Goal: Task Accomplishment & Management: Manage account settings

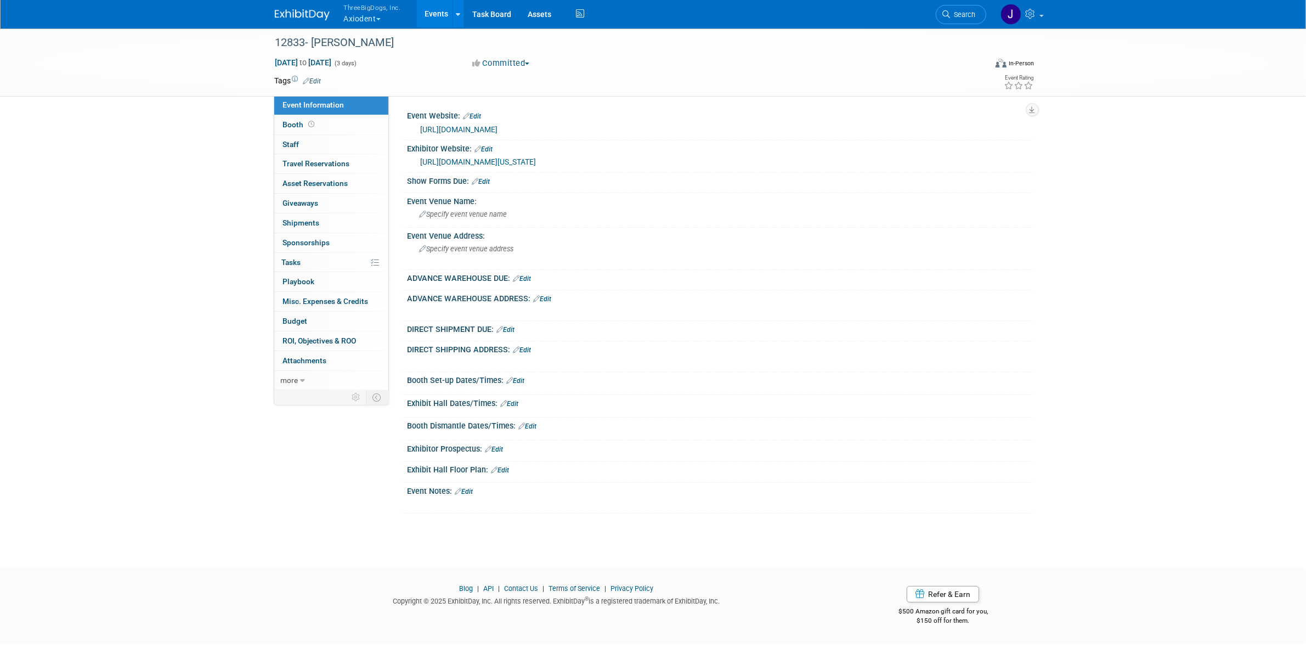
click at [490, 179] on link "Edit" at bounding box center [481, 182] width 18 height 8
select select "8"
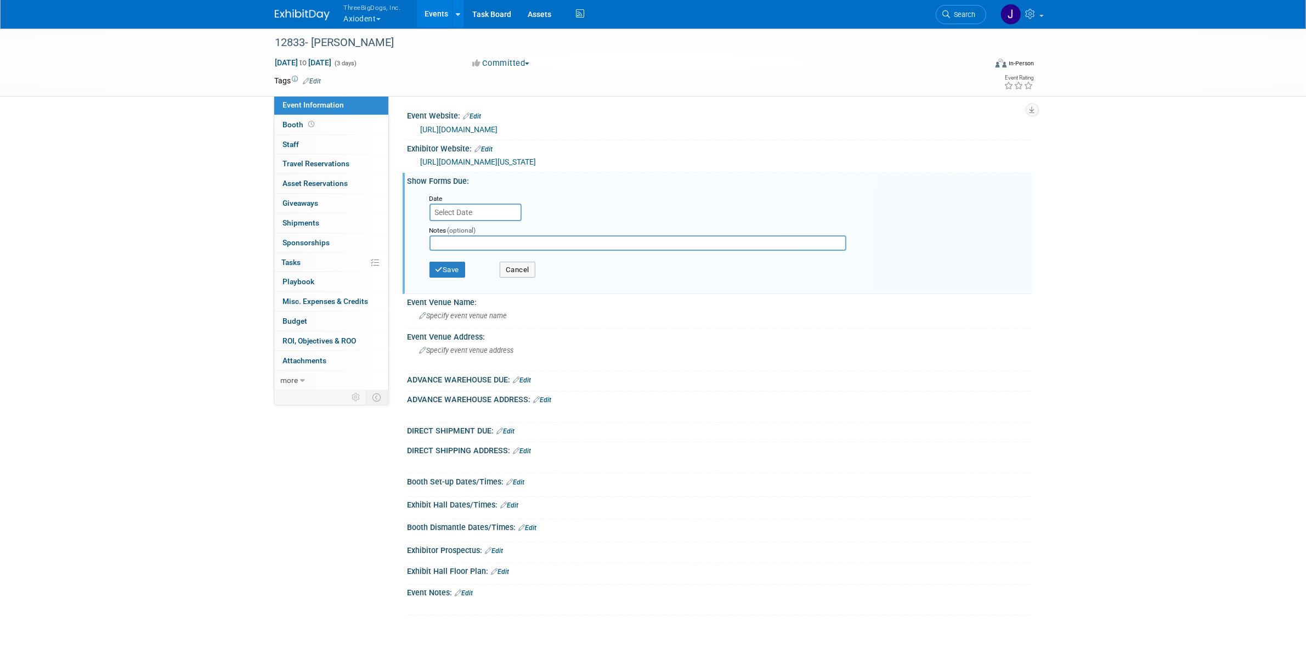
click at [469, 211] on input "text" at bounding box center [475, 212] width 92 height 18
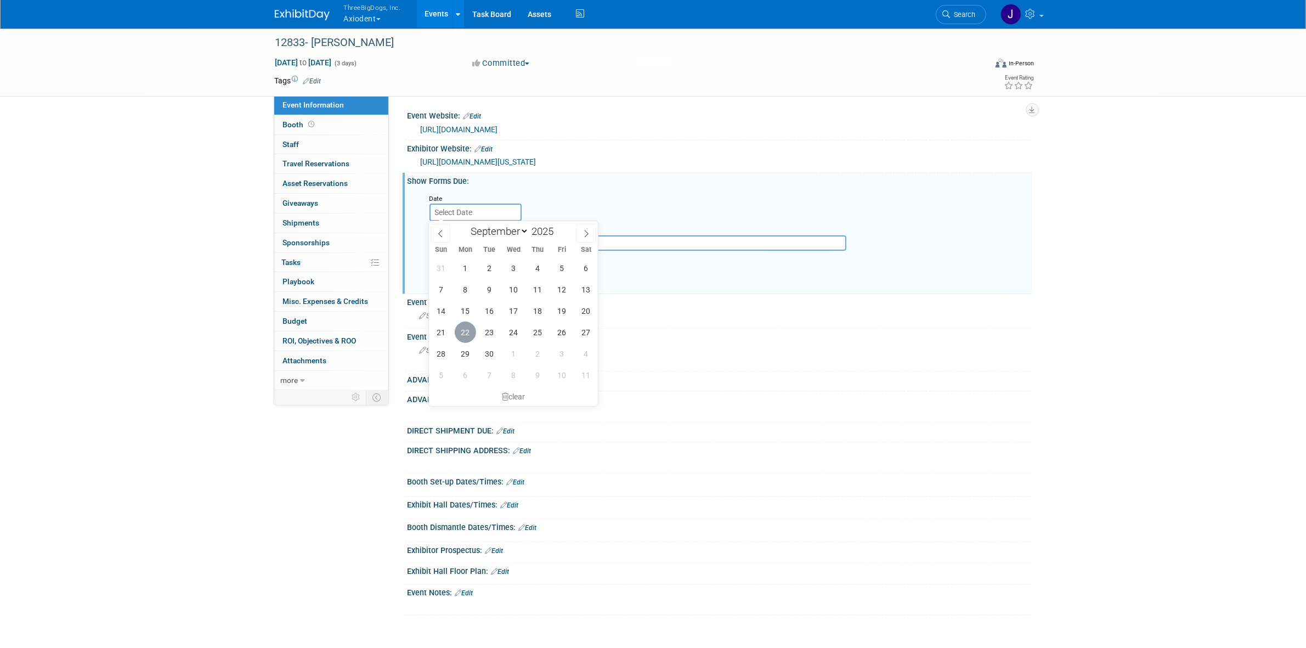
click at [473, 330] on span "22" at bounding box center [465, 331] width 21 height 21
type input "Sep 22, 2025"
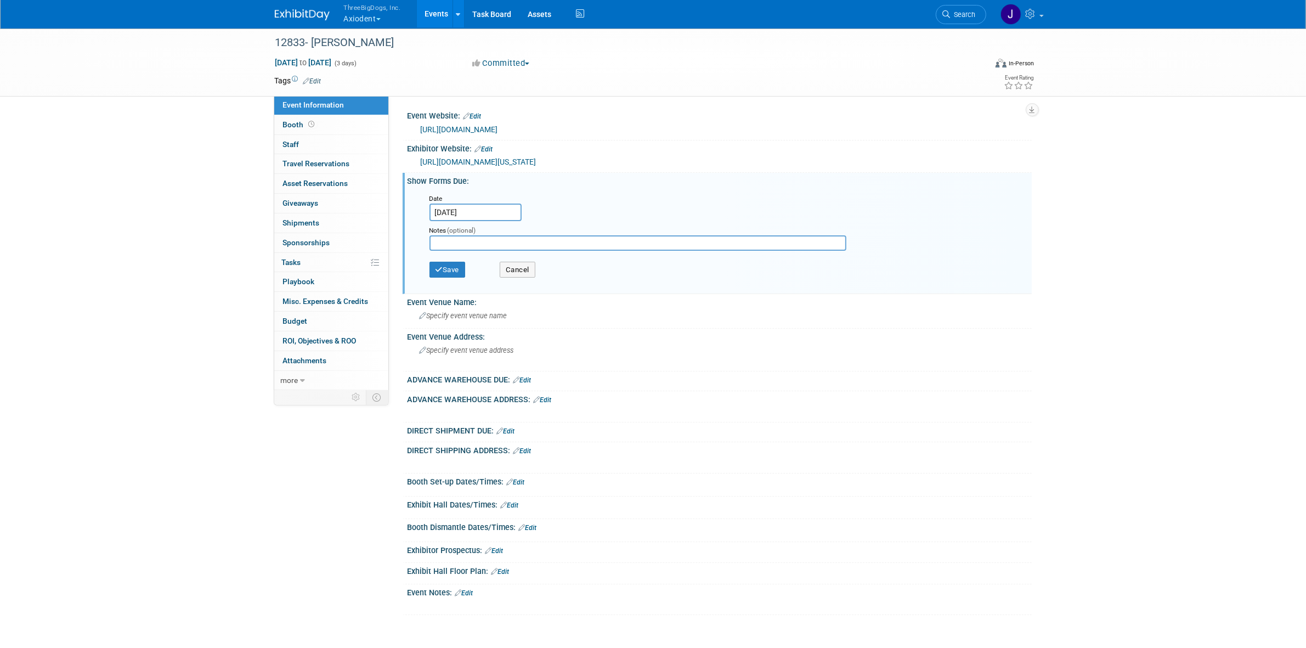
click at [469, 240] on input "text" at bounding box center [637, 242] width 417 height 15
click at [469, 240] on input "FreeMan" at bounding box center [637, 242] width 417 height 15
type input "[PERSON_NAME]"
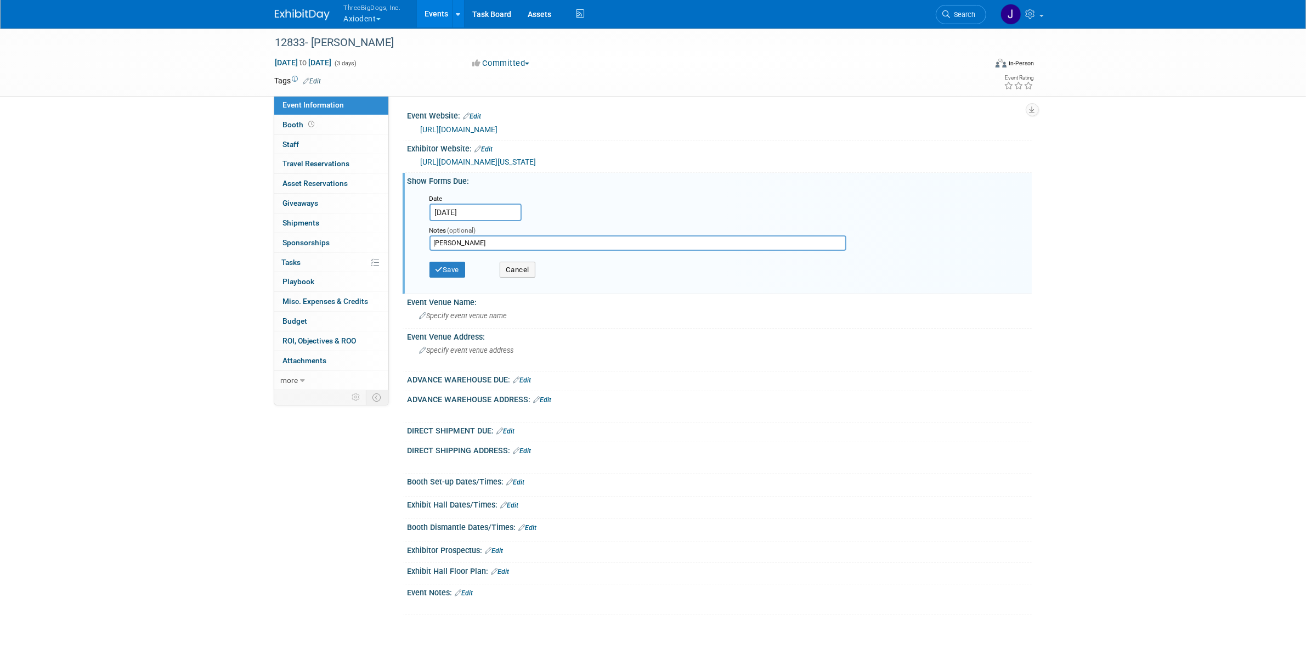
click at [459, 259] on div "Save Cancel" at bounding box center [721, 271] width 585 height 30
click at [454, 269] on button "Save" at bounding box center [447, 270] width 36 height 16
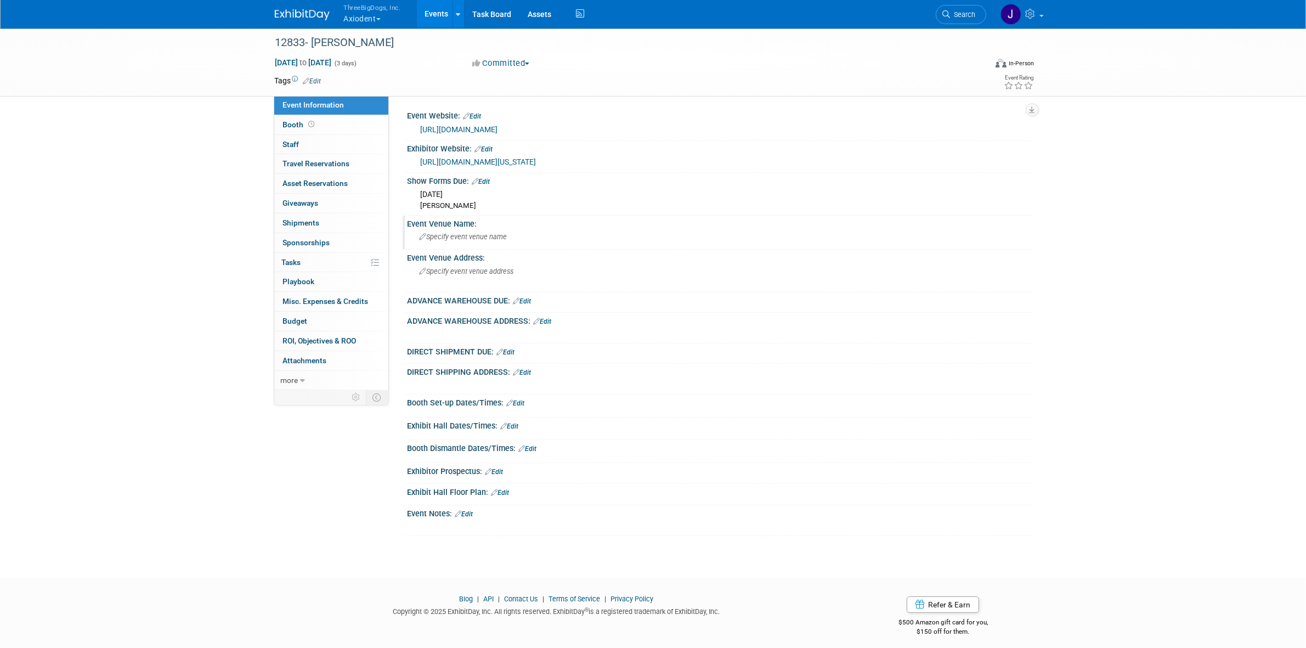
click at [462, 231] on div "Specify event venue name" at bounding box center [720, 236] width 608 height 17
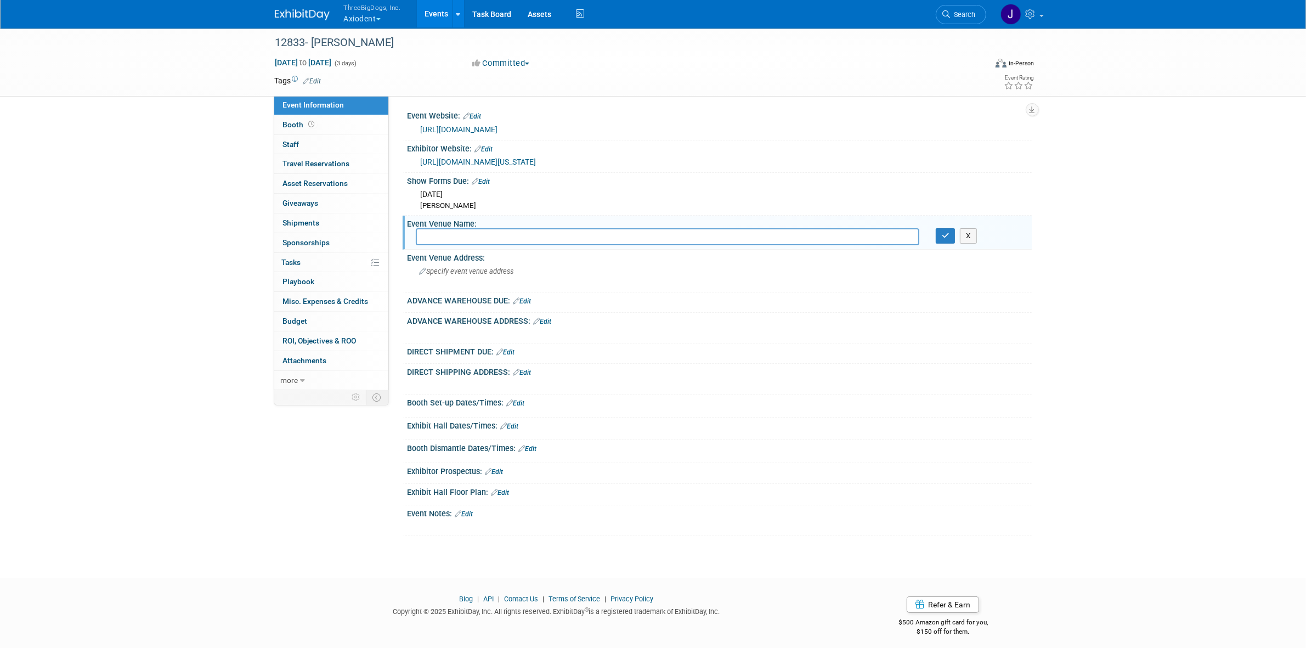
click at [500, 229] on input "text" at bounding box center [667, 236] width 503 height 17
paste input "[PERSON_NAME][US_STATE][GEOGRAPHIC_DATA]"
type input "[PERSON_NAME][US_STATE][GEOGRAPHIC_DATA]"
click at [604, 277] on div "Specify event venue address" at bounding box center [538, 275] width 244 height 25
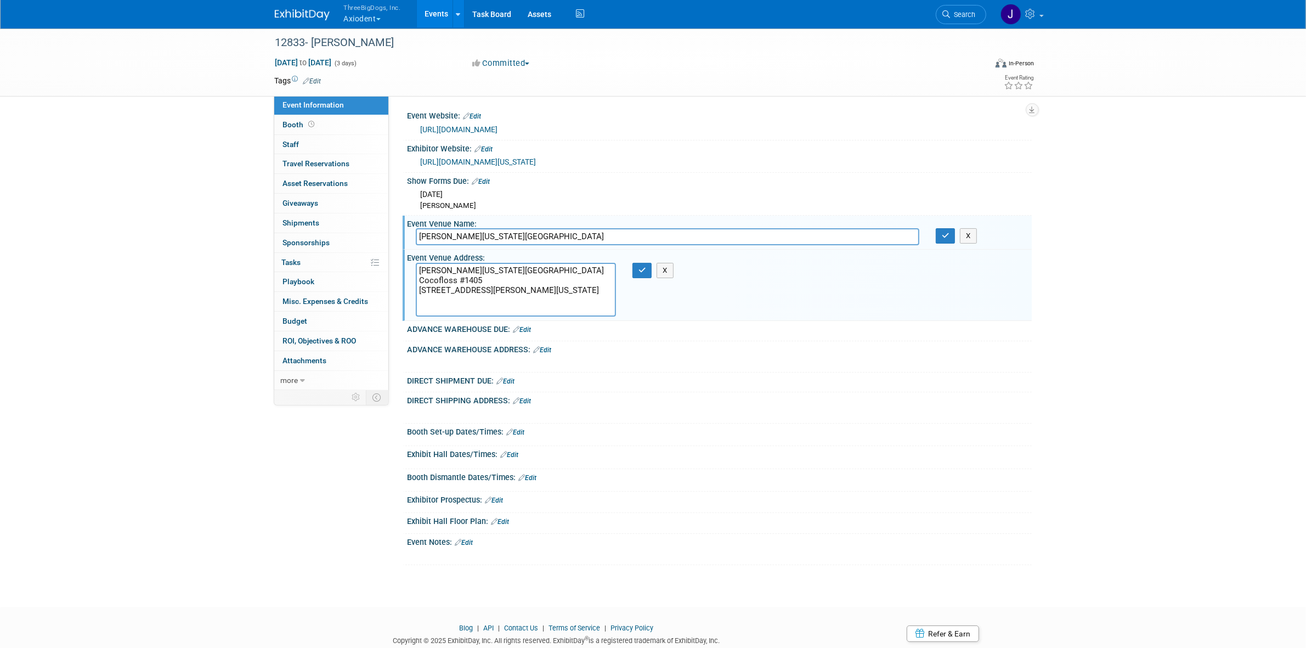
click at [456, 278] on textarea "[PERSON_NAME][US_STATE][GEOGRAPHIC_DATA] Cocofloss #1405 [STREET_ADDRESS][PERSO…" at bounding box center [516, 290] width 200 height 54
click at [456, 278] on textarea "Walter E Washington Convention Center Cocofloss #1405 801 Allen Y Lew Pl NW C/O…" at bounding box center [516, 290] width 200 height 54
type textarea "Walter E Washington Convention Center 801 Allen Y Lew Pl NW C/O Freeman Washing…"
click at [637, 271] on button "button" at bounding box center [642, 270] width 20 height 15
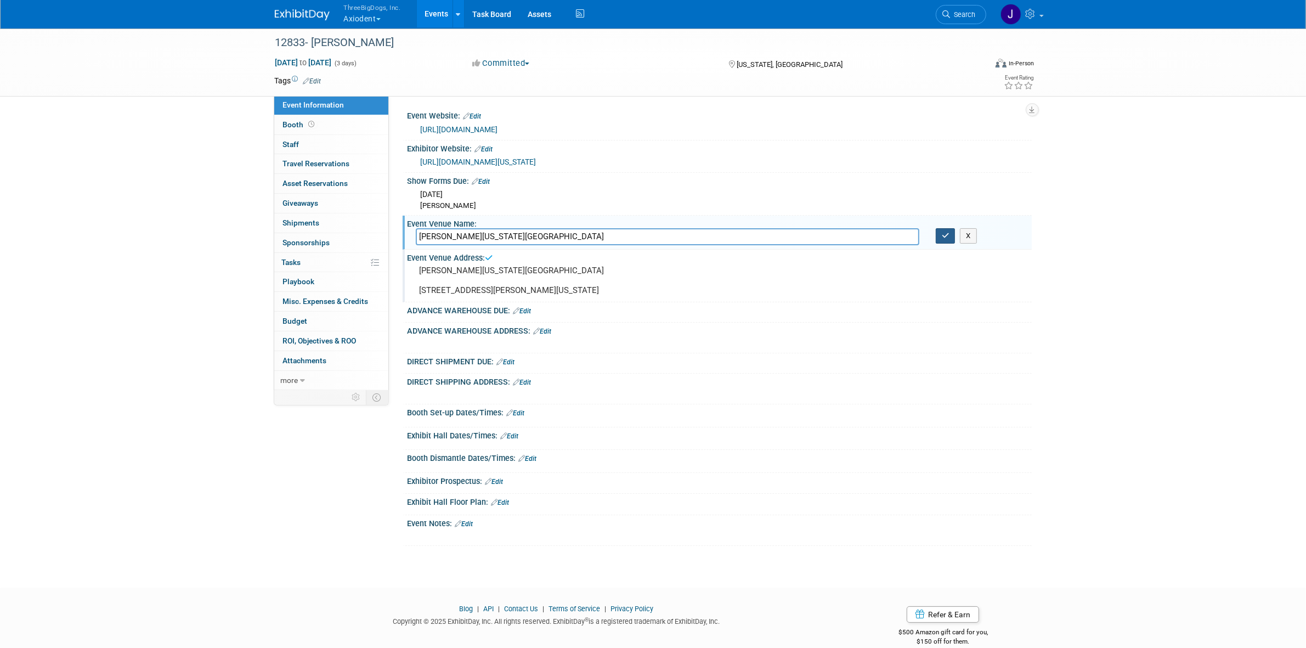
click at [937, 236] on button "button" at bounding box center [946, 235] width 20 height 15
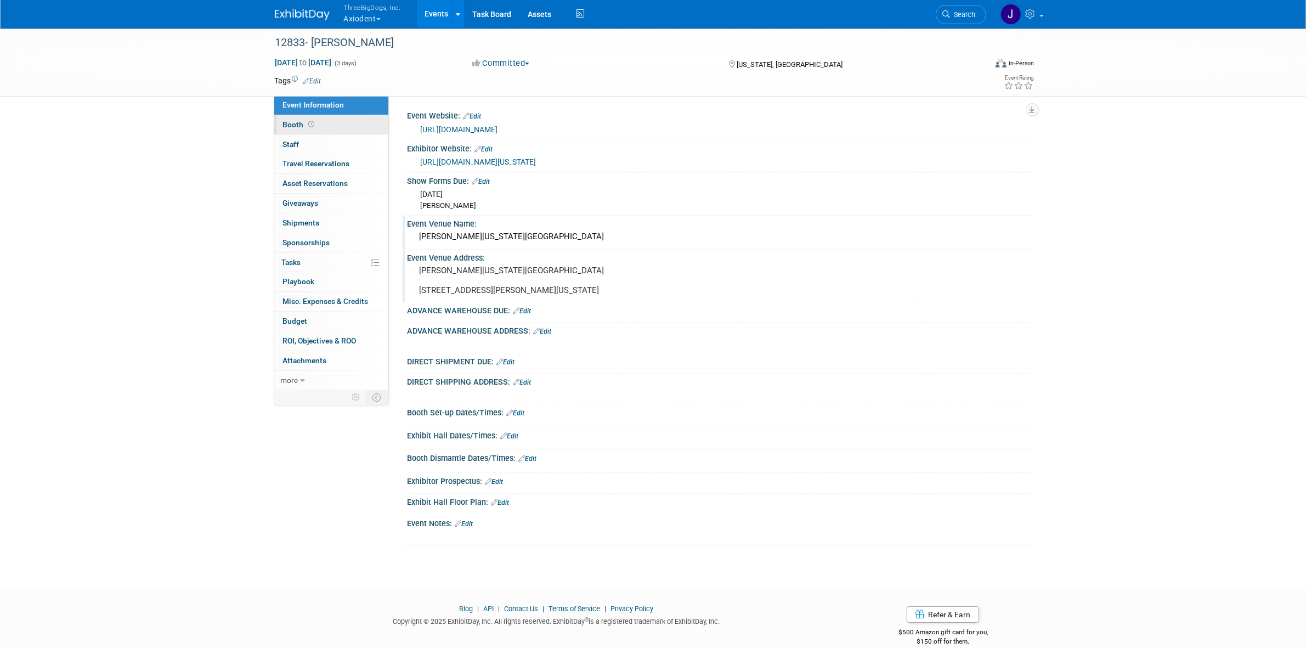
click at [371, 128] on link "Booth" at bounding box center [331, 124] width 114 height 19
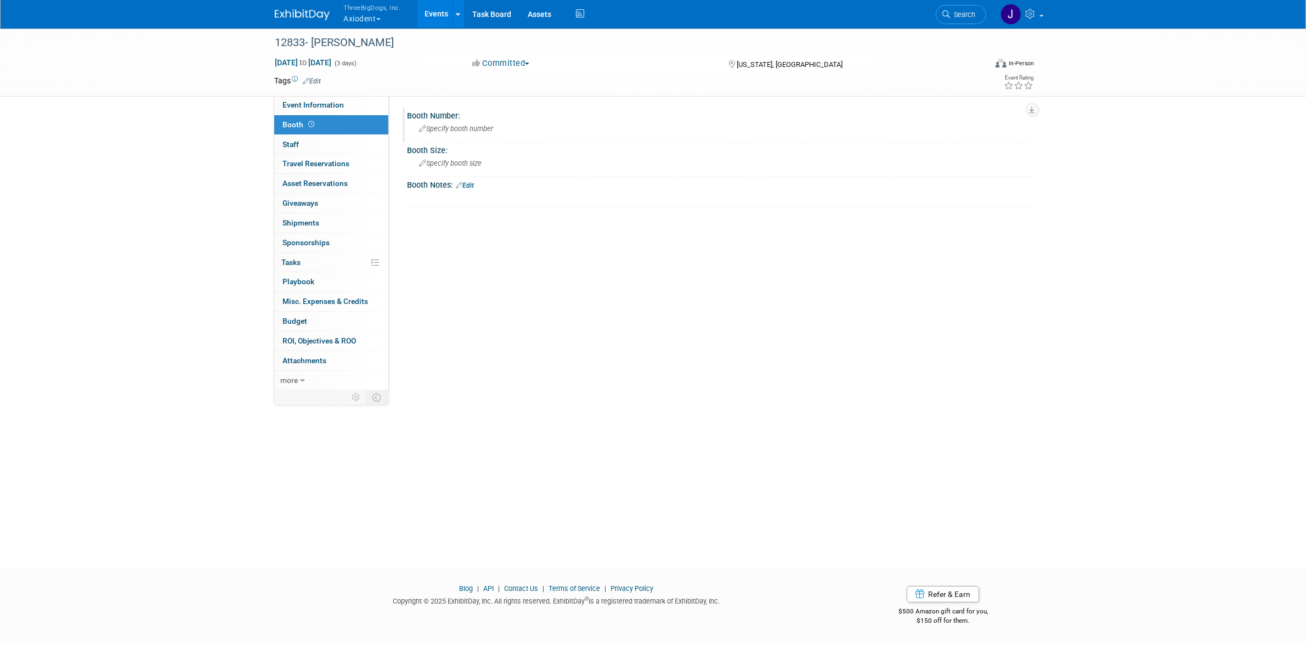
click at [445, 127] on span "Specify booth number" at bounding box center [457, 128] width 74 height 8
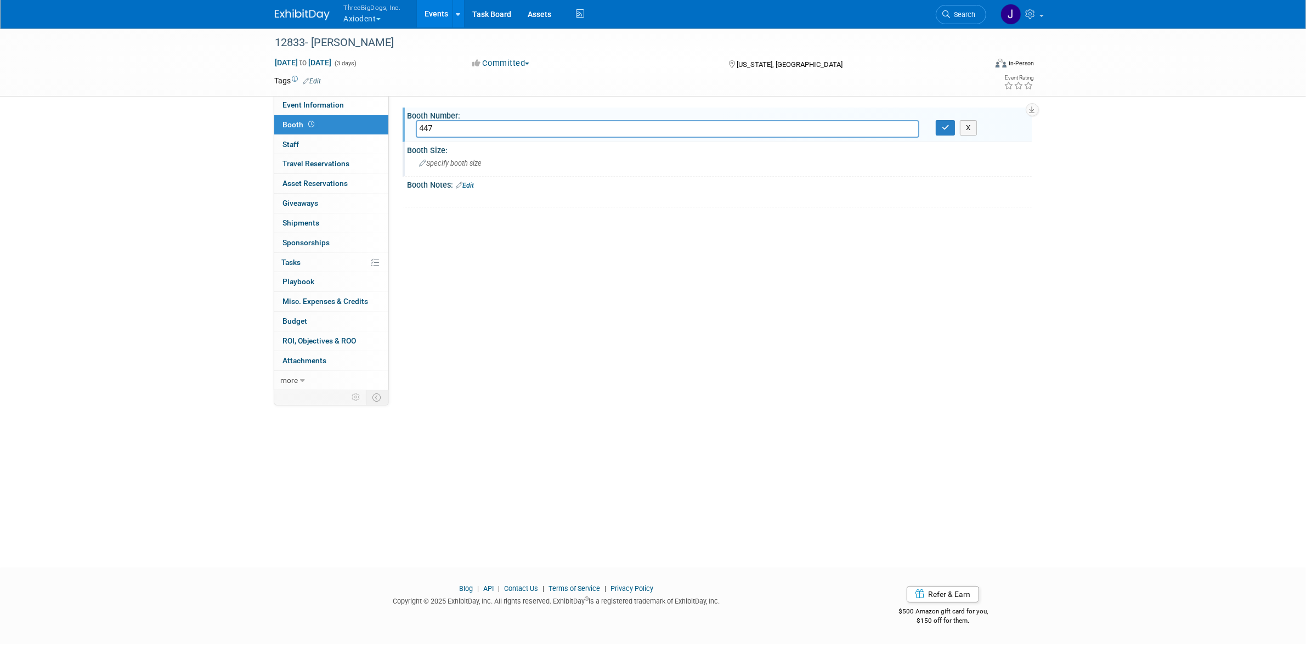
type input "447"
click at [445, 167] on div "Specify booth size" at bounding box center [720, 163] width 608 height 17
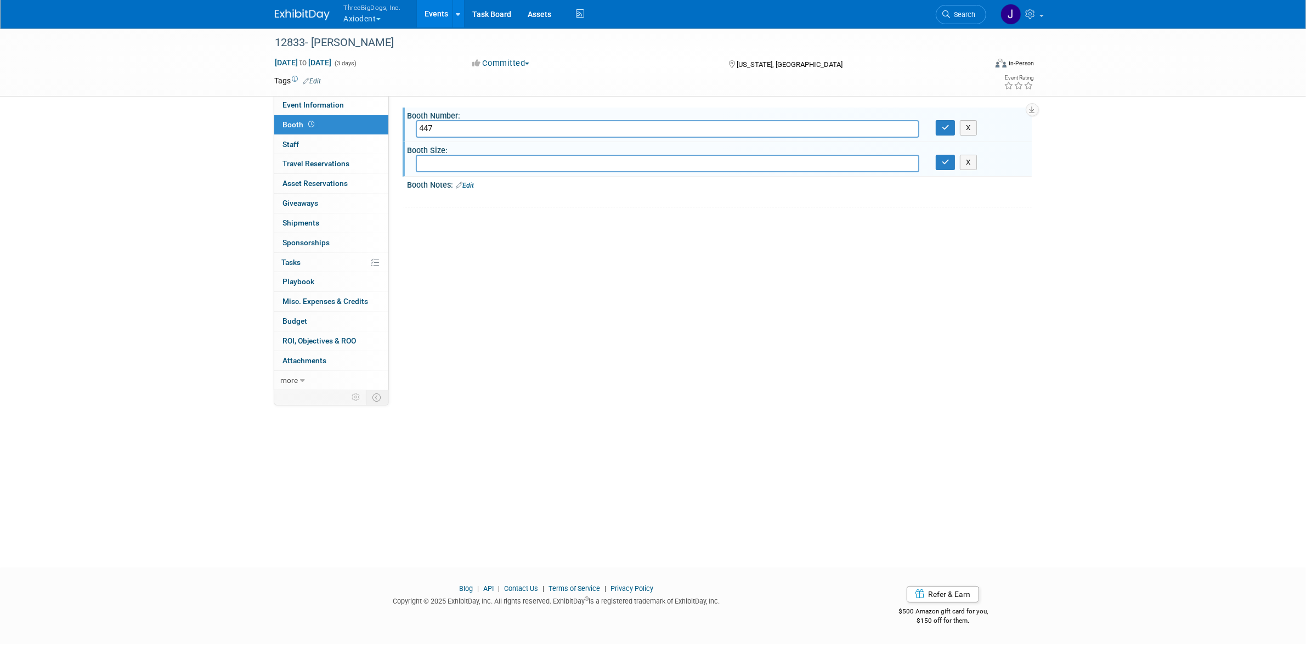
click at [445, 167] on input "text" at bounding box center [667, 163] width 503 height 17
type input "10x10"
click at [947, 129] on icon "button" at bounding box center [946, 127] width 8 height 7
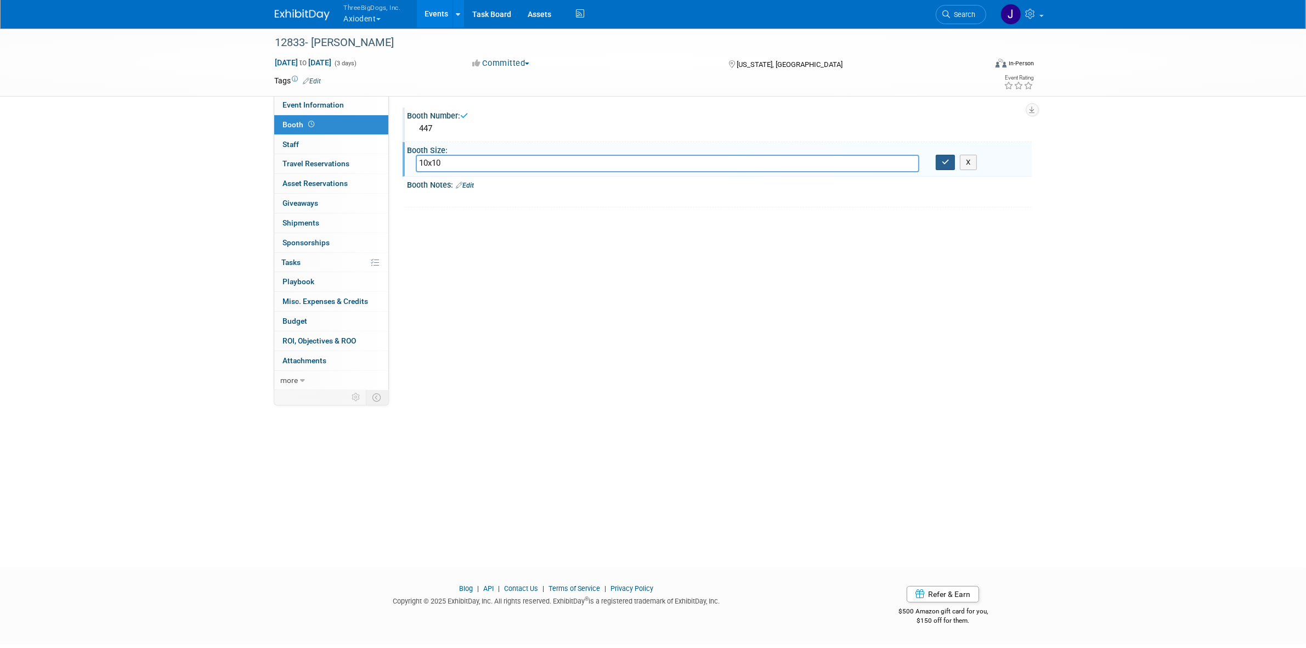
click at [942, 157] on button "button" at bounding box center [946, 162] width 20 height 15
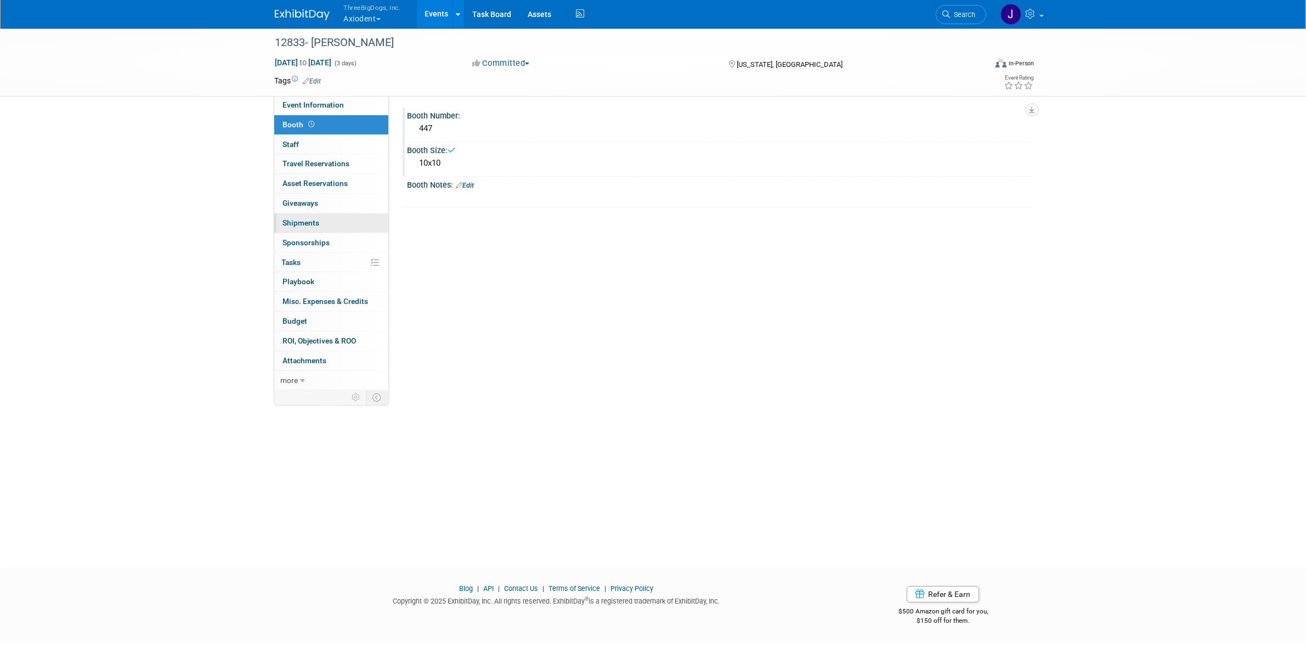
click at [335, 219] on link "0 Shipments 0" at bounding box center [331, 222] width 114 height 19
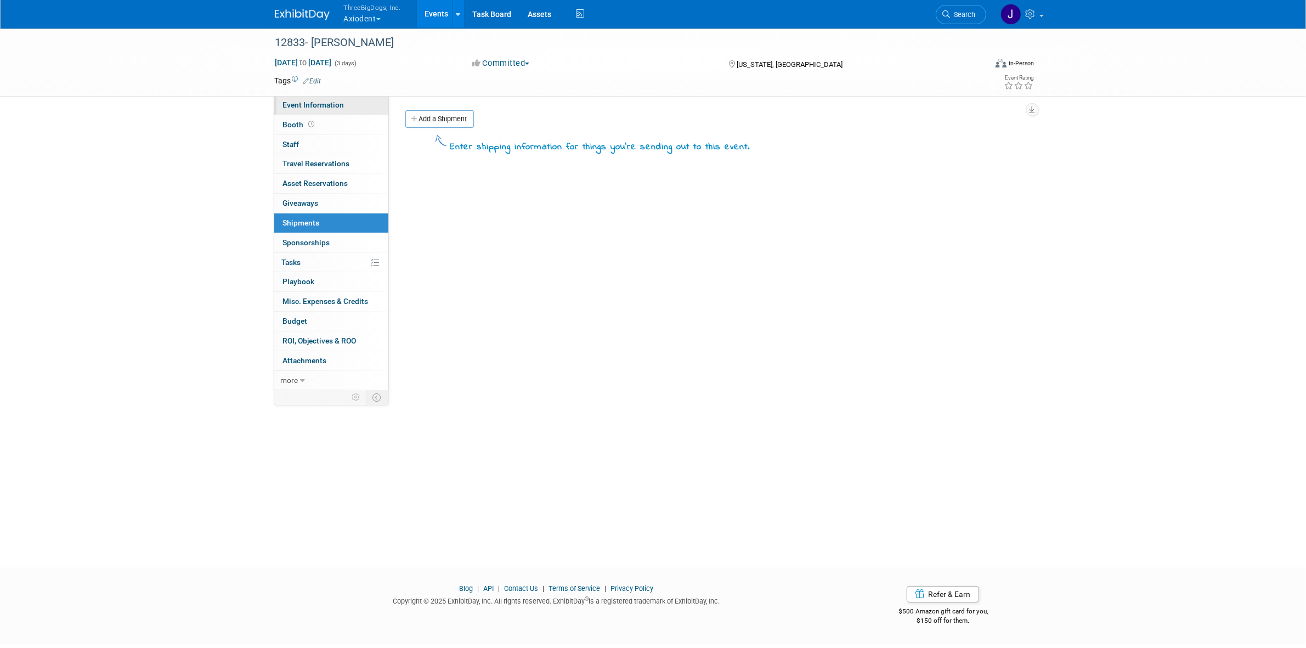
click at [348, 98] on link "Event Information" at bounding box center [331, 104] width 114 height 19
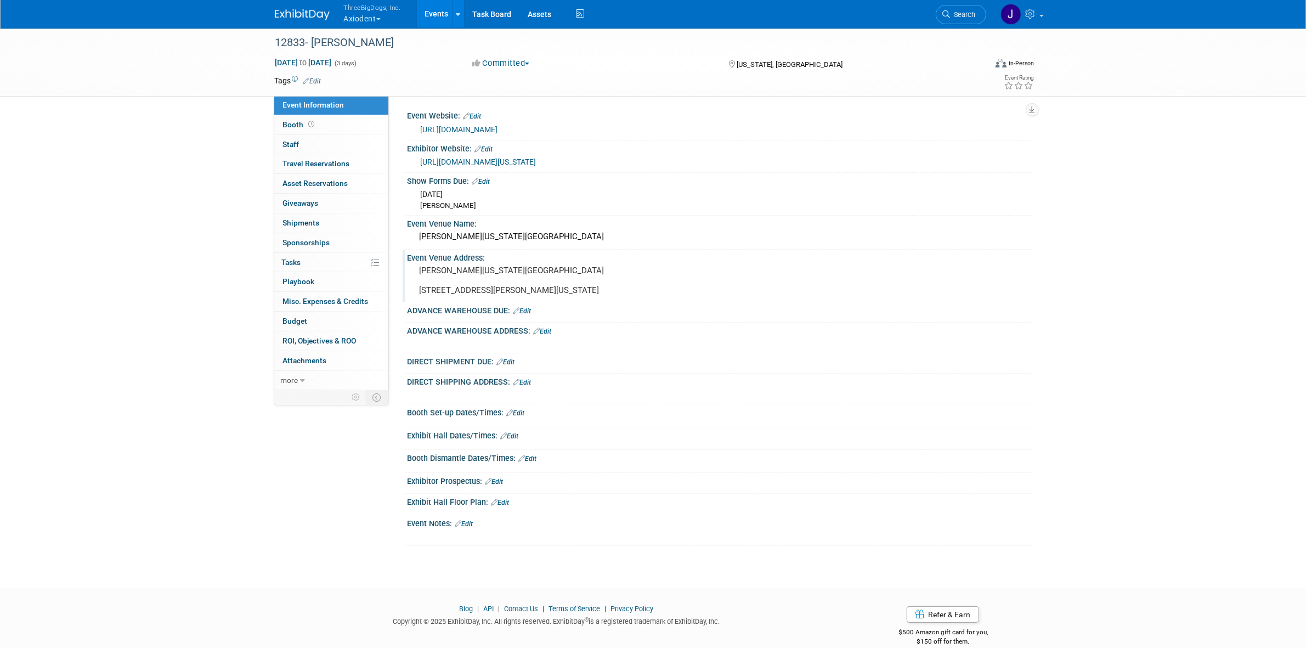
click at [472, 284] on pre "Walter E Washington Convention Center 801 Allen Y Lew Pl NW C/O Freeman Washing…" at bounding box center [538, 280] width 236 height 30
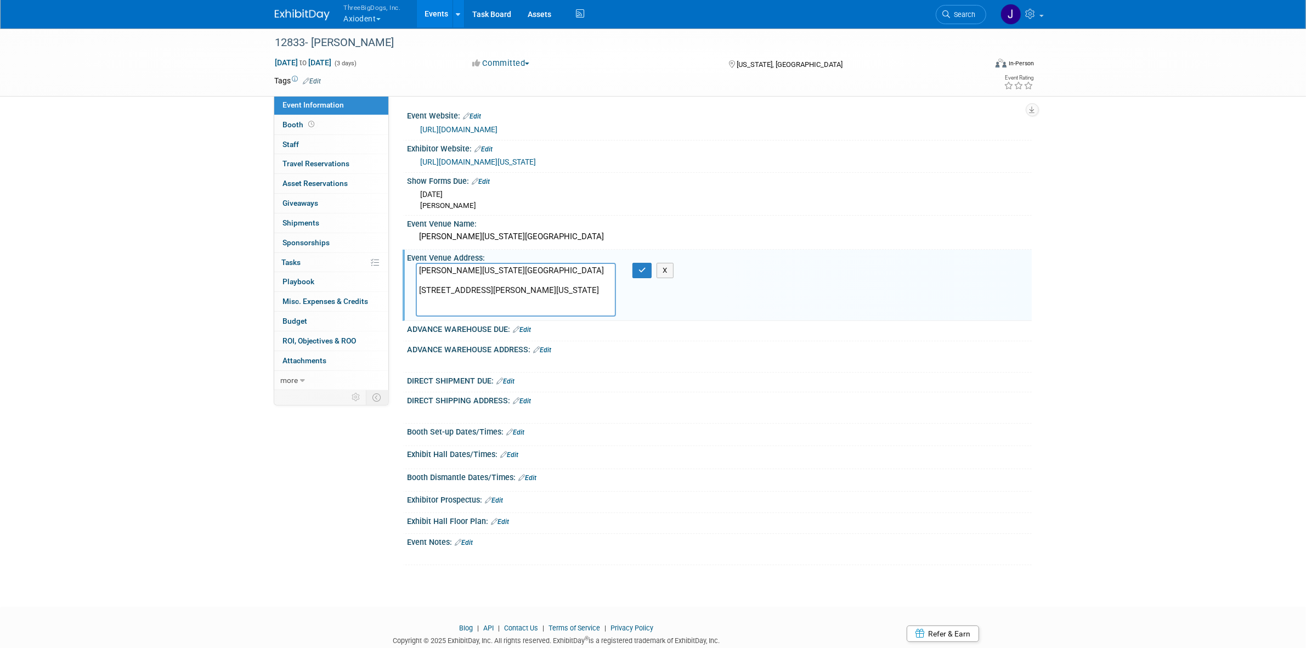
click at [454, 284] on textarea "Walter E Washington Convention Center 801 Allen Y Lew Pl NW C/O Freeman Washing…" at bounding box center [516, 290] width 200 height 54
type textarea "Walter E Washington Convention Center Axiodent Booth 801 Allen Y Lew Pl NW C/O …"
click at [346, 124] on link "Booth" at bounding box center [331, 124] width 114 height 19
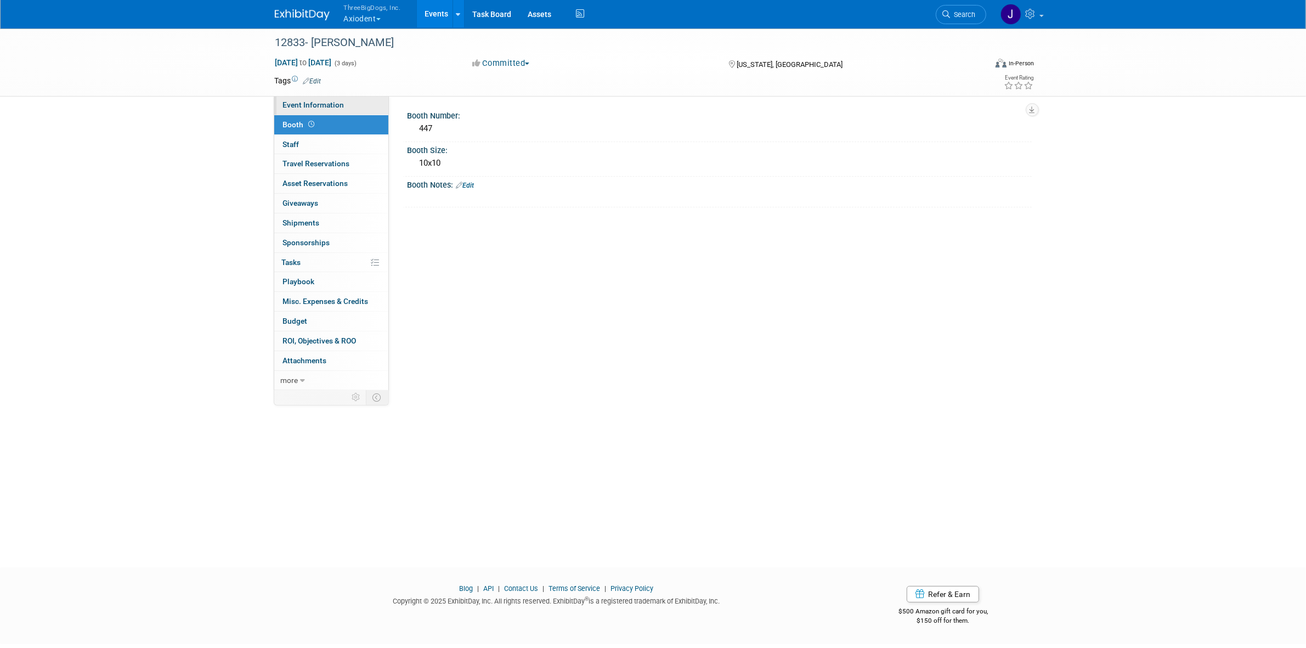
click at [349, 111] on link "Event Information" at bounding box center [331, 104] width 114 height 19
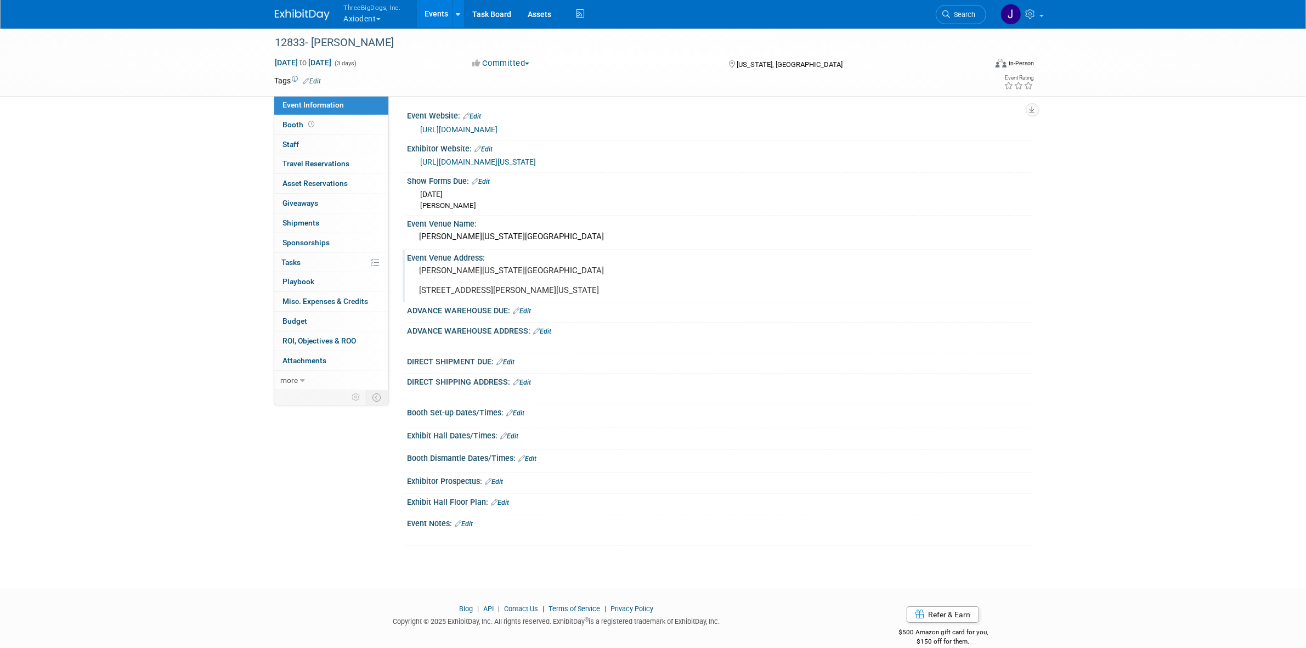
click at [493, 280] on pre "Walter E Washington Convention Center 801 Allen Y Lew Pl NW C/O Freeman Washing…" at bounding box center [538, 280] width 236 height 30
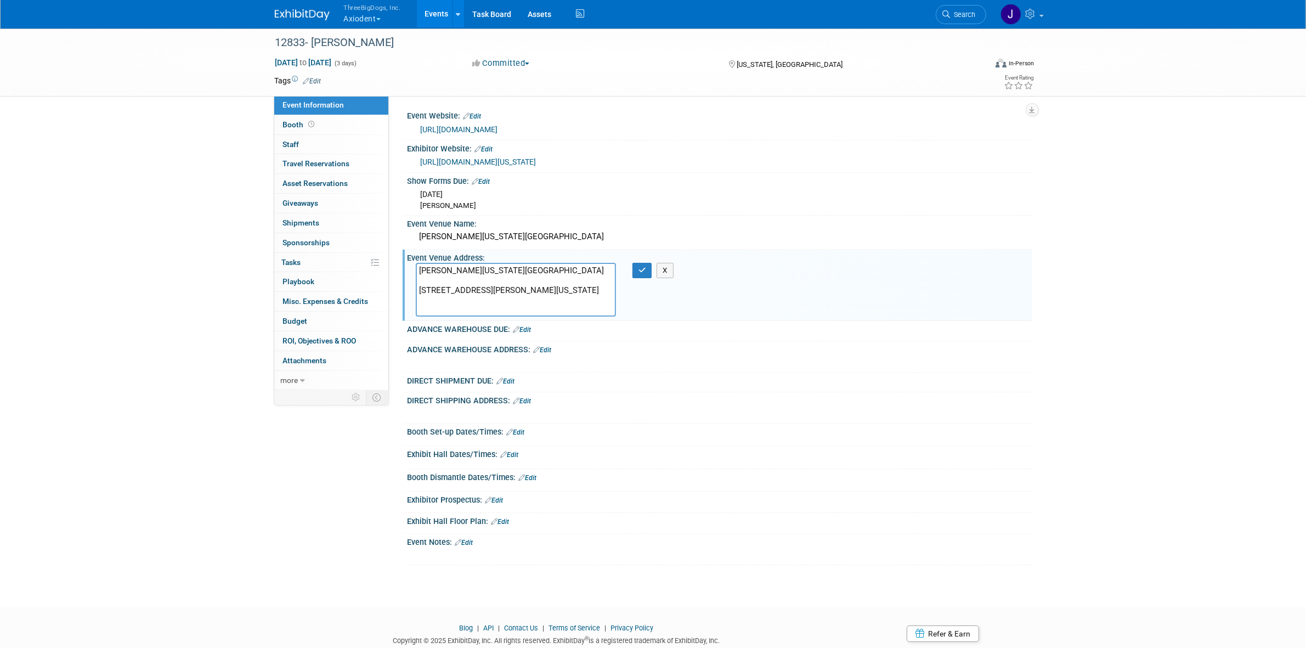
click at [493, 280] on textarea "Walter E Washington Convention Center 801 Allen Y Lew Pl NW C/O Freeman Washing…" at bounding box center [516, 290] width 200 height 54
type textarea "Walter E Washington Convention Center Axiodent Booth 447 801 Allen Y Lew Pl NW …"
click at [642, 277] on button "button" at bounding box center [642, 270] width 20 height 15
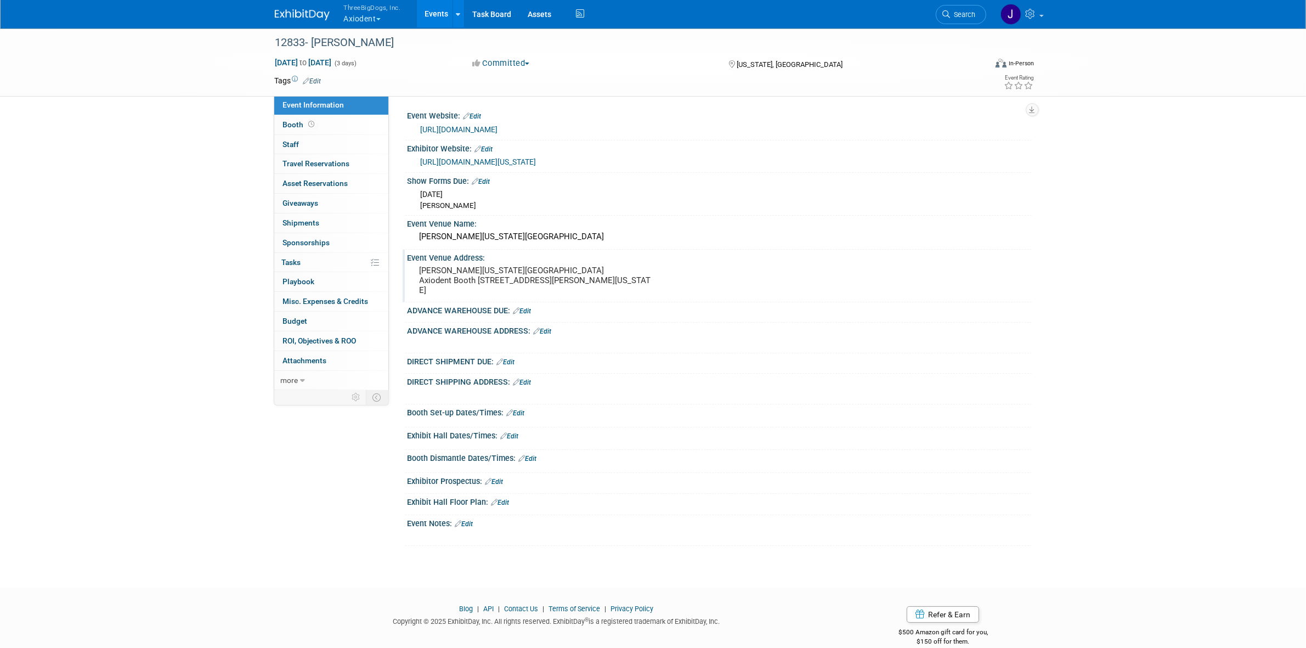
click at [477, 274] on pre "Walter E Washington Convention Center Axiodent Booth 447 801 Allen Y Lew Pl NW …" at bounding box center [538, 280] width 236 height 30
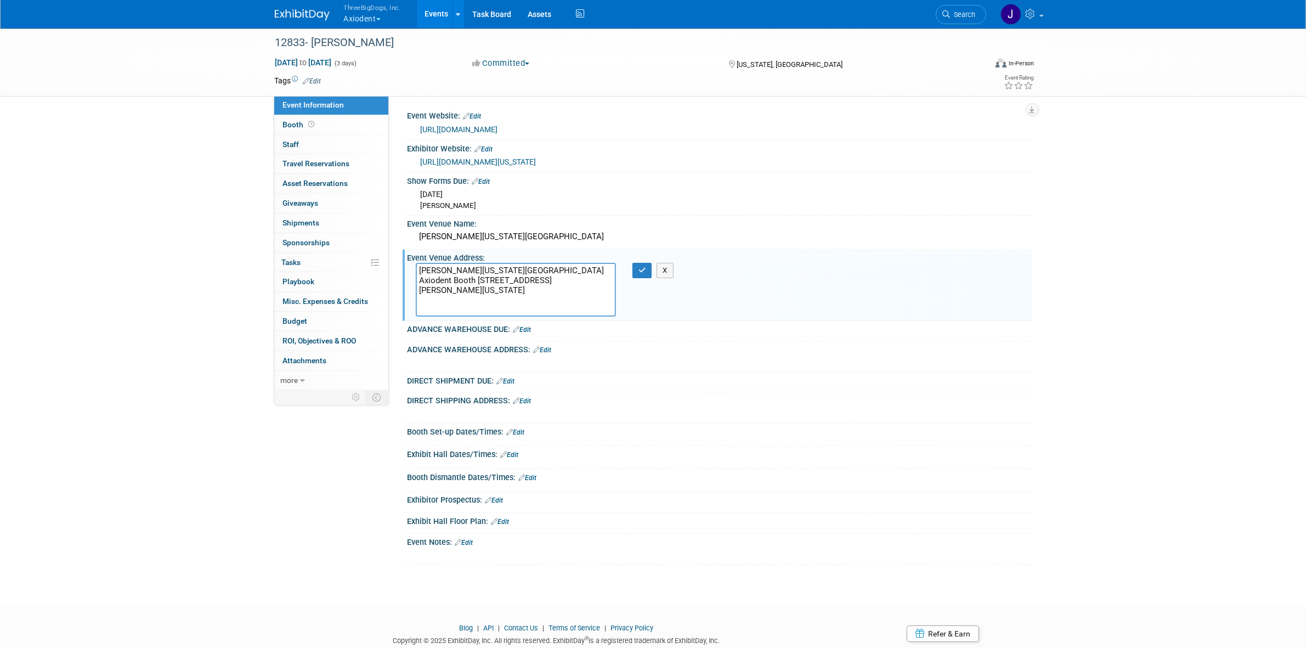
click at [475, 279] on textarea "Walter E Washington Convention Center Axiodent Booth 447 801 Allen Y Lew Pl NW …" at bounding box center [516, 290] width 200 height 54
click at [476, 278] on textarea "Walter E Washington Convention Center Axiodent Booth 447 801 Allen Y Lew Pl NW …" at bounding box center [516, 290] width 200 height 54
click at [479, 278] on textarea "Walter E Washington Convention Center Axiodent Booth 447 801 Allen Y Lew Pl NW …" at bounding box center [516, 290] width 200 height 54
type textarea "Walter E Washington Convention Center Axiodent #447 801 Allen Y Lew Pl NW C/O F…"
click at [635, 269] on button "button" at bounding box center [642, 270] width 20 height 15
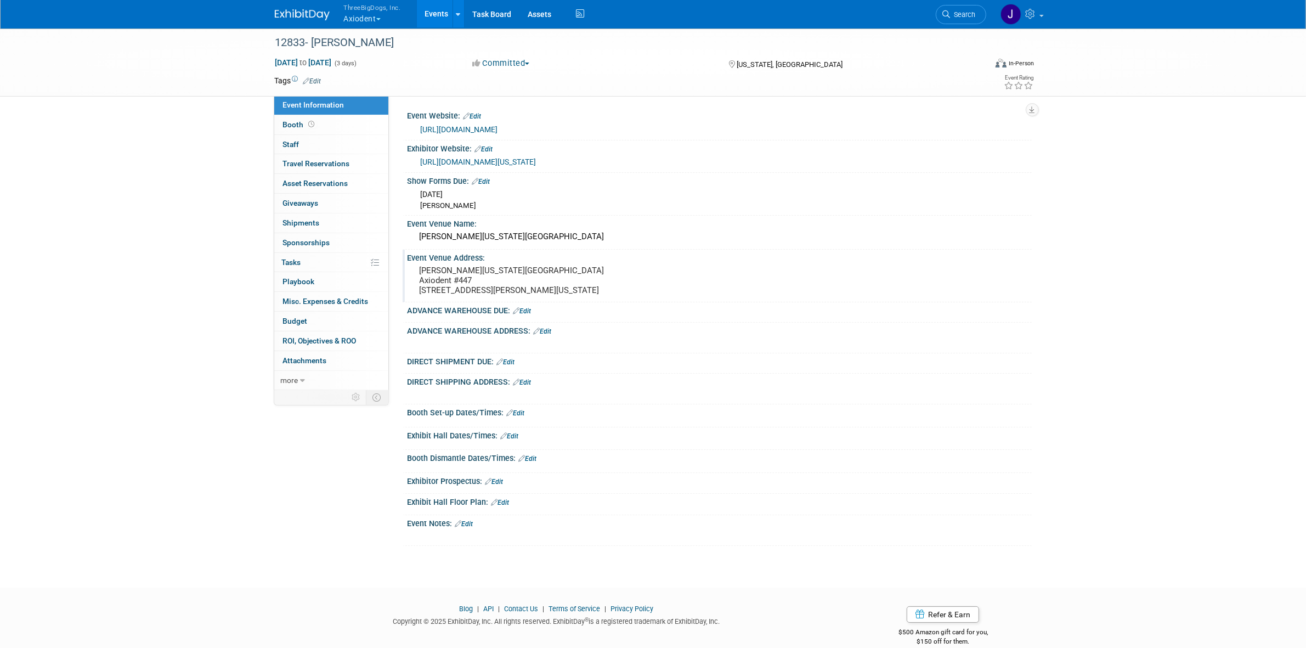
click at [527, 318] on div at bounding box center [720, 316] width 608 height 3
click at [531, 315] on link "Edit" at bounding box center [522, 311] width 18 height 8
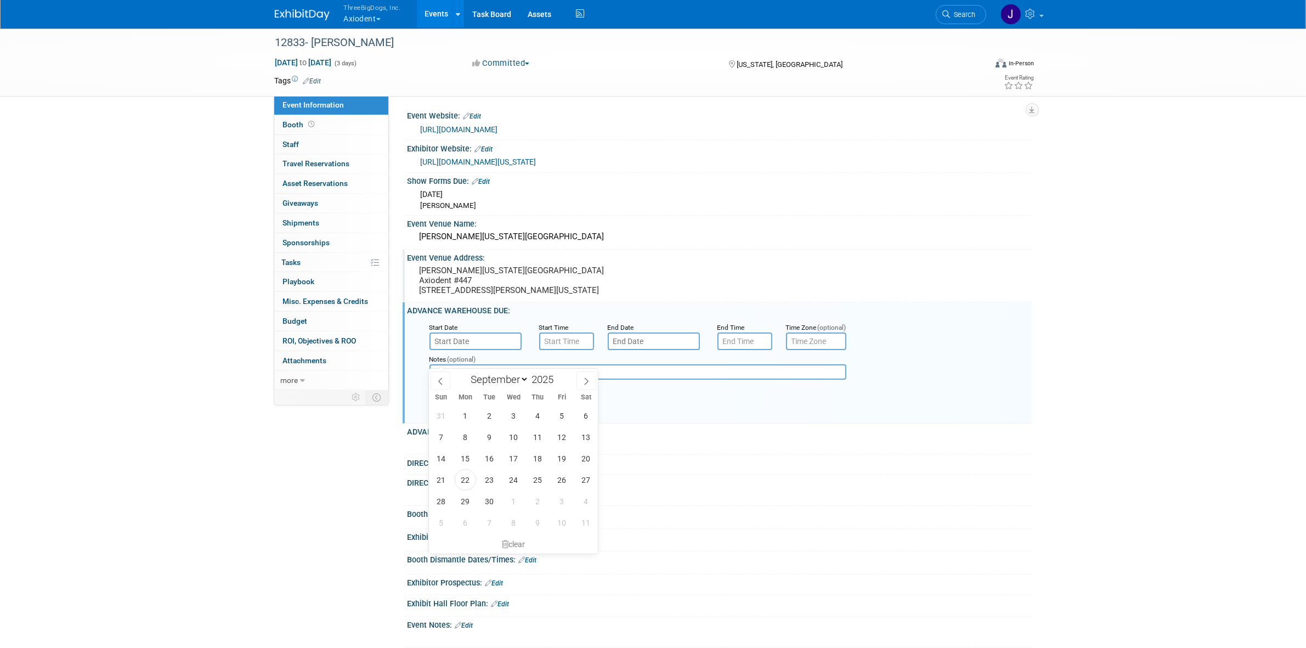
click at [501, 350] on input "text" at bounding box center [475, 341] width 92 height 18
click at [464, 476] on span "22" at bounding box center [465, 479] width 21 height 21
type input "Sep 22, 2025"
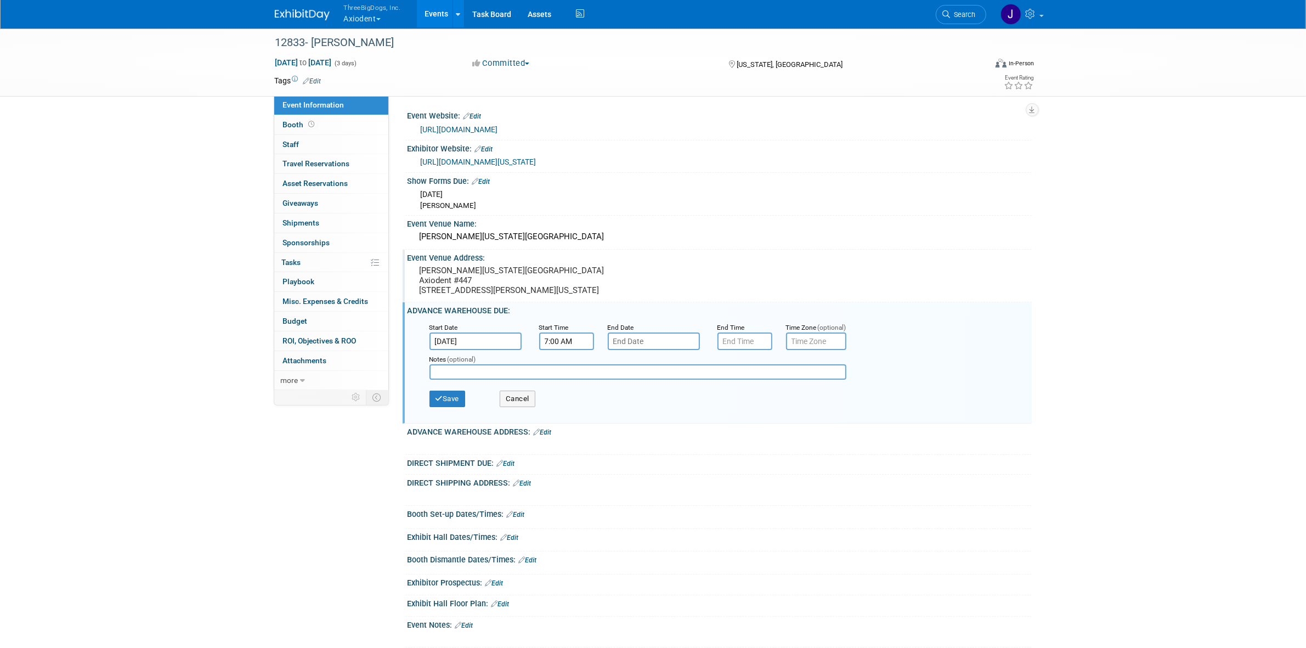
click at [547, 350] on input "7:00 AM" at bounding box center [566, 341] width 55 height 18
click at [569, 377] on span at bounding box center [564, 367] width 19 height 19
type input "9:00 AM"
click at [637, 450] on span at bounding box center [646, 440] width 74 height 19
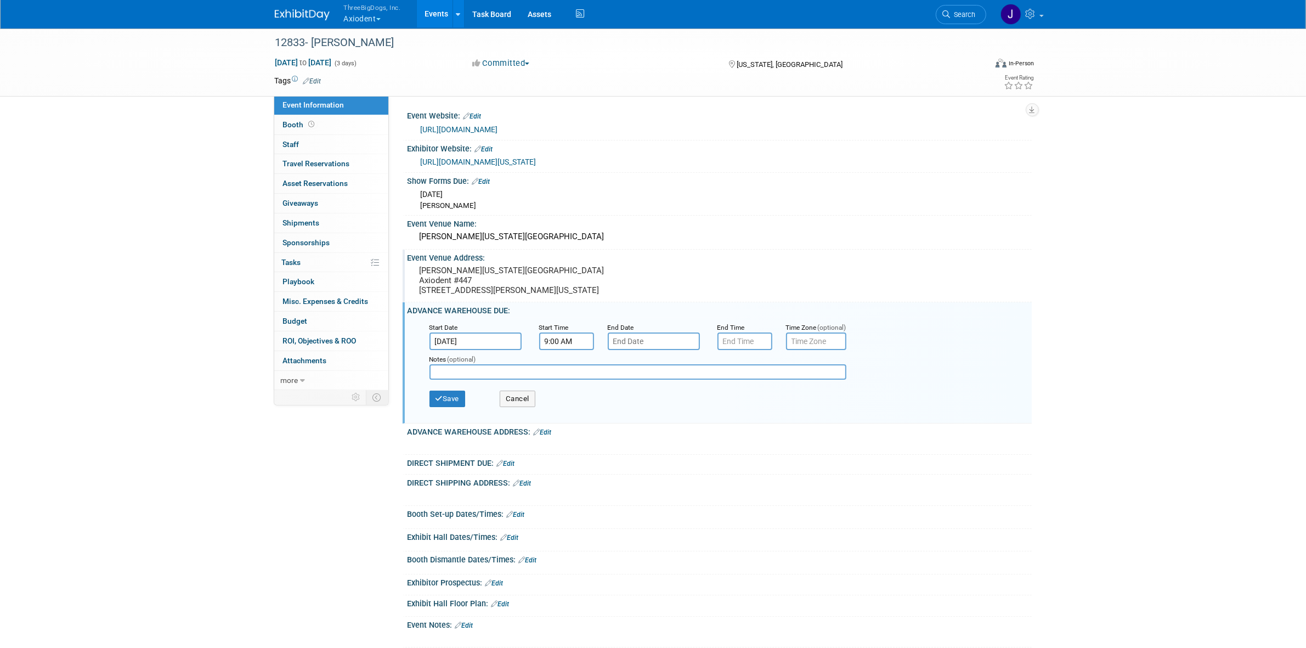
click at [667, 350] on input "text" at bounding box center [654, 341] width 92 height 18
click at [765, 380] on icon at bounding box center [765, 381] width 4 height 7
select select "9"
click at [643, 459] on span "13" at bounding box center [643, 458] width 21 height 21
type input "Oct 13, 2025"
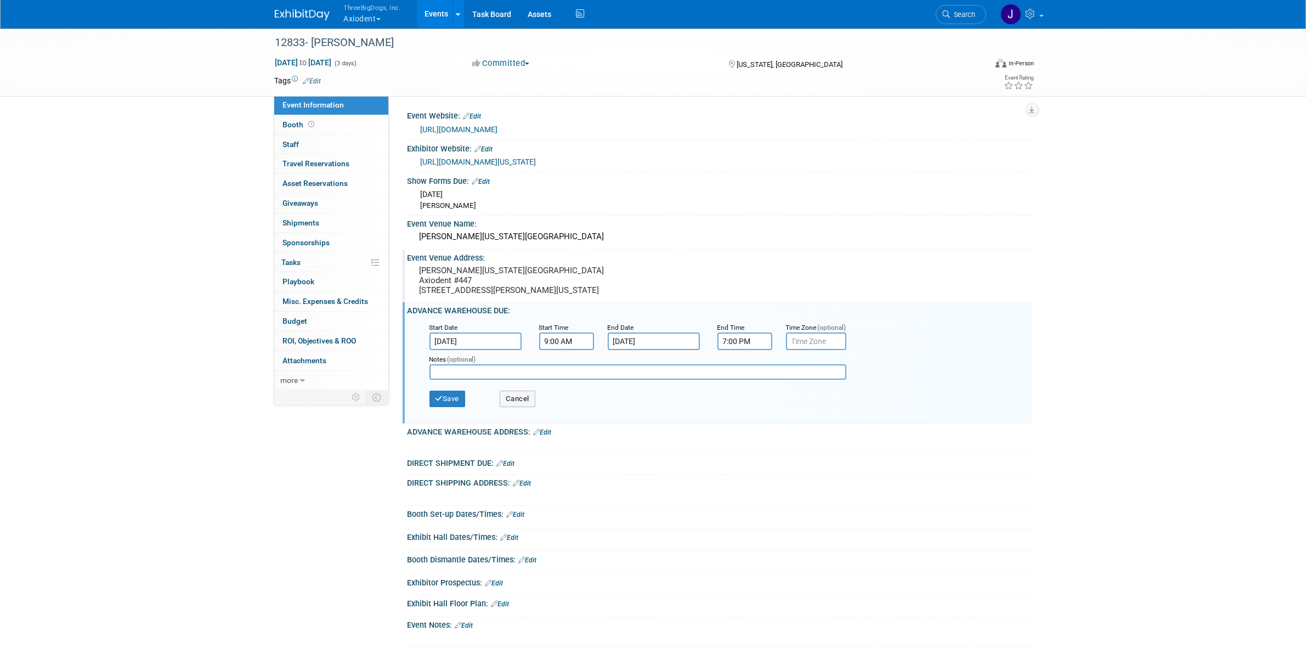
click at [749, 350] on input "7:00 PM" at bounding box center [744, 341] width 55 height 18
click at [741, 425] on span at bounding box center [742, 415] width 19 height 19
click at [735, 425] on span at bounding box center [742, 415] width 19 height 19
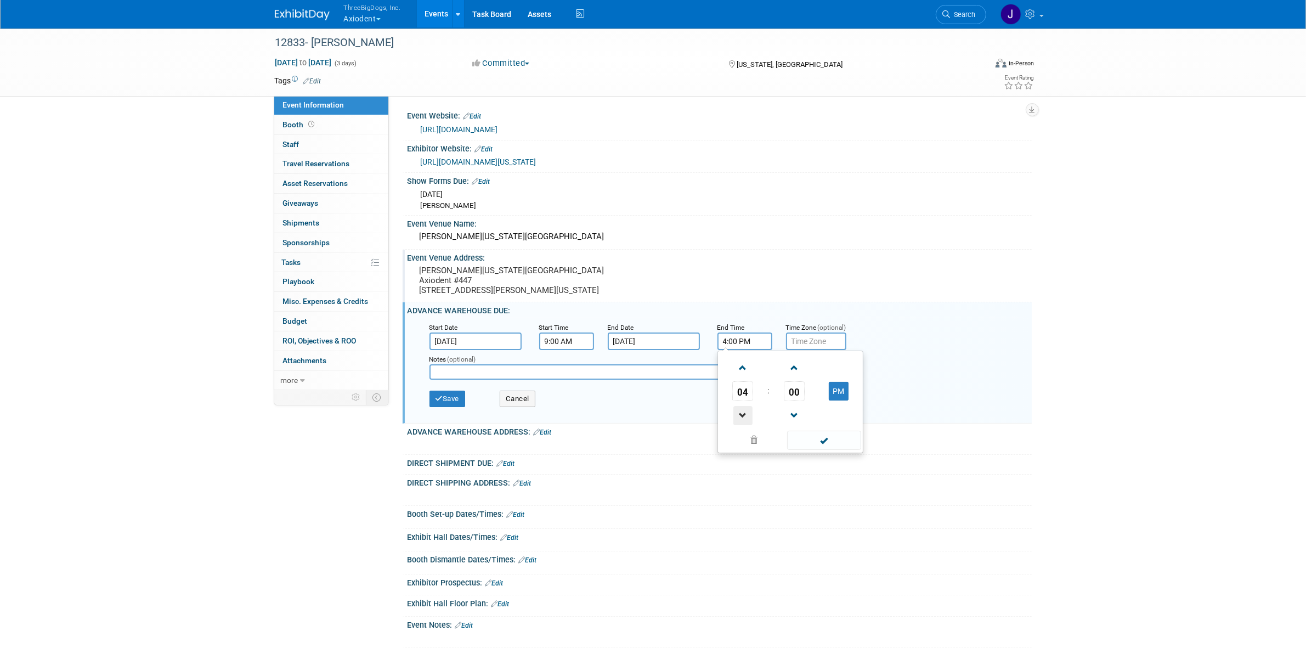
type input "3:00 PM"
click at [796, 450] on span at bounding box center [824, 440] width 74 height 19
click at [809, 350] on input "text" at bounding box center [816, 341] width 60 height 18
type input "EST"
click at [768, 364] on div "Notes (optional)" at bounding box center [646, 358] width 435 height 11
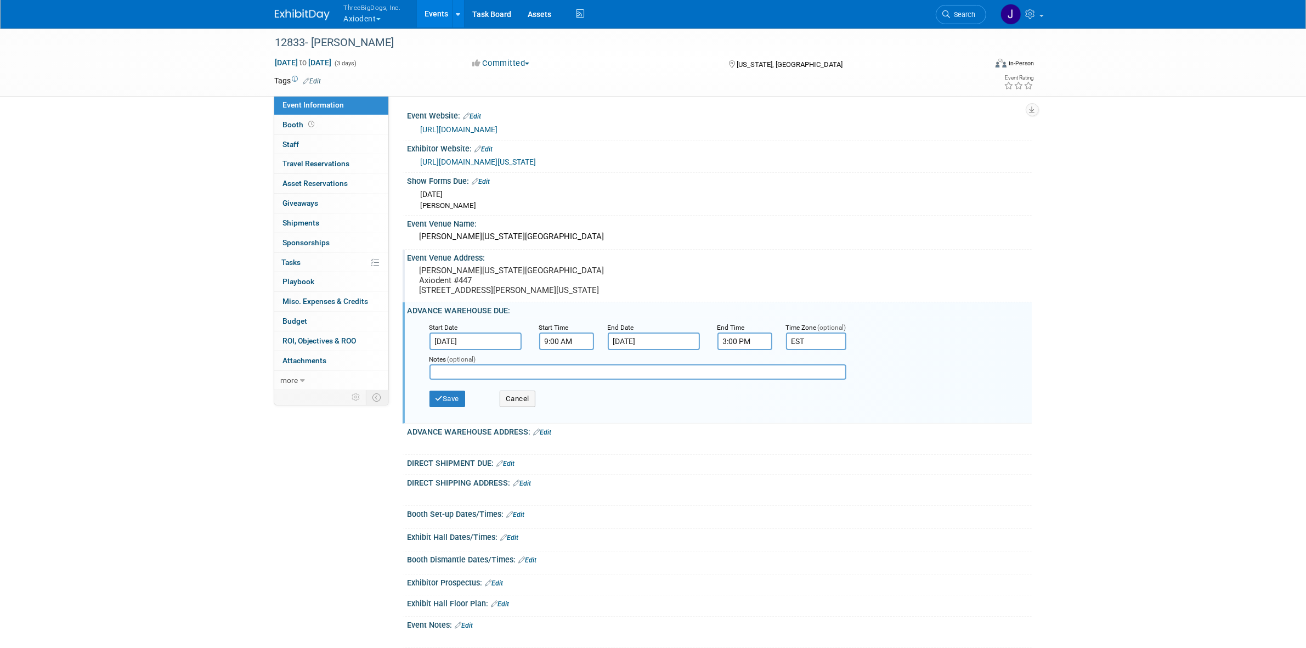
click at [761, 380] on input "text" at bounding box center [637, 371] width 417 height 15
click at [449, 407] on button "Save" at bounding box center [447, 398] width 36 height 16
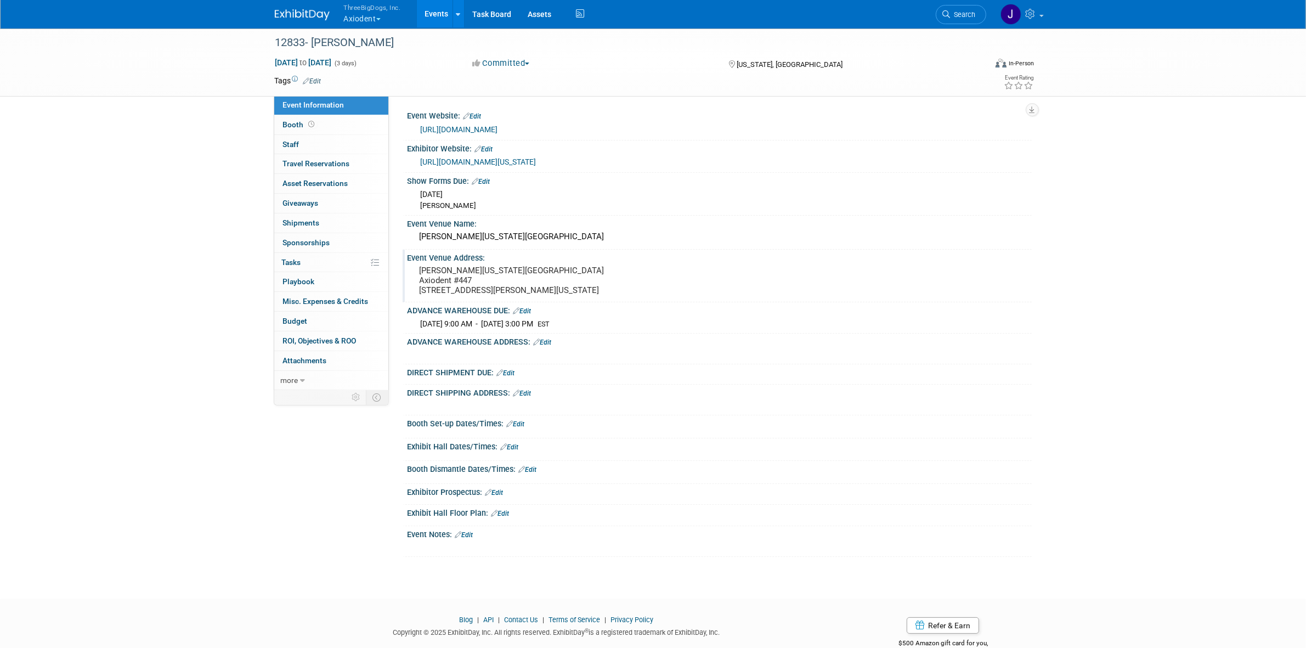
click at [534, 346] on icon at bounding box center [537, 341] width 7 height 7
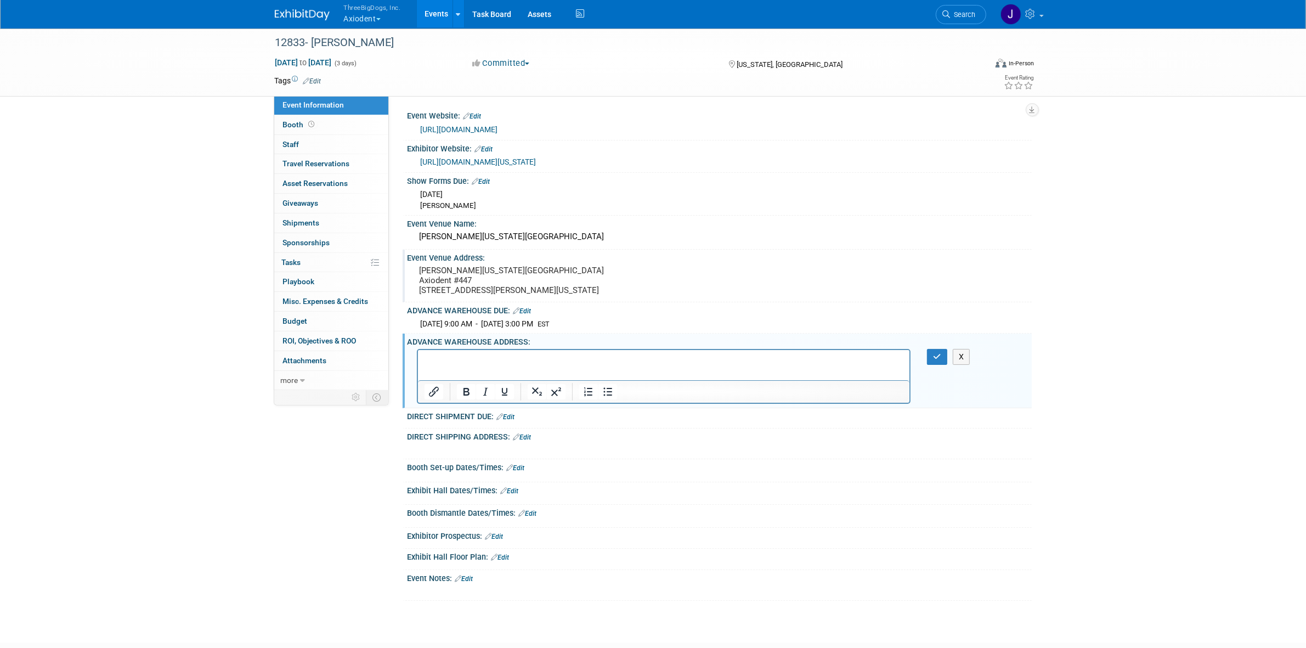
click at [424, 354] on p "Rich Text Area. Press ALT-0 for help." at bounding box center [663, 359] width 479 height 11
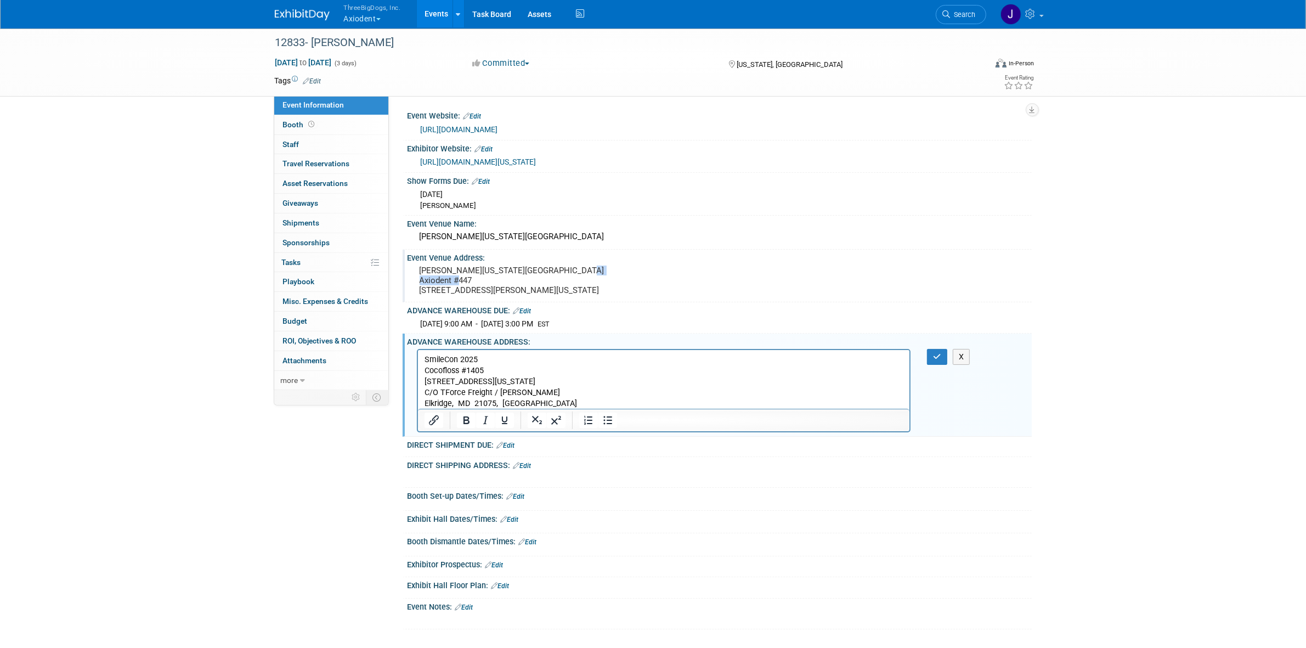
drag, startPoint x: 417, startPoint y: 275, endPoint x: 475, endPoint y: 283, distance: 58.1
click at [475, 283] on div "Walter E Washington Convention Center Axiodent #447 801 Allen Y Lew Pl NW C/O F…" at bounding box center [538, 280] width 244 height 35
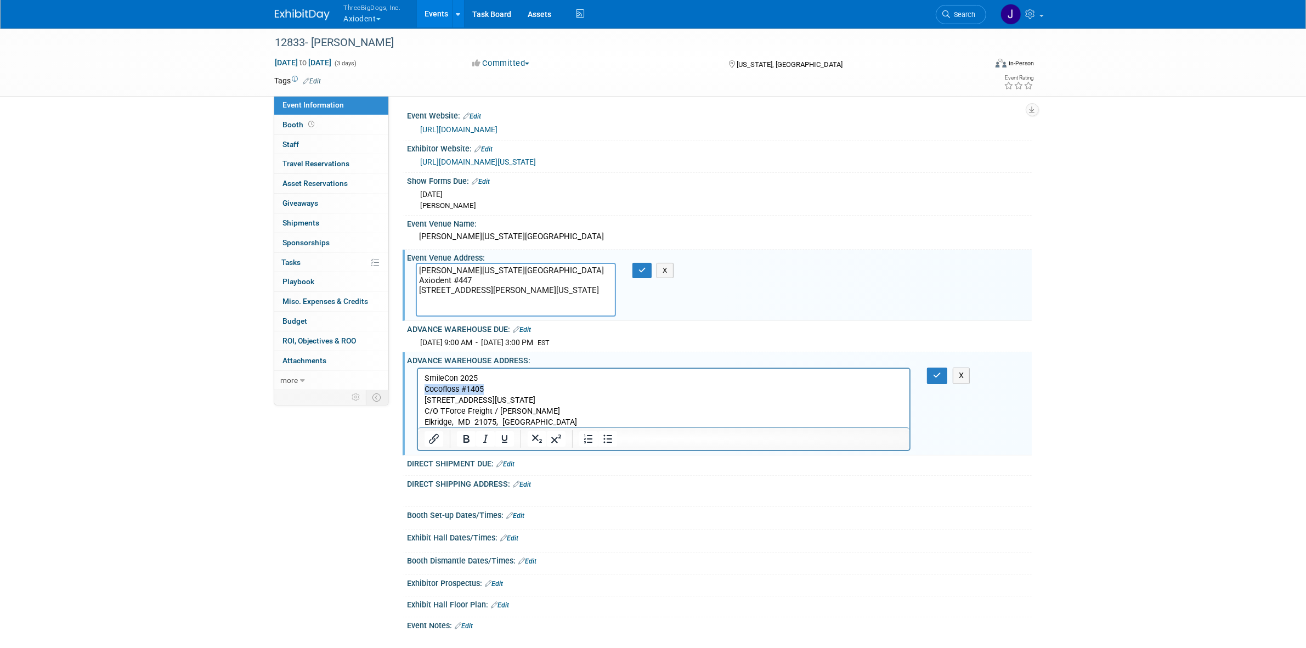
drag, startPoint x: 423, startPoint y: 384, endPoint x: 484, endPoint y: 385, distance: 60.3
click at [484, 385] on p "SmileCon 2025 Cocofloss #1405 6571 Washington Blvd C/O TForce Freight / Freeman…" at bounding box center [663, 400] width 479 height 55
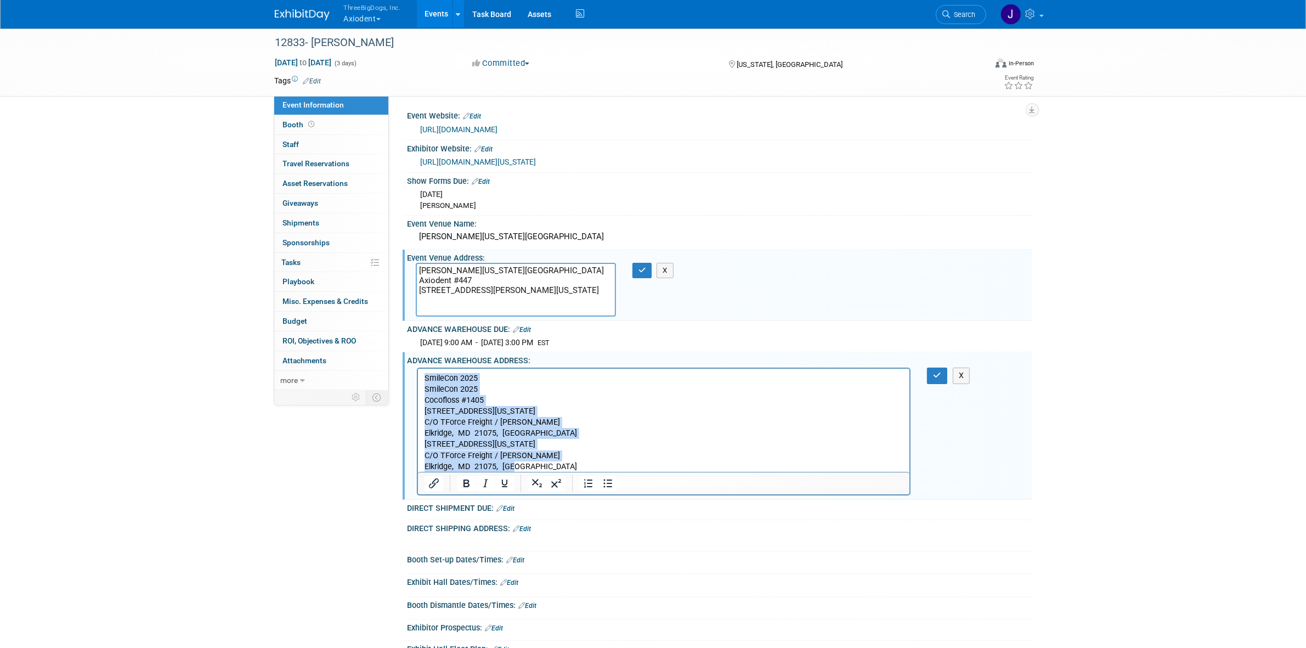
drag, startPoint x: 424, startPoint y: 376, endPoint x: 988, endPoint y: 854, distance: 740.1
click at [571, 472] on html "SmileCon 2025 SmileCon 2025 Cocofloss #1405 6571 Washington Blvd C/O TForce Fre…" at bounding box center [663, 421] width 492 height 104
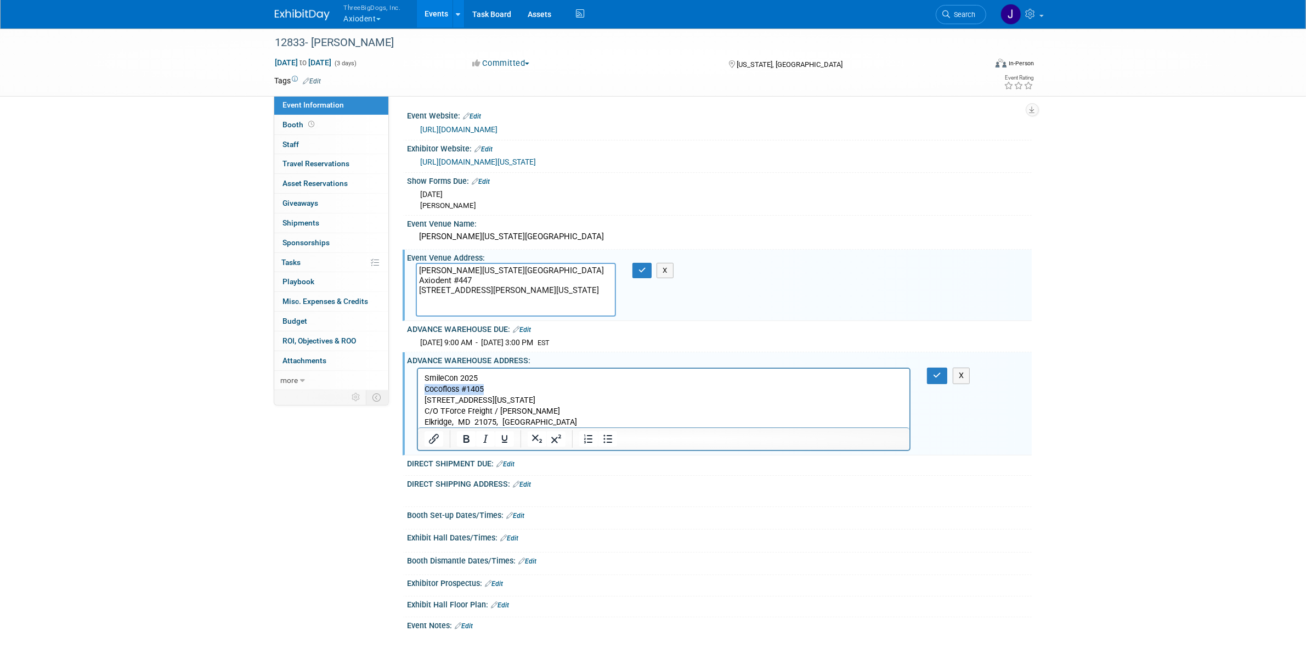
drag, startPoint x: 482, startPoint y: 388, endPoint x: 410, endPoint y: 384, distance: 72.0
click at [417, 384] on html "SmileCon 2025 Cocofloss #1405 6571 Washington Blvd C/O TForce Freight / Freeman…" at bounding box center [663, 398] width 492 height 59
click at [930, 374] on button "button" at bounding box center [937, 375] width 20 height 16
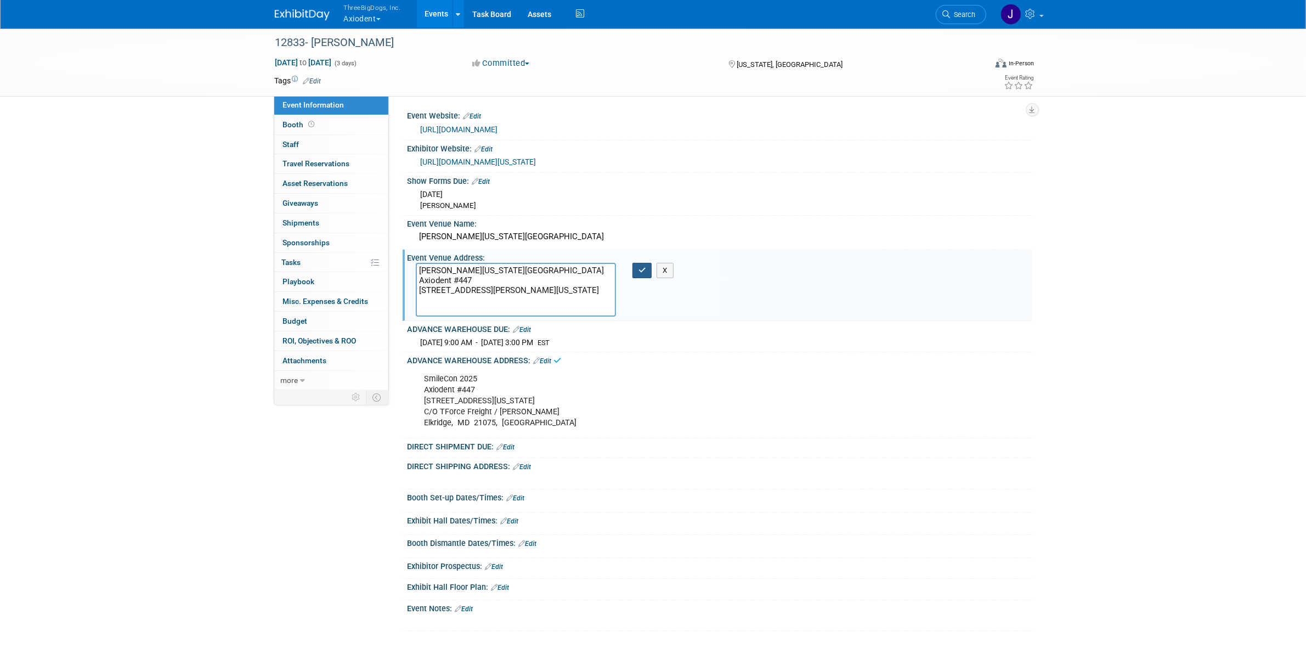
click at [637, 275] on button "button" at bounding box center [642, 270] width 20 height 15
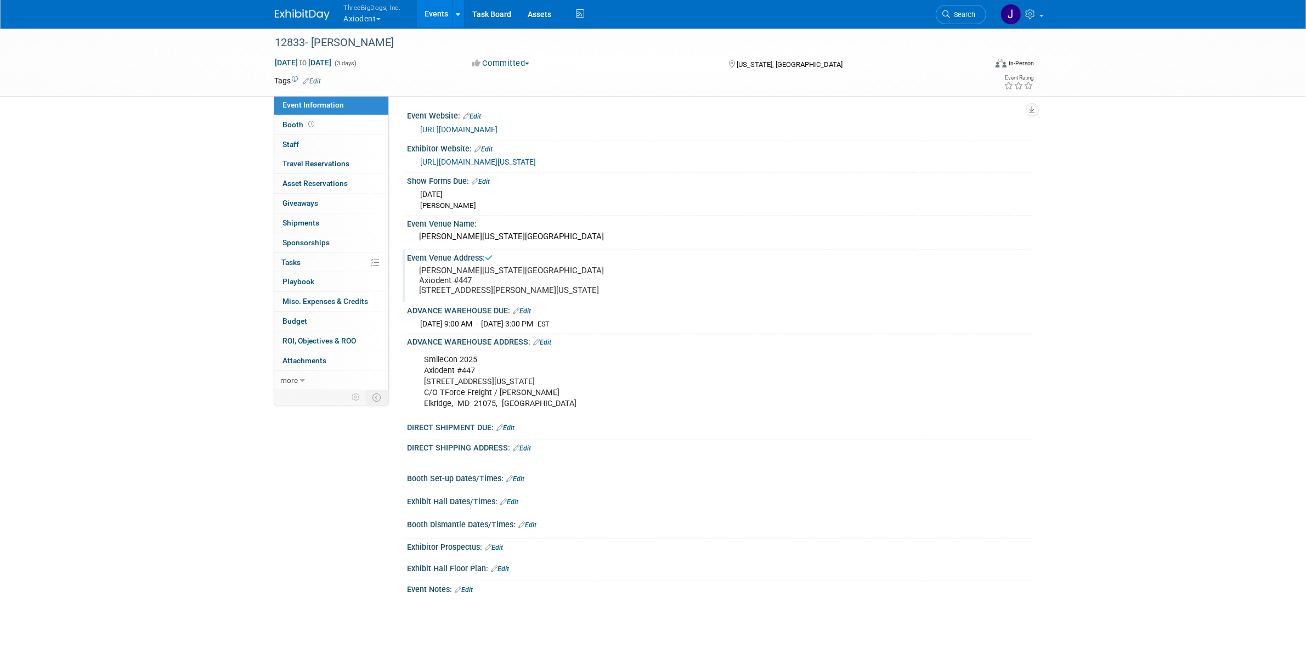
click at [511, 433] on div "DIRECT SHIPMENT DUE: Edit" at bounding box center [719, 426] width 624 height 14
click at [511, 432] on link "Edit" at bounding box center [506, 428] width 18 height 8
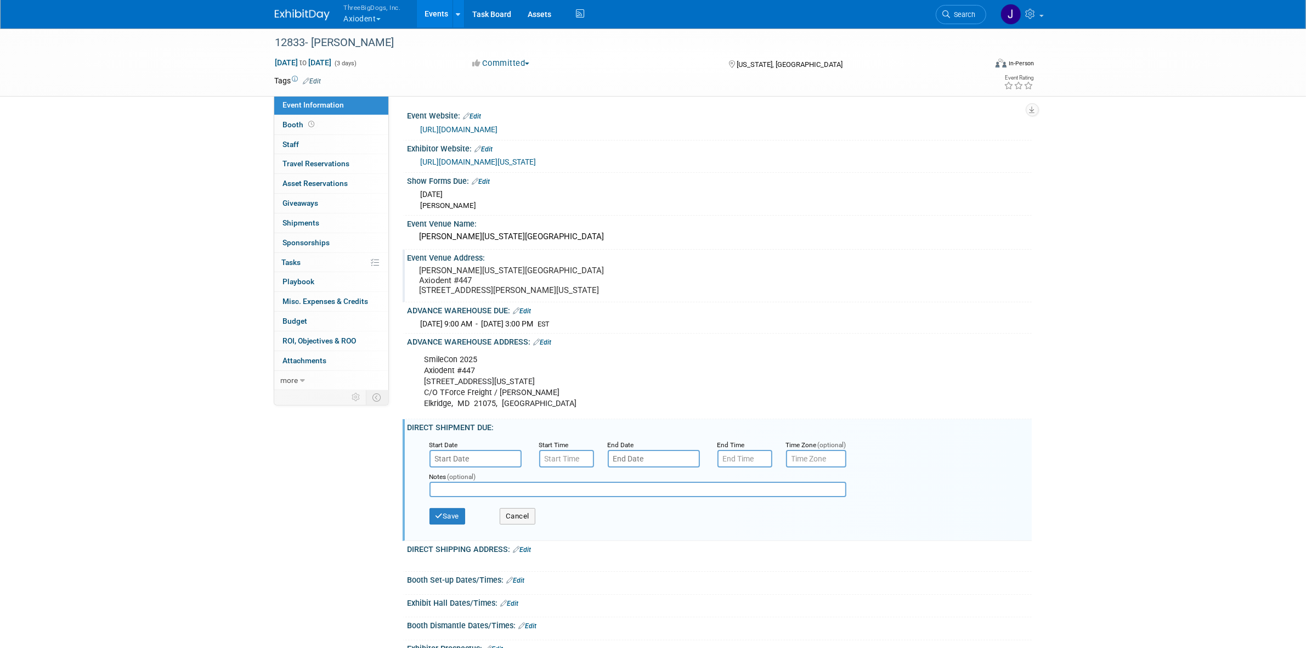
click at [506, 467] on input "text" at bounding box center [475, 459] width 92 height 18
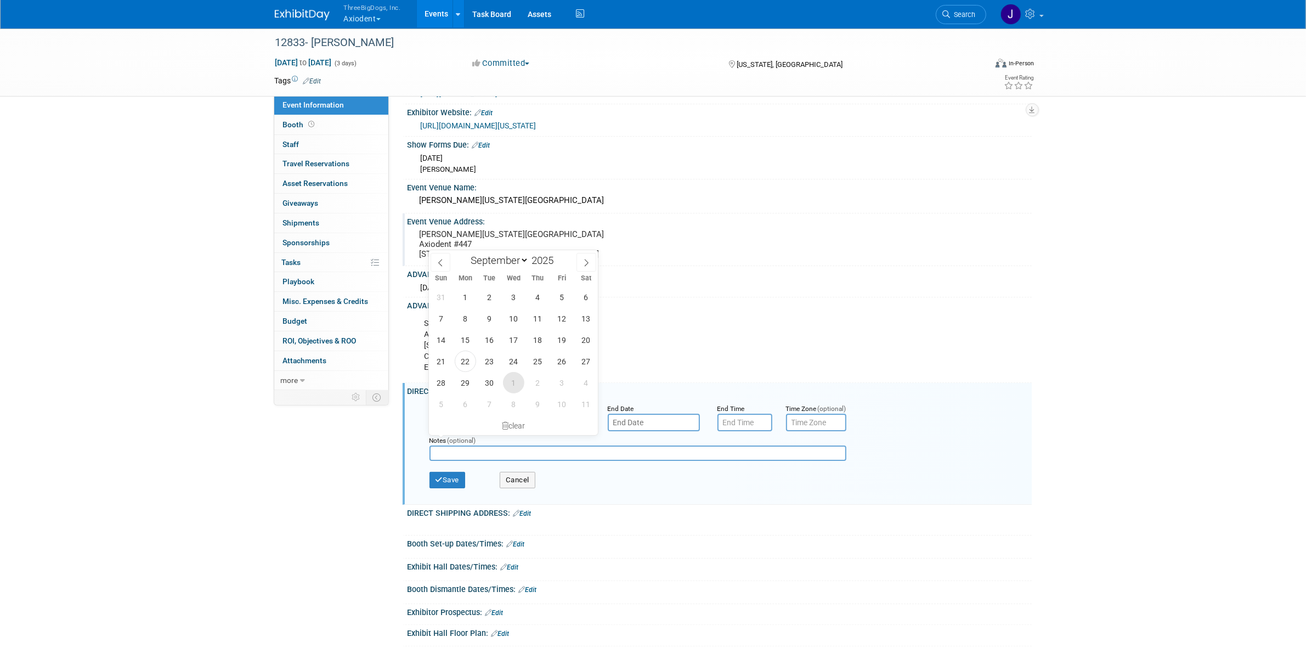
scroll to position [37, 0]
click at [586, 256] on span at bounding box center [586, 261] width 20 height 19
select select "9"
click at [472, 362] on span "20" at bounding box center [465, 360] width 21 height 21
type input "Oct 20, 2025"
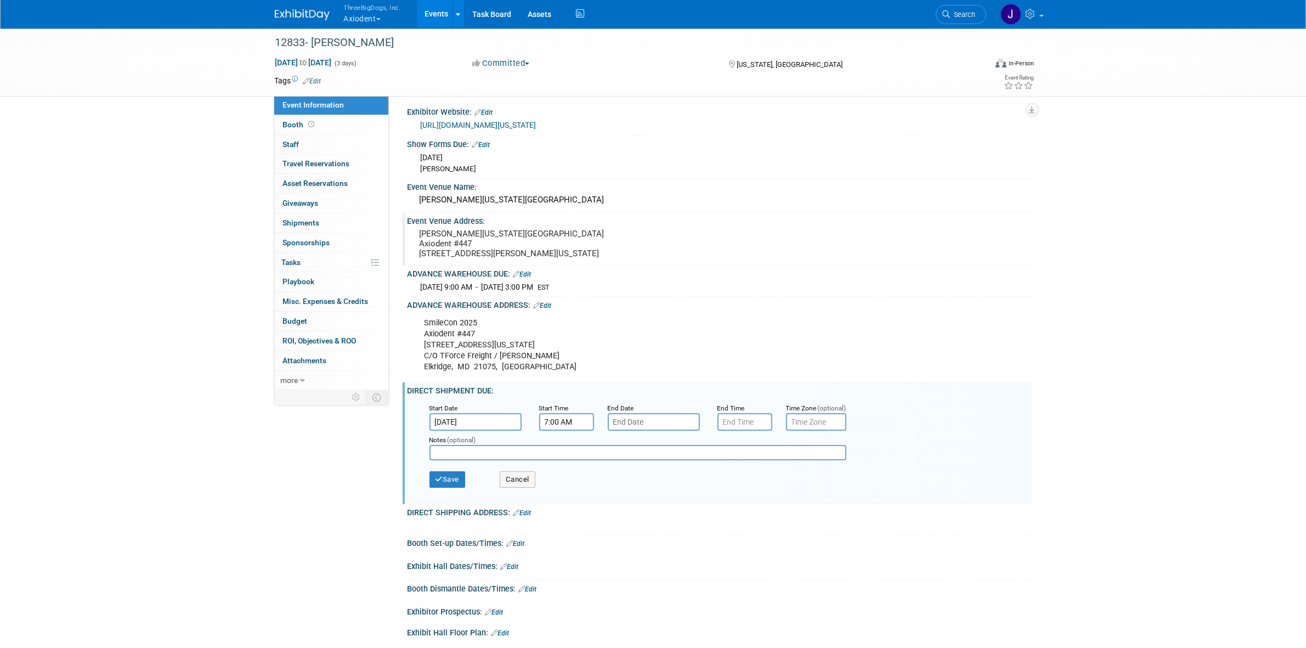
click at [552, 431] on input "7:00 AM" at bounding box center [566, 422] width 55 height 18
click at [566, 457] on span at bounding box center [564, 447] width 19 height 19
type input "8:00 AM"
click at [637, 530] on span at bounding box center [646, 520] width 74 height 19
click at [640, 431] on input "text" at bounding box center [654, 422] width 92 height 18
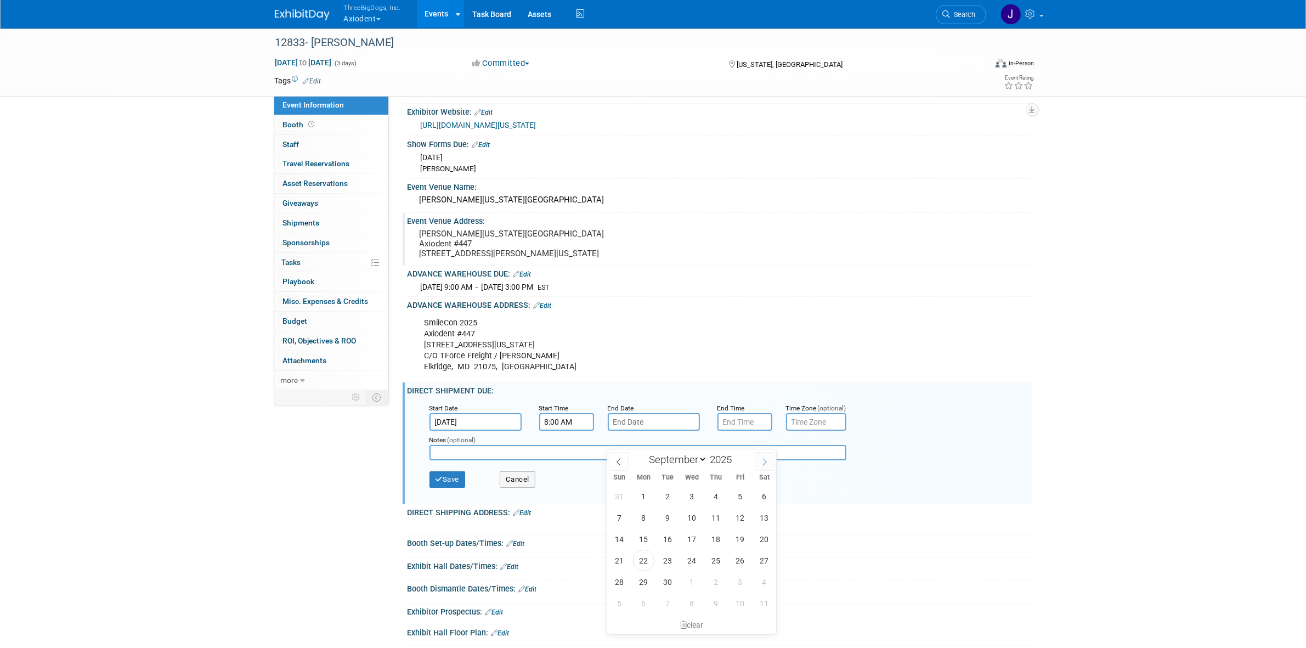
click at [761, 461] on icon at bounding box center [765, 462] width 8 height 8
select select "9"
click at [757, 556] on span "25" at bounding box center [764, 560] width 21 height 21
type input "Oct 25, 2025"
click at [757, 431] on input "7:00 PM" at bounding box center [744, 422] width 55 height 18
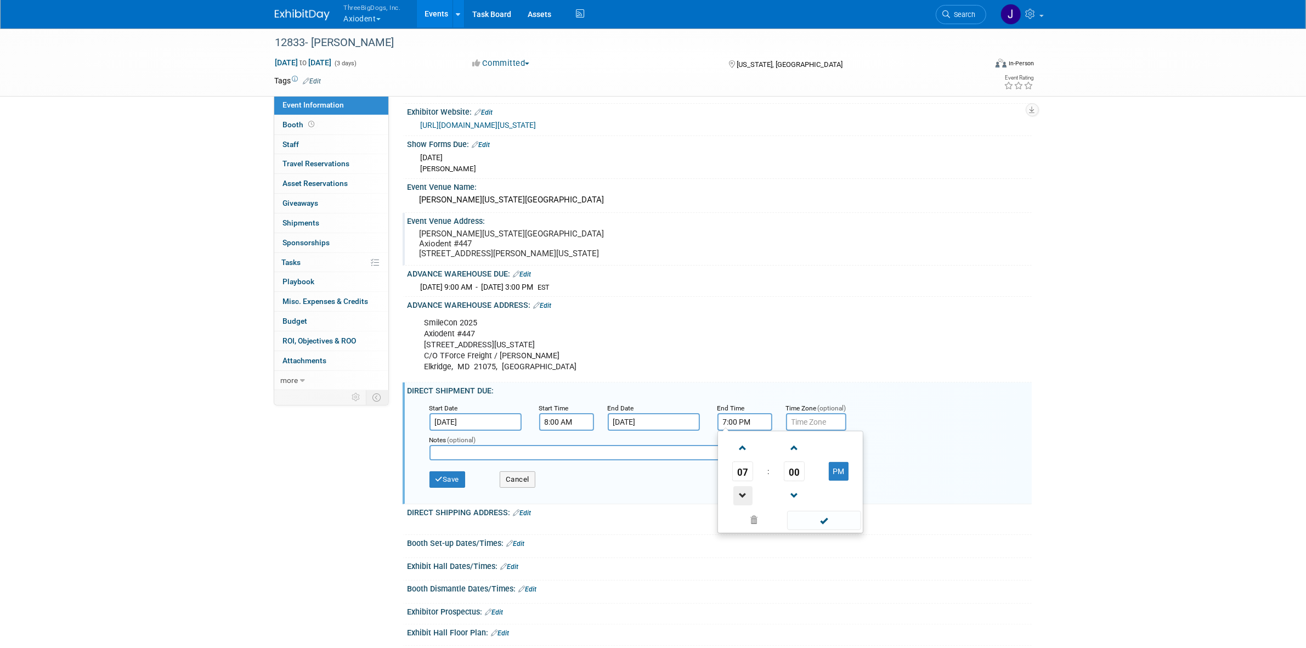
click at [749, 505] on span at bounding box center [742, 495] width 19 height 19
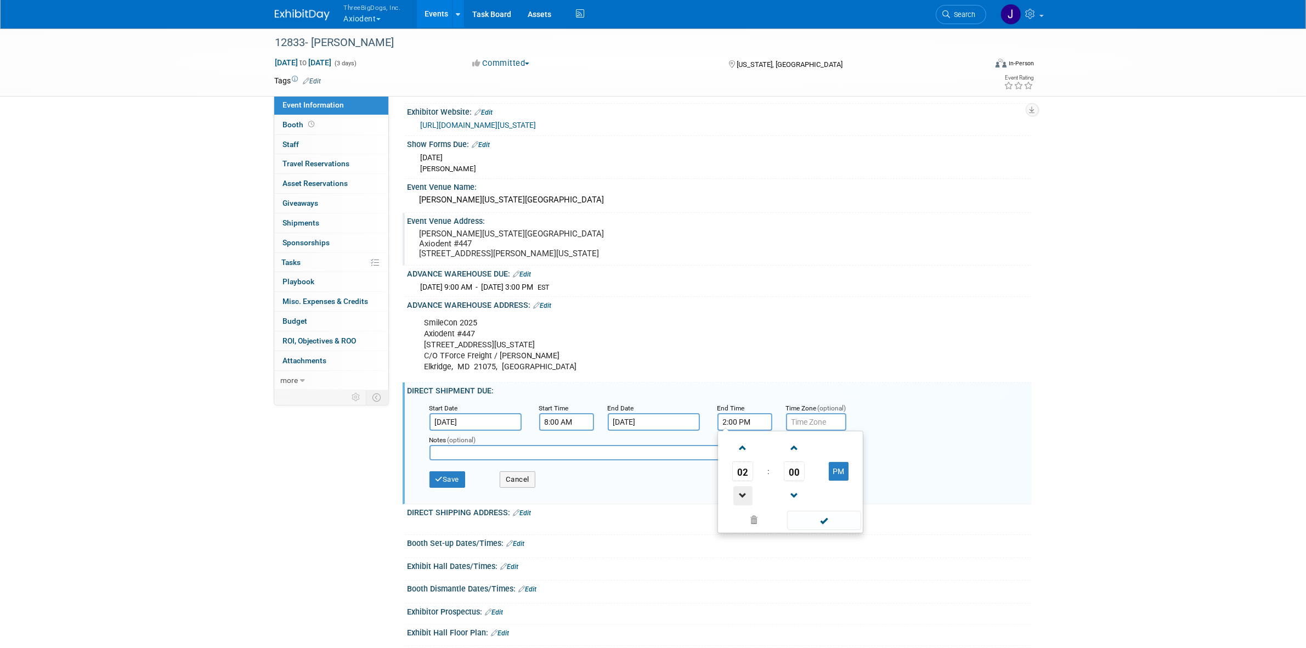
click at [749, 505] on span at bounding box center [742, 495] width 19 height 19
click at [746, 457] on span at bounding box center [742, 447] width 19 height 19
type input "2:00 PM"
click at [797, 530] on span at bounding box center [824, 520] width 74 height 19
click at [813, 431] on input "text" at bounding box center [816, 422] width 60 height 18
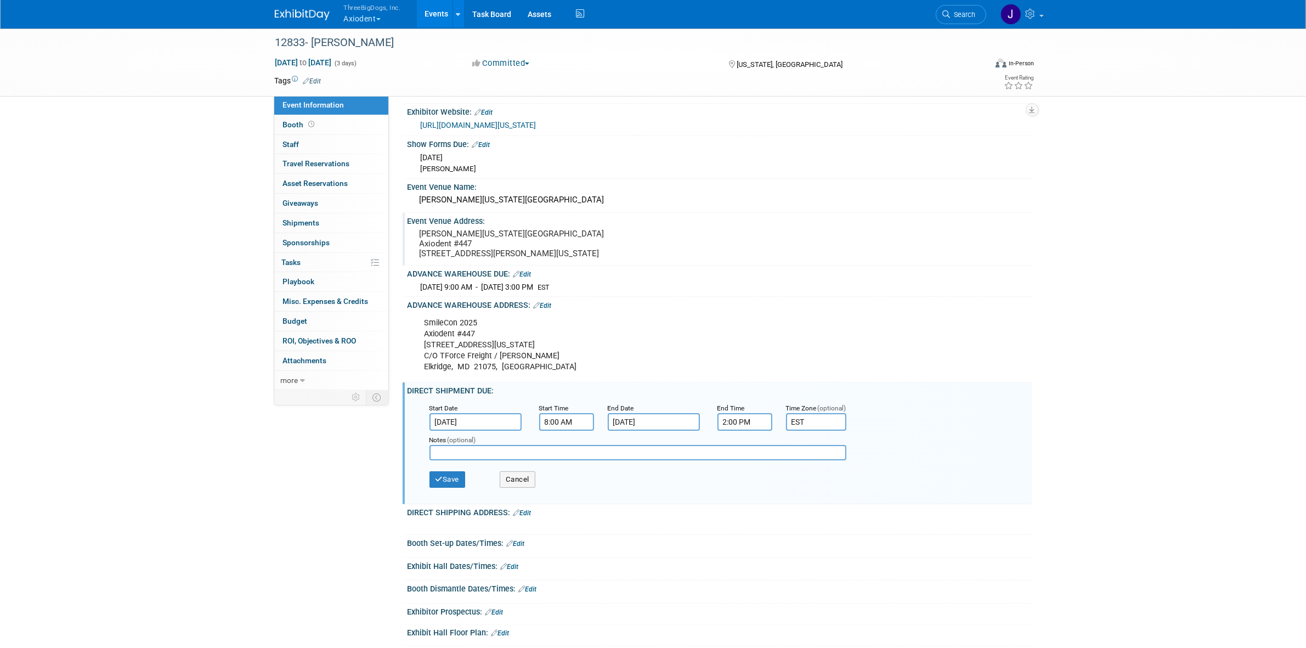
type input "EST"
click at [777, 460] on input "text" at bounding box center [637, 452] width 417 height 15
click at [440, 488] on button "Save" at bounding box center [447, 479] width 36 height 16
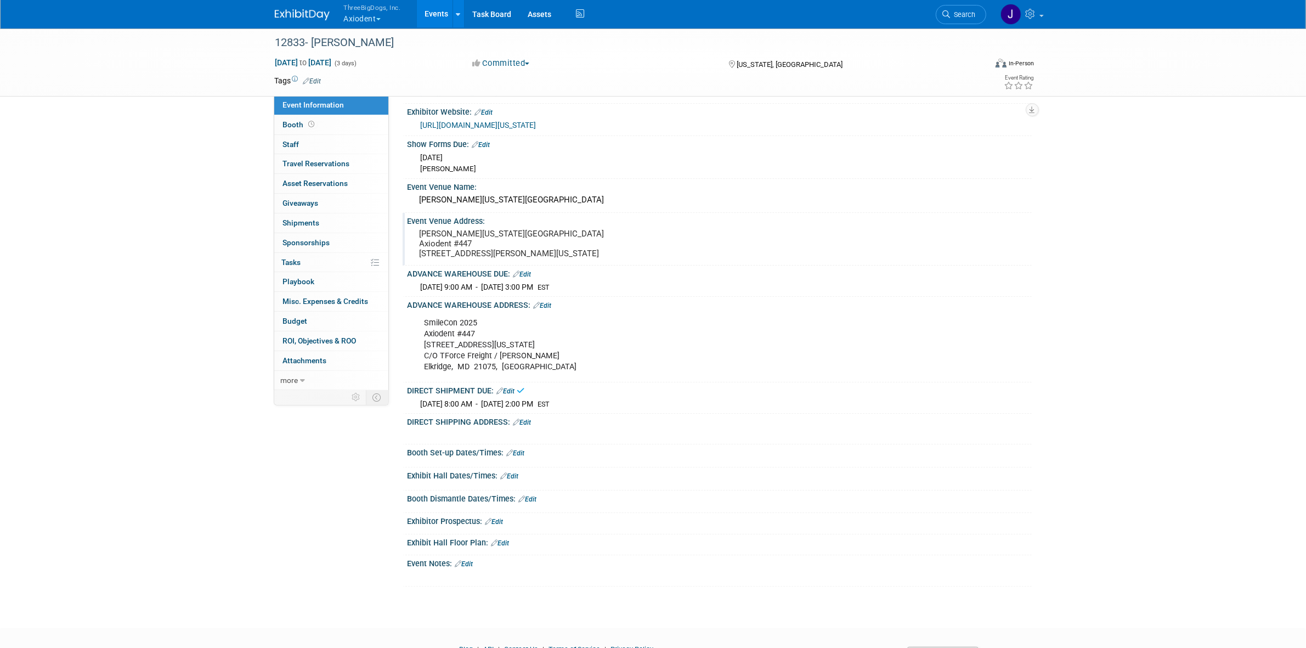
click at [523, 426] on link "Edit" at bounding box center [522, 422] width 18 height 8
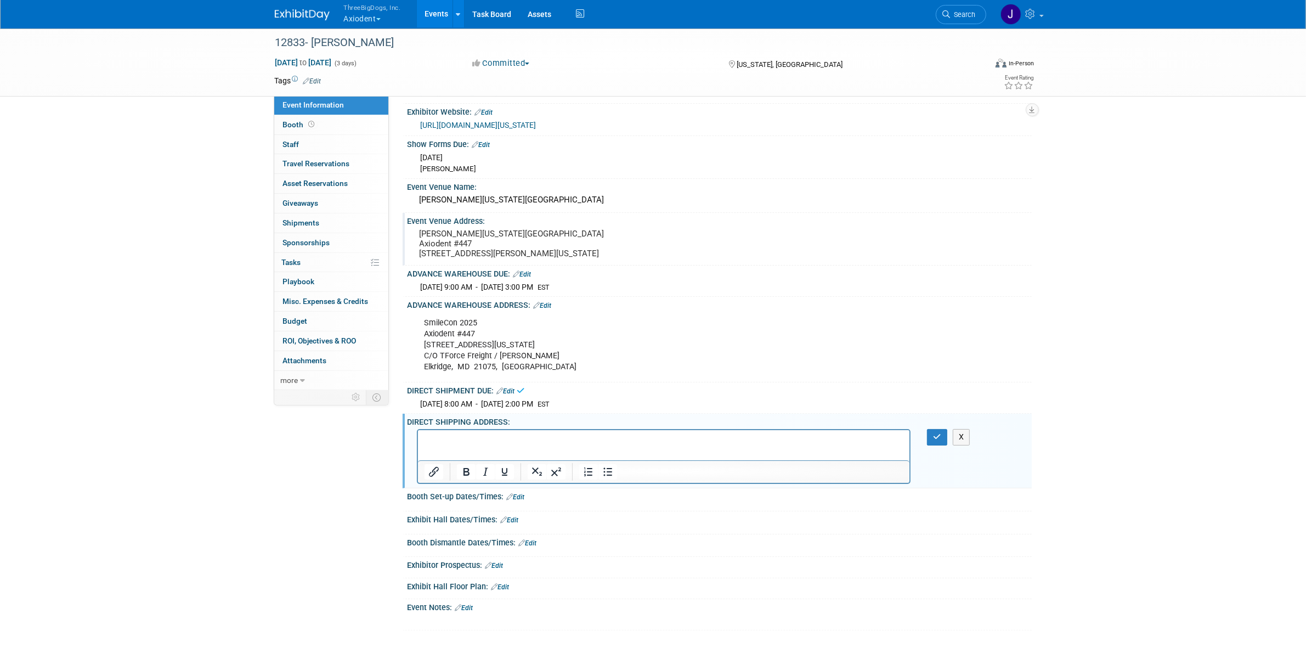
scroll to position [0, 0]
drag, startPoint x: 415, startPoint y: 231, endPoint x: 538, endPoint y: 268, distance: 128.2
click at [538, 261] on div "Walter E Washington Convention Center Axiodent #447 801 Allen Y Lew Pl NW C/O F…" at bounding box center [538, 243] width 244 height 35
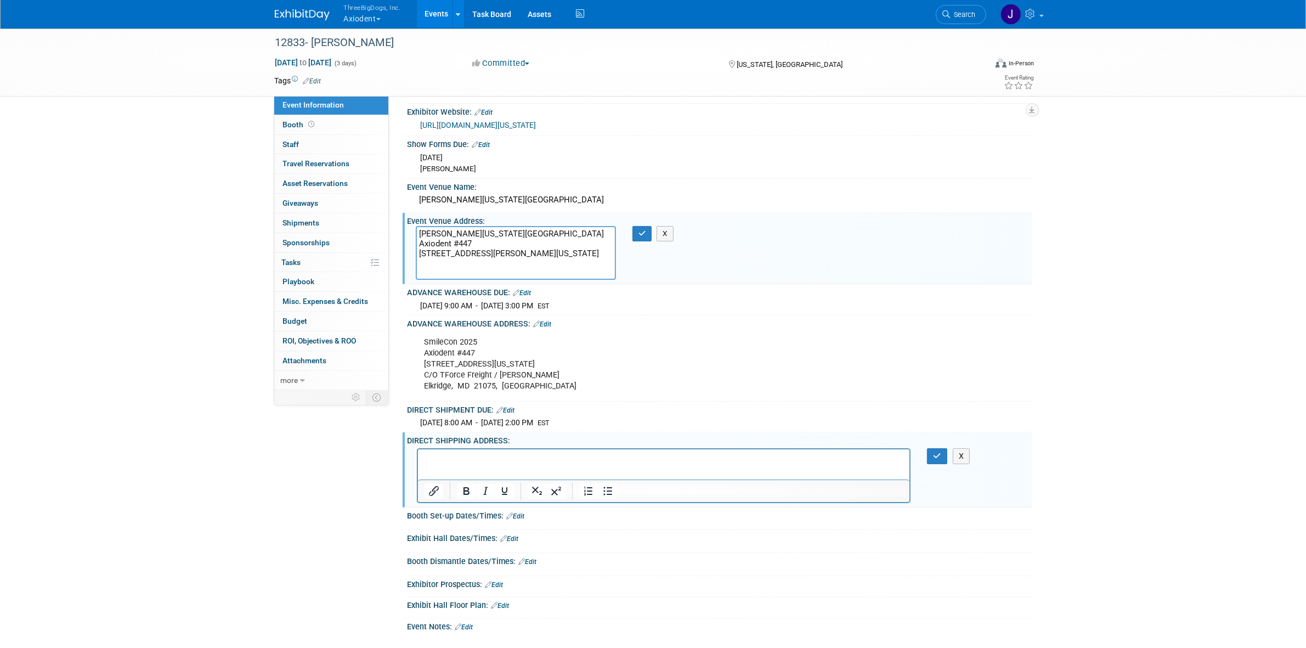
drag, startPoint x: 538, startPoint y: 268, endPoint x: 421, endPoint y: 227, distance: 124.4
click at [421, 227] on textarea "Walter E Washington Convention Center Axiodent #447 801 Allen Y Lew Pl NW C/O F…" at bounding box center [516, 253] width 200 height 54
click at [438, 458] on p "Rich Text Area. Press ALT-0 for help." at bounding box center [663, 458] width 479 height 11
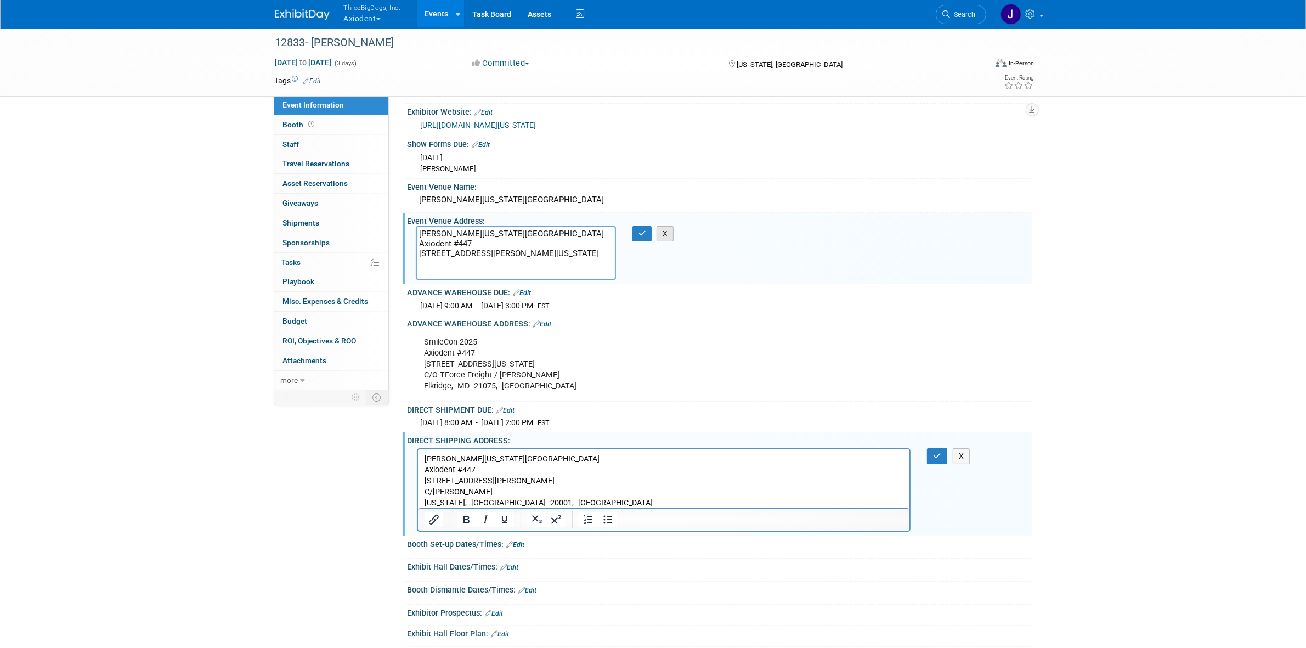
click at [661, 228] on button "X" at bounding box center [664, 233] width 17 height 15
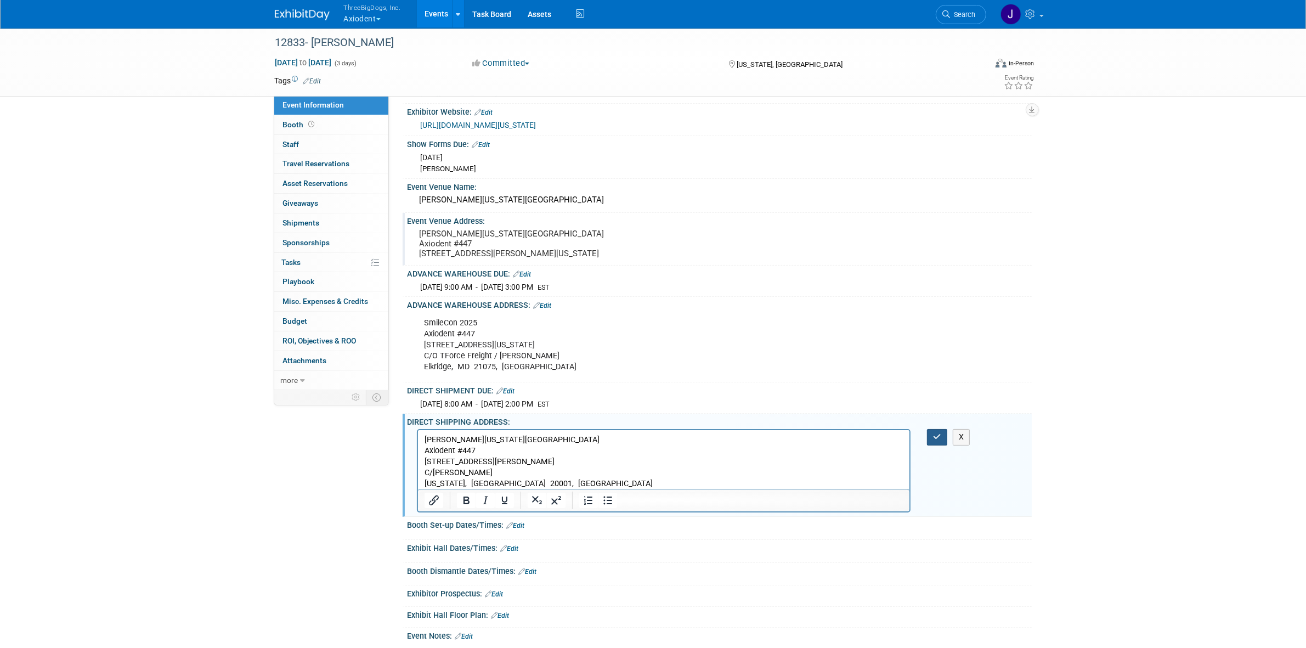
click at [929, 445] on button "button" at bounding box center [937, 437] width 20 height 16
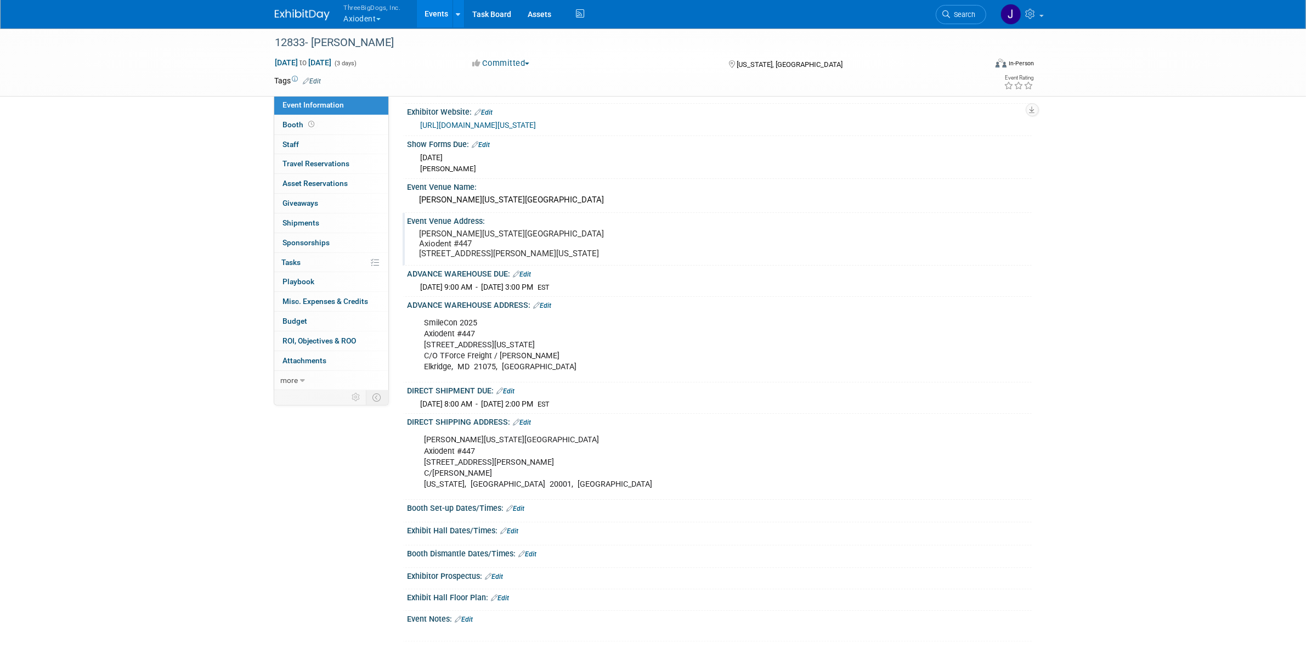
click at [518, 514] on div "Booth Set-up Dates/Times: Edit" at bounding box center [719, 507] width 624 height 14
click at [523, 514] on div "Booth Set-up Dates/Times: Edit" at bounding box center [719, 507] width 624 height 14
click at [523, 512] on link "Edit" at bounding box center [516, 509] width 18 height 8
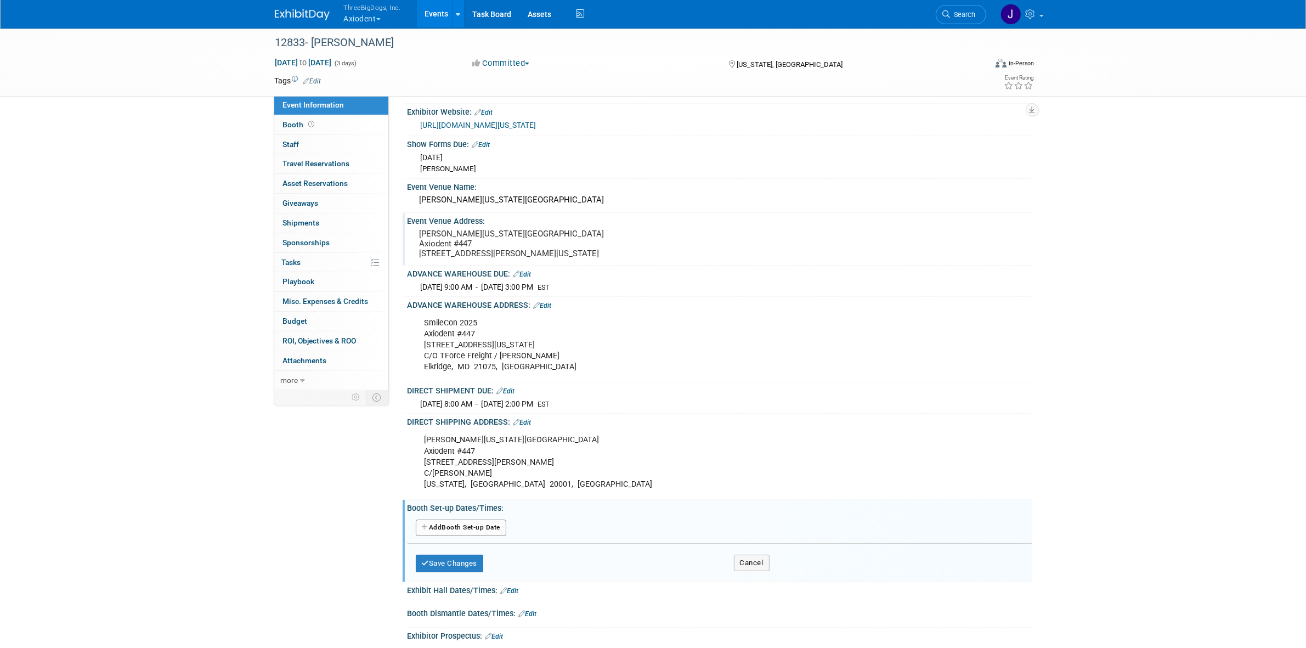
click at [476, 536] on button "Add Another Booth Set-up Date" at bounding box center [461, 527] width 91 height 16
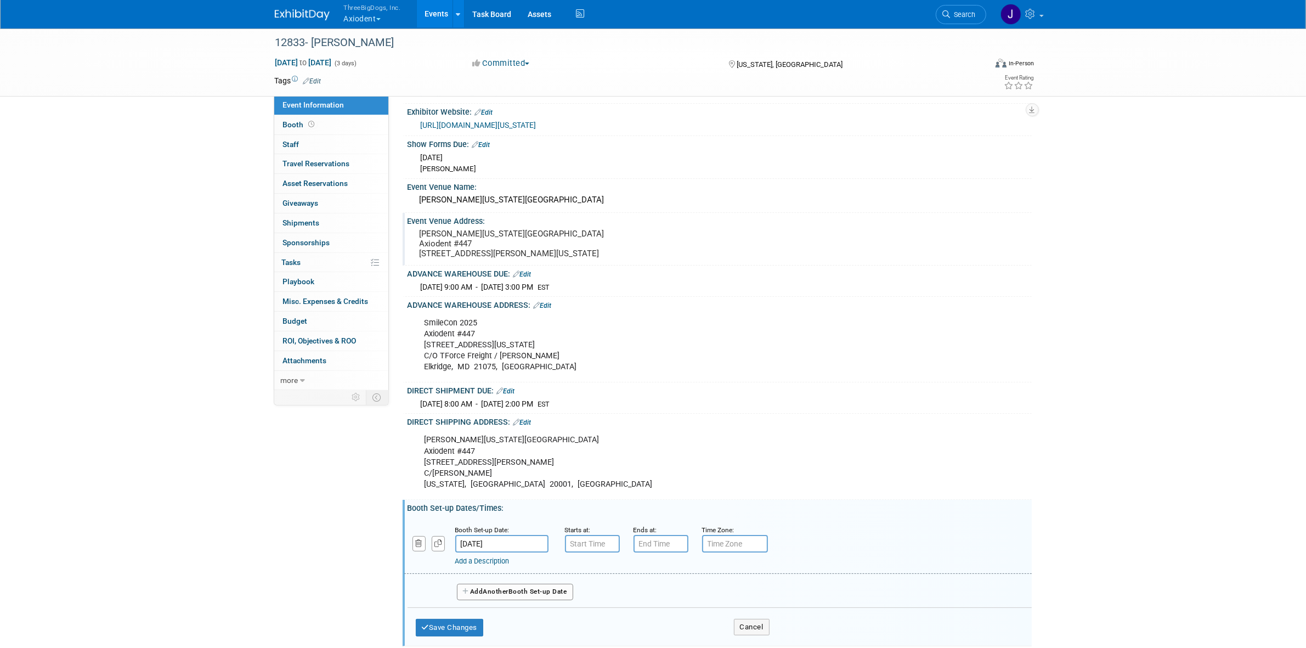
click at [522, 600] on button "Add Another Booth Set-up Date" at bounding box center [515, 592] width 116 height 16
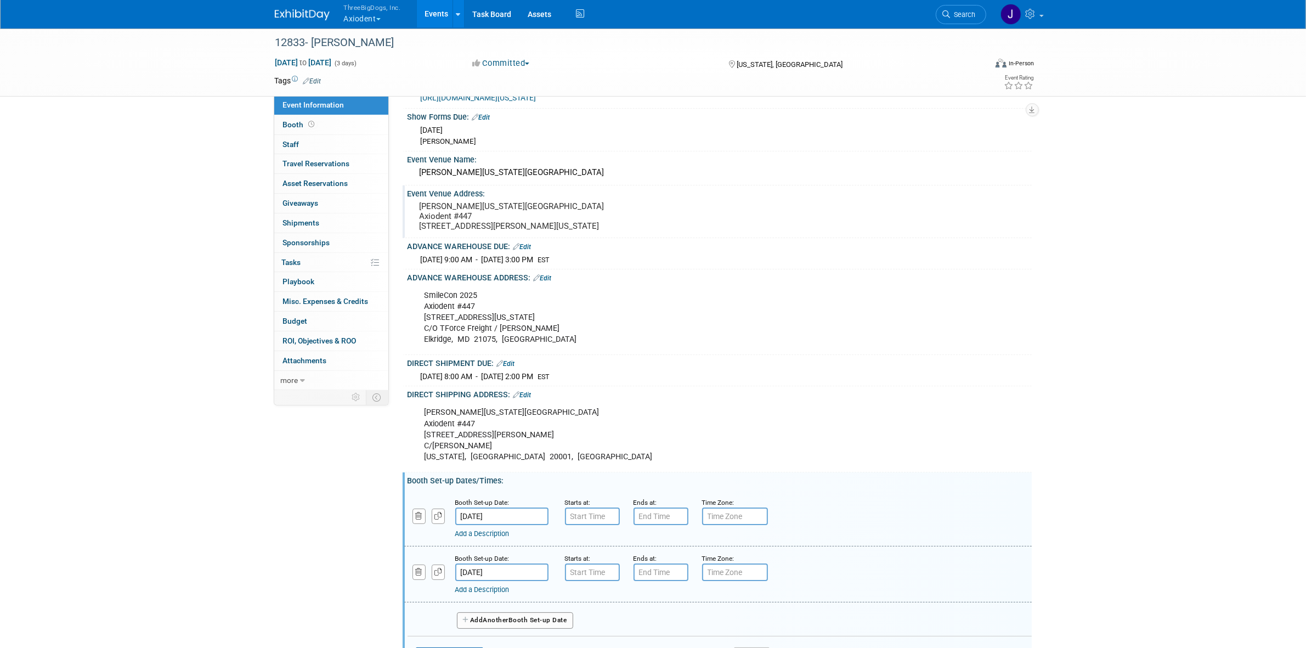
scroll to position [66, 0]
click at [590, 523] on input "7:00 AM" at bounding box center [592, 514] width 55 height 18
click at [599, 550] on span at bounding box center [590, 540] width 19 height 19
type input "8:00 AM"
click at [642, 523] on input "7:00 PM" at bounding box center [660, 514] width 55 height 18
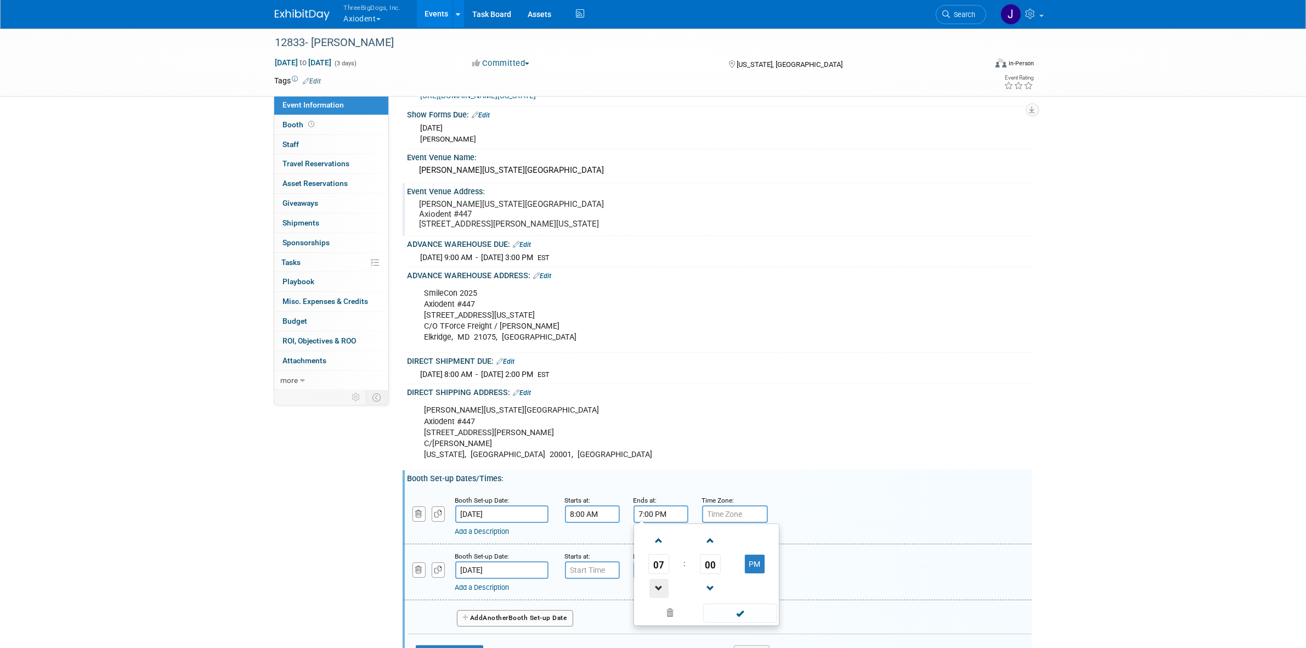
click at [659, 598] on span at bounding box center [658, 588] width 19 height 19
type input "5:00 PM"
click at [731, 622] on span at bounding box center [740, 612] width 74 height 19
click at [735, 523] on input "text" at bounding box center [735, 514] width 66 height 18
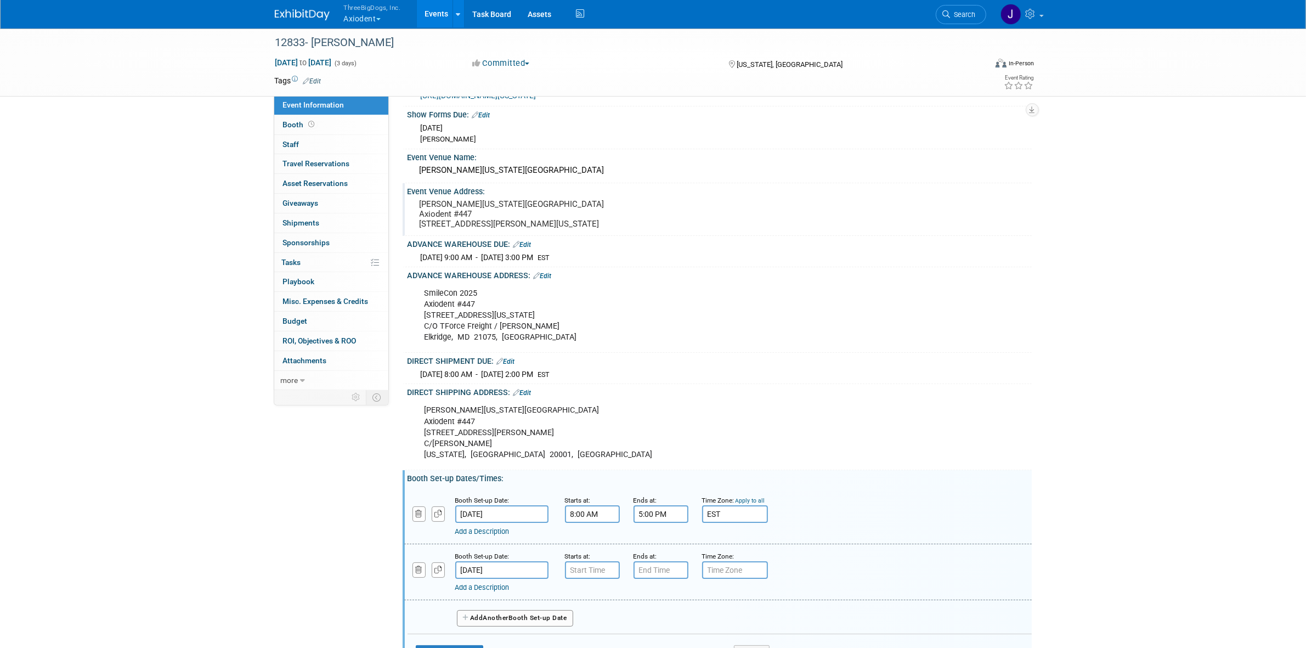
type input "EST"
click at [595, 579] on input "7:00 AM" at bounding box center [592, 570] width 55 height 18
click at [595, 606] on span at bounding box center [590, 596] width 19 height 19
type input "8:00 AM"
click at [655, 579] on input "7:00 PM" at bounding box center [660, 570] width 55 height 18
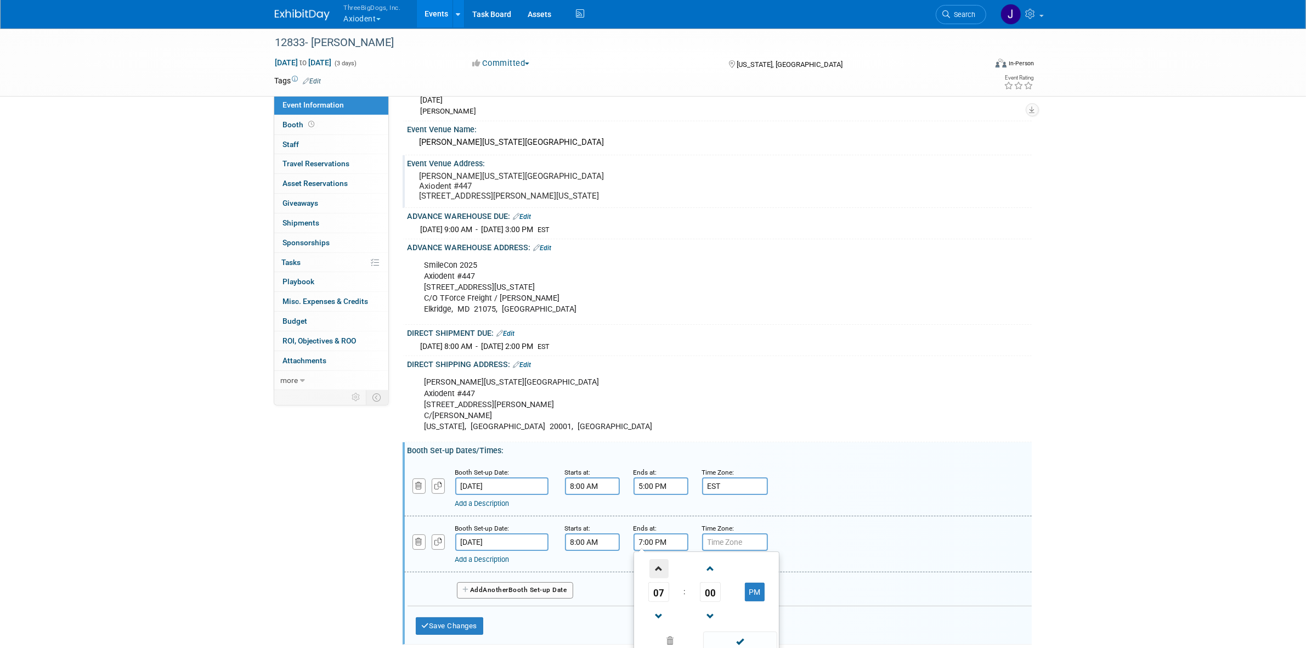
scroll to position [95, 0]
click at [653, 625] on span at bounding box center [658, 615] width 19 height 19
type input "5:00 PM"
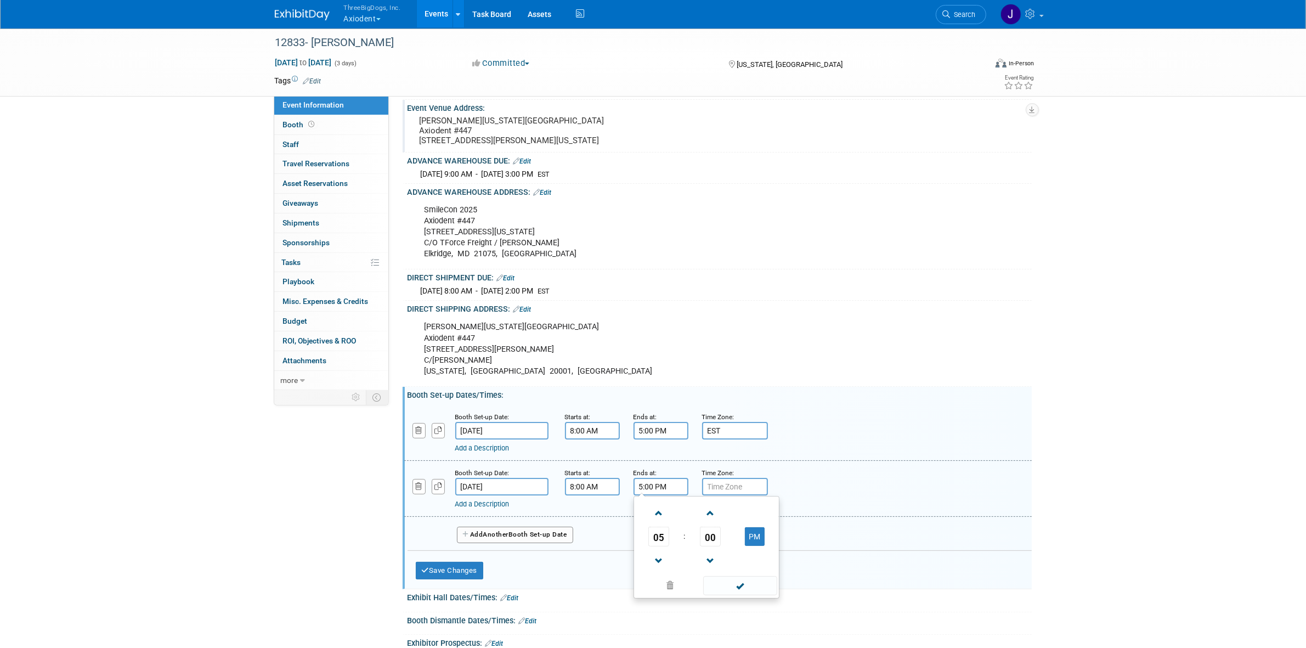
scroll to position [151, 0]
click at [750, 594] on span at bounding box center [740, 584] width 74 height 19
click at [730, 494] on input "text" at bounding box center [735, 486] width 66 height 18
type input "EST"
click at [555, 542] on button "Add Another Booth Set-up Date" at bounding box center [515, 533] width 116 height 16
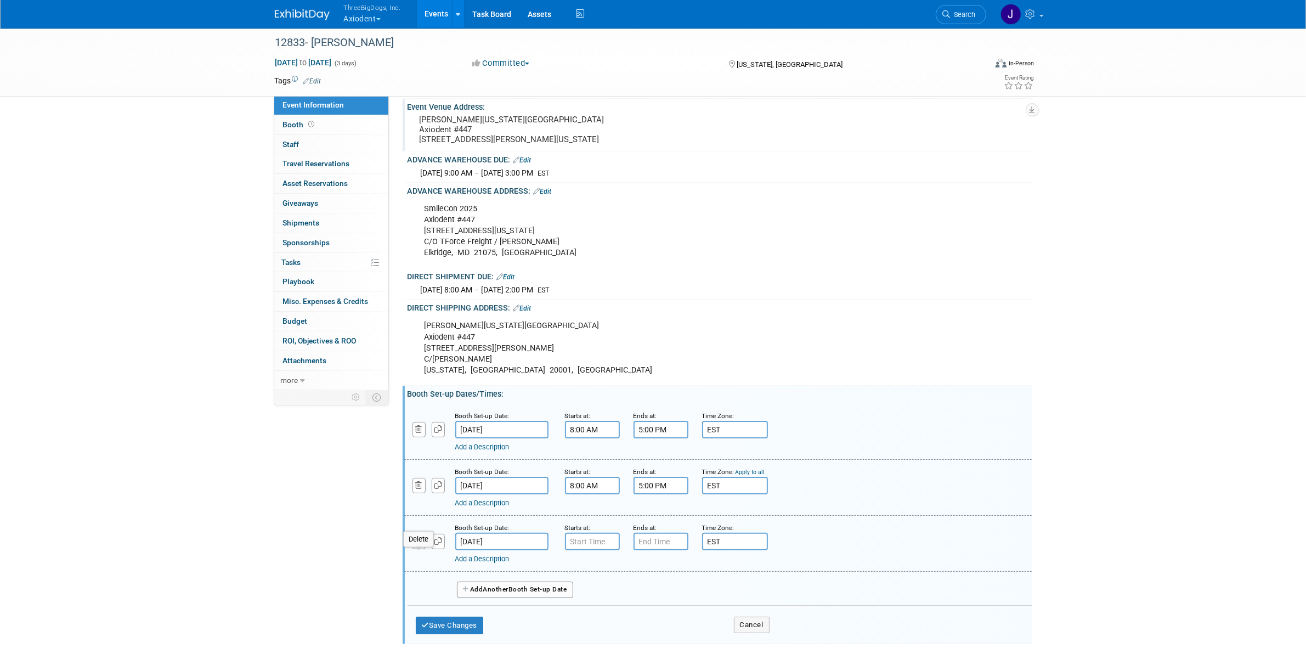
click at [415, 548] on button "button" at bounding box center [419, 541] width 14 height 15
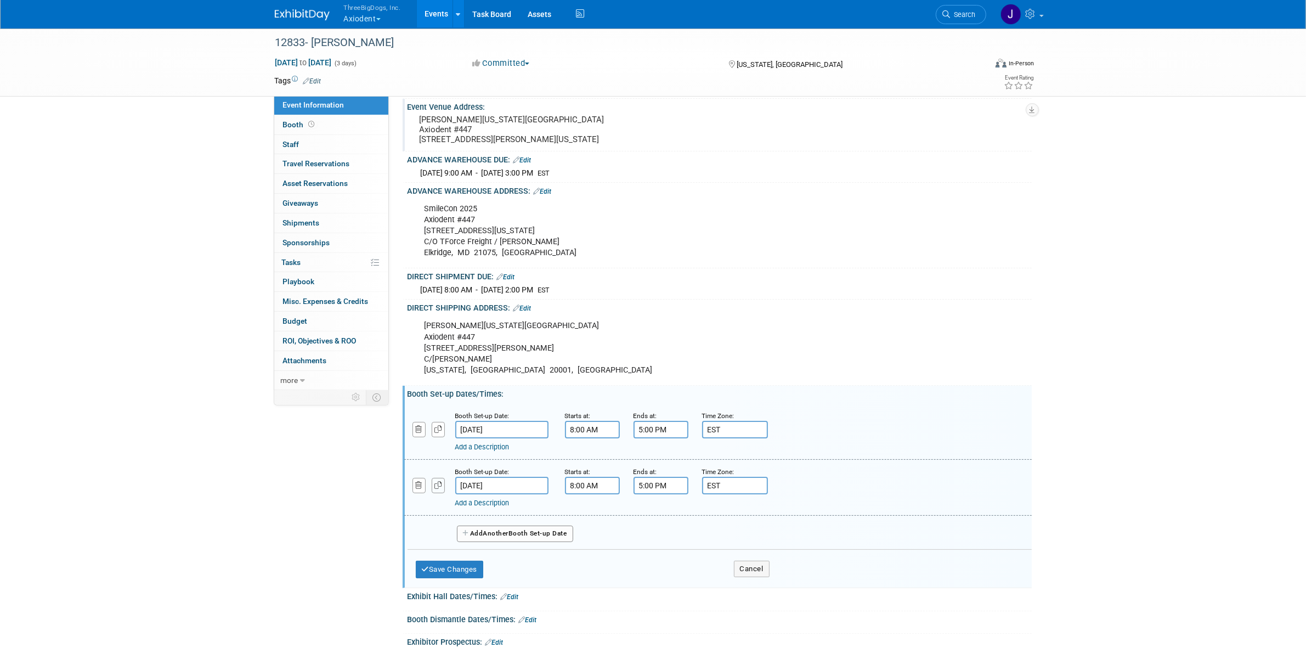
click at [439, 489] on icon "button" at bounding box center [438, 485] width 8 height 7
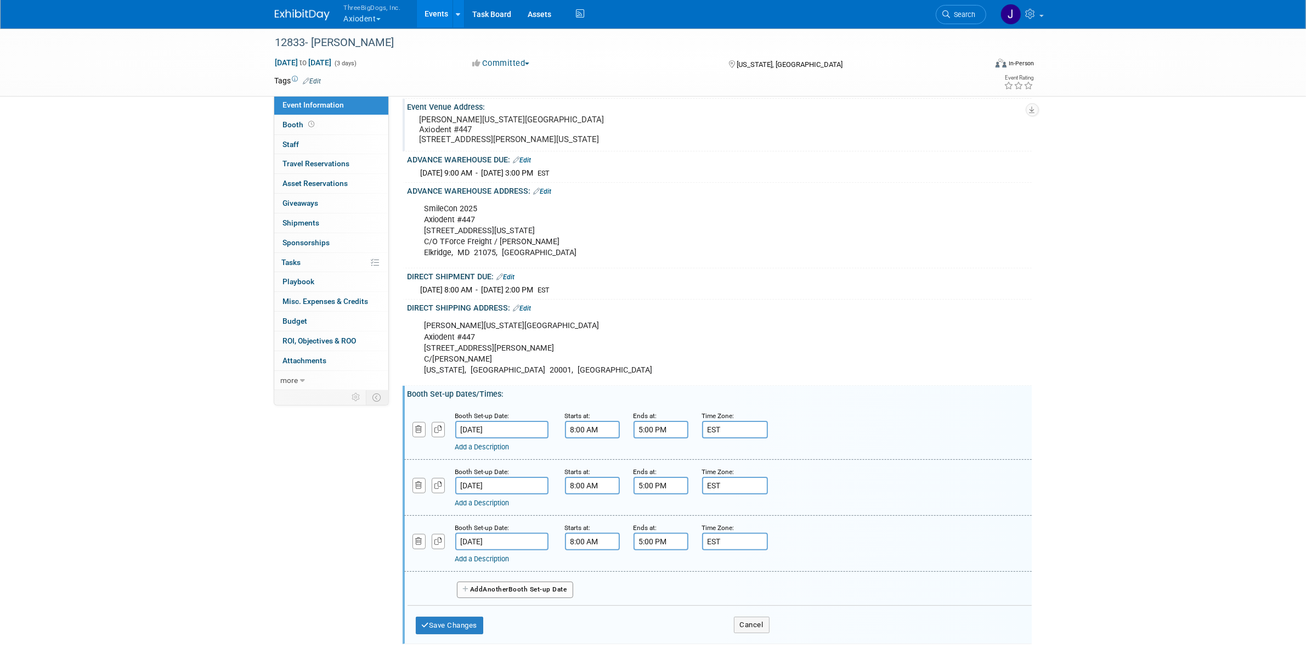
click at [490, 550] on input "Oct 24, 2025" at bounding box center [501, 542] width 93 height 18
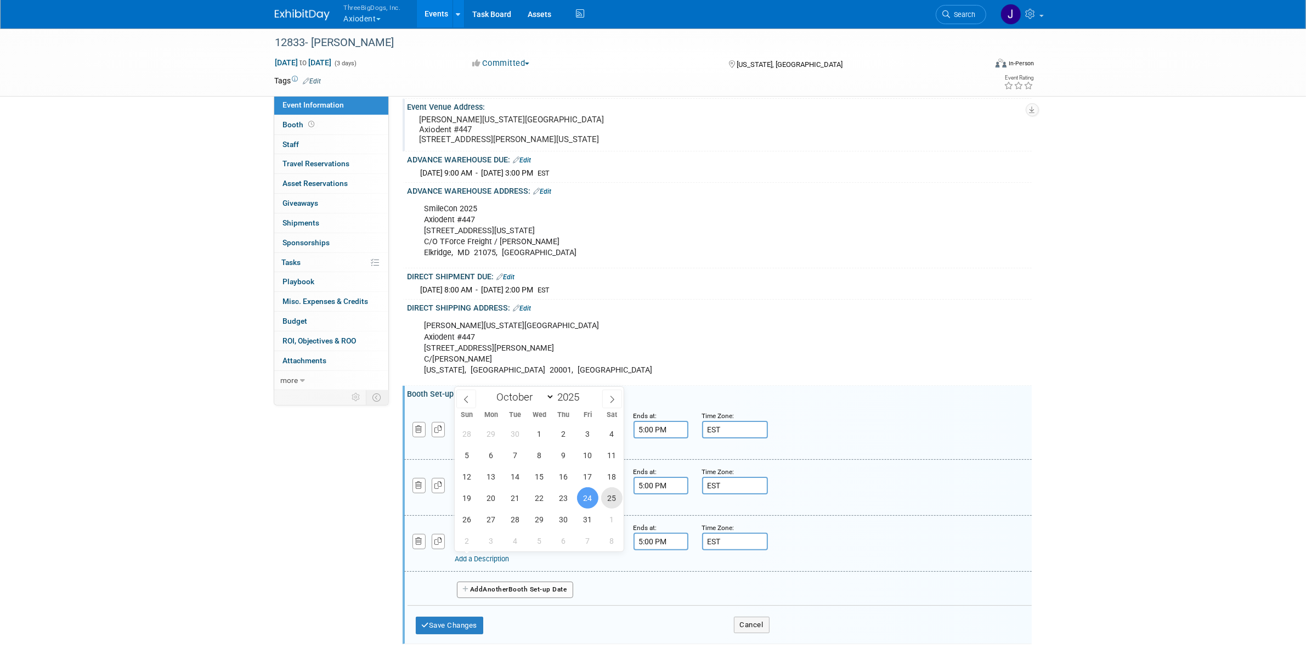
click at [612, 495] on span "25" at bounding box center [611, 497] width 21 height 21
type input "Oct 25, 2025"
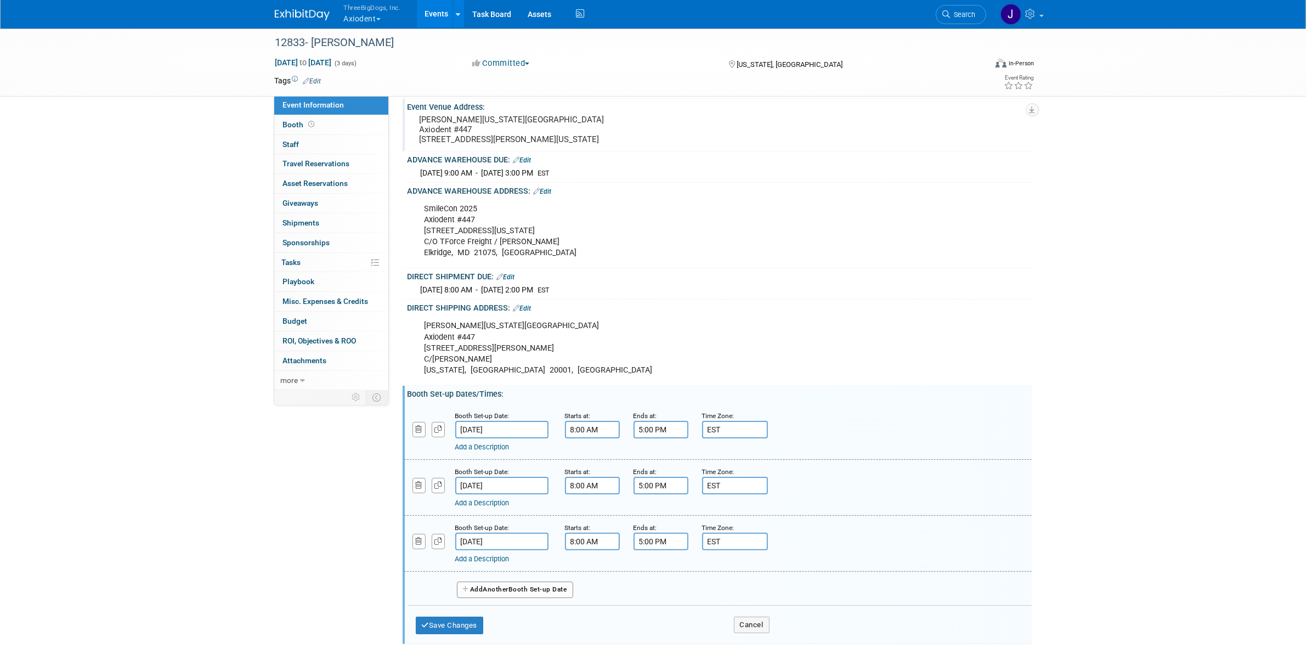
click at [473, 454] on body "ThreeBigDogs, Inc. Axiodent Explore: My Workspaces 28 Go to Workspace: Accutron…" at bounding box center [653, 173] width 1306 height 648
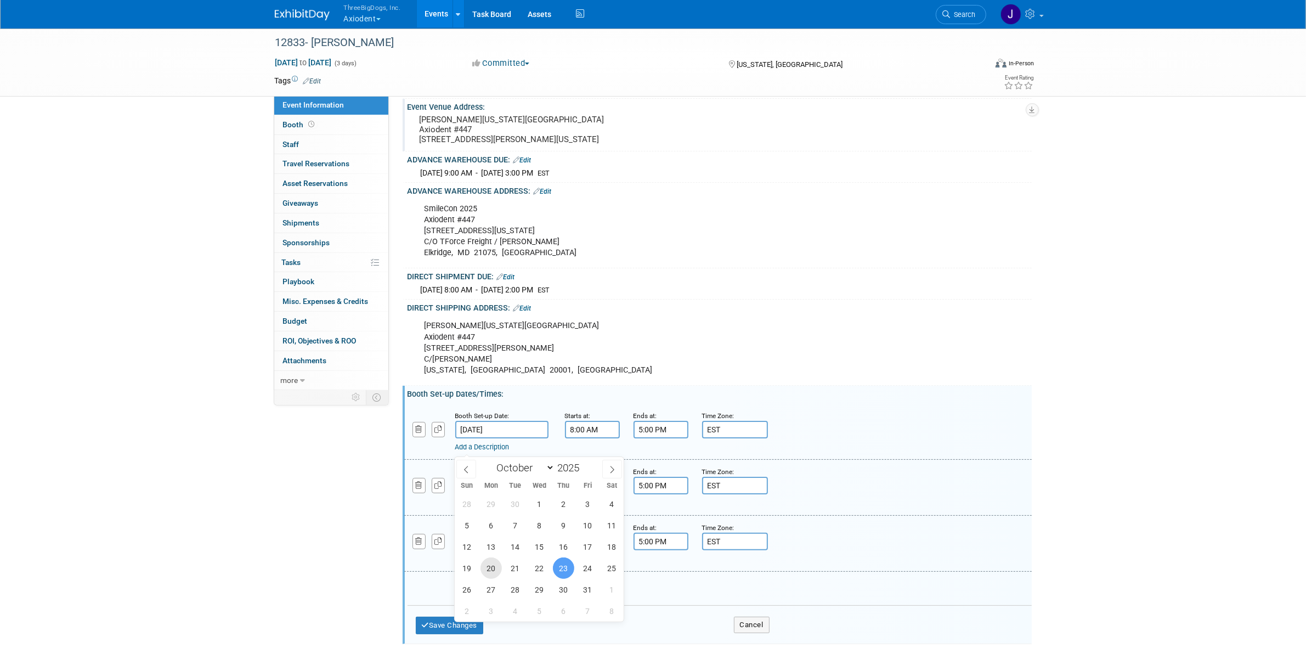
click at [492, 562] on span "20" at bounding box center [490, 567] width 21 height 21
type input "Oct 20, 2025"
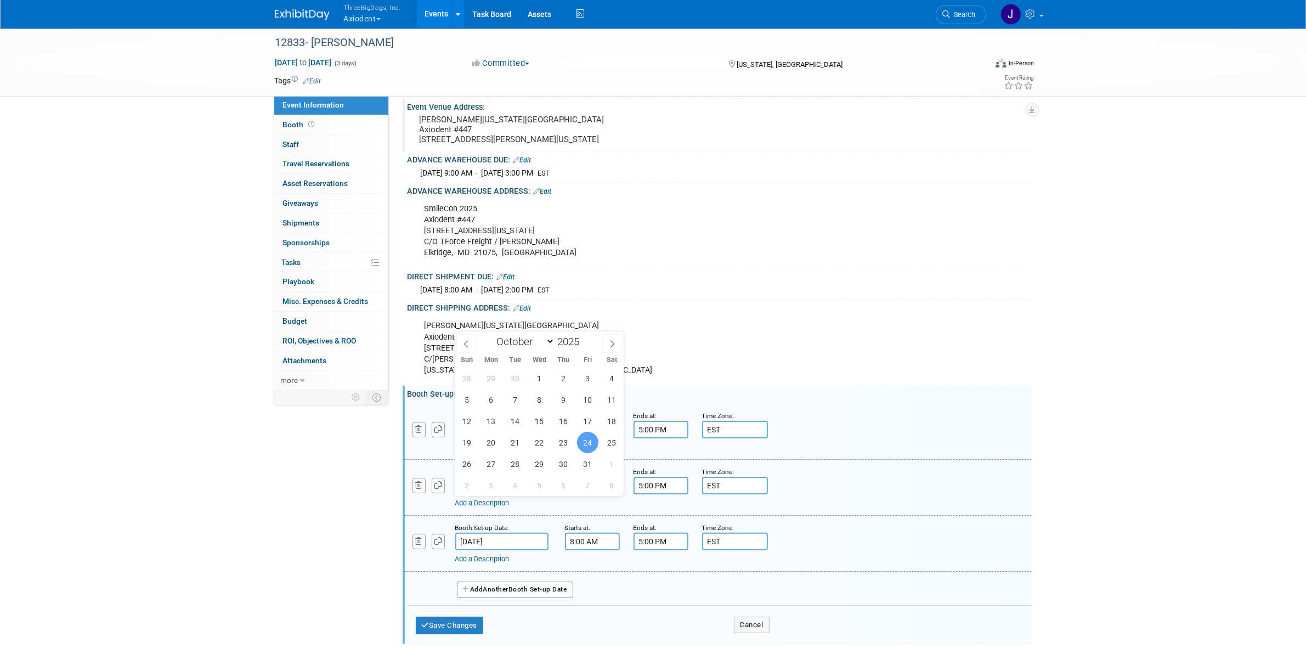
click at [502, 494] on input "Oct 24, 2025" at bounding box center [501, 486] width 93 height 18
click at [519, 450] on span "21" at bounding box center [515, 442] width 21 height 21
type input "[DATE]"
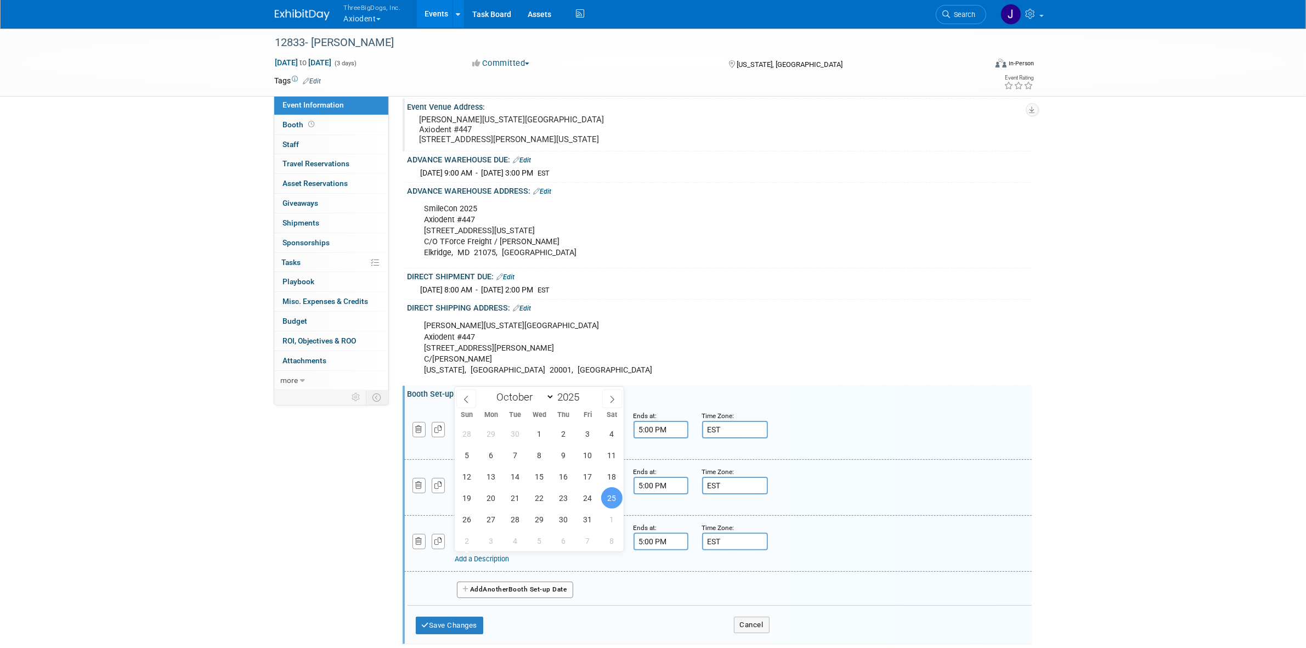
click at [512, 550] on input "[DATE]" at bounding box center [501, 542] width 93 height 18
click at [533, 491] on span "22" at bounding box center [539, 497] width 21 height 21
type input "[DATE]"
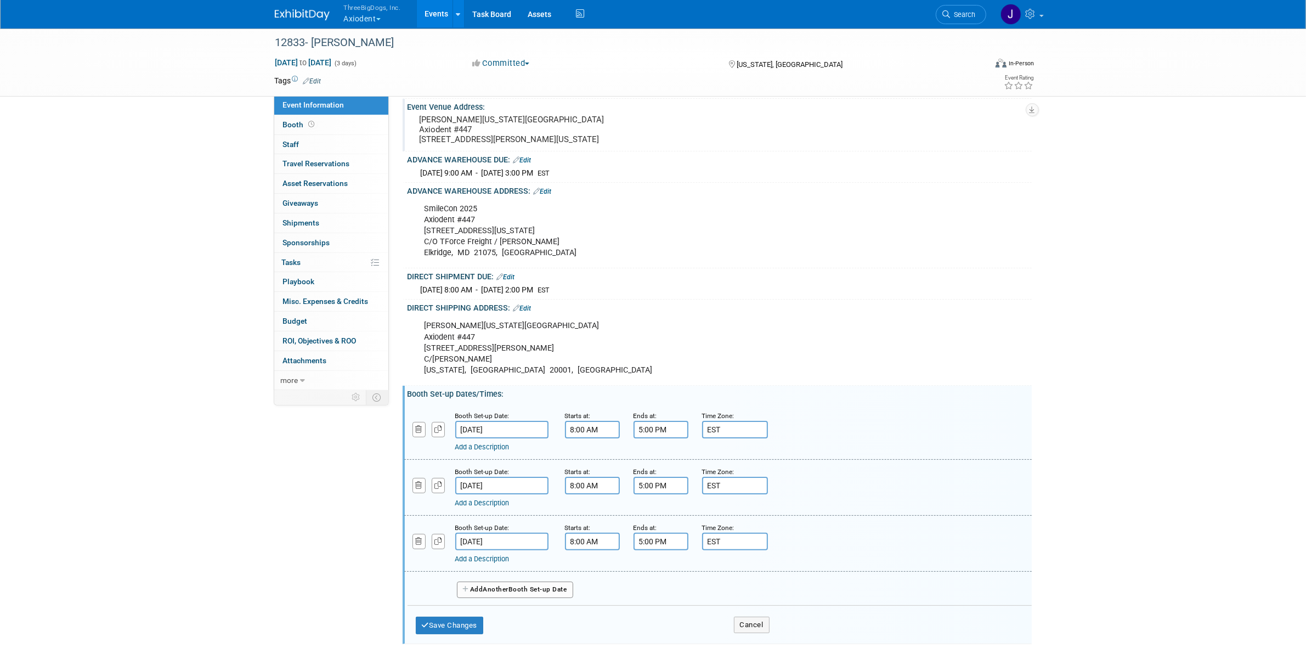
click at [514, 281] on link "Edit" at bounding box center [506, 277] width 18 height 8
select select "9"
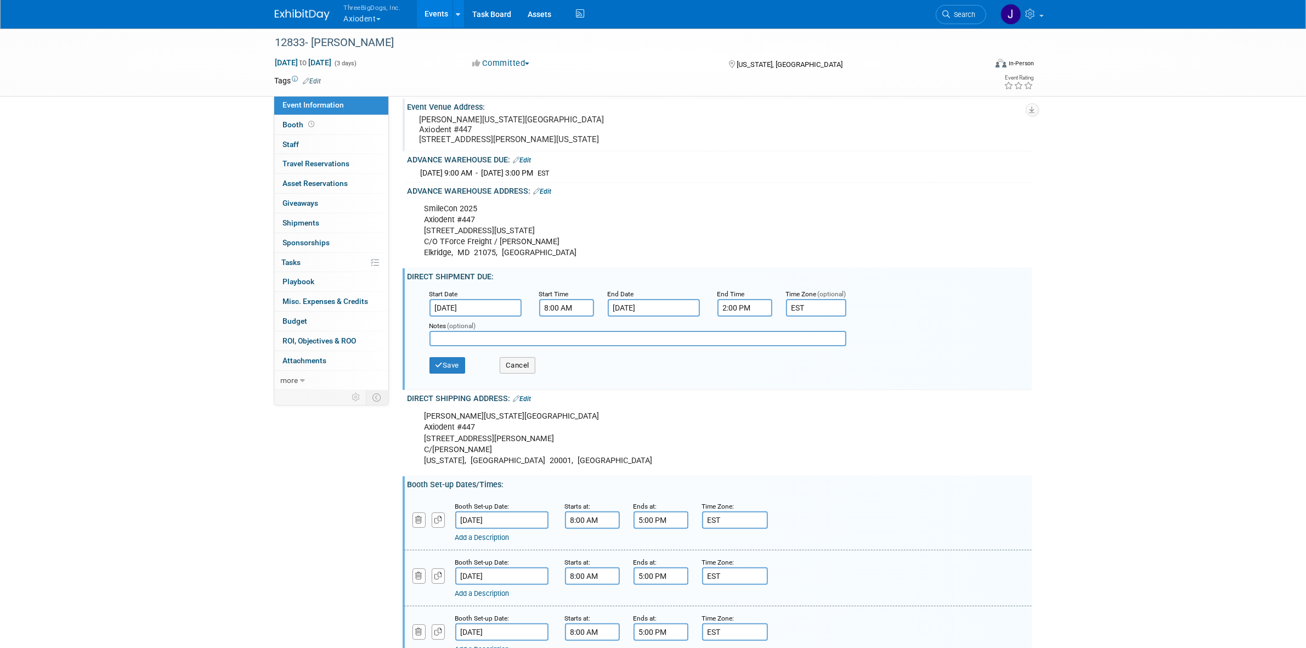
click at [631, 316] on input "Oct 25, 2025" at bounding box center [654, 308] width 92 height 18
click at [684, 442] on span "22" at bounding box center [691, 445] width 21 height 21
type input "Oct 22, 2025"
click at [470, 376] on div "Save Cancel" at bounding box center [721, 367] width 585 height 30
click at [463, 373] on button "Save" at bounding box center [447, 365] width 36 height 16
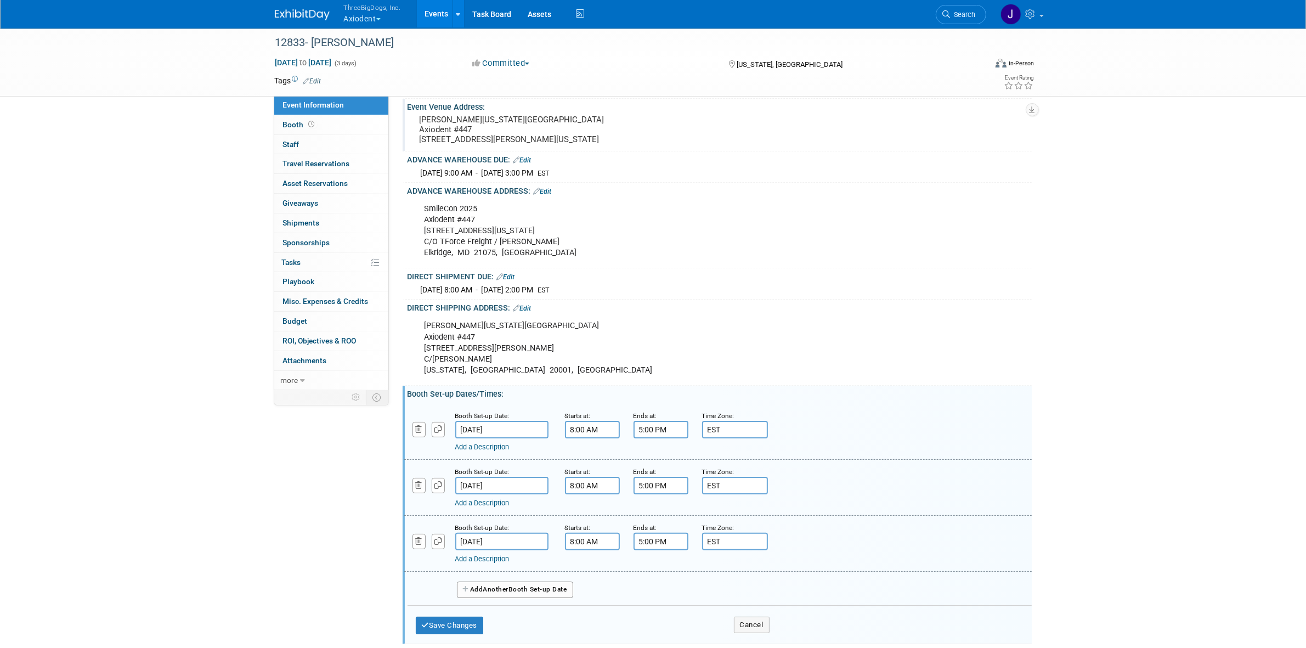
click at [509, 281] on link "Edit" at bounding box center [506, 277] width 18 height 8
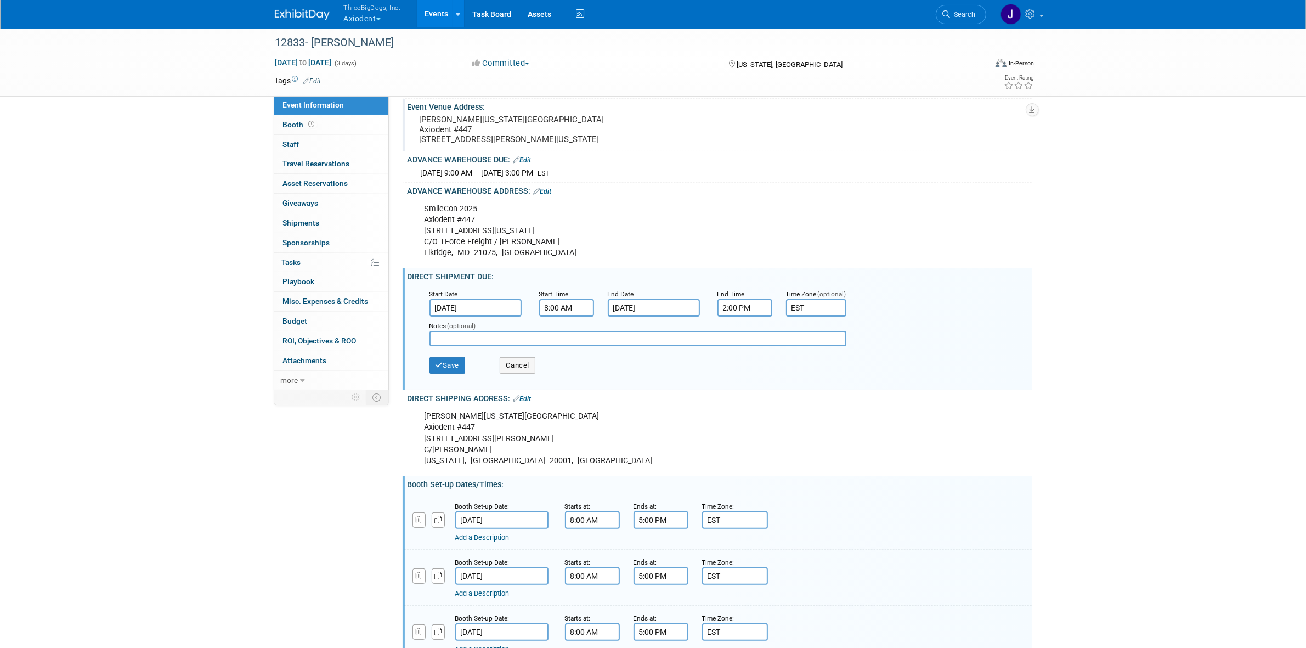
click at [733, 316] on input "2:00 PM" at bounding box center [744, 308] width 55 height 18
click at [742, 391] on span at bounding box center [742, 381] width 19 height 19
type input "1:00 PM"
click at [816, 416] on span at bounding box center [824, 406] width 74 height 19
click at [464, 373] on button "Save" at bounding box center [447, 365] width 36 height 16
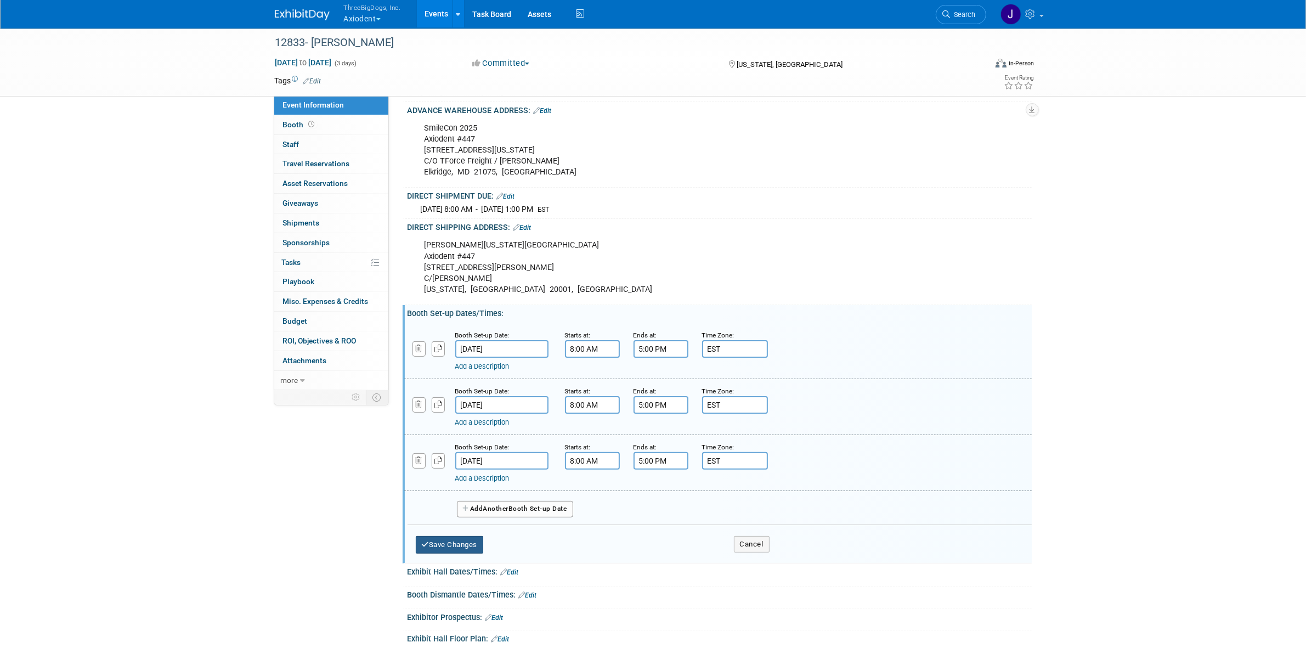
click at [480, 553] on button "Save Changes" at bounding box center [450, 545] width 68 height 18
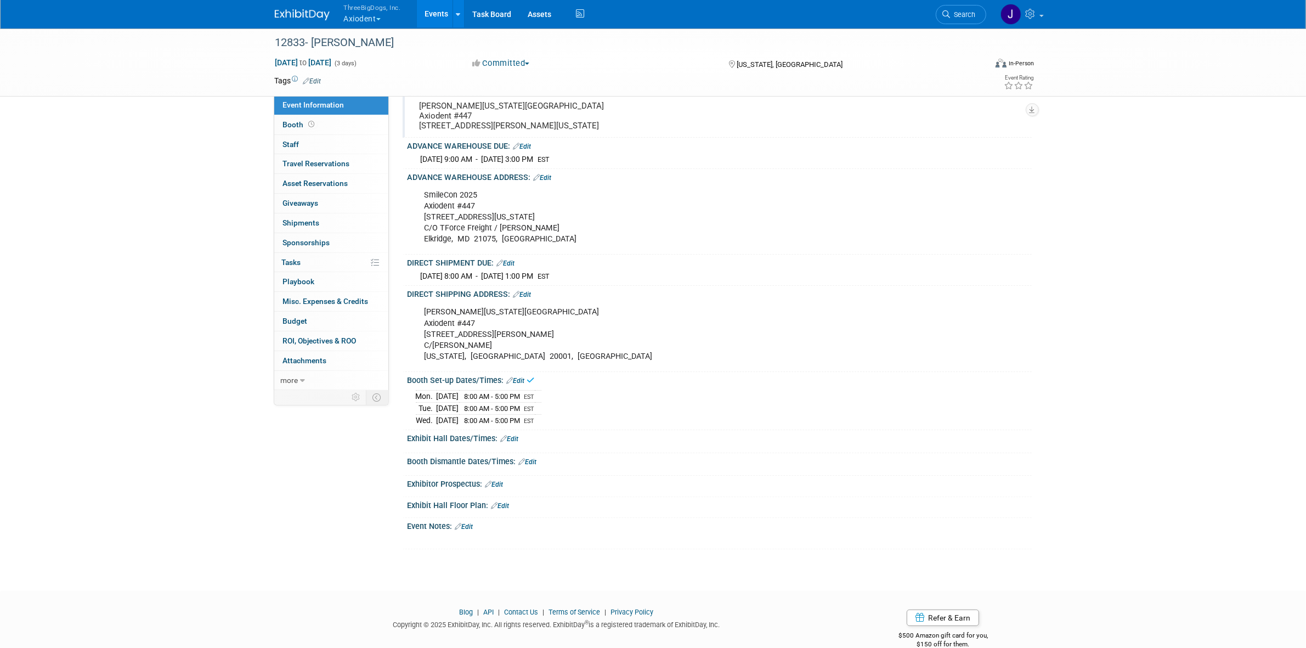
click at [516, 444] on div "Exhibit Hall Dates/Times: Edit" at bounding box center [719, 437] width 624 height 14
click at [516, 443] on link "Edit" at bounding box center [510, 439] width 18 height 8
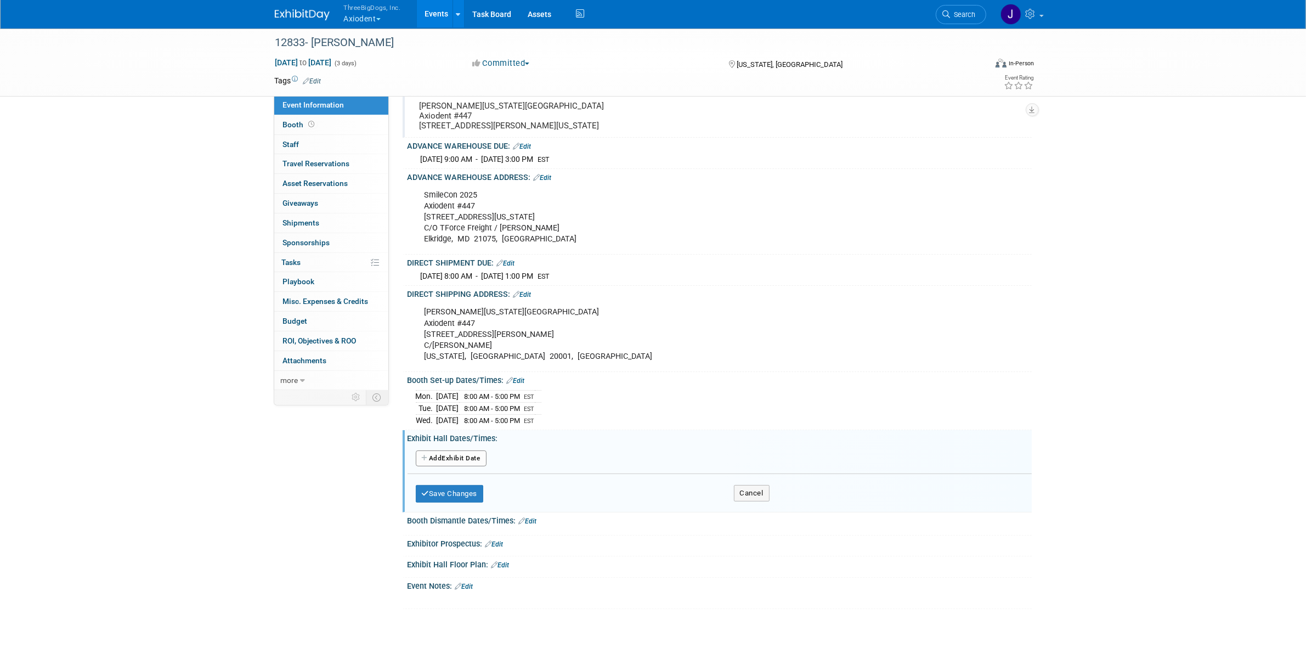
click at [473, 467] on button "Add Another Exhibit Date" at bounding box center [451, 458] width 71 height 16
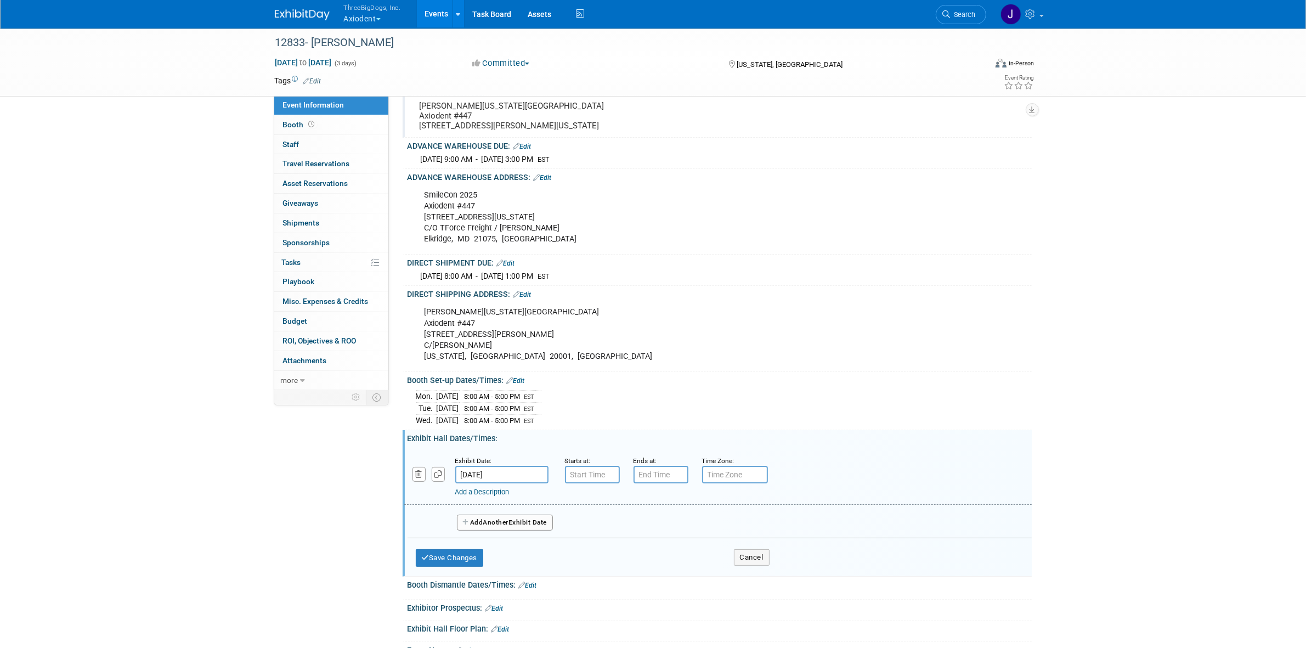
click at [614, 497] on div "Add a Description Description:" at bounding box center [689, 490] width 469 height 14
click at [608, 483] on input "7:00 AM" at bounding box center [592, 475] width 55 height 18
click at [591, 510] on span at bounding box center [590, 500] width 19 height 19
type input "8:00 AM"
click at [652, 483] on input "7:00 PM" at bounding box center [660, 475] width 55 height 18
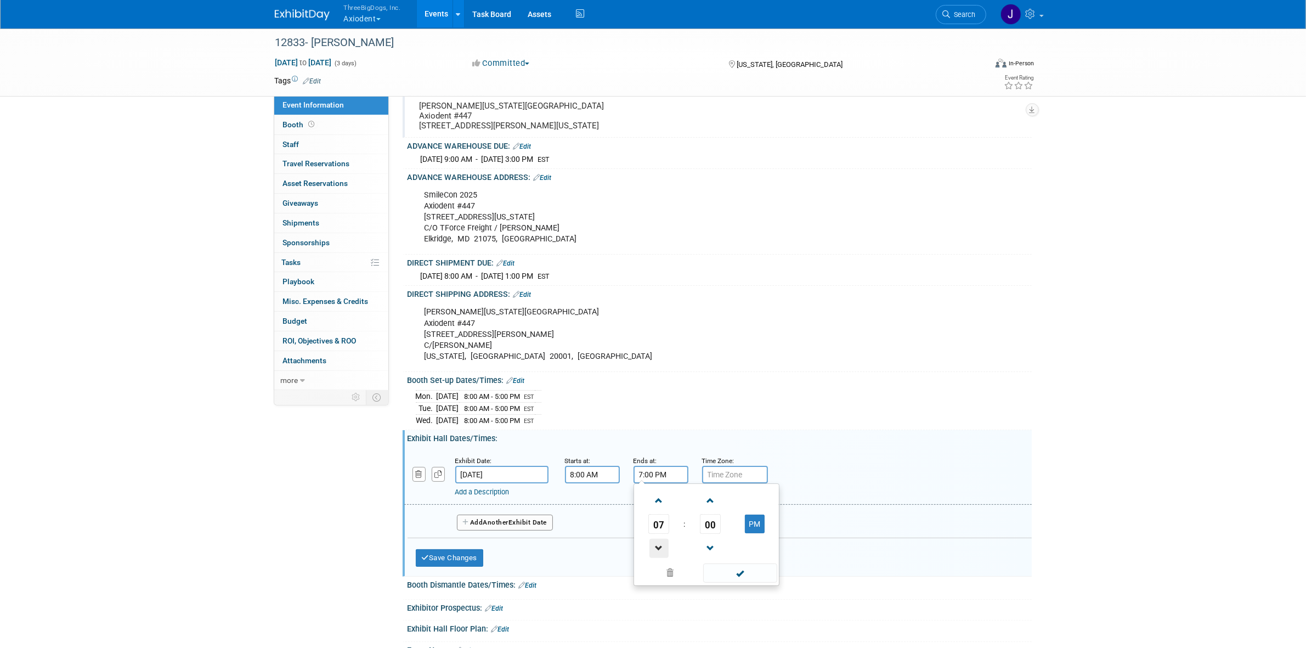
click at [657, 558] on span at bounding box center [658, 548] width 19 height 19
type input "5:00 PM"
click at [729, 483] on input "text" at bounding box center [735, 475] width 66 height 18
type input "EST"
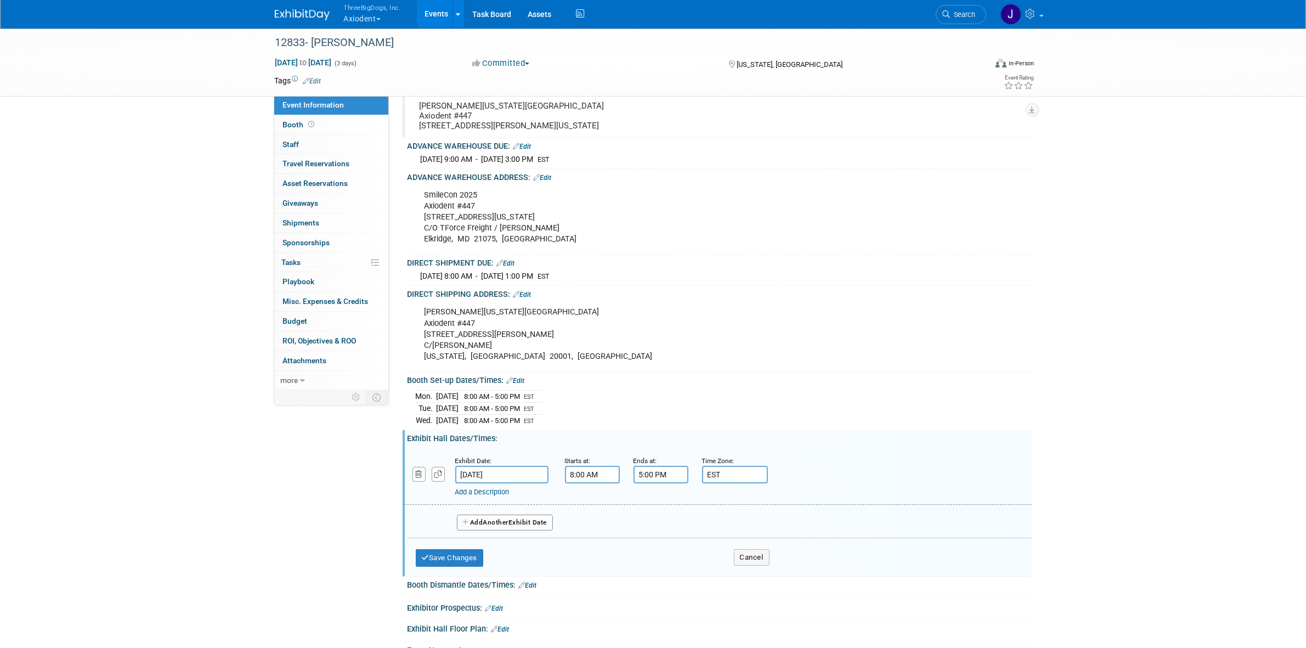
click at [445, 482] on div at bounding box center [429, 468] width 35 height 27
click at [437, 478] on icon "button" at bounding box center [438, 474] width 8 height 7
select select "9"
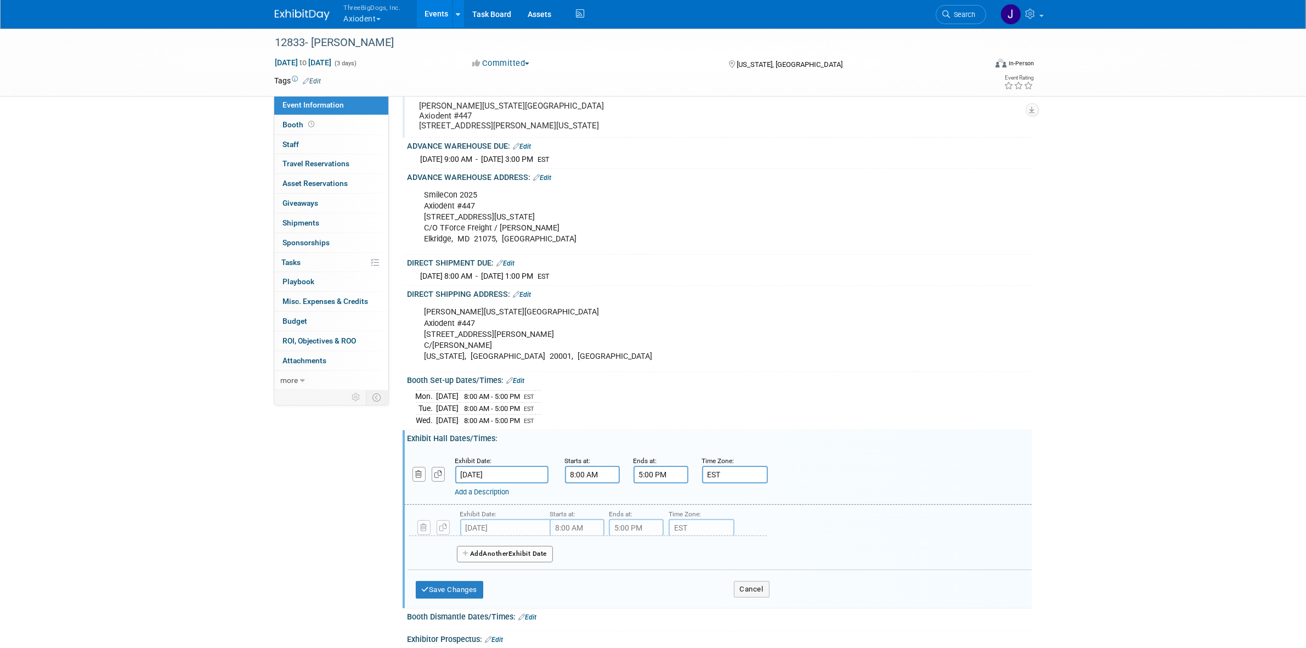
click at [437, 478] on icon "button" at bounding box center [438, 474] width 8 height 7
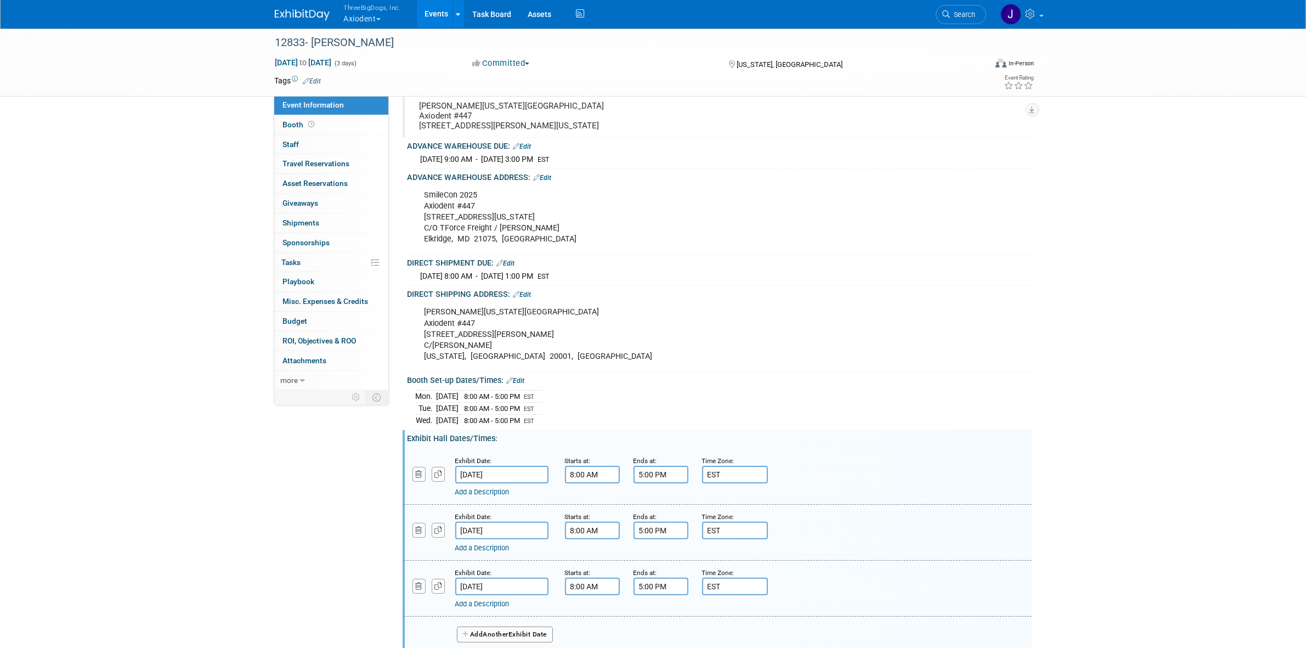
click at [476, 539] on input "Oct 23, 2025" at bounding box center [501, 531] width 93 height 18
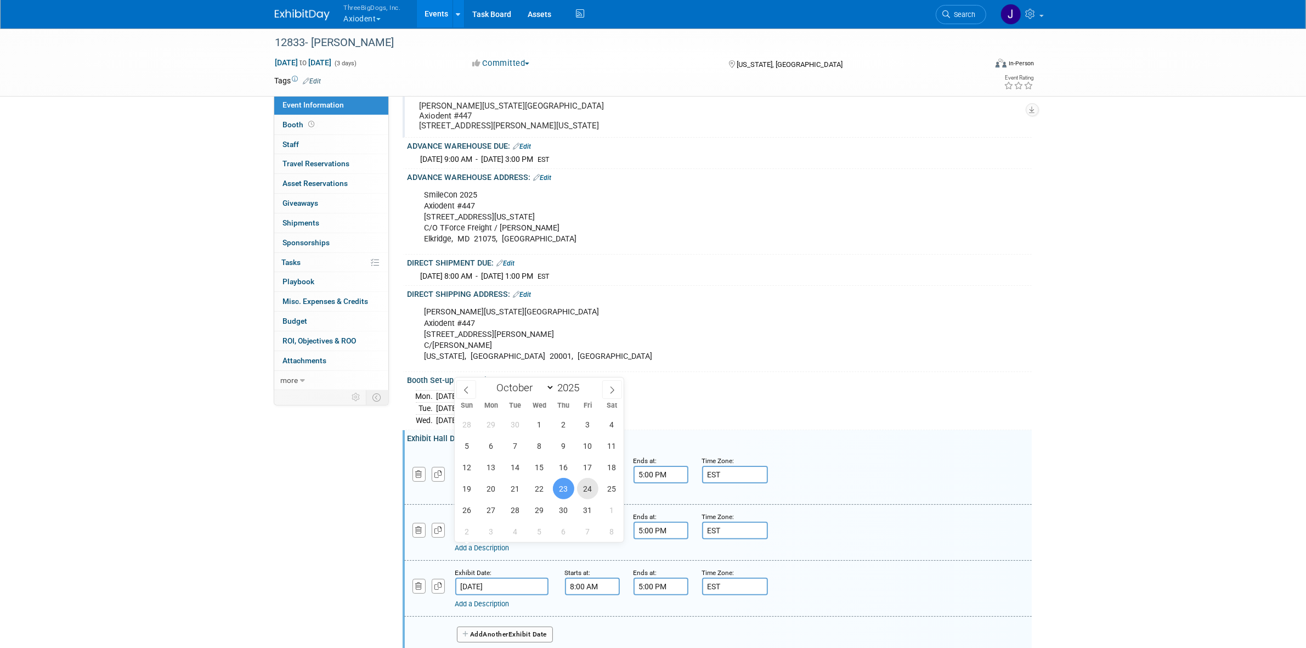
click at [593, 484] on span "24" at bounding box center [587, 488] width 21 height 21
type input "Oct 24, 2025"
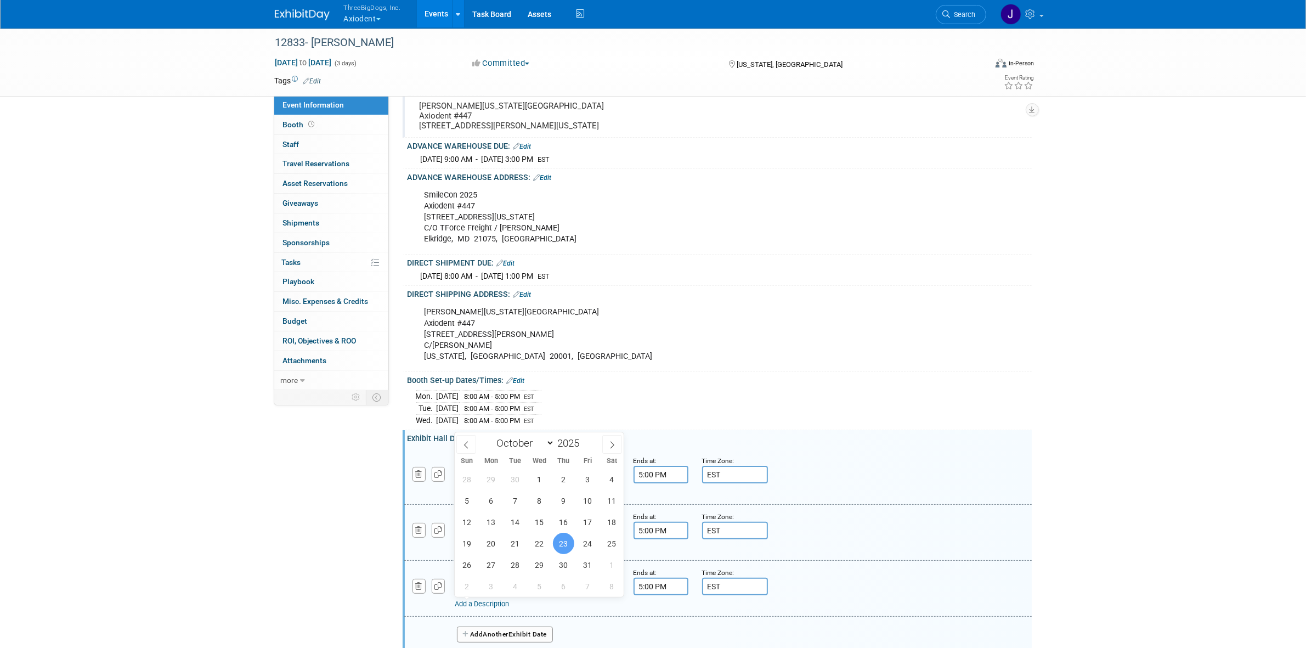
click at [506, 595] on input "Oct 23, 2025" at bounding box center [501, 587] width 93 height 18
click at [603, 541] on span "25" at bounding box center [611, 543] width 21 height 21
type input "Oct 25, 2025"
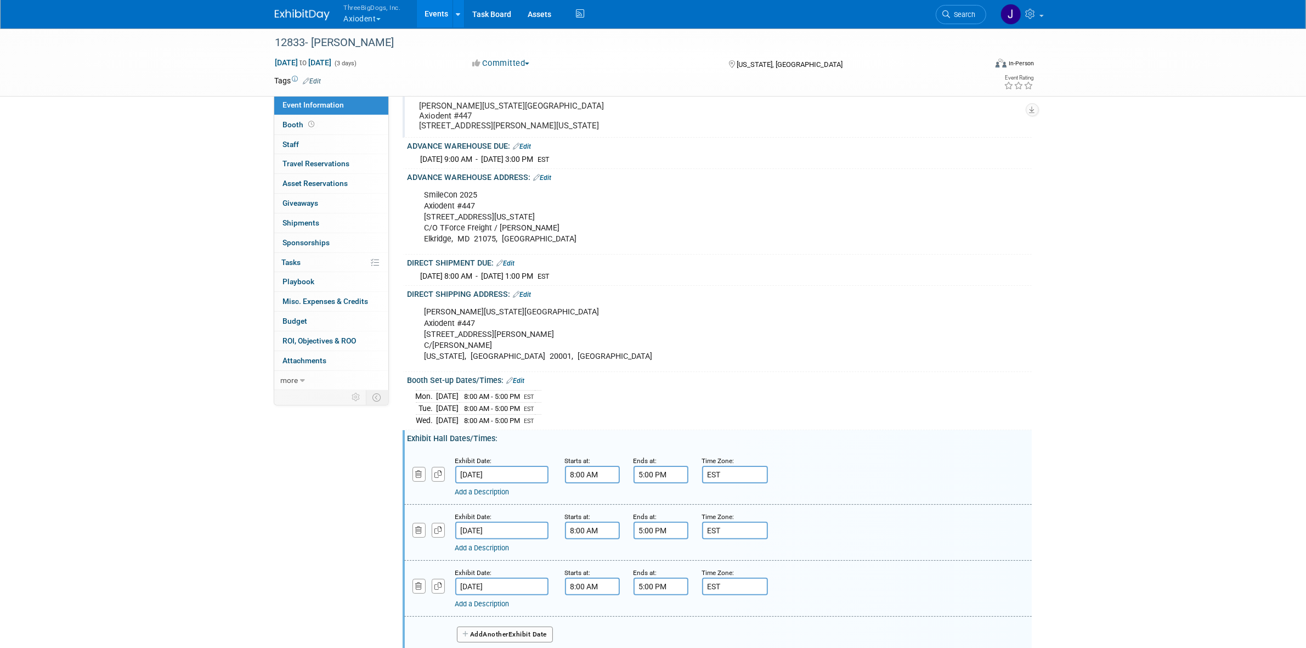
click at [667, 595] on input "5:00 PM" at bounding box center [660, 587] width 55 height 18
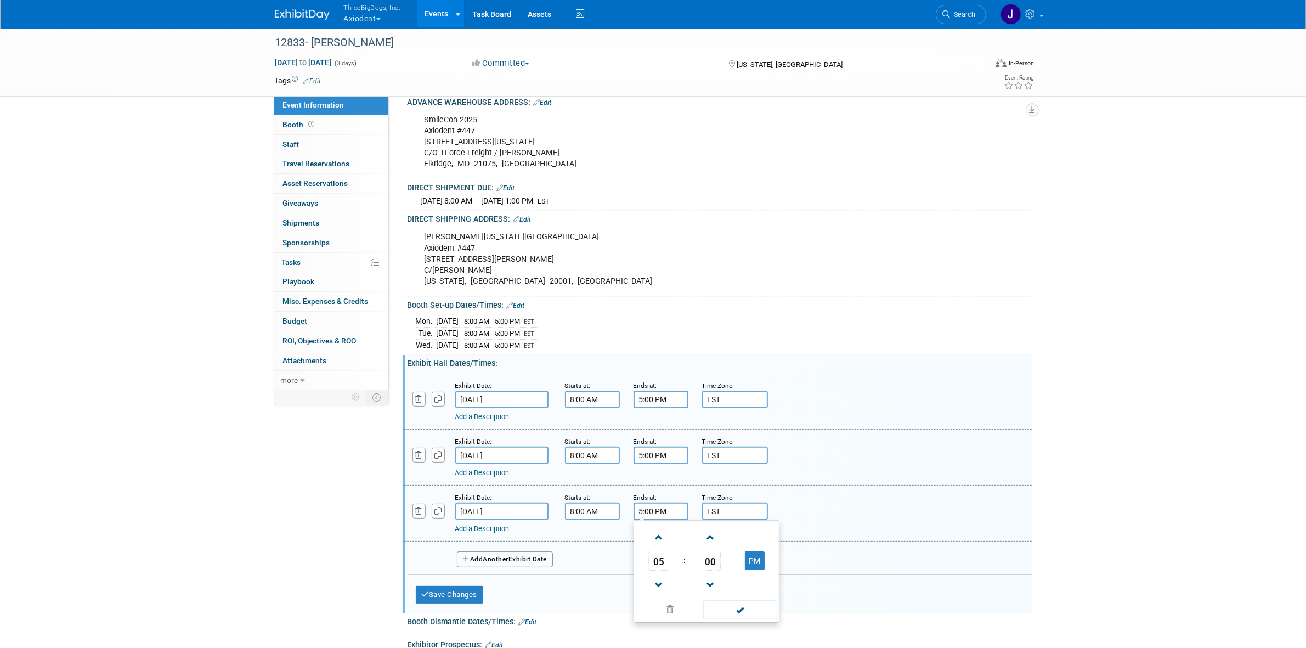
scroll to position [240, 0]
click at [659, 594] on span at bounding box center [658, 584] width 19 height 19
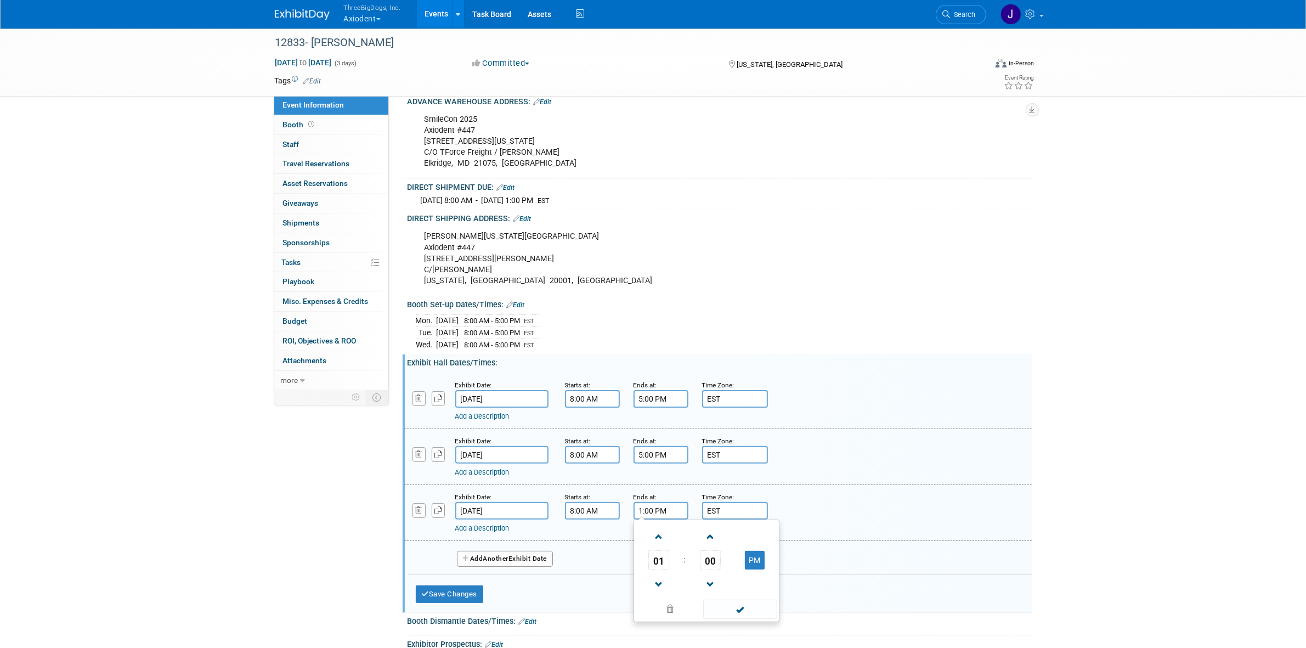
click at [722, 550] on td at bounding box center [711, 536] width 46 height 28
click at [709, 546] on span at bounding box center [710, 536] width 19 height 19
click at [710, 570] on span "02" at bounding box center [710, 560] width 21 height 20
click at [711, 571] on td "30" at bounding box center [723, 567] width 35 height 30
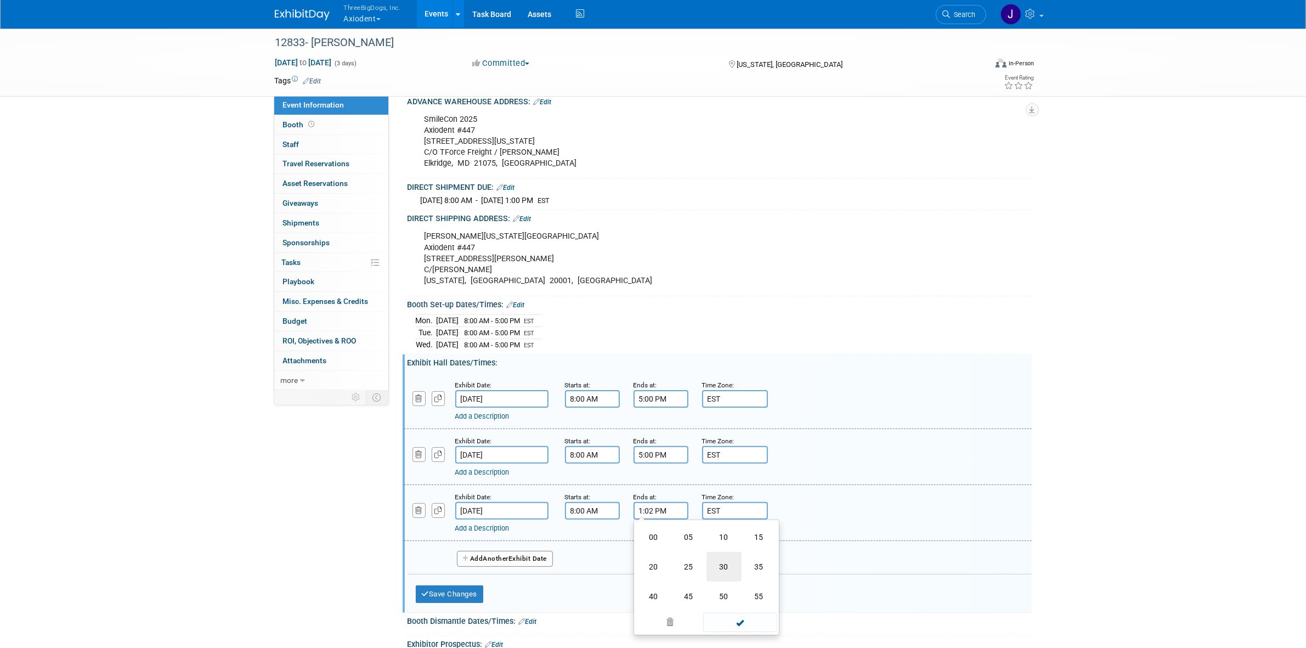
type input "1:30 PM"
click at [741, 619] on span at bounding box center [740, 608] width 74 height 19
click at [465, 603] on button "Save Changes" at bounding box center [450, 594] width 68 height 18
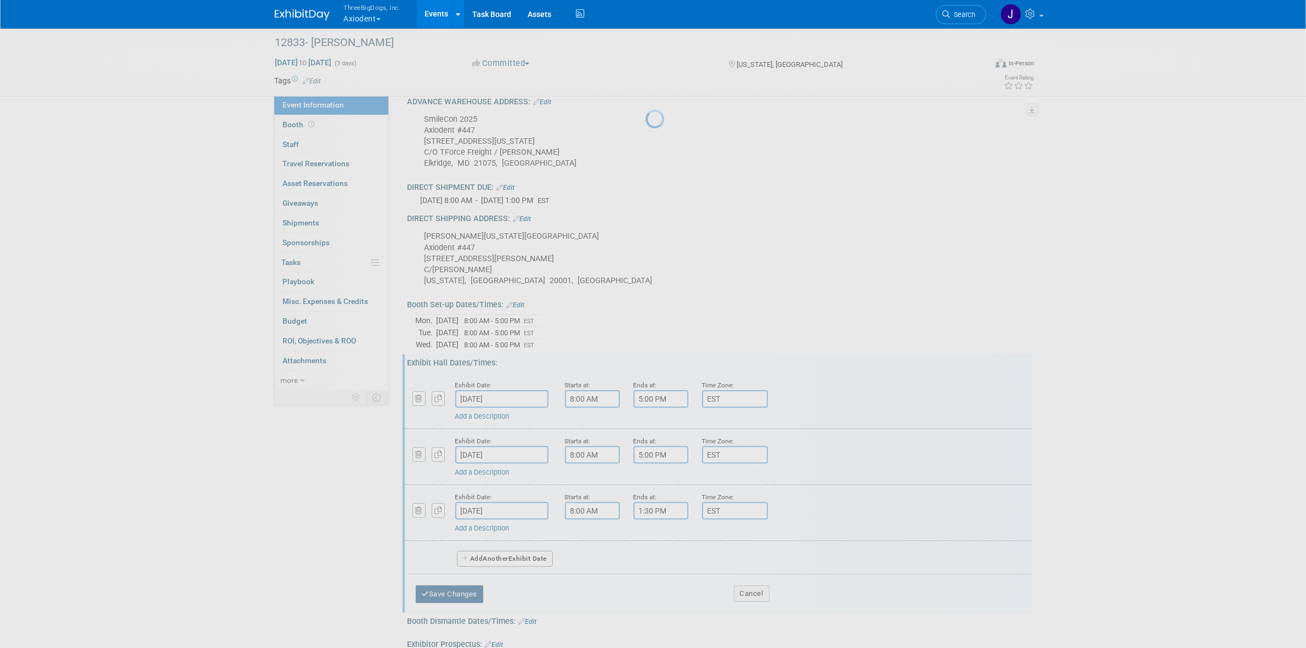
scroll to position [201, 0]
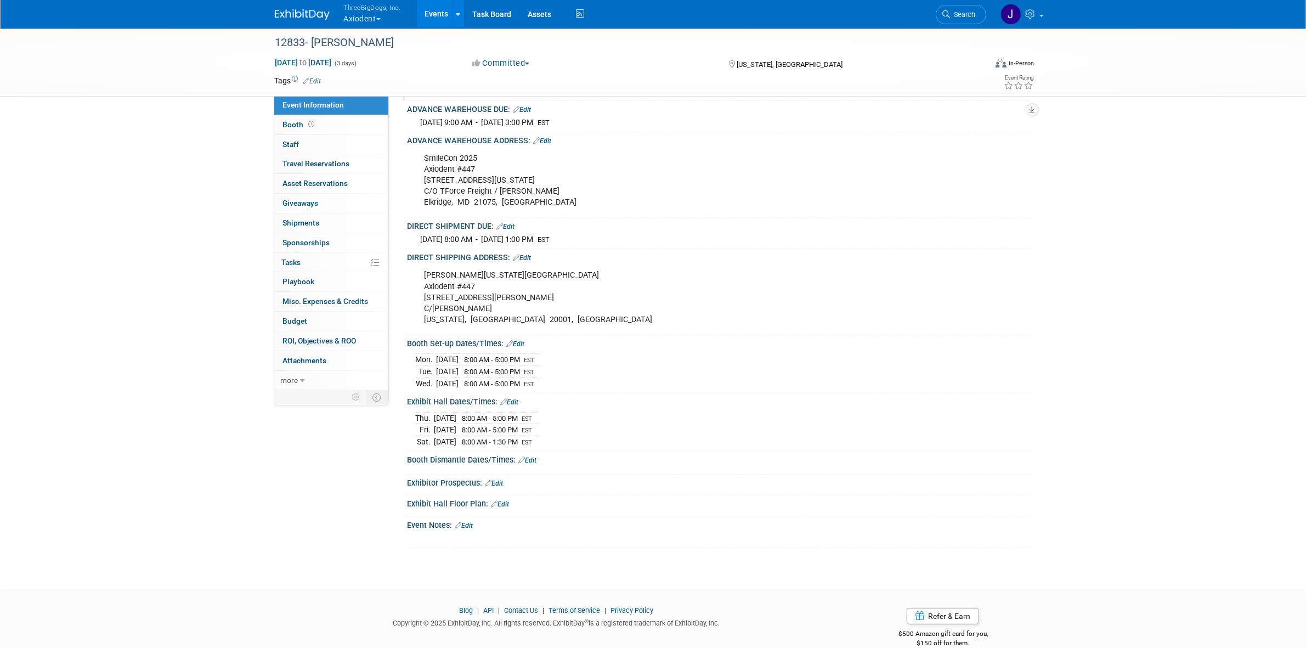
click at [534, 464] on link "Edit" at bounding box center [528, 460] width 18 height 8
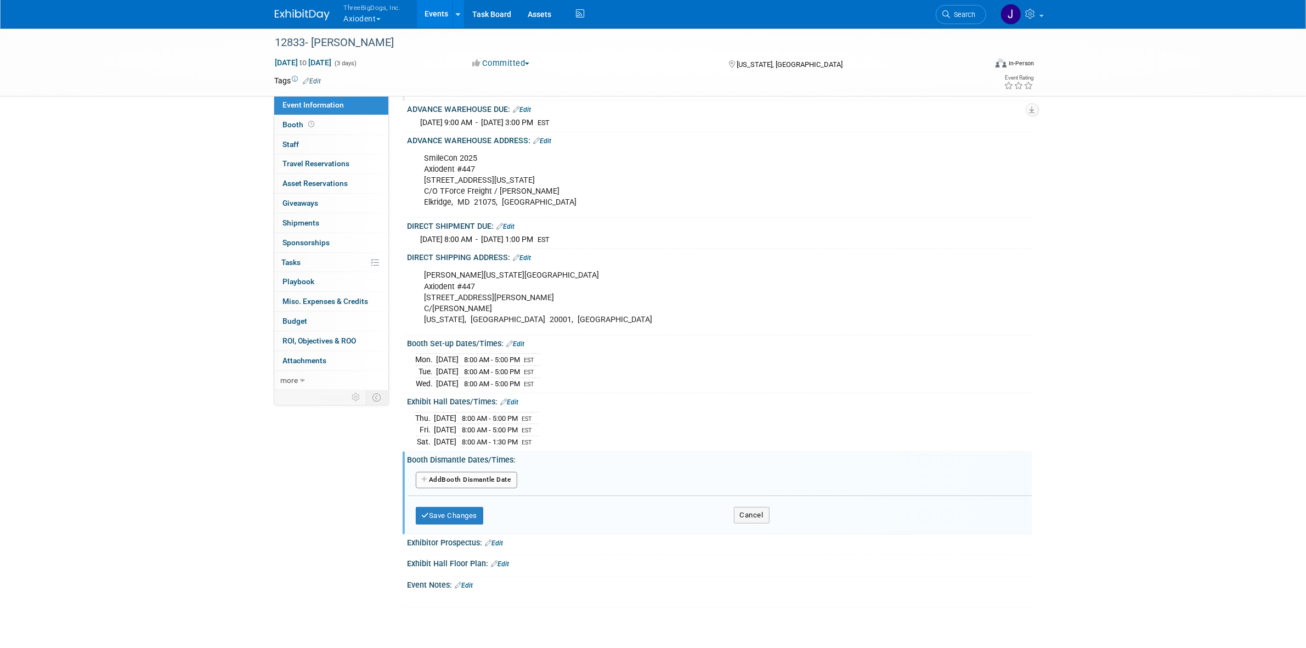
click at [472, 488] on button "Add Another Booth Dismantle Date" at bounding box center [466, 480] width 101 height 16
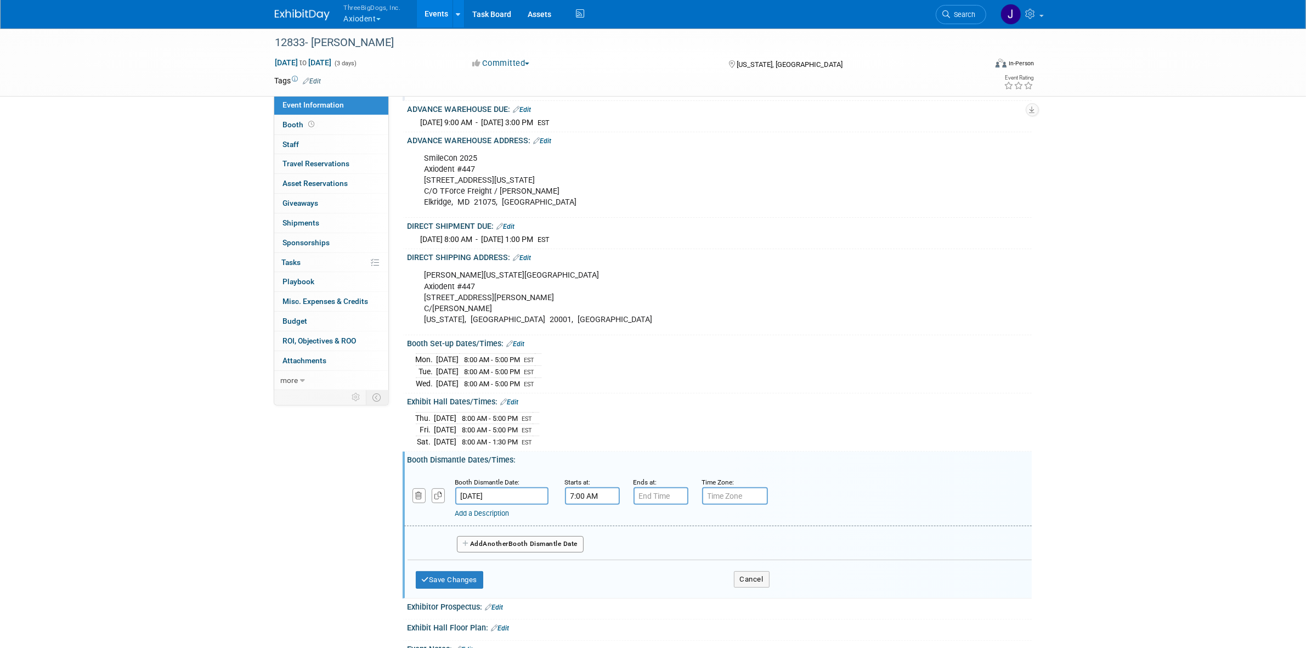
click at [585, 505] on input "7:00 AM" at bounding box center [592, 496] width 55 height 18
click at [587, 579] on span at bounding box center [590, 569] width 19 height 19
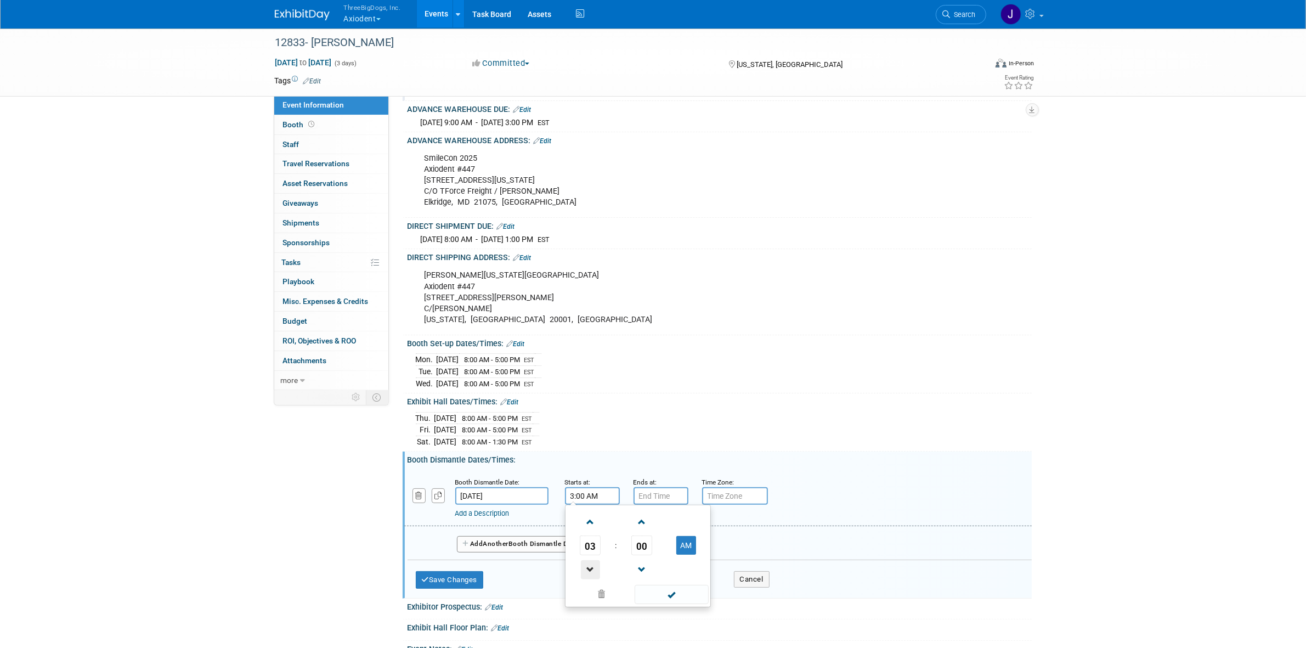
click at [587, 579] on span at bounding box center [590, 569] width 19 height 19
click at [645, 555] on span "00" at bounding box center [641, 545] width 21 height 20
click at [670, 567] on td "30" at bounding box center [655, 552] width 35 height 30
type input "1:30 AM"
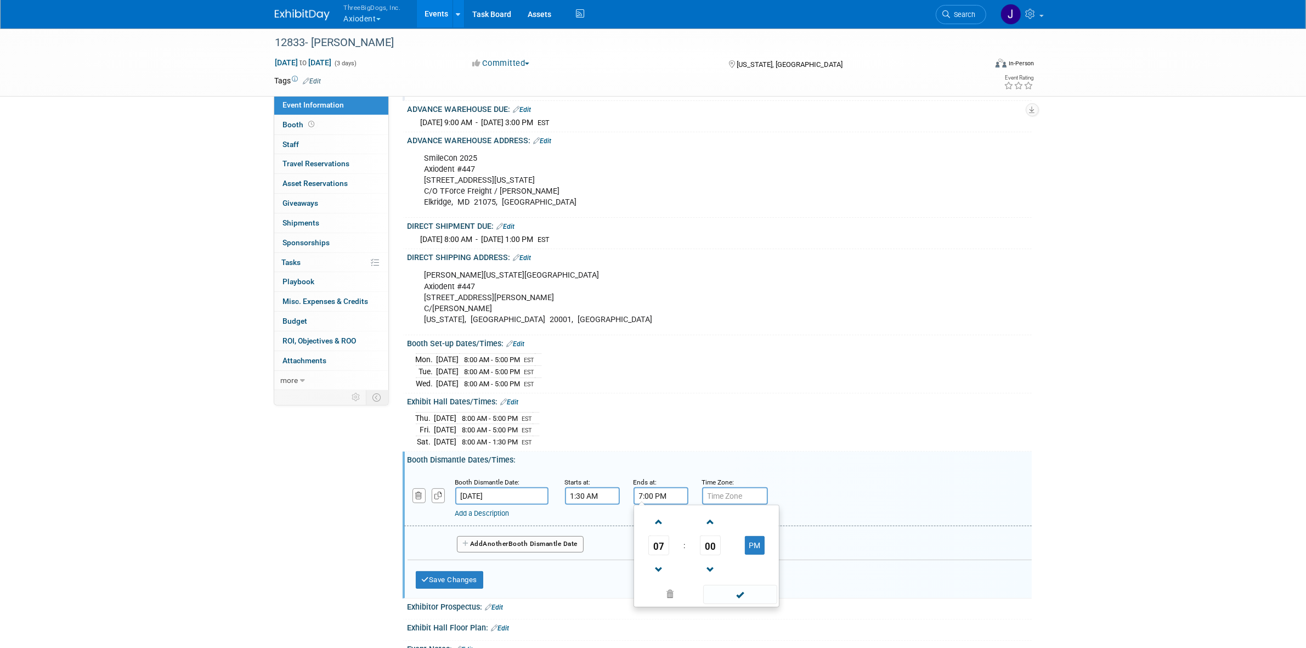
click at [670, 505] on input "7:00 PM" at bounding box center [660, 496] width 55 height 18
click at [653, 579] on span at bounding box center [658, 569] width 19 height 19
type input "5:00 PM"
click at [726, 604] on span at bounding box center [740, 594] width 74 height 19
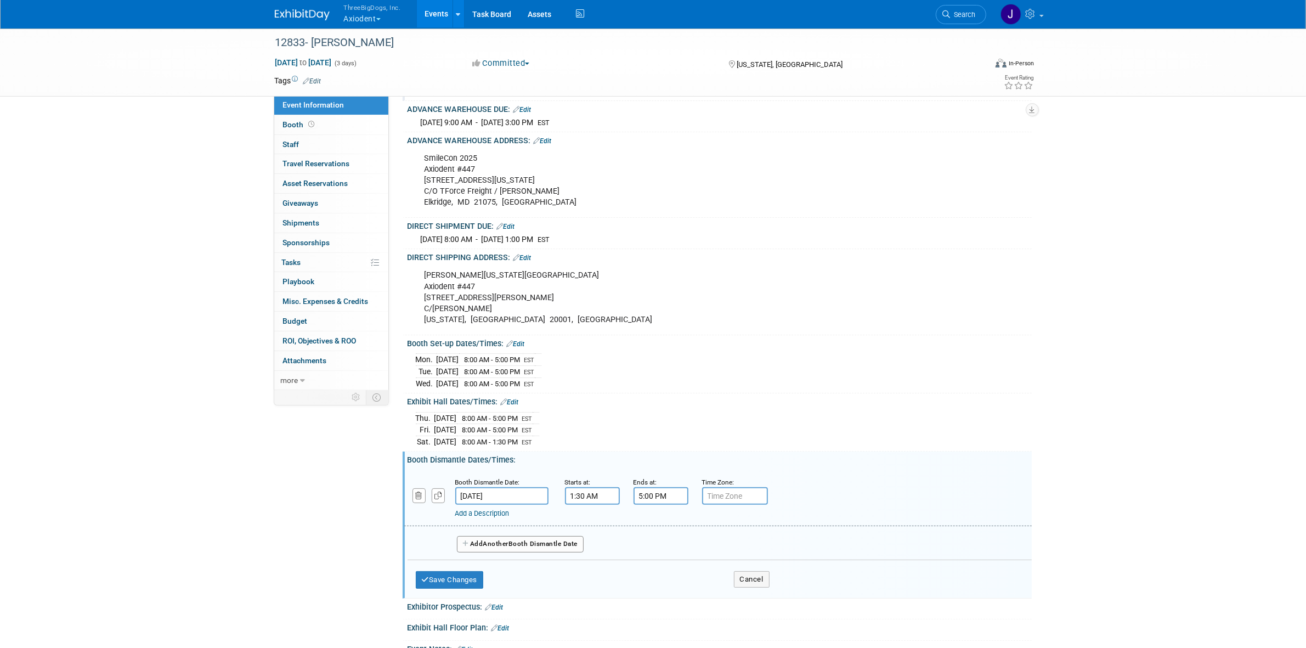
click at [739, 505] on input "text" at bounding box center [735, 496] width 66 height 18
type input "EST"
click at [436, 503] on button "button" at bounding box center [438, 495] width 13 height 15
select select "9"
click at [436, 503] on button "button" at bounding box center [438, 495] width 13 height 15
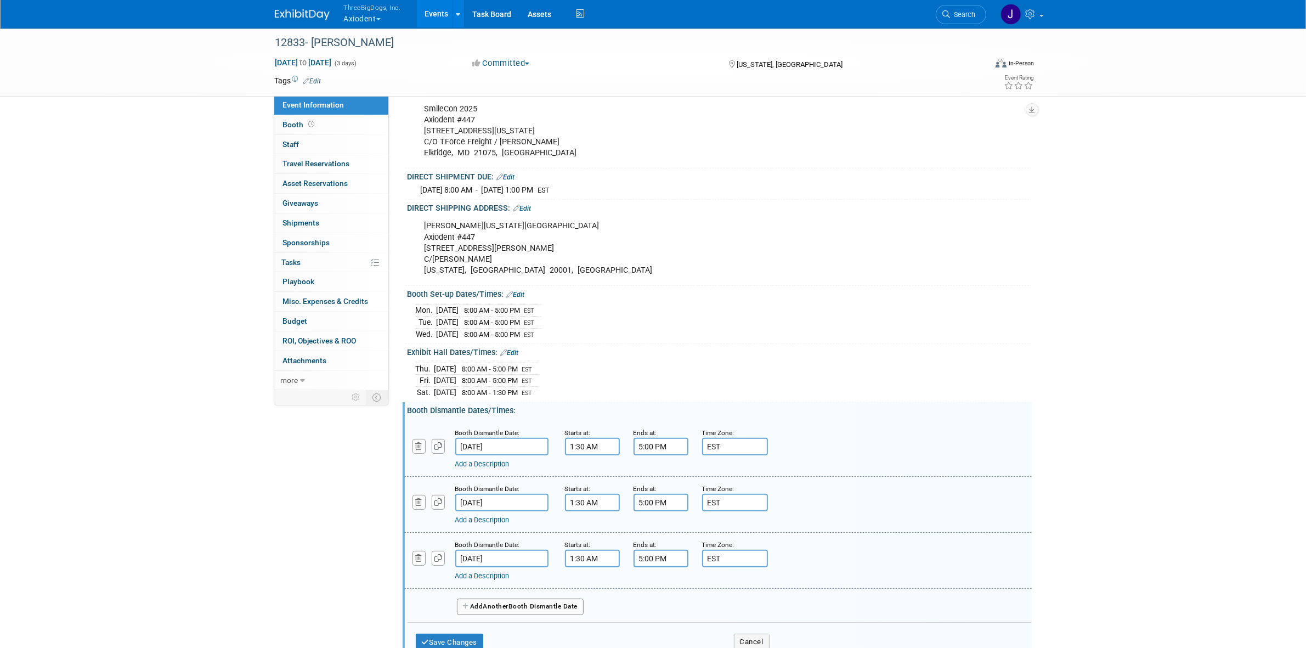
scroll to position [251, 0]
click at [469, 511] on input "Oct 25, 2025" at bounding box center [501, 502] width 93 height 18
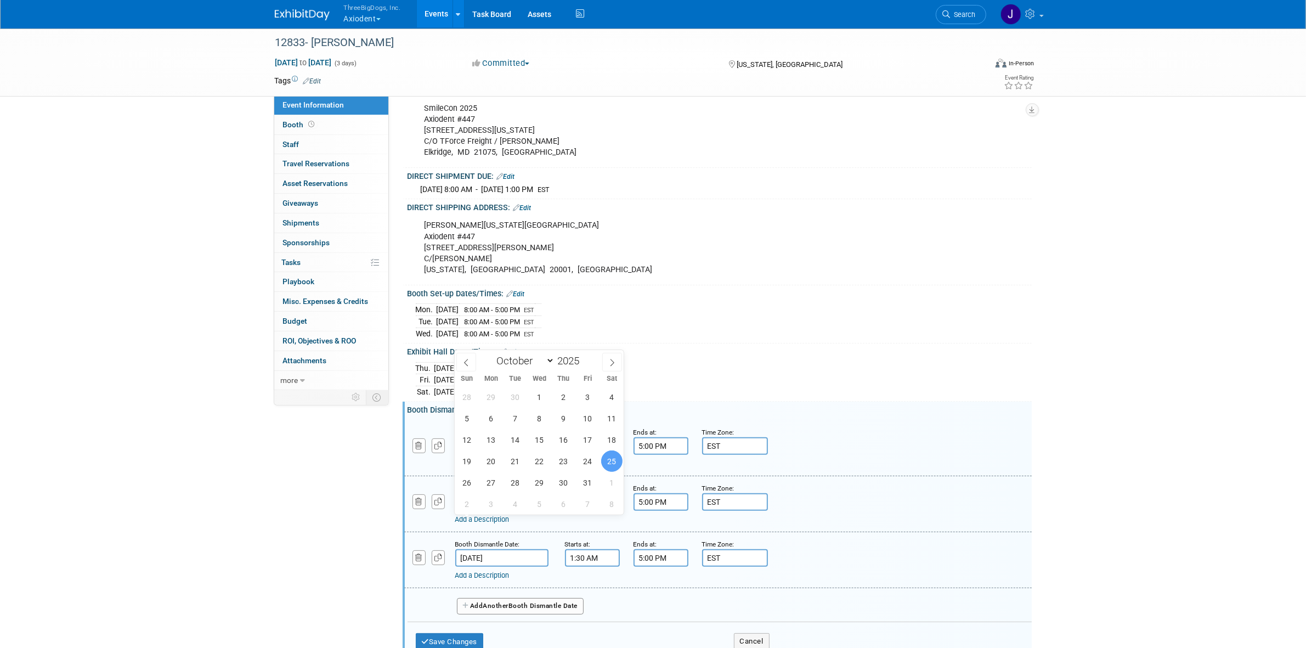
click at [478, 484] on div "28 29 30 1 2 3 4 5 6 7 8 9 10 11 12 13 14 15 16 17 18 19 20 21 22 23 24 25 26 2…" at bounding box center [539, 450] width 169 height 128
click at [473, 484] on span "26" at bounding box center [466, 482] width 21 height 21
type input "Oct 26, 2025"
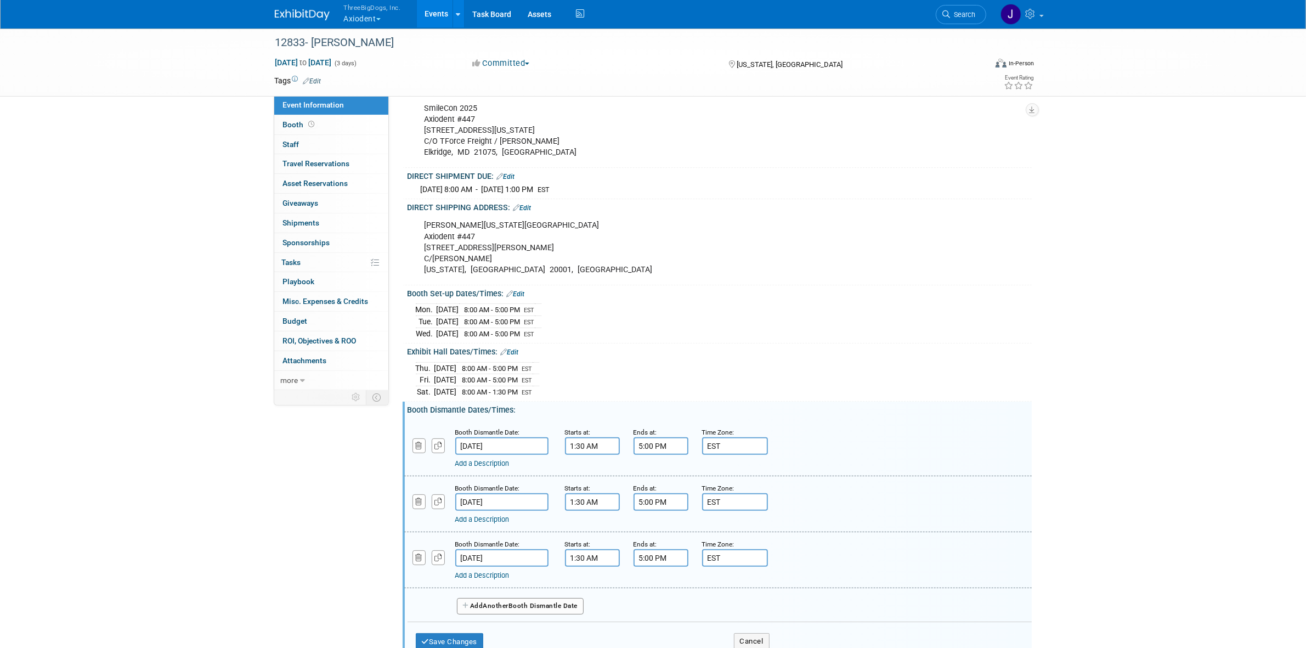
click at [484, 567] on input "Oct 25, 2025" at bounding box center [501, 558] width 93 height 18
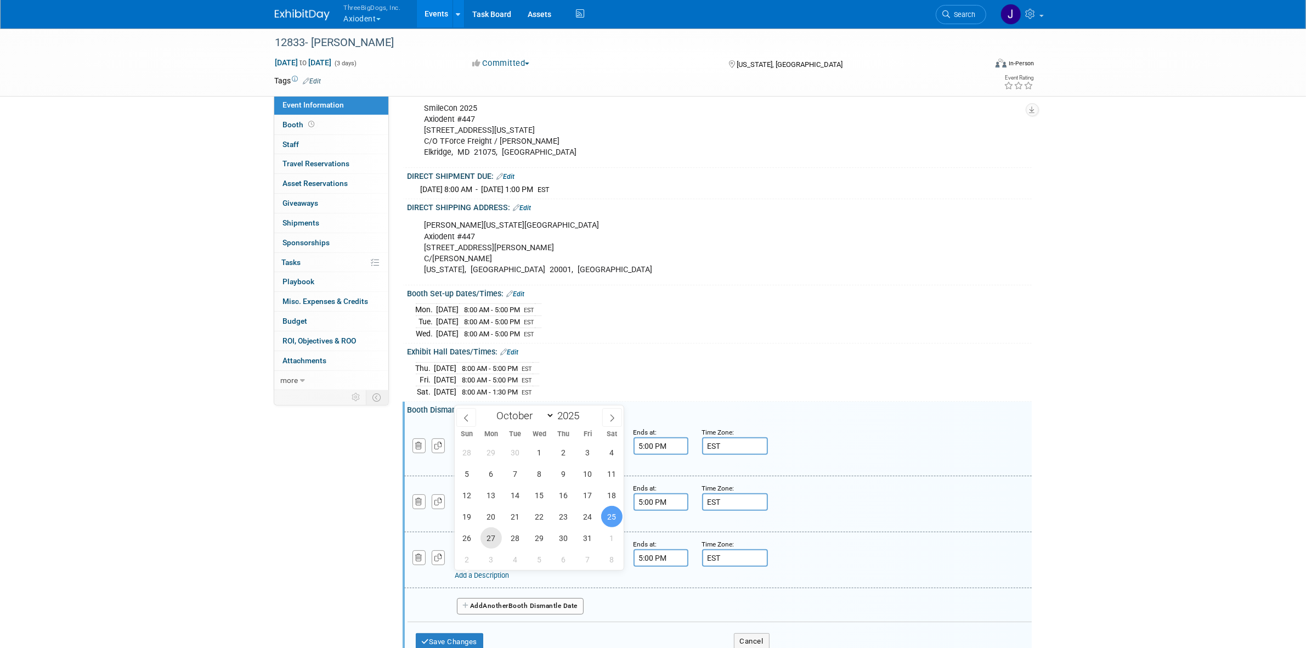
click at [497, 534] on span "27" at bounding box center [490, 537] width 21 height 21
type input "Oct 27, 2025"
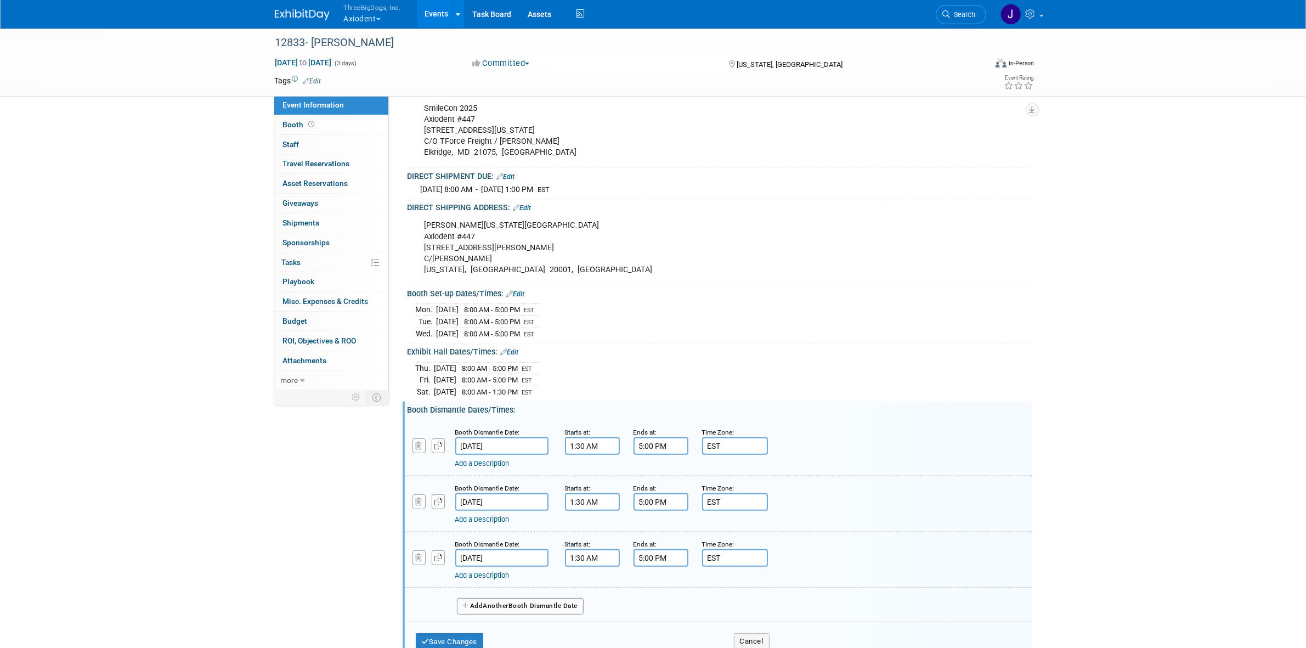
click at [590, 492] on small "Starts at:" at bounding box center [578, 488] width 26 height 8
click at [590, 493] on div "Starts at:" at bounding box center [591, 487] width 52 height 11
click at [590, 511] on input "1:30 AM" at bounding box center [592, 502] width 55 height 18
click at [594, 537] on span at bounding box center [590, 527] width 19 height 19
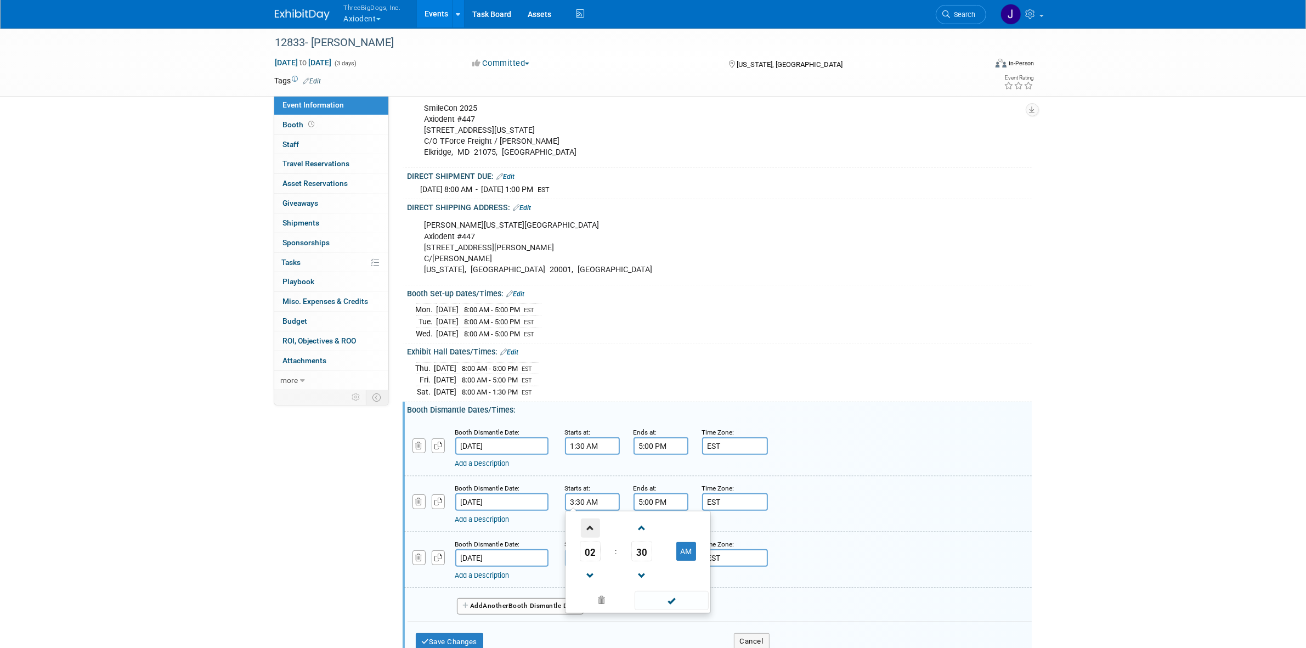
click at [594, 537] on span at bounding box center [590, 527] width 19 height 19
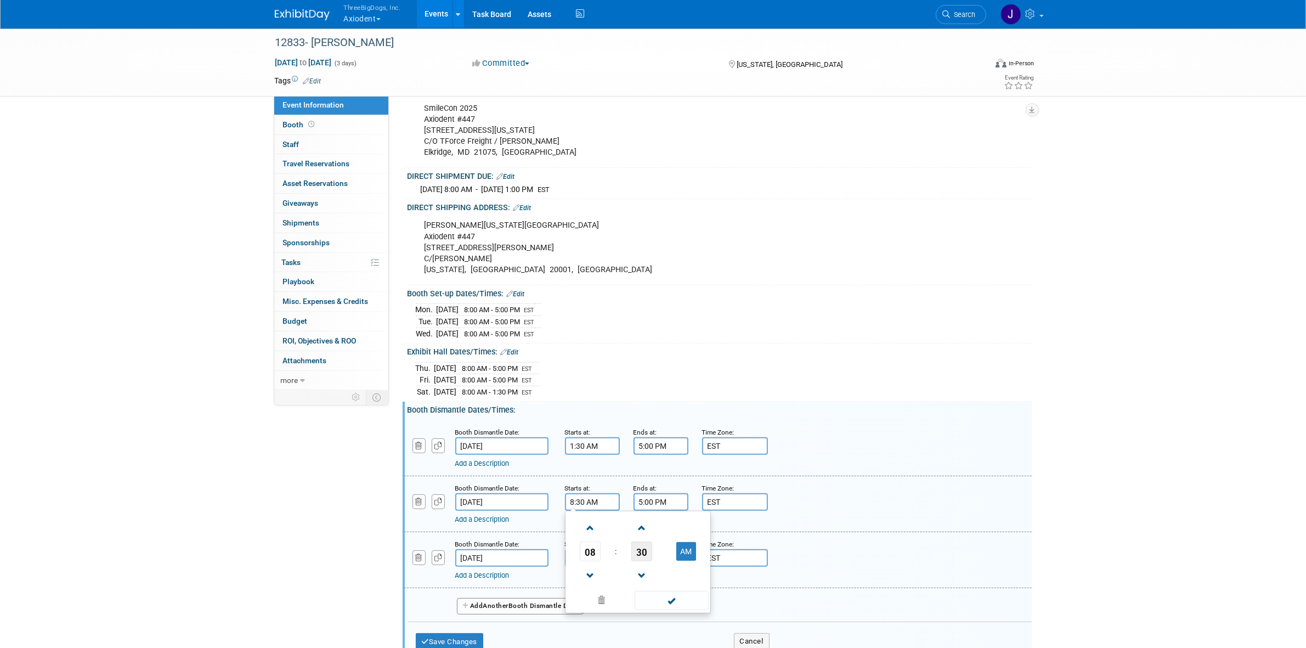
click at [642, 561] on span "30" at bounding box center [641, 551] width 21 height 20
click at [592, 543] on td "00" at bounding box center [585, 528] width 35 height 30
type input "8:00 AM"
click at [652, 610] on span at bounding box center [672, 600] width 74 height 19
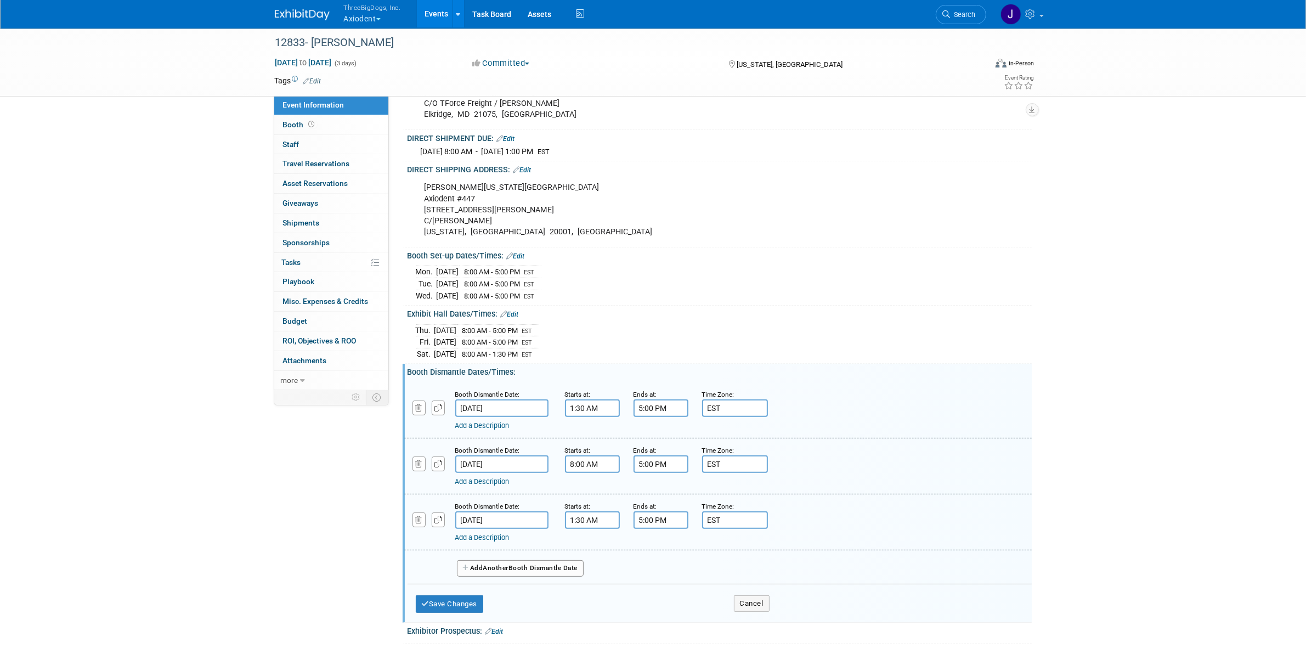
scroll to position [290, 0]
click at [595, 528] on input "1:30 AM" at bounding box center [592, 520] width 55 height 18
click at [420, 523] on icon "button" at bounding box center [419, 519] width 7 height 7
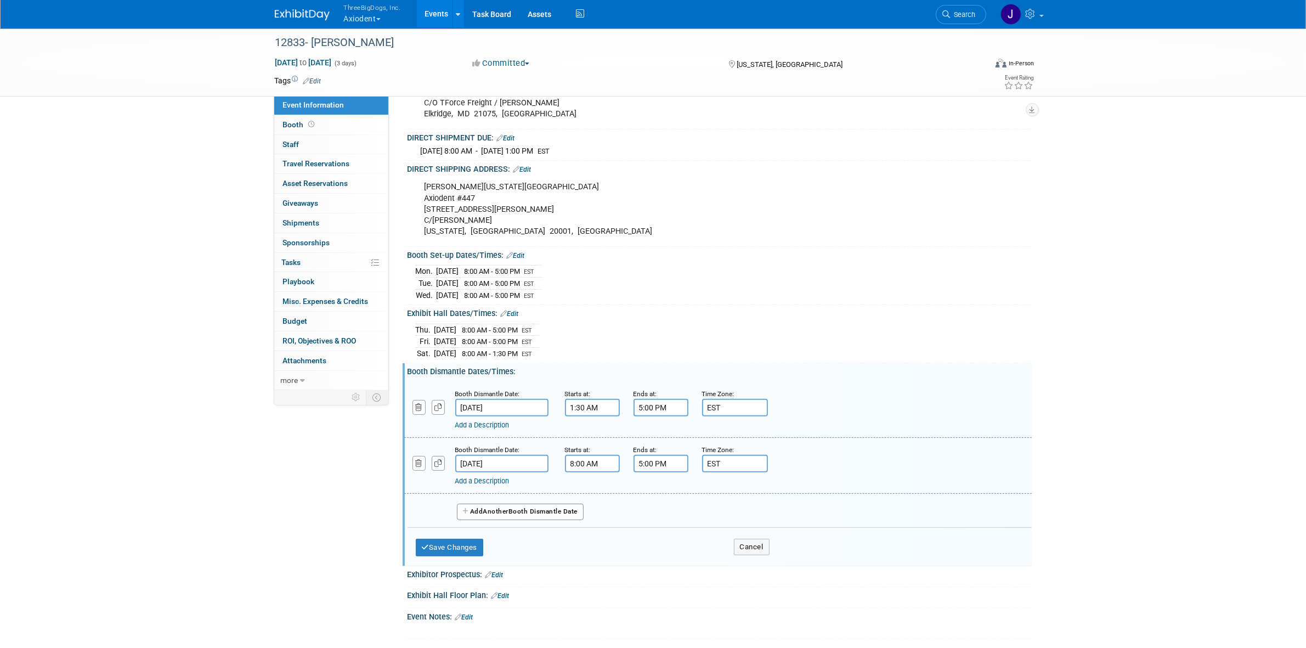
click at [440, 471] on button "button" at bounding box center [438, 463] width 13 height 15
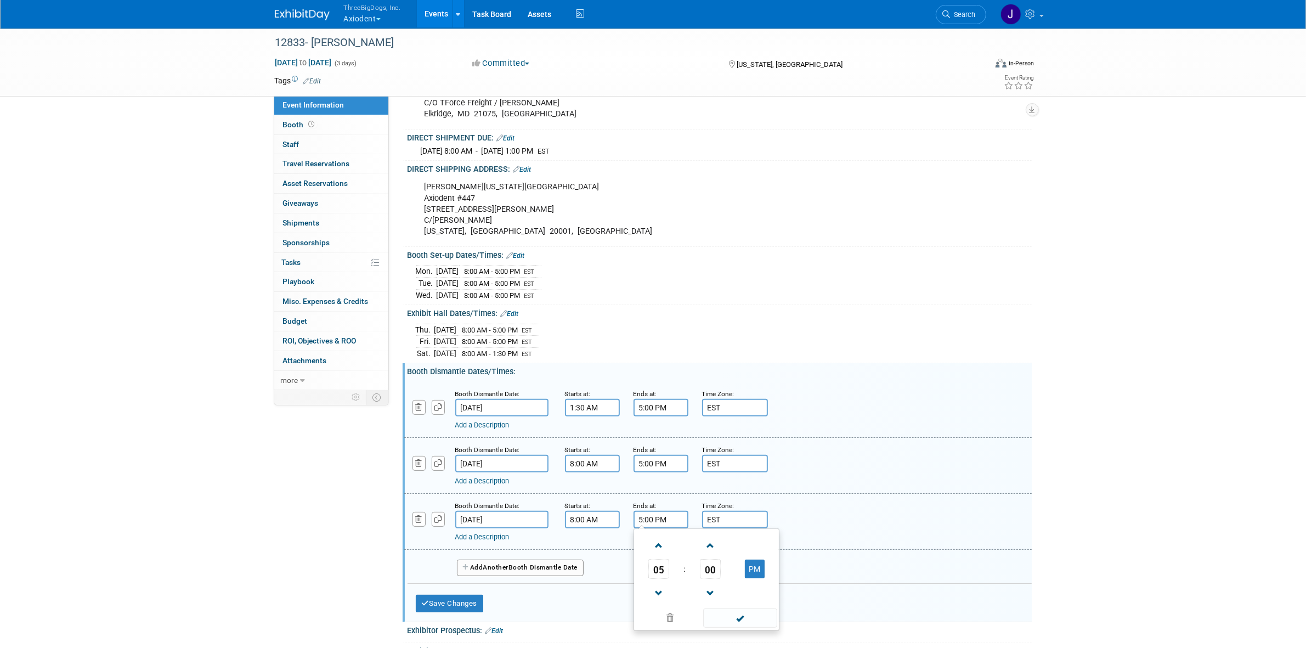
click at [666, 528] on input "5:00 PM" at bounding box center [660, 520] width 55 height 18
click at [659, 555] on span at bounding box center [658, 545] width 19 height 19
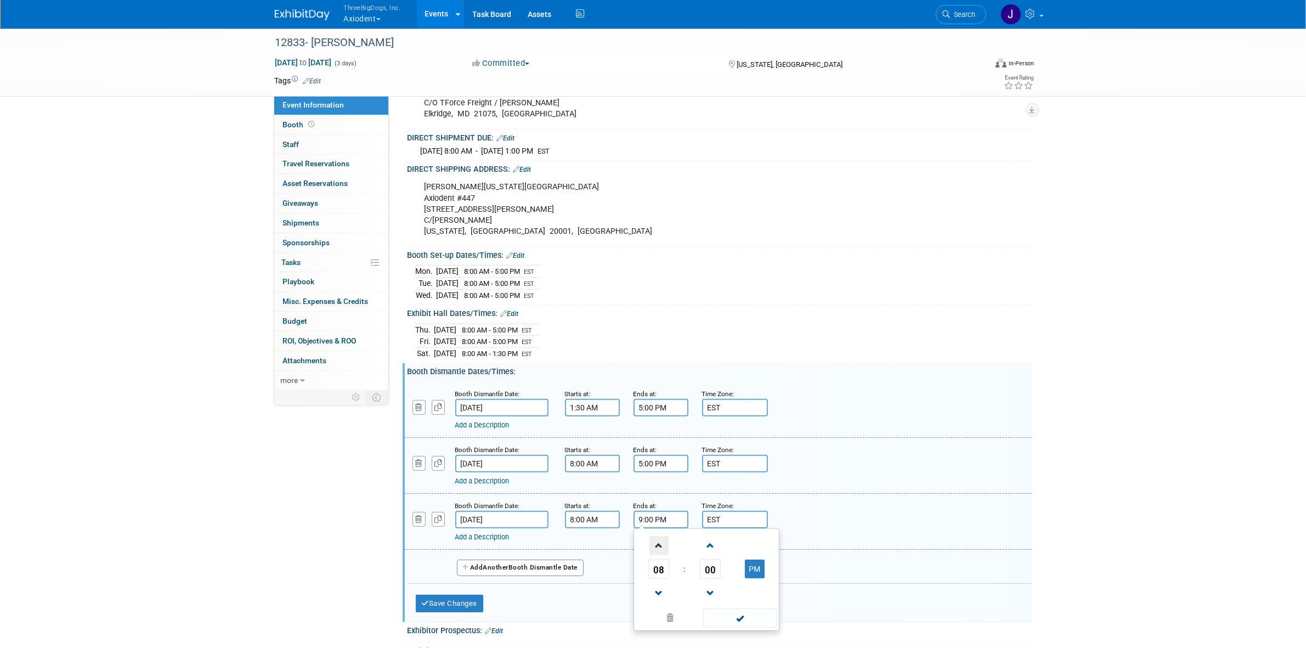
click at [659, 555] on span at bounding box center [658, 545] width 19 height 19
click at [757, 578] on button "AM" at bounding box center [755, 568] width 20 height 19
type input "12:00 PM"
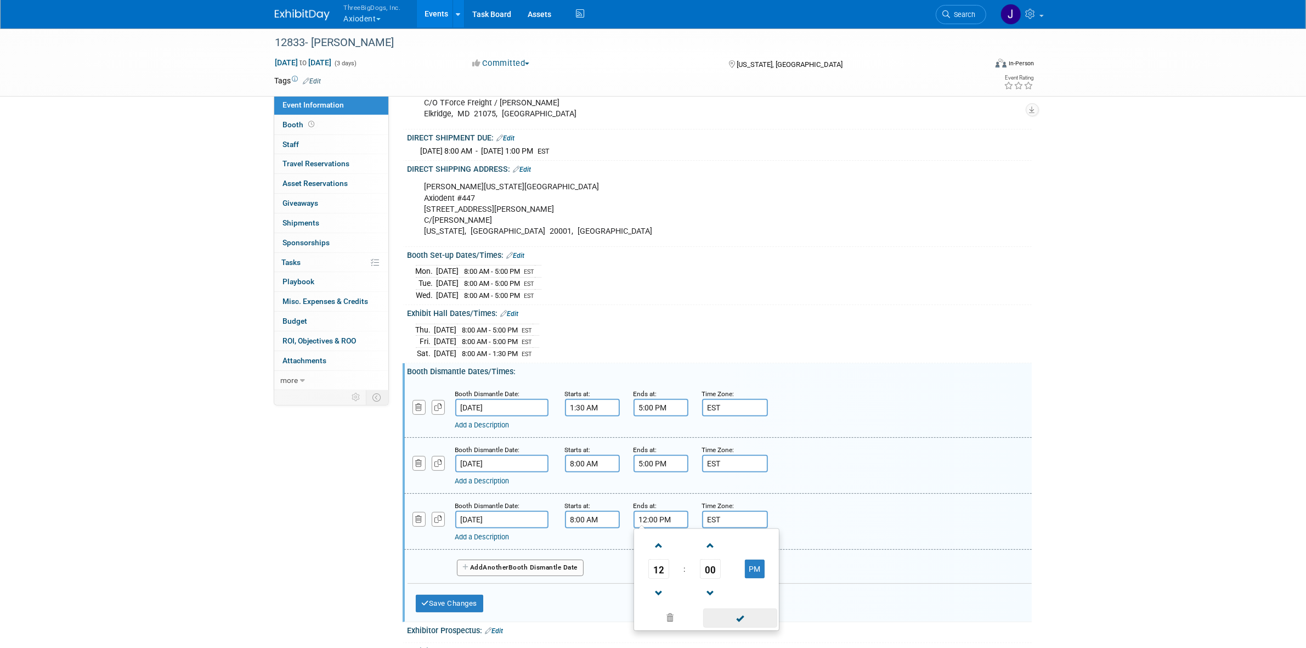
click at [749, 627] on span at bounding box center [740, 617] width 74 height 19
click at [460, 528] on input "Oct 26, 2025" at bounding box center [501, 520] width 93 height 18
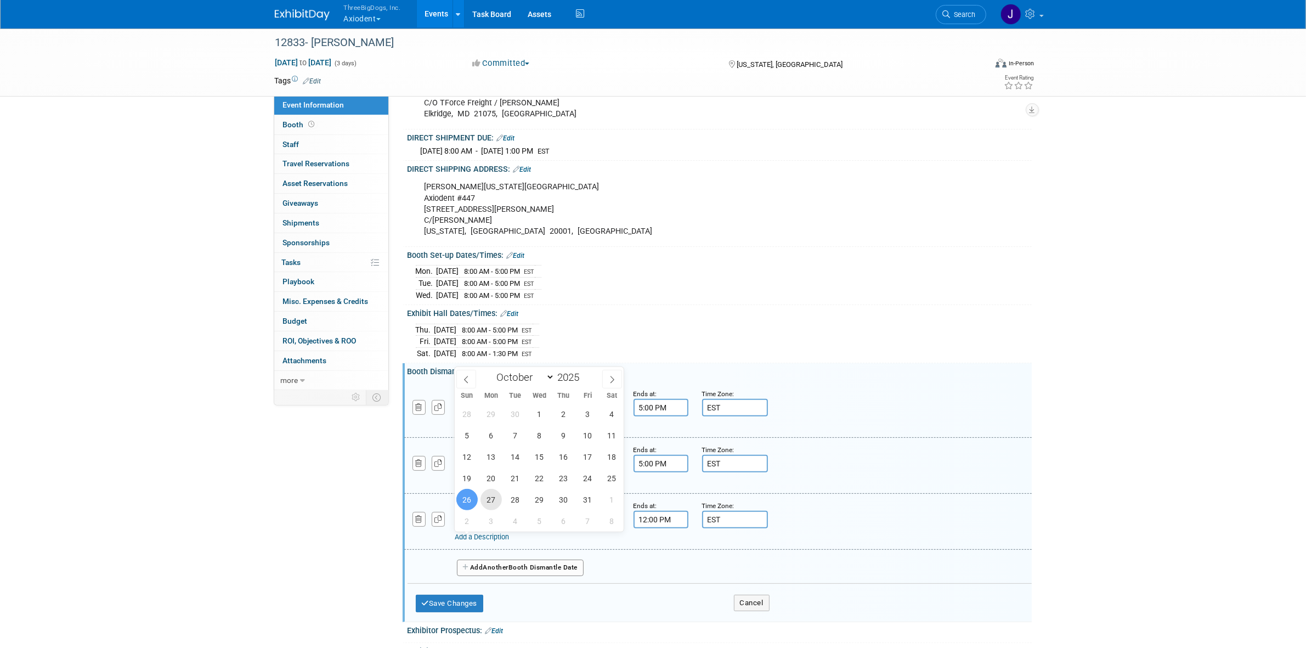
click at [493, 496] on span "27" at bounding box center [490, 499] width 21 height 21
type input "Oct 27, 2025"
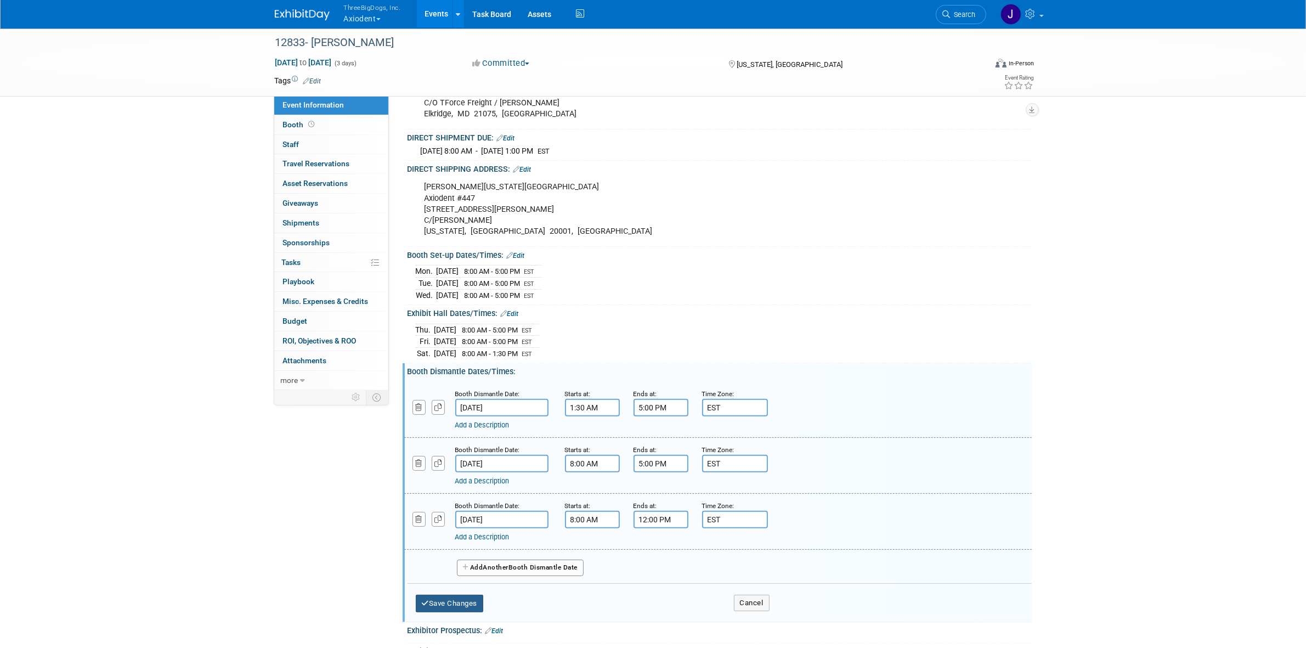
click at [458, 612] on button "Save Changes" at bounding box center [450, 604] width 68 height 18
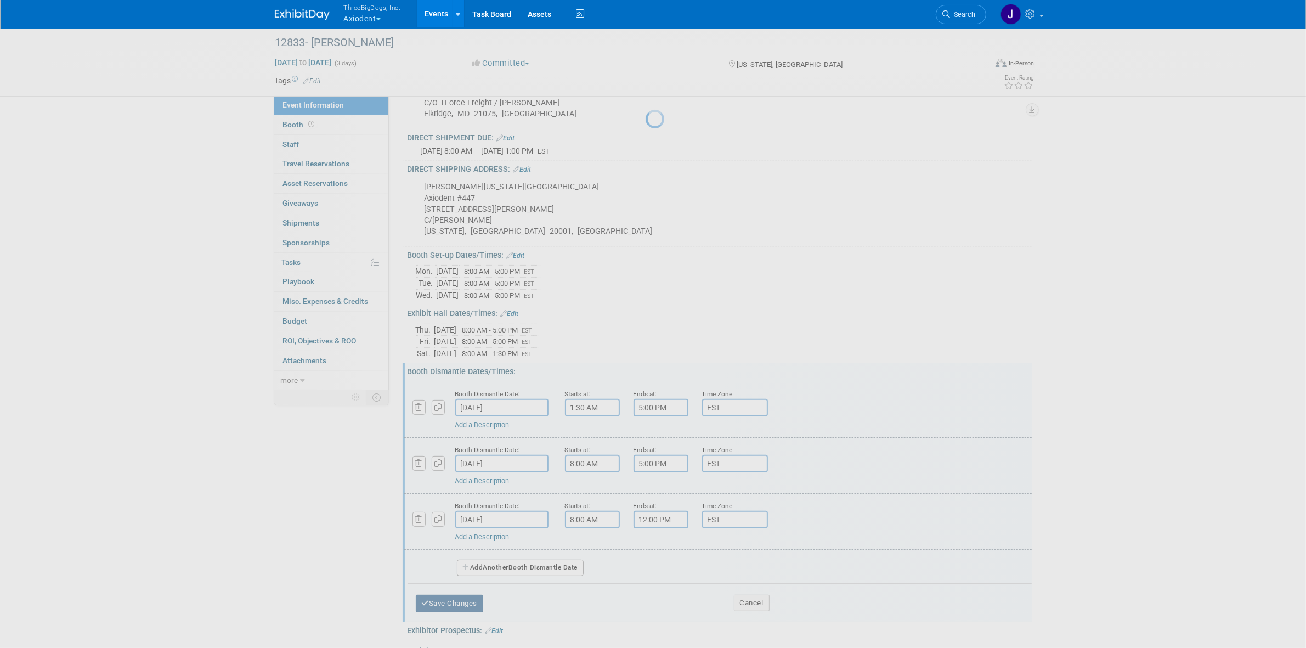
scroll to position [237, 0]
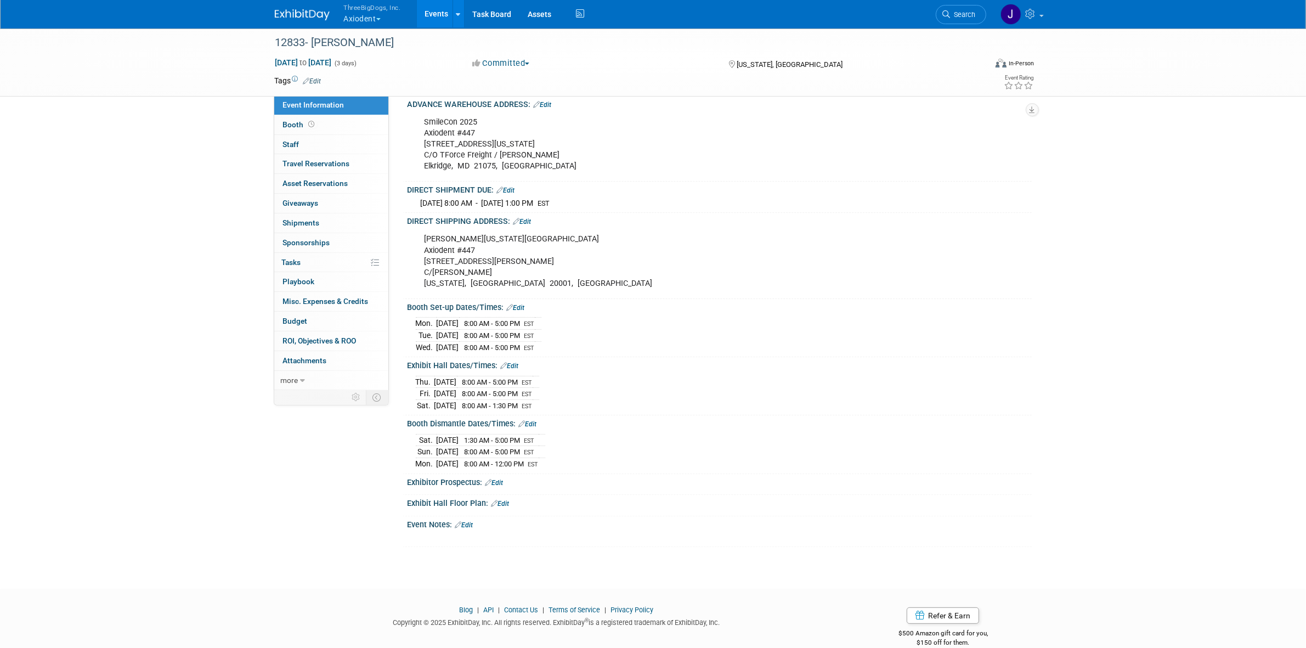
click at [517, 370] on link "Edit" at bounding box center [510, 366] width 18 height 8
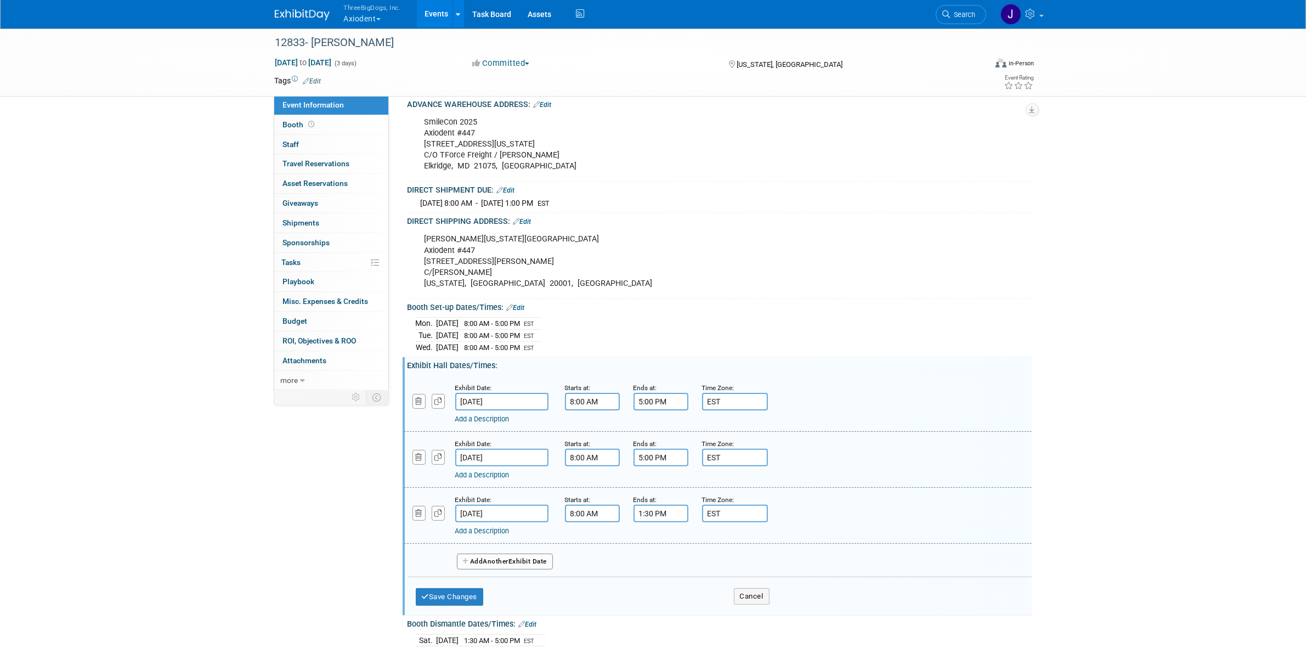
click at [585, 424] on div "Add a Description" at bounding box center [689, 419] width 469 height 10
click at [588, 410] on input "8:00 AM" at bounding box center [592, 402] width 55 height 18
click at [595, 437] on span at bounding box center [590, 427] width 19 height 19
type input "9:00 AM"
click at [561, 450] on div "Exhibit Date: Oct 24, 2025 Starts at: 8:00 AM Ends at: 5:00 PM Time Zone: Apply…" at bounding box center [717, 460] width 627 height 56
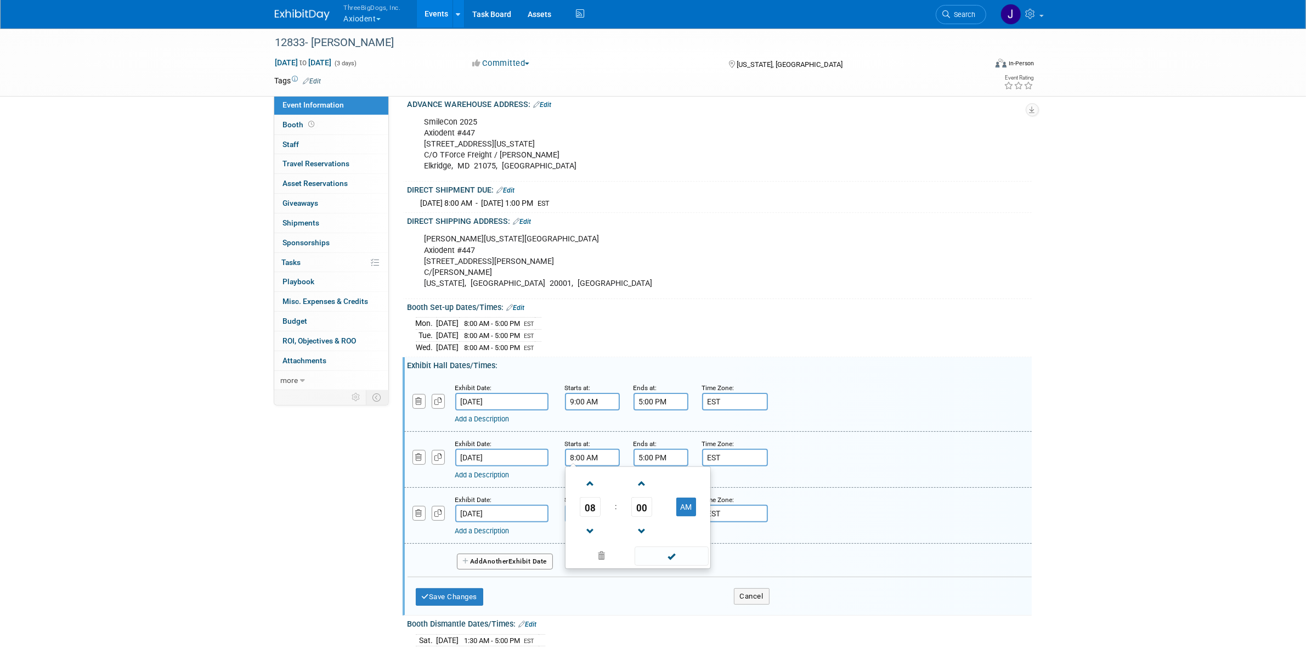
click at [572, 466] on input "8:00 AM" at bounding box center [592, 458] width 55 height 18
click at [581, 489] on link at bounding box center [590, 483] width 21 height 28
click at [581, 493] on span at bounding box center [590, 483] width 19 height 19
click at [590, 541] on span at bounding box center [590, 531] width 19 height 19
type input "9:00 AM"
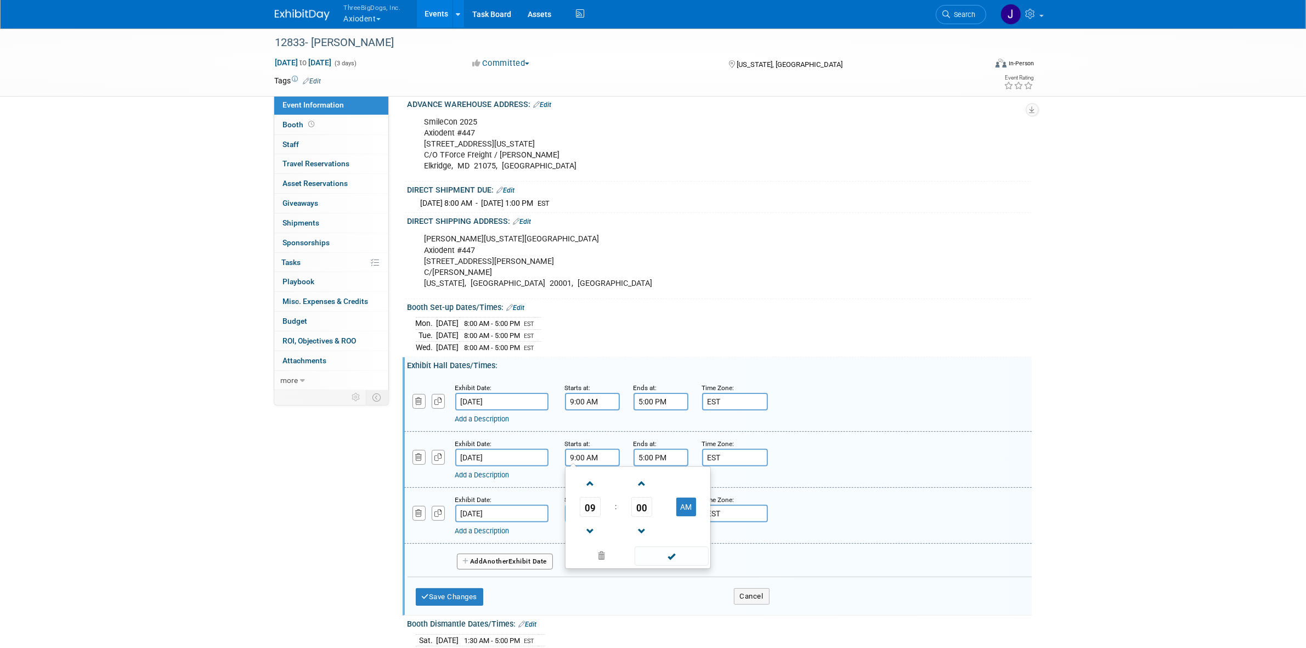
click at [560, 522] on div "Starts at: 8:00 AM" at bounding box center [591, 508] width 69 height 29
click at [570, 522] on input "8:00 AM" at bounding box center [592, 514] width 55 height 18
click at [586, 549] on span at bounding box center [590, 539] width 19 height 19
click at [645, 601] on link at bounding box center [641, 587] width 21 height 28
click at [646, 549] on span at bounding box center [641, 539] width 19 height 19
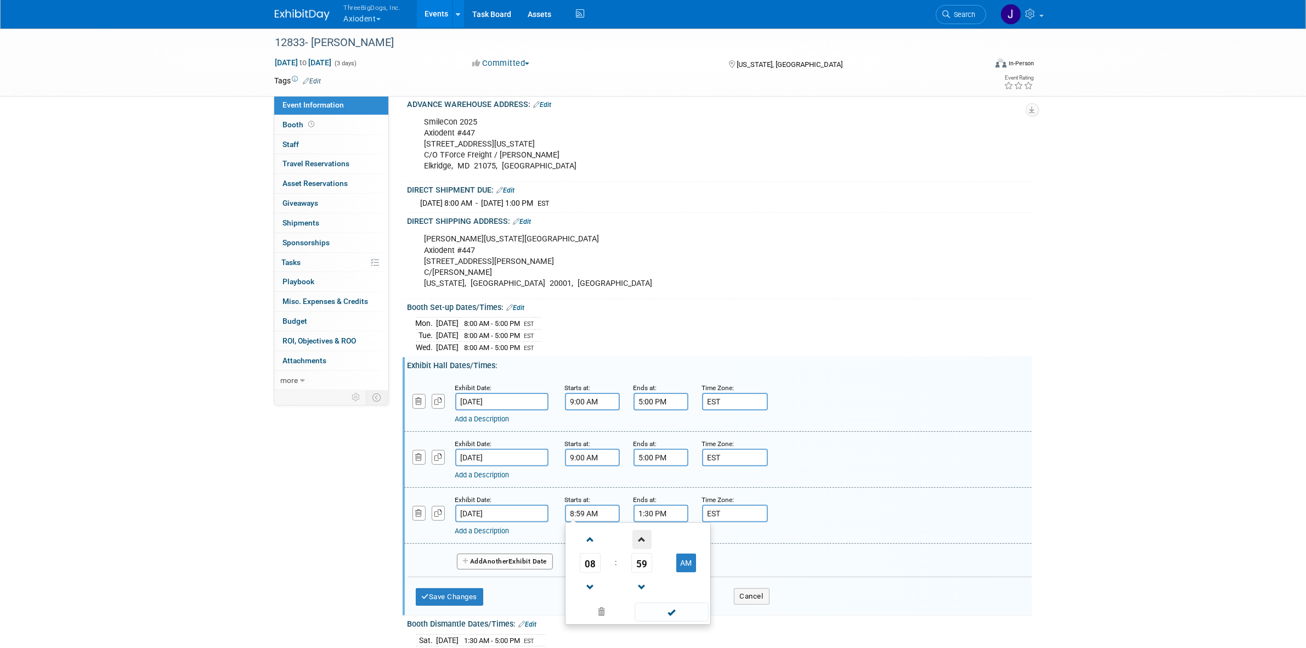
type input "9:00 AM"
click at [657, 621] on span at bounding box center [672, 611] width 74 height 19
click at [467, 604] on div "Save Changes Cancel" at bounding box center [593, 594] width 354 height 34
click at [463, 605] on button "Save Changes" at bounding box center [450, 597] width 68 height 18
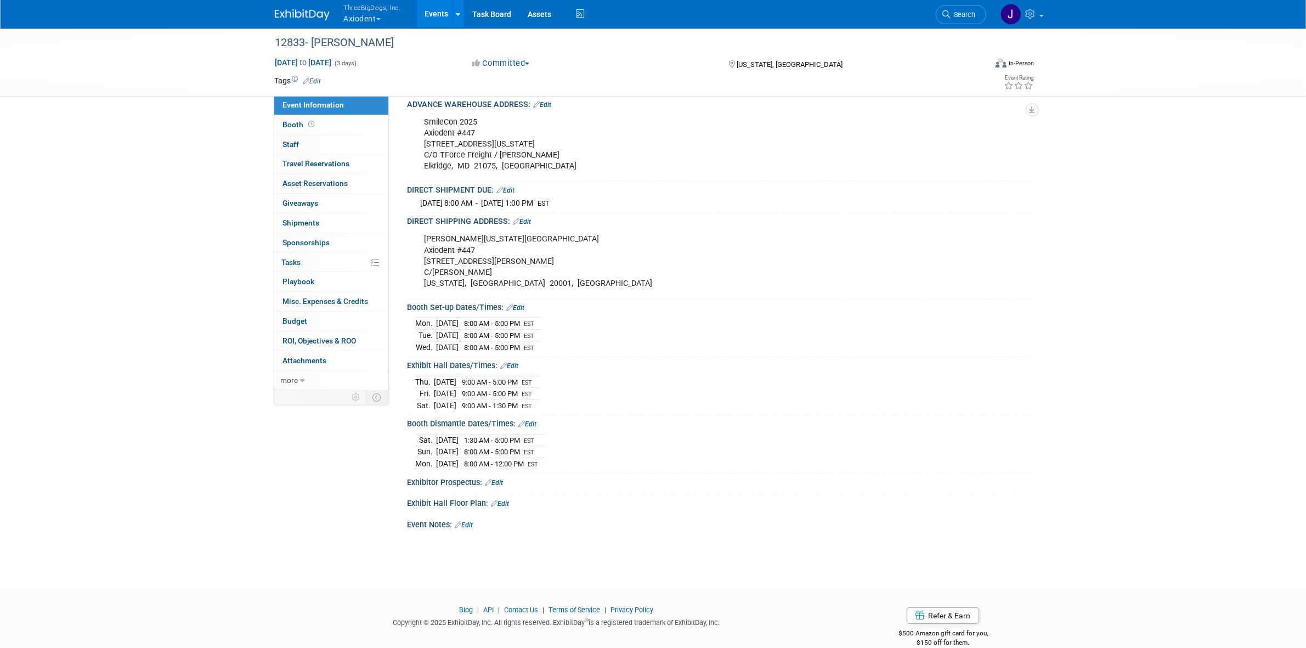
click at [501, 486] on link "Edit" at bounding box center [494, 483] width 18 height 8
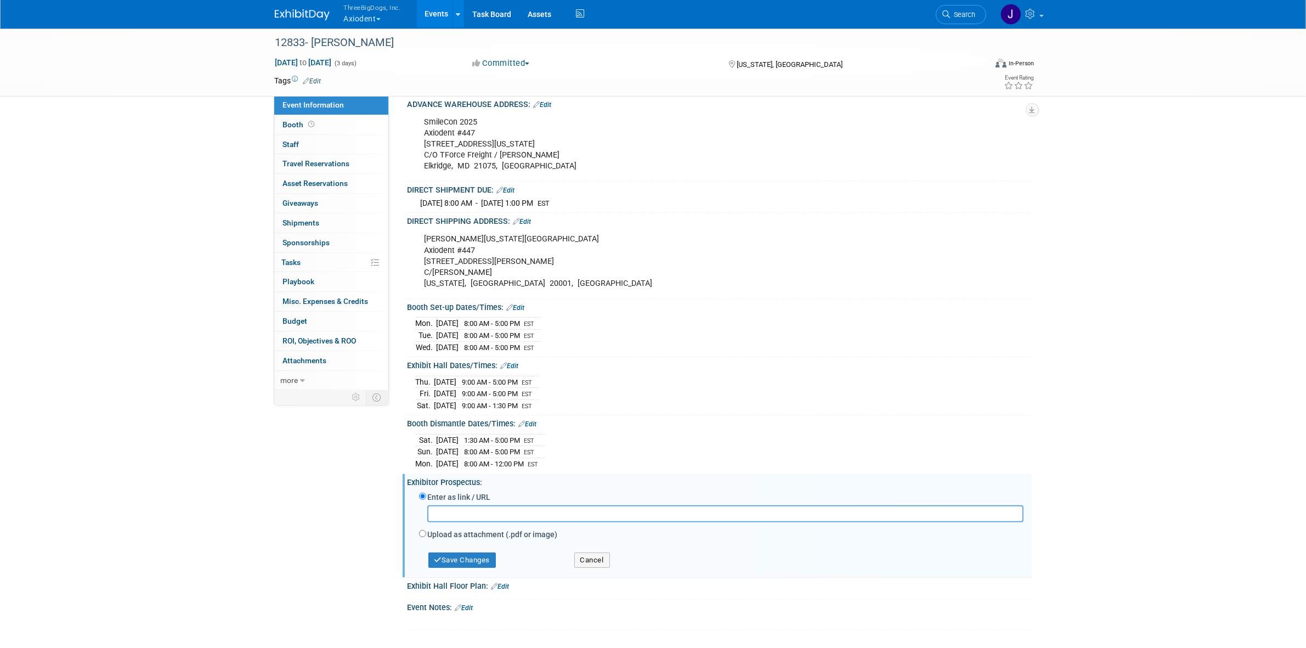
click at [501, 488] on div "Exhibitor Prospectus: Edit" at bounding box center [719, 481] width 624 height 14
click at [492, 522] on input "text" at bounding box center [725, 513] width 596 height 17
paste input "https://www.freemanco.com/documents/quick-facts5?showId=537120&venueId=10000071…"
type input "https://www.freemanco.com/documents/quick-facts5?showId=537120&venueId=10000071…"
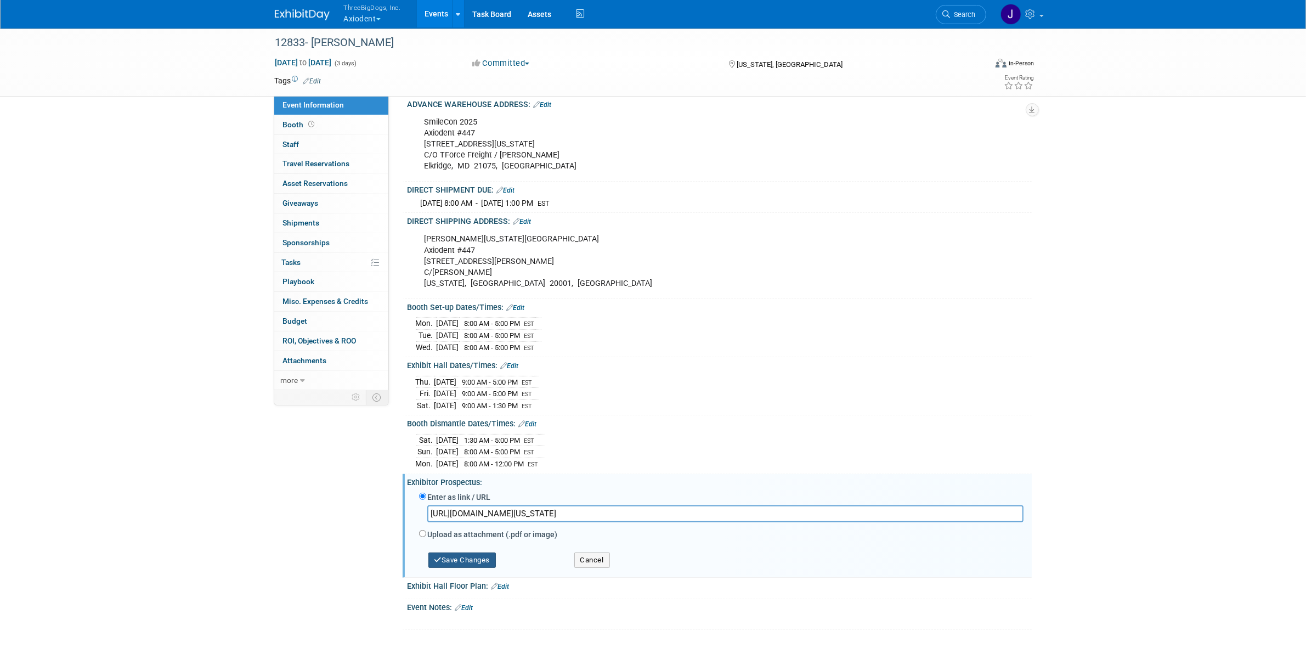
scroll to position [0, 0]
click at [476, 568] on button "Save Changes" at bounding box center [462, 559] width 68 height 15
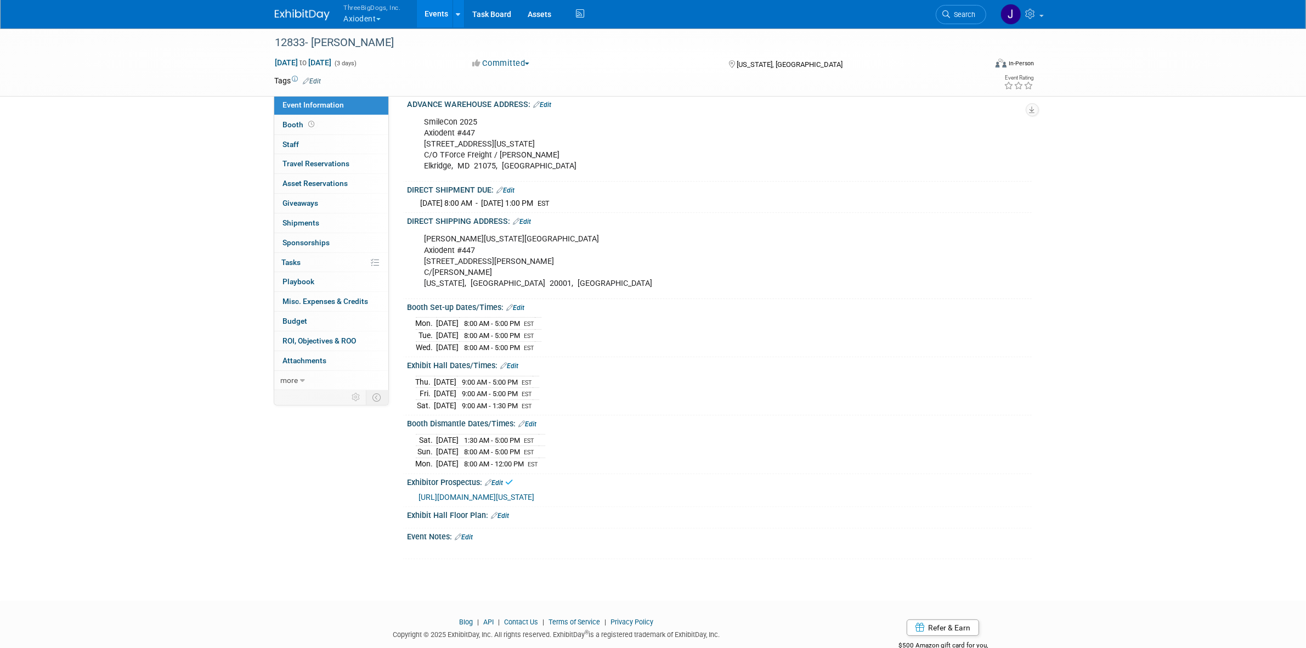
click at [506, 519] on link "Edit" at bounding box center [500, 516] width 18 height 8
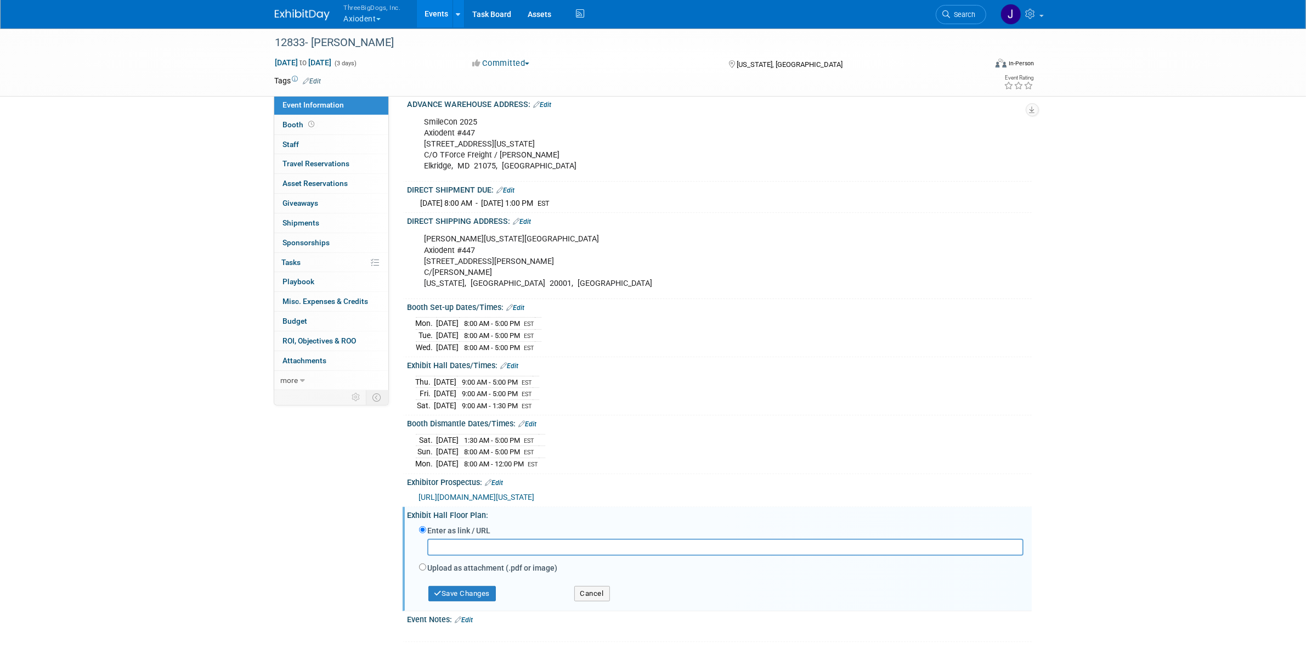
click at [516, 556] on input "text" at bounding box center [725, 547] width 596 height 17
paste input "https://smithbucklin.expocad.com/Events/25ada/index.html"
type input "https://smithbucklin.expocad.com/Events/25ada/index.html"
click at [488, 601] on button "Save Changes" at bounding box center [462, 593] width 68 height 15
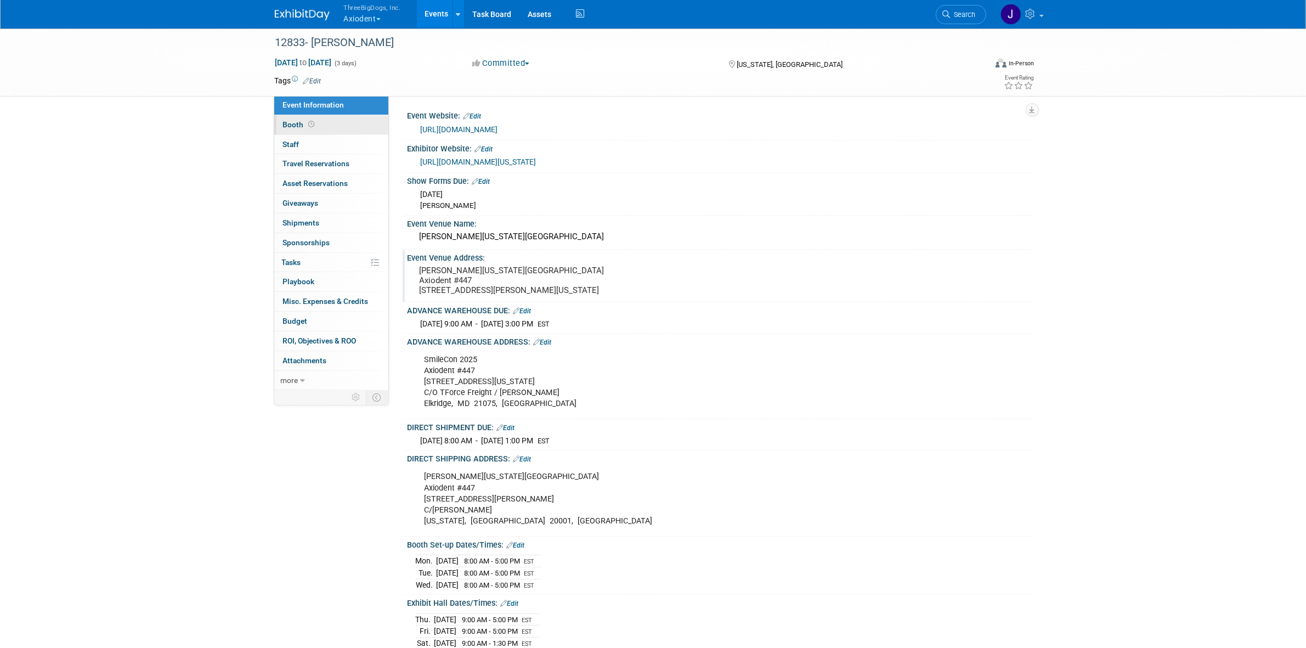
click at [371, 133] on link "Booth" at bounding box center [331, 124] width 114 height 19
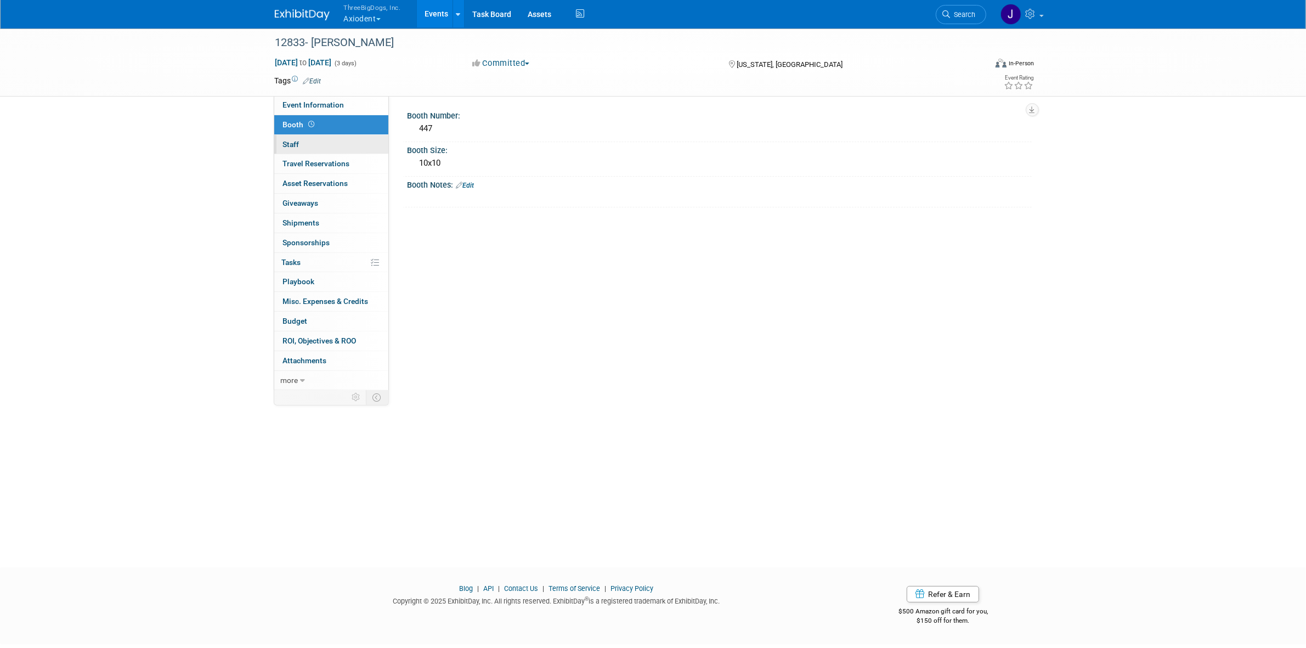
click at [348, 149] on link "0 Staff 0" at bounding box center [331, 144] width 114 height 19
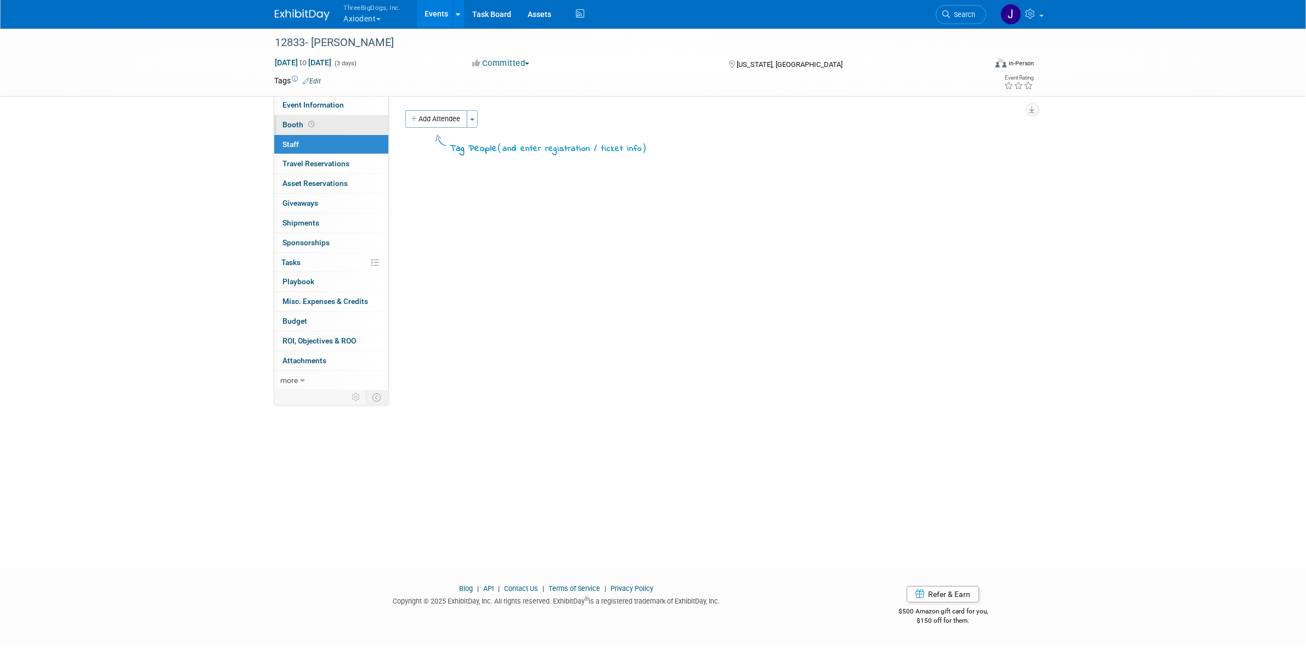
click at [336, 123] on link "Booth" at bounding box center [331, 124] width 114 height 19
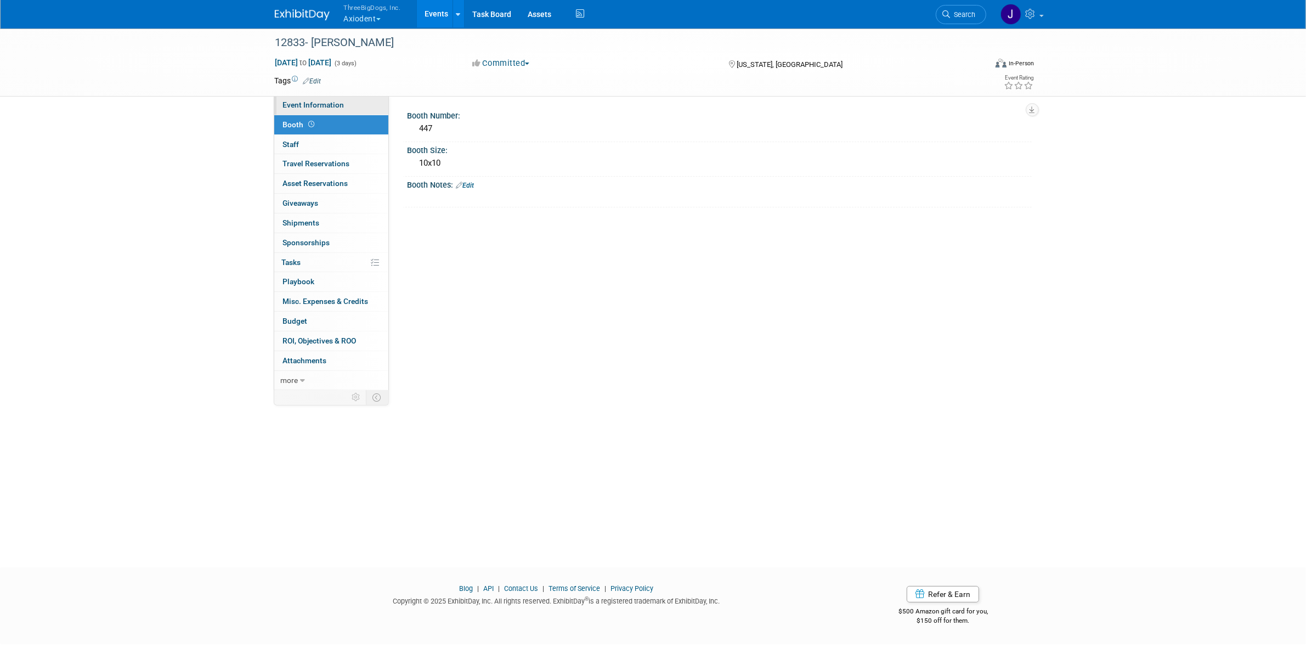
click at [349, 103] on link "Event Information" at bounding box center [331, 104] width 114 height 19
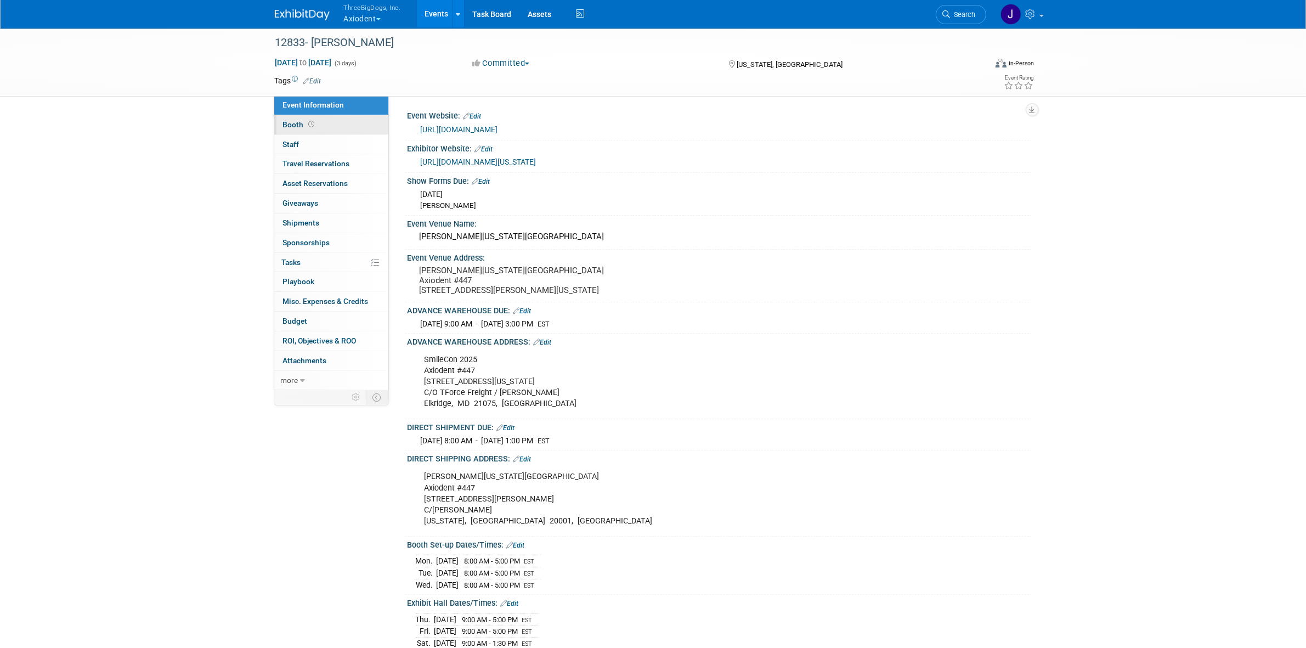
click at [355, 126] on link "Booth" at bounding box center [331, 124] width 114 height 19
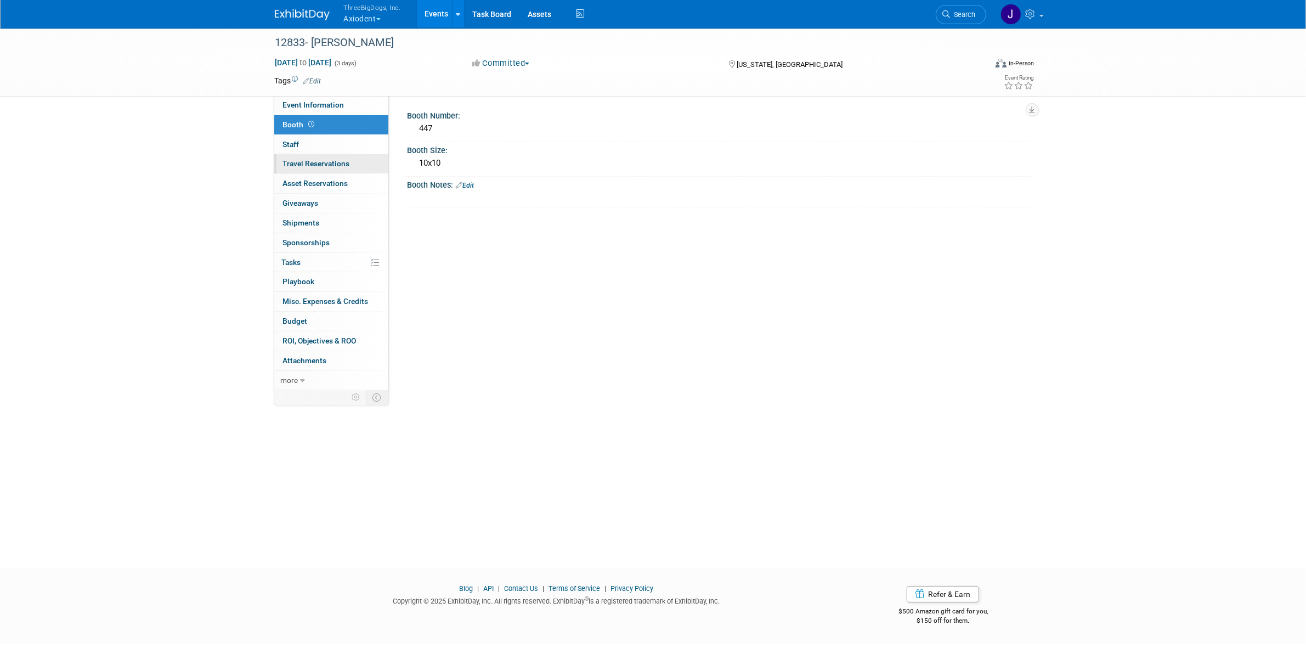
click at [365, 161] on link "0 Travel Reservations 0" at bounding box center [331, 163] width 114 height 19
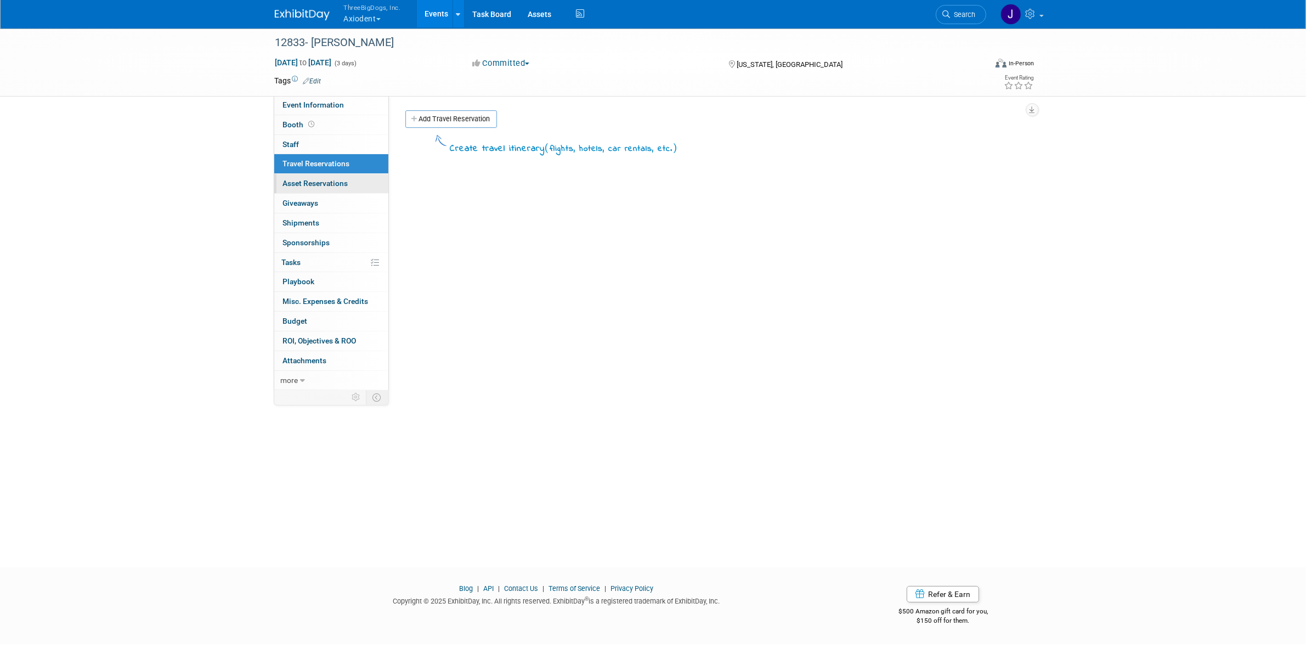
click at [365, 182] on link "0 Asset Reservations 0" at bounding box center [331, 183] width 114 height 19
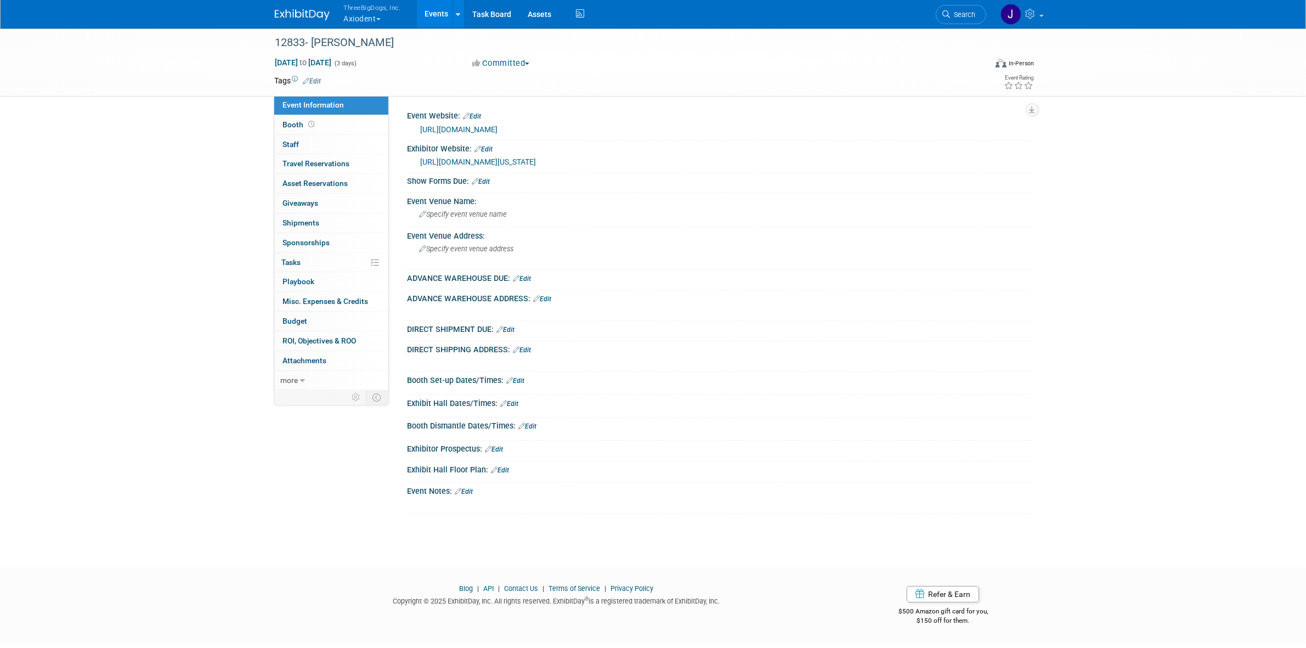
click at [351, 8] on span "ThreeBigDogs, Inc." at bounding box center [372, 8] width 57 height 12
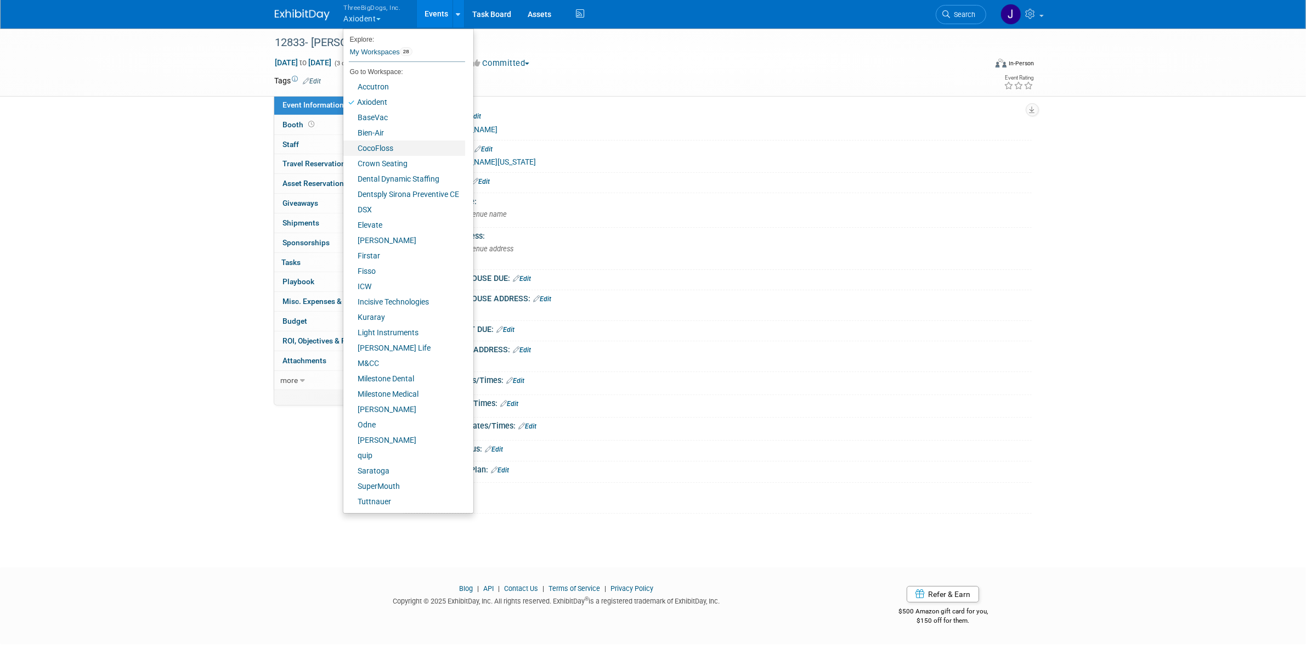
click at [395, 151] on link "CocoFloss" at bounding box center [404, 147] width 122 height 15
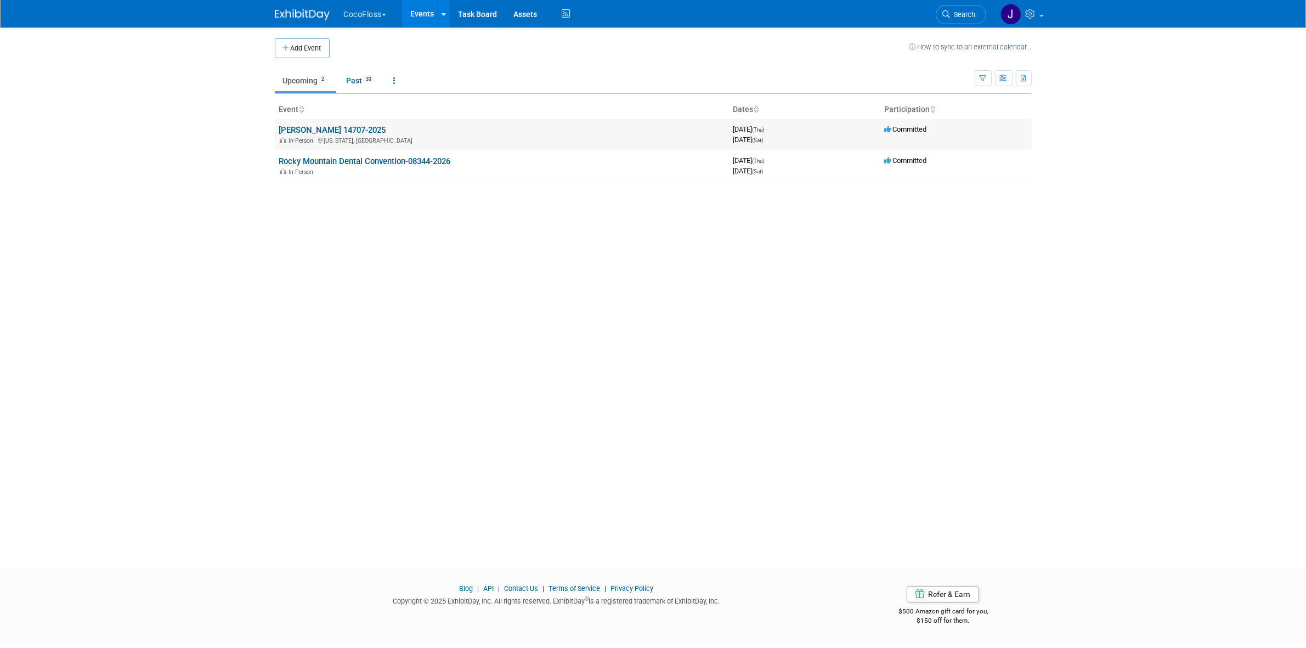
click at [357, 129] on link "ADA SmileCon 14707-2025" at bounding box center [332, 130] width 107 height 10
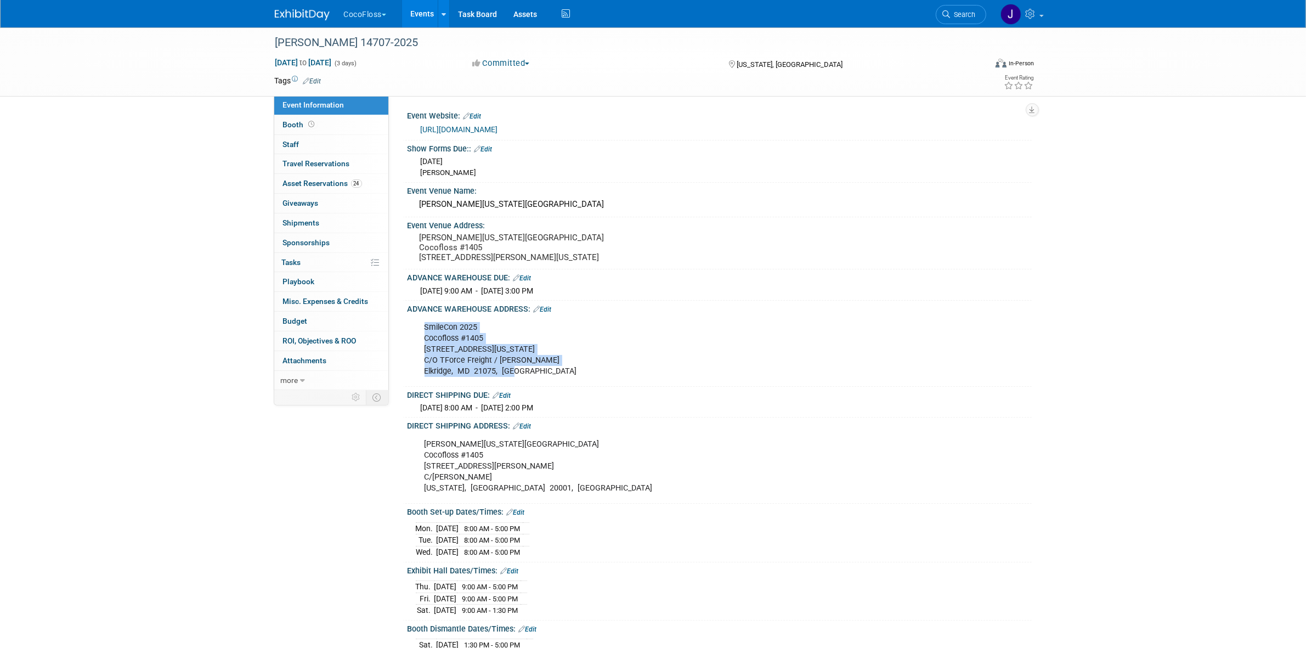
drag, startPoint x: 424, startPoint y: 346, endPoint x: 530, endPoint y: 387, distance: 114.1
click at [530, 382] on div "SmileCon 2025 Cocofloss #[GEOGRAPHIC_DATA][STREET_ADDRESS][US_STATE]/O TForce F…" at bounding box center [664, 349] width 494 height 66
copy div "SmileCon 2025 Cocofloss #[GEOGRAPHIC_DATA][STREET_ADDRESS][US_STATE]/O TForce F…"
click at [347, 494] on div "Event Information Event Info Booth Booth 0 Staff 0 Staff 0 Travel Reservations …" at bounding box center [653, 400] width 773 height 746
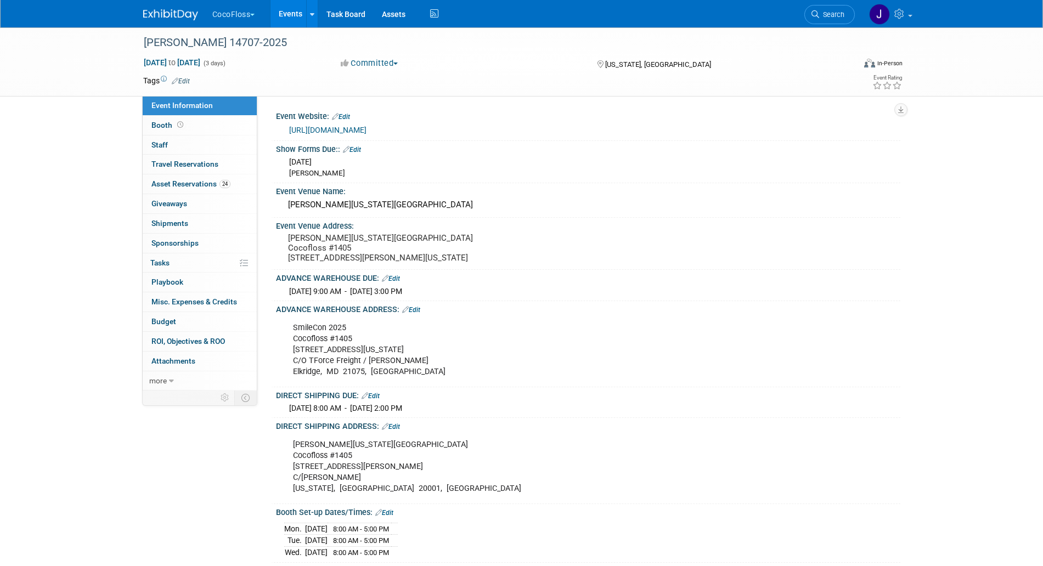
drag, startPoint x: 292, startPoint y: 161, endPoint x: 345, endPoint y: 164, distance: 52.8
click at [312, 164] on span "[DATE]" at bounding box center [300, 161] width 22 height 9
click at [312, 164] on span "Mon. Sep 22, 2025" at bounding box center [300, 161] width 22 height 9
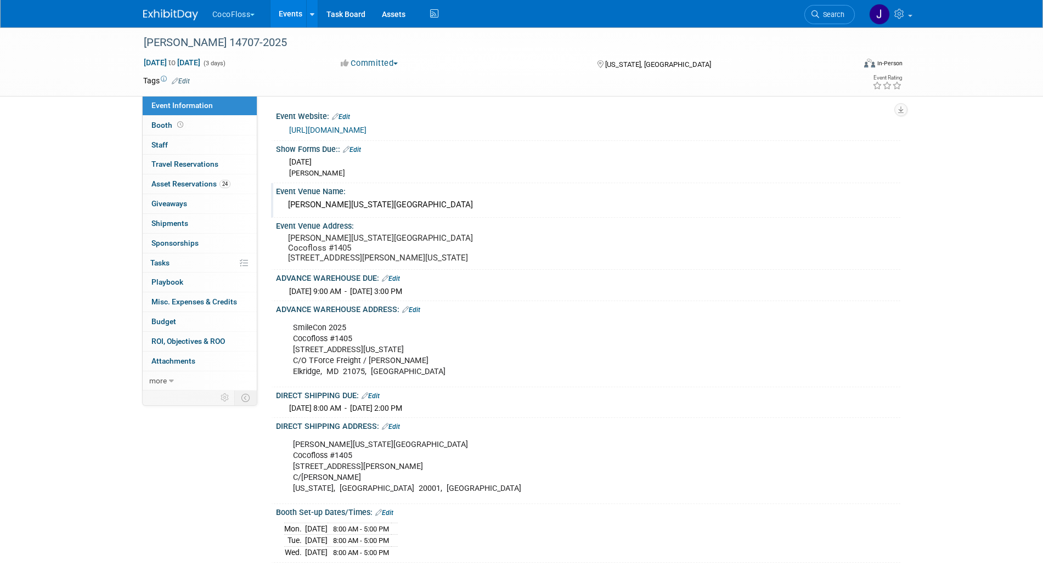
click at [381, 208] on div "Walter E Washington Convention Center" at bounding box center [588, 204] width 608 height 17
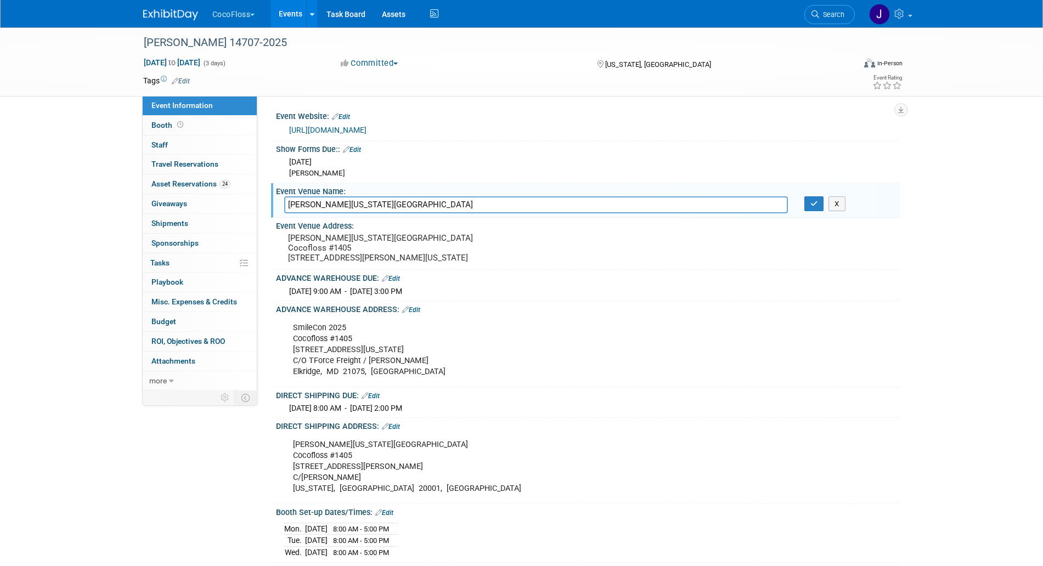
click at [381, 208] on input "Walter E Washington Convention Center" at bounding box center [535, 204] width 503 height 17
click at [282, 239] on div "Walter E Washington Convention Center Cocofloss #1405 801 Allen Y Lew Pl NW C/O…" at bounding box center [406, 248] width 260 height 36
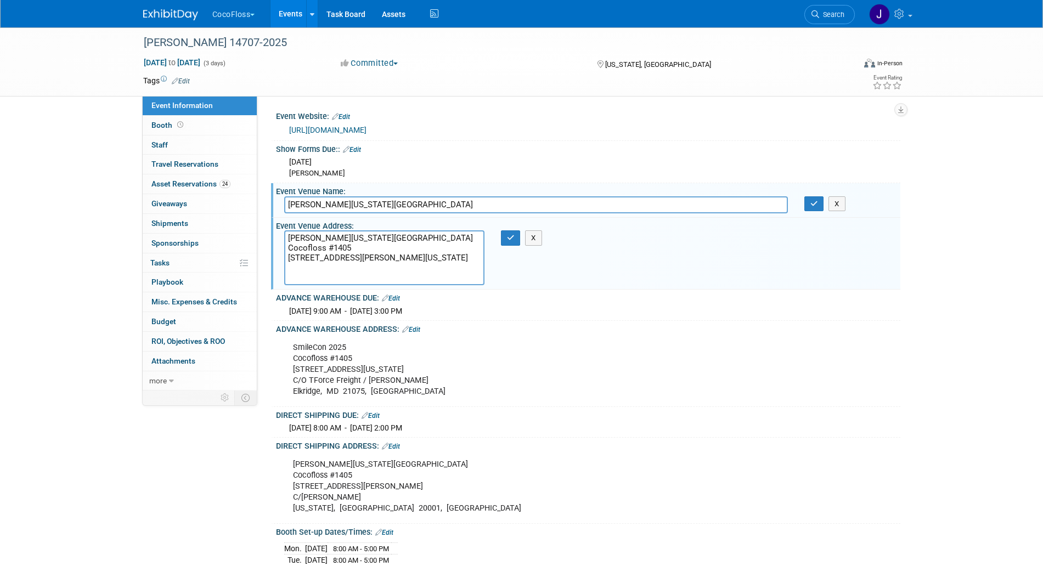
drag, startPoint x: 289, startPoint y: 239, endPoint x: 451, endPoint y: 279, distance: 167.3
click at [451, 279] on textarea "Walter E Washington Convention Center Cocofloss #1405 801 Allen Y Lew Pl NW C/O…" at bounding box center [384, 257] width 200 height 55
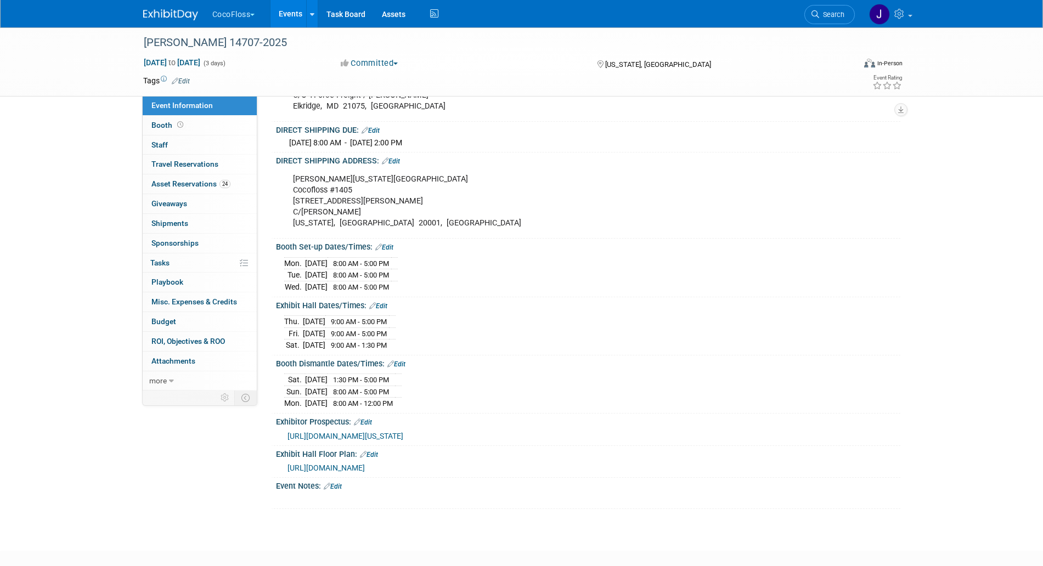
scroll to position [287, 0]
click at [365, 462] on span "https://smithbucklin.expocad.com/Events/25ada/index.html" at bounding box center [325, 466] width 77 height 9
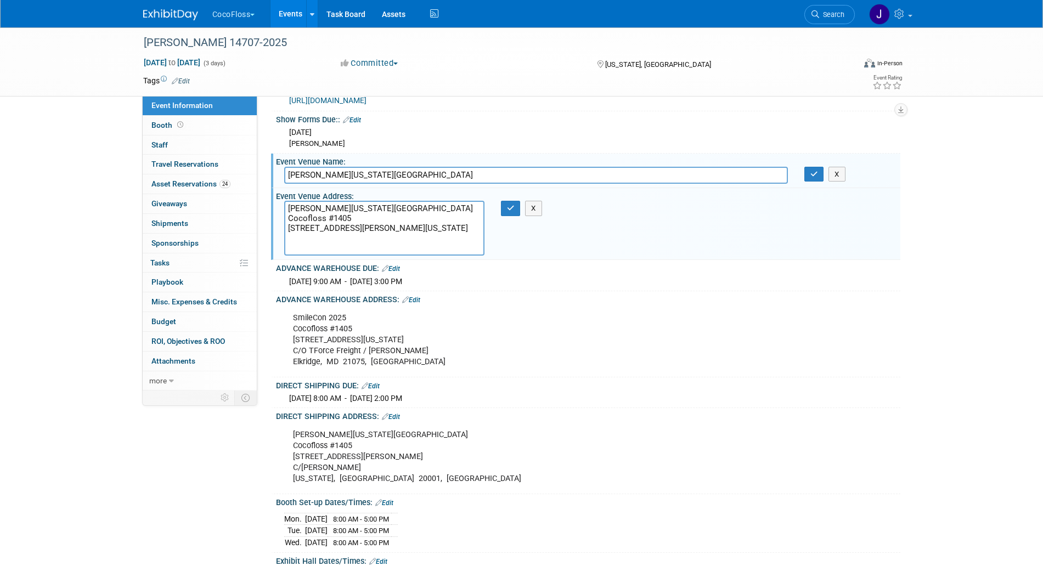
scroll to position [29, 0]
click at [377, 281] on span "Mon. Sep 22, 2025 9:00 AM - Mon. Oct 13, 2025 3:00 PM" at bounding box center [345, 282] width 113 height 9
click at [354, 282] on span "Mon. Sep 22, 2025 9:00 AM - Mon. Oct 13, 2025 3:00 PM" at bounding box center [345, 282] width 113 height 9
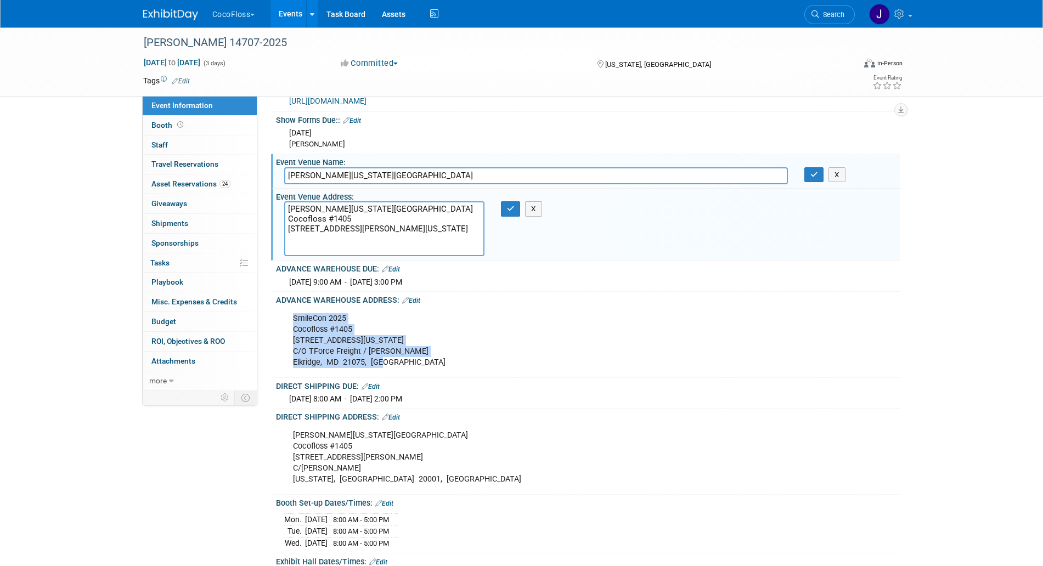
drag, startPoint x: 293, startPoint y: 313, endPoint x: 401, endPoint y: 360, distance: 117.9
click at [401, 360] on div "SmileCon 2025 Cocofloss #1405 6571 Washington Blvd C/O TForce Freight / Freeman…" at bounding box center [532, 341] width 494 height 66
copy div "SmileCon 2025 Cocofloss #1405 6571 Washington Blvd C/O TForce Freight / Freeman…"
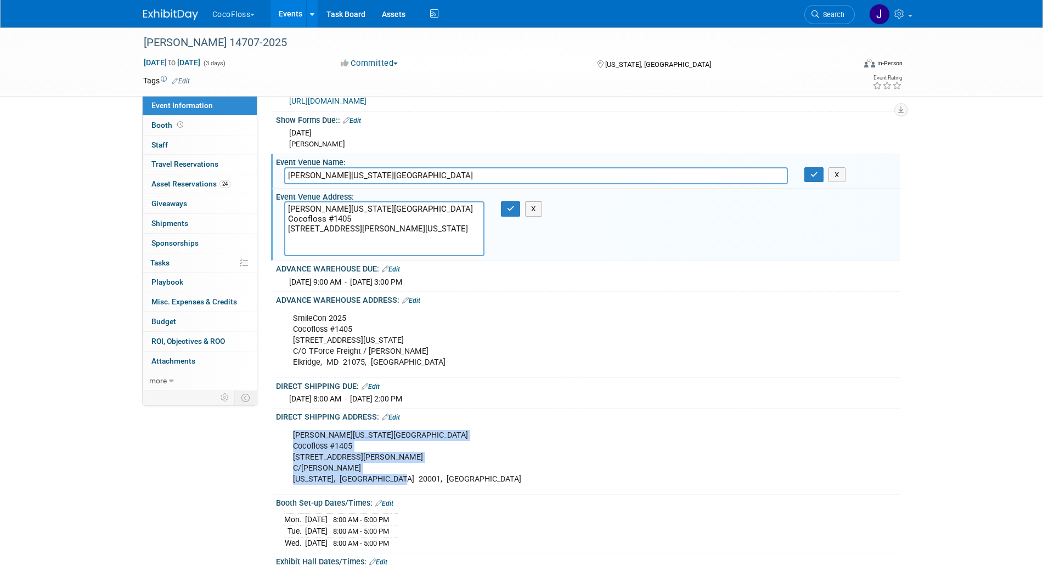
drag, startPoint x: 292, startPoint y: 435, endPoint x: 401, endPoint y: 479, distance: 117.6
click at [401, 479] on div "Walter E Washington Convention Center Cocofloss #1405 801 Allen Y Lew Pl NW C/O…" at bounding box center [532, 457] width 494 height 66
copy div "Walter E Washington Convention Center Cocofloss #1405 801 Allen Y Lew Pl NW C/O…"
click at [536, 213] on button "X" at bounding box center [533, 208] width 17 height 15
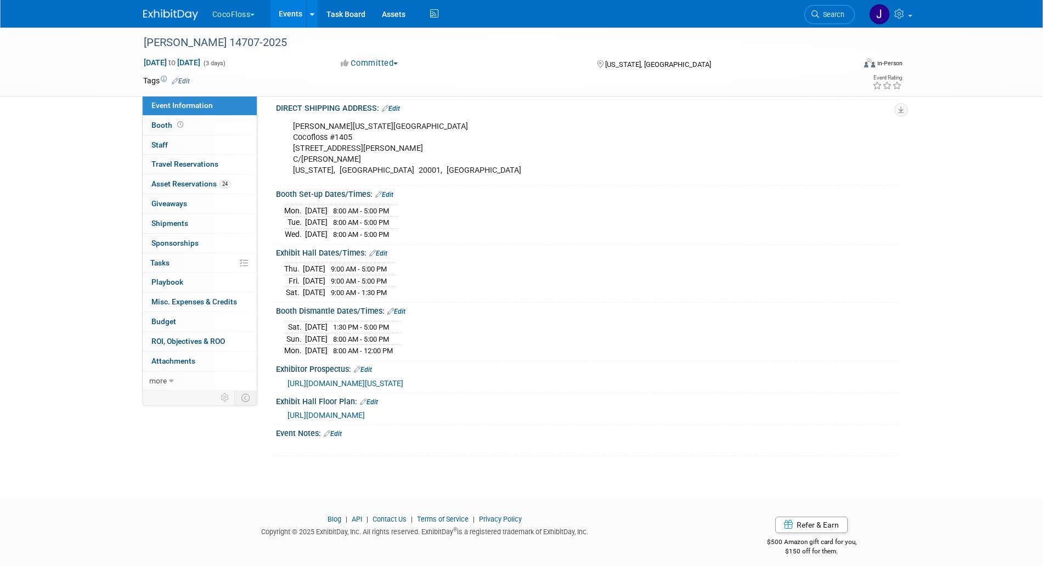
scroll to position [319, 0]
click at [403, 387] on span "https://www.freemanco.com/documents/quick-facts5?showId=537120&venueId=10000071…" at bounding box center [345, 382] width 116 height 9
click at [225, 132] on link "Booth" at bounding box center [200, 125] width 114 height 19
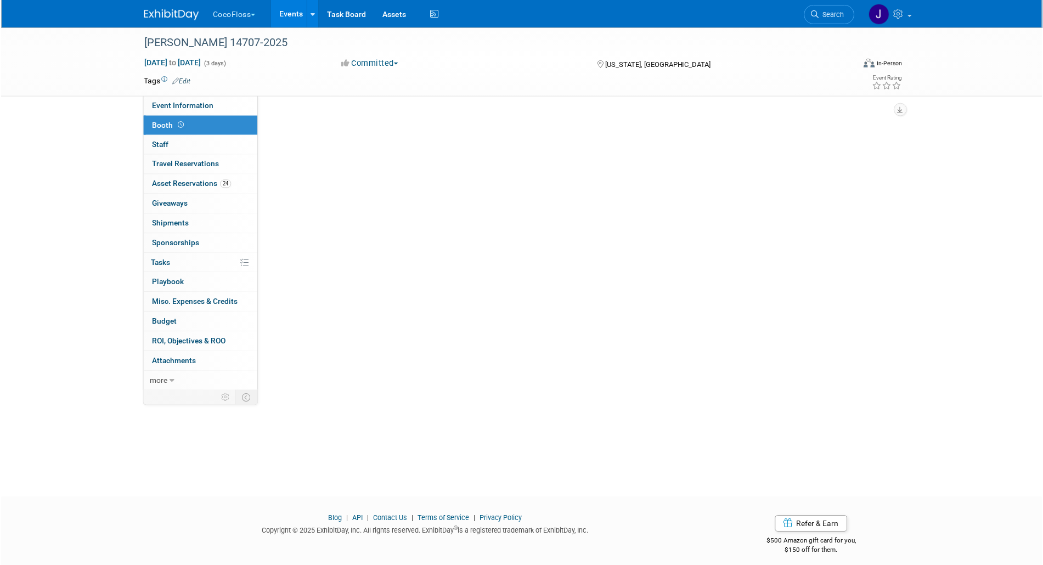
scroll to position [0, 0]
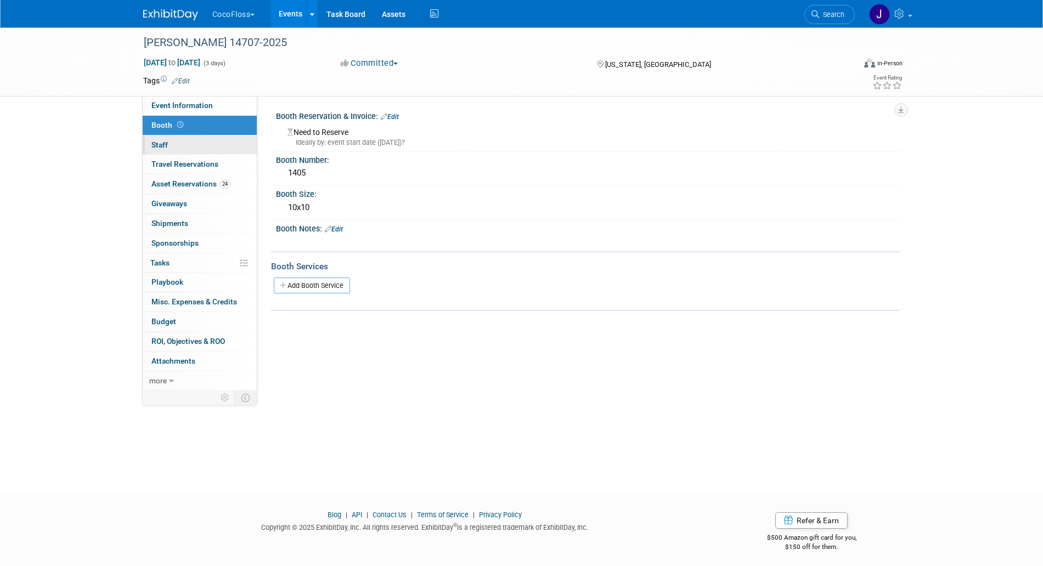
click at [216, 150] on link "0 Staff 0" at bounding box center [200, 144] width 114 height 19
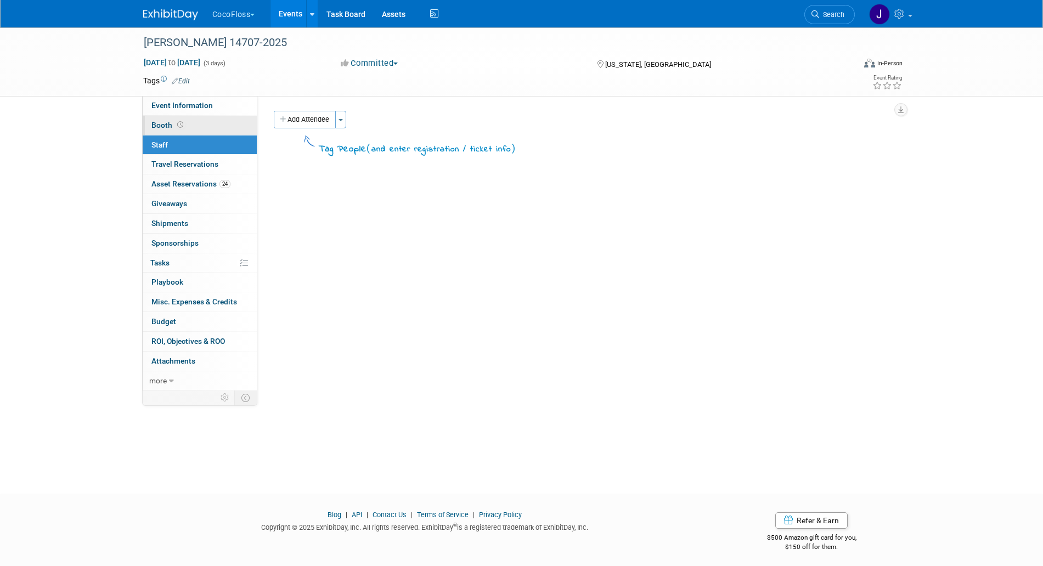
click at [223, 116] on link "Booth" at bounding box center [200, 125] width 114 height 19
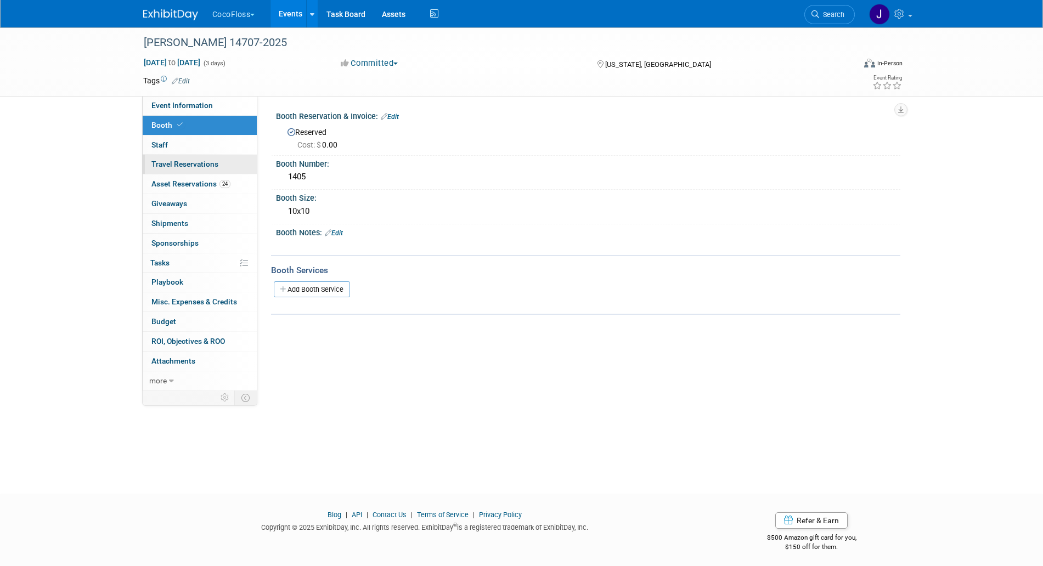
click at [162, 156] on link "0 Travel Reservations 0" at bounding box center [200, 164] width 114 height 19
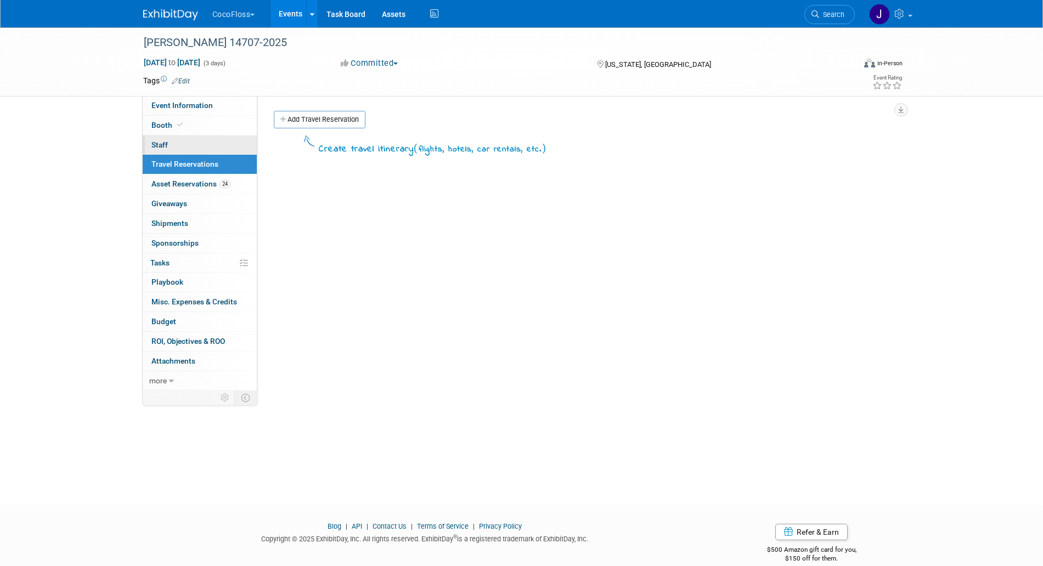
click at [170, 145] on link "0 Staff 0" at bounding box center [200, 144] width 114 height 19
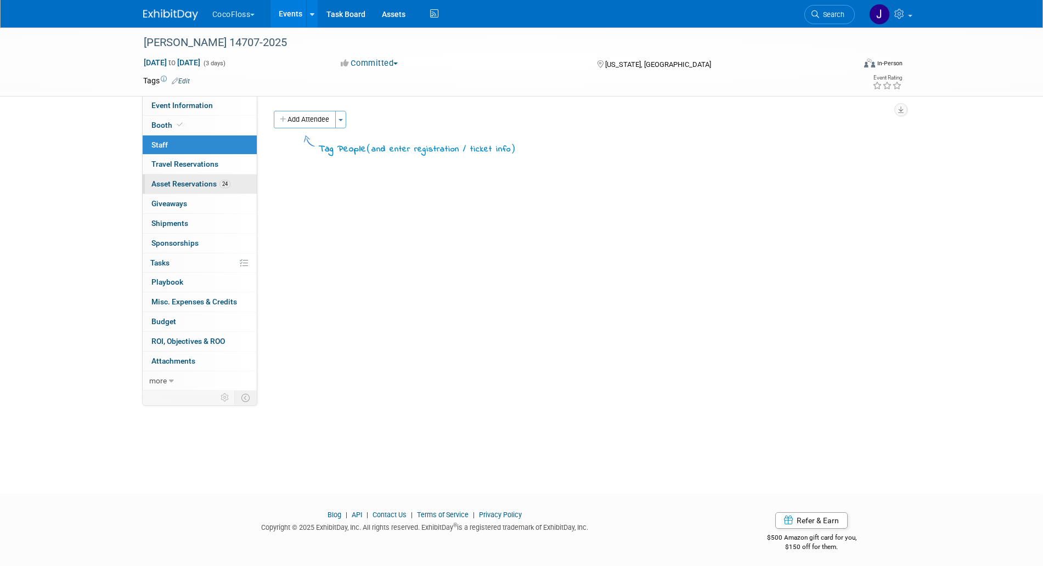
click at [180, 176] on link "24 Asset Reservations 24" at bounding box center [200, 183] width 114 height 19
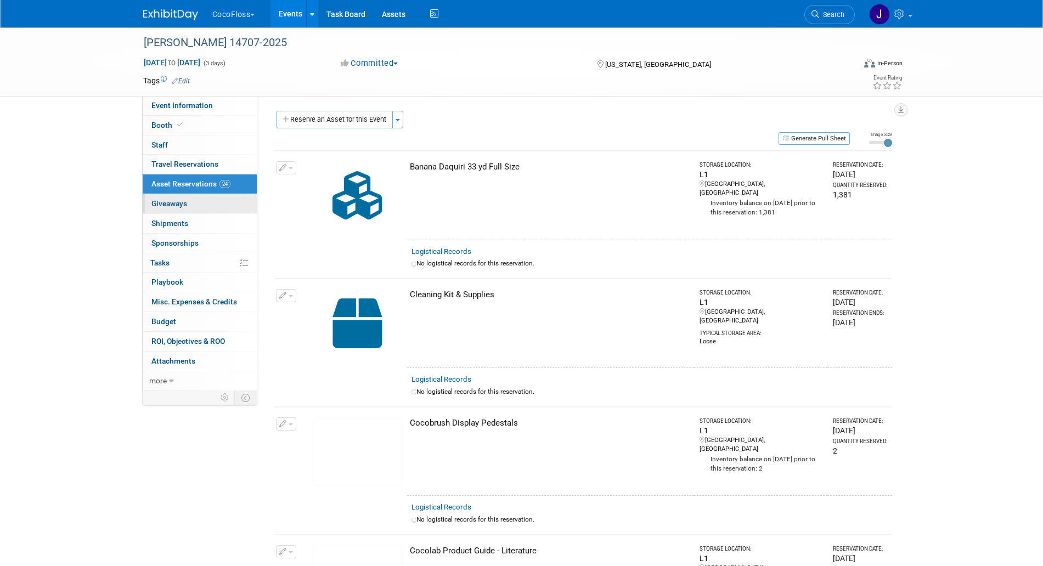
click at [177, 198] on link "0 Giveaways 0" at bounding box center [200, 203] width 114 height 19
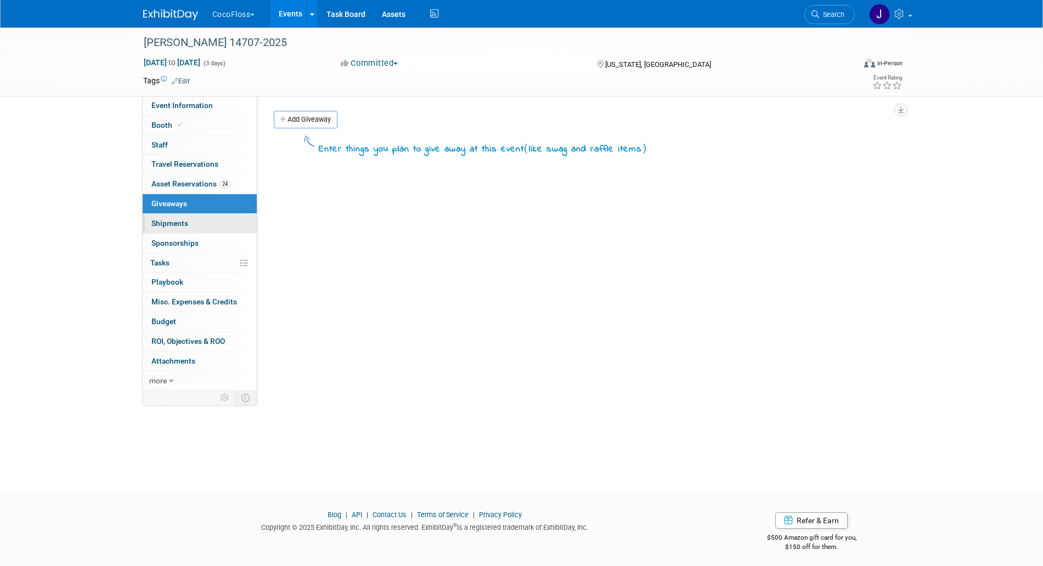
click at [178, 225] on span "Shipments 0" at bounding box center [169, 223] width 37 height 9
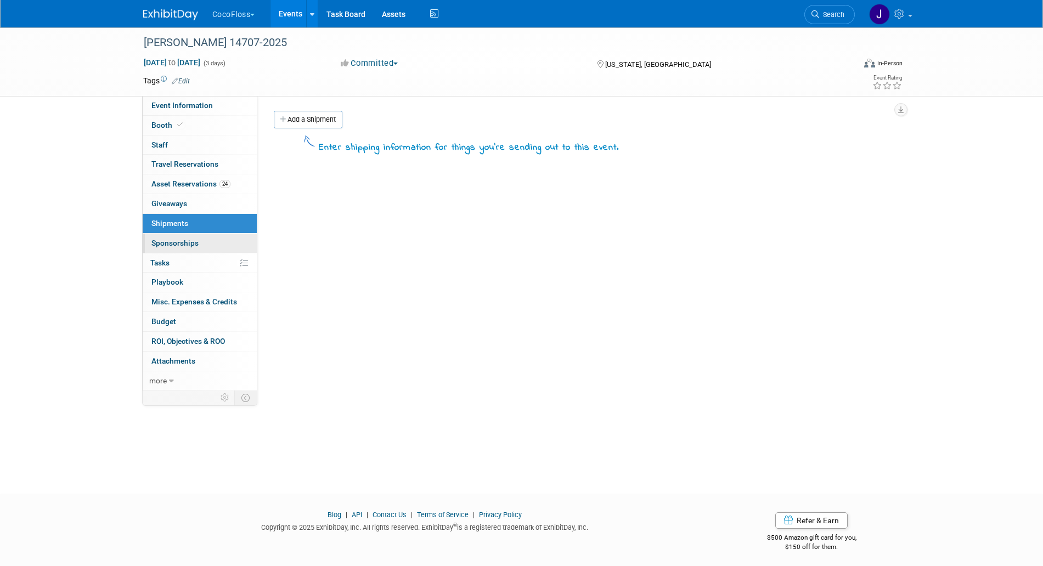
click at [181, 239] on span "Sponsorships 0" at bounding box center [174, 243] width 47 height 9
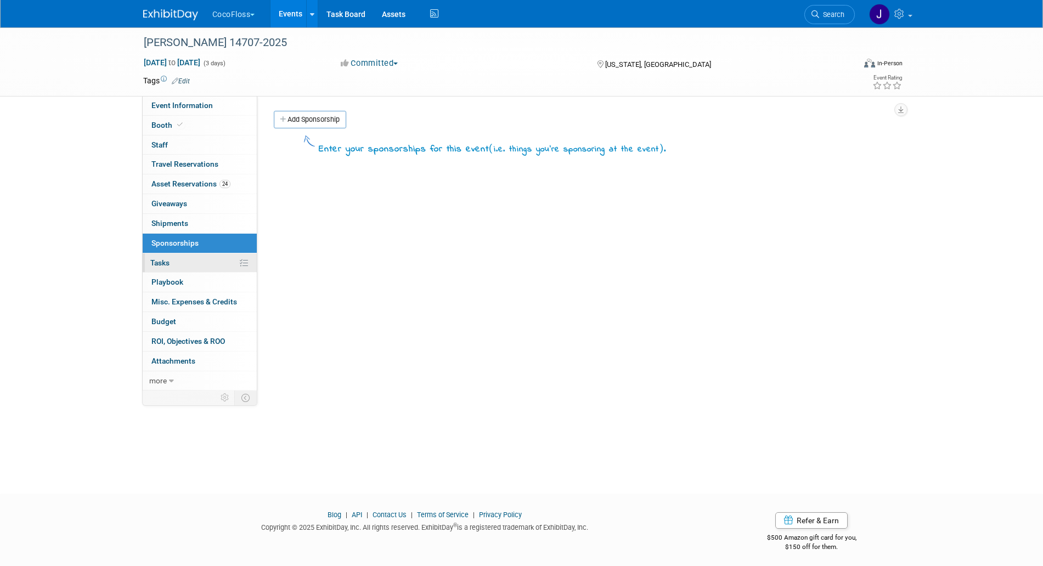
click at [182, 257] on link "0% Tasks 0%" at bounding box center [200, 262] width 114 height 19
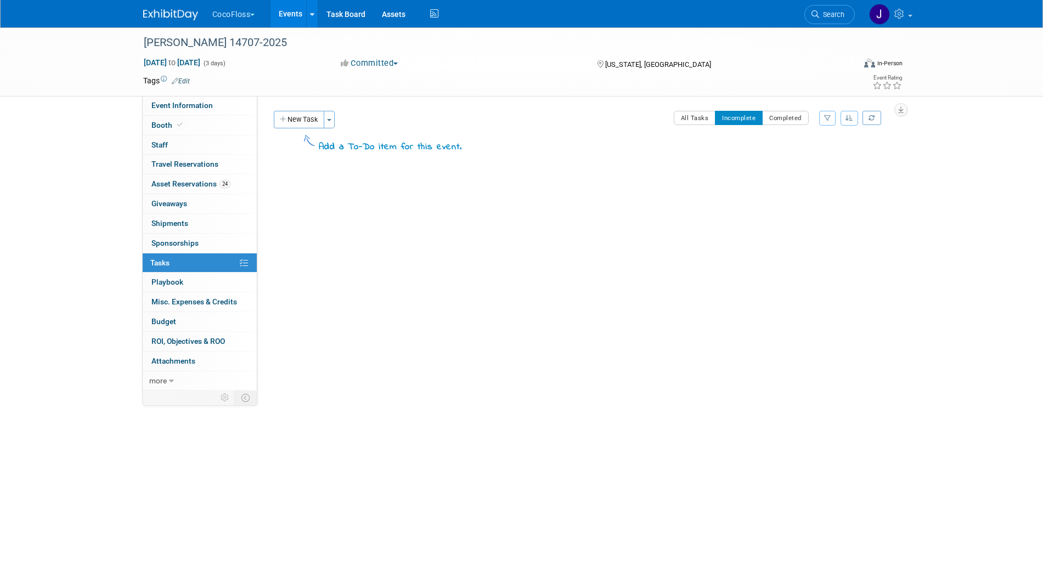
click at [183, 268] on link "0% Tasks 0%" at bounding box center [200, 262] width 114 height 19
click at [188, 285] on link "0 Playbook 0" at bounding box center [200, 282] width 114 height 19
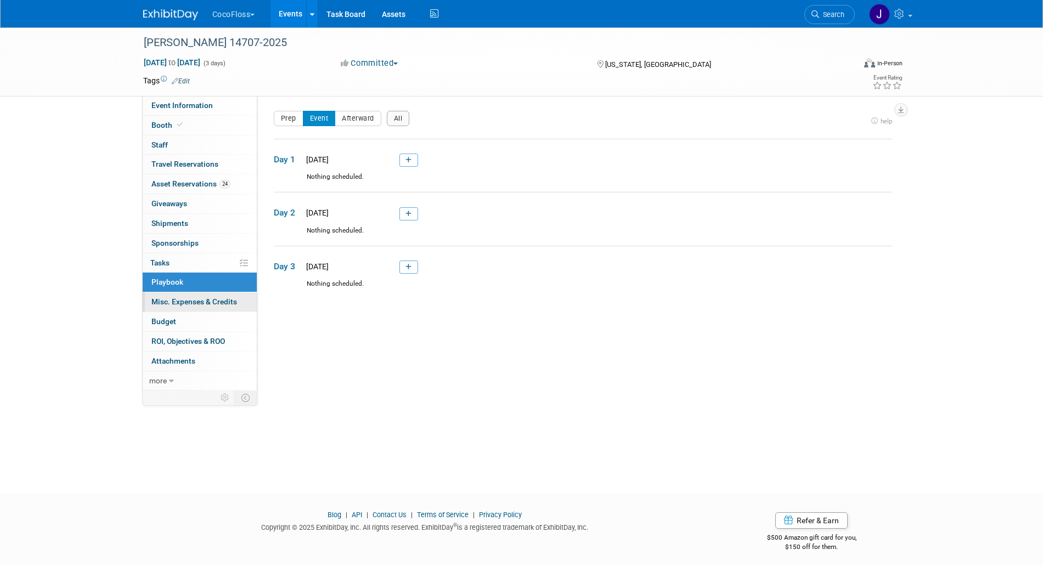
click at [193, 301] on span "Misc. Expenses & Credits 0" at bounding box center [194, 301] width 86 height 9
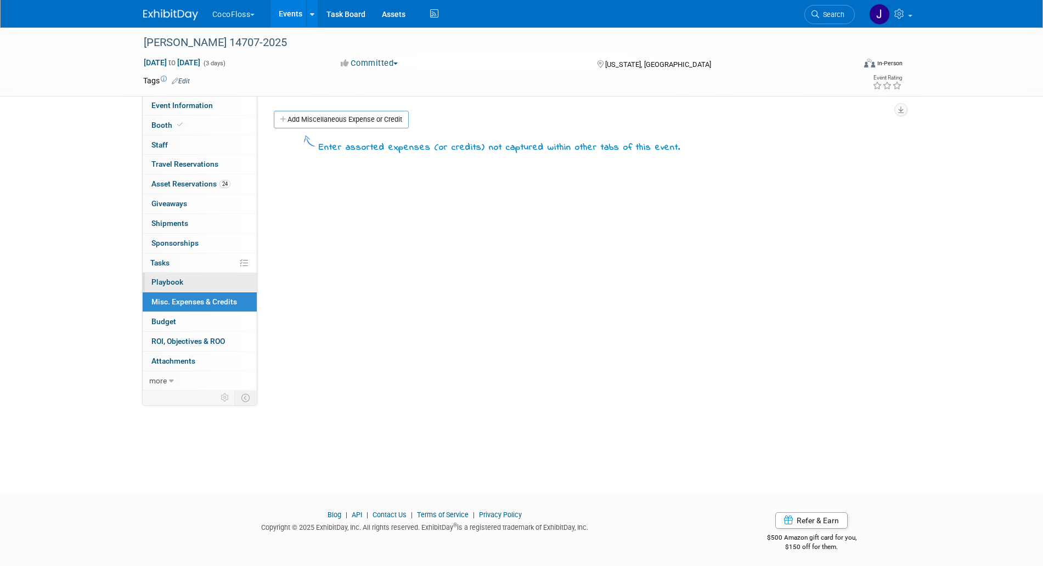
click at [199, 287] on link "0 Playbook 0" at bounding box center [200, 282] width 114 height 19
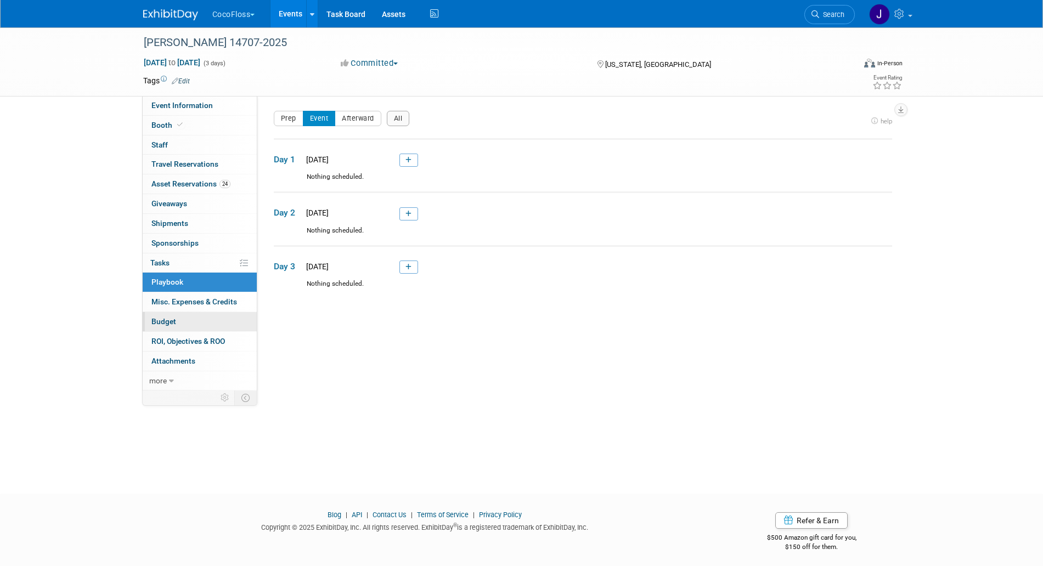
click at [203, 319] on link "Budget" at bounding box center [200, 321] width 114 height 19
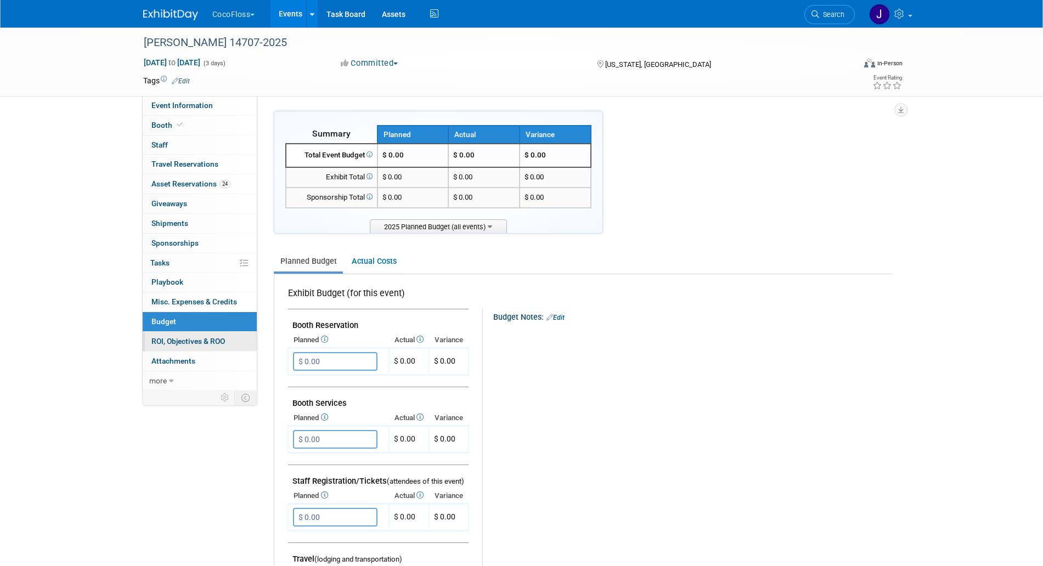
click at [209, 334] on link "0 ROI, Objectives & ROO 0" at bounding box center [200, 341] width 114 height 19
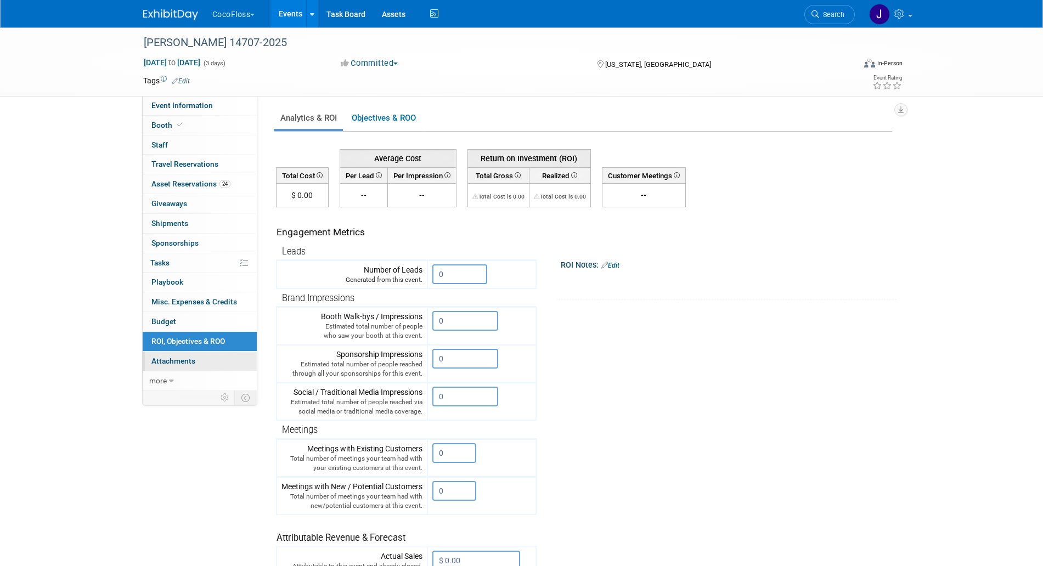
click at [206, 355] on link "0 Attachments 0" at bounding box center [200, 361] width 114 height 19
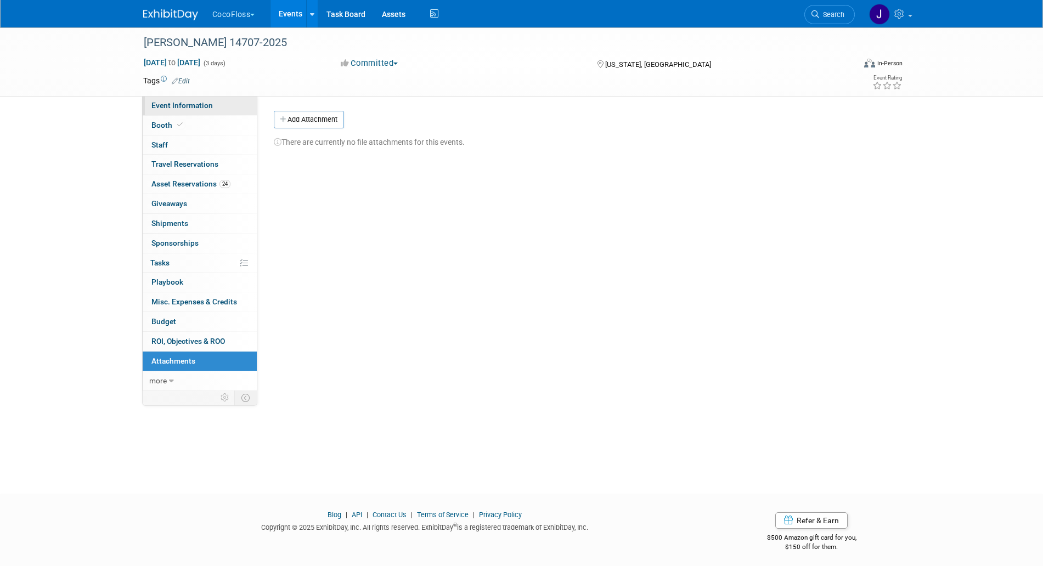
click at [201, 108] on span "Event Information" at bounding box center [181, 105] width 61 height 9
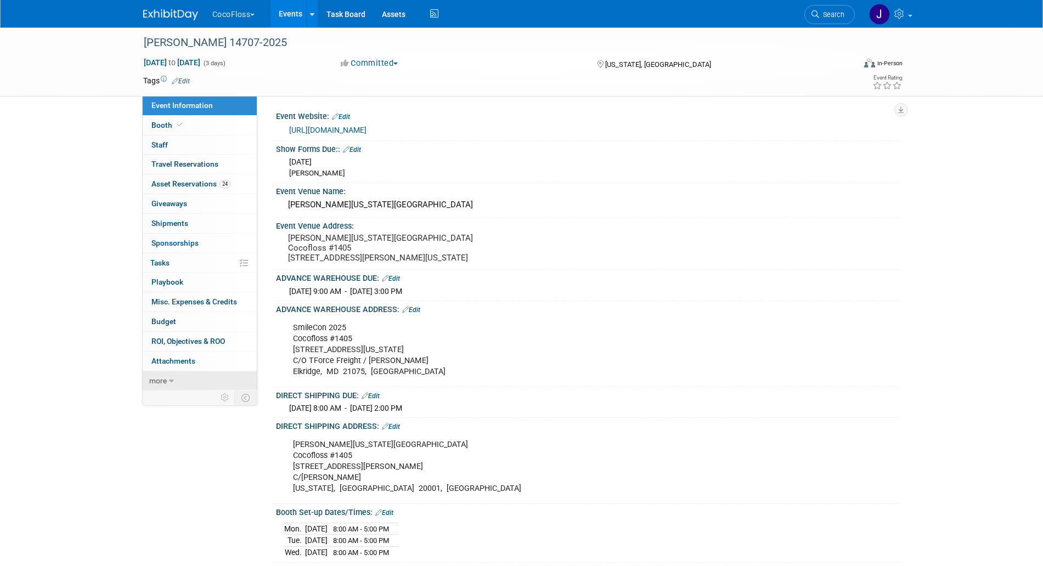
click at [168, 388] on link "more" at bounding box center [200, 380] width 114 height 19
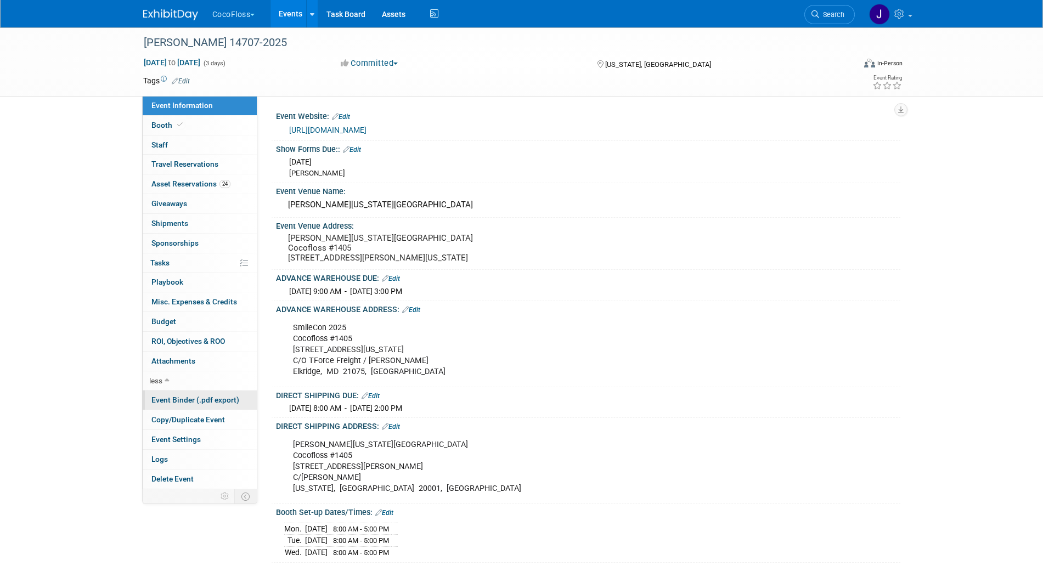
click at [168, 394] on link "Event Binder (.pdf export)" at bounding box center [200, 399] width 114 height 19
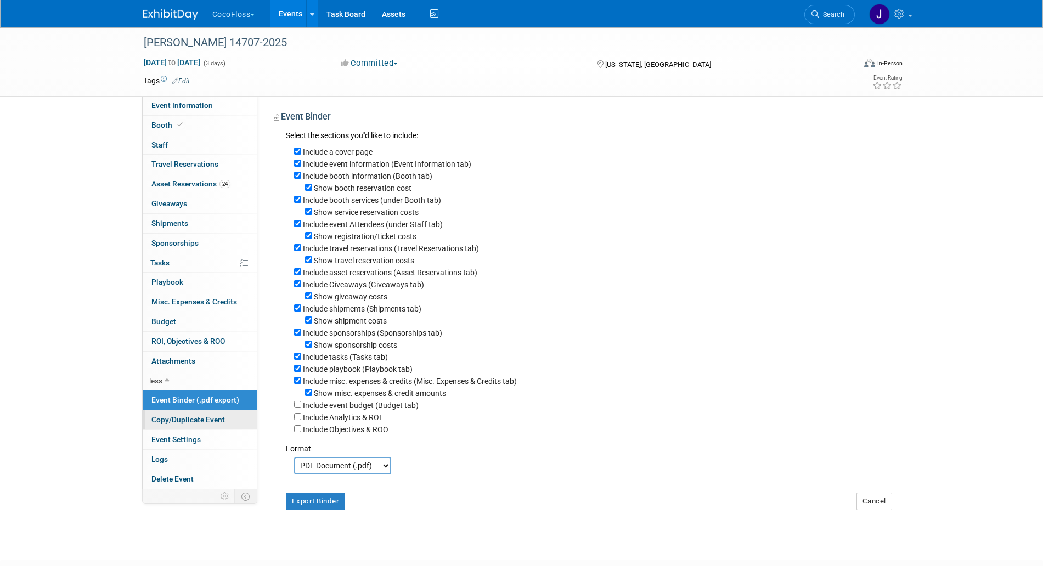
click at [176, 417] on span "Copy/Duplicate Event" at bounding box center [187, 419] width 73 height 9
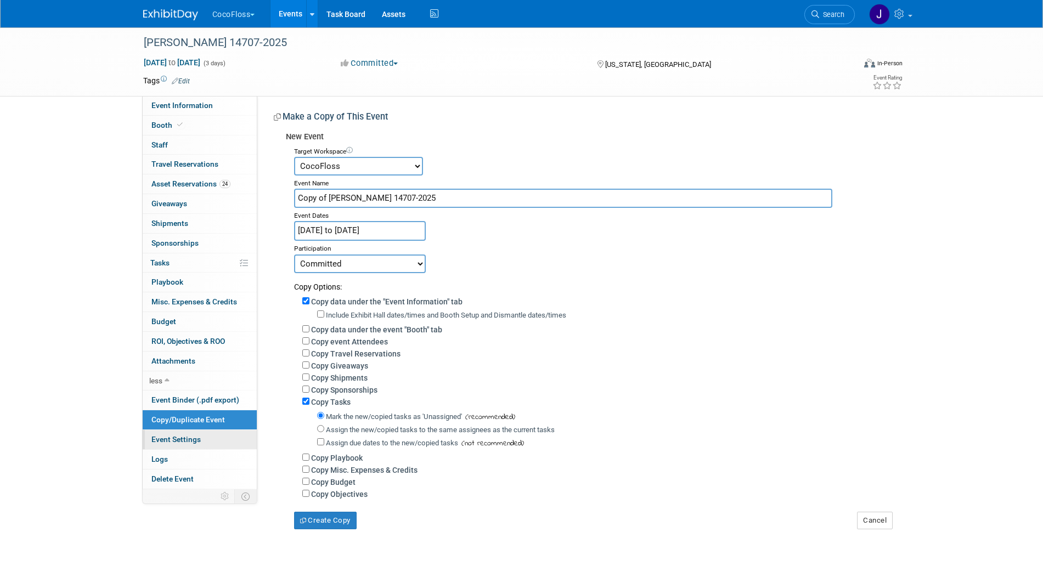
click at [177, 435] on span "Event Settings" at bounding box center [175, 439] width 49 height 9
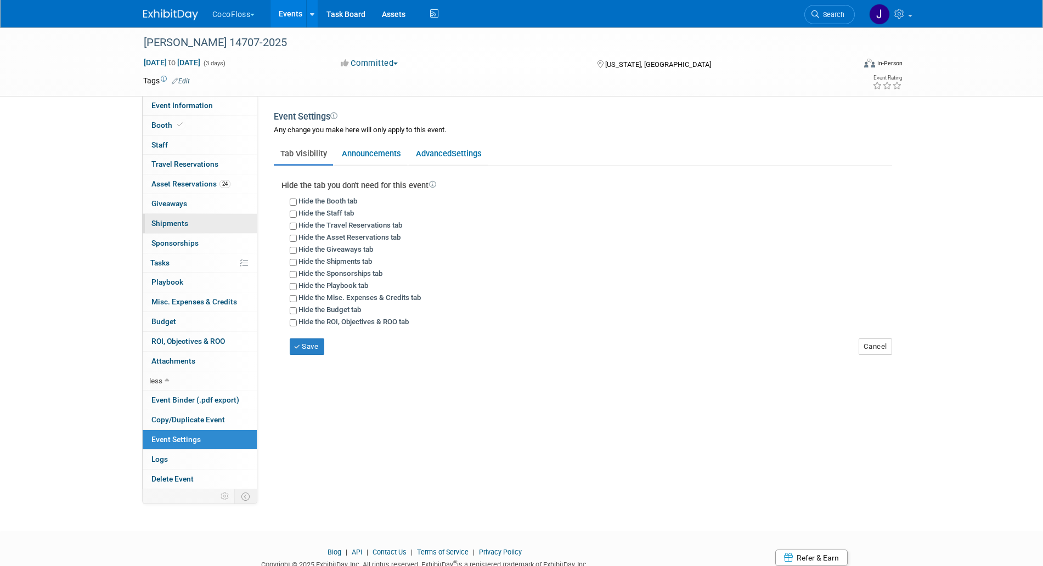
click at [180, 214] on link "0 Shipments 0" at bounding box center [200, 223] width 114 height 19
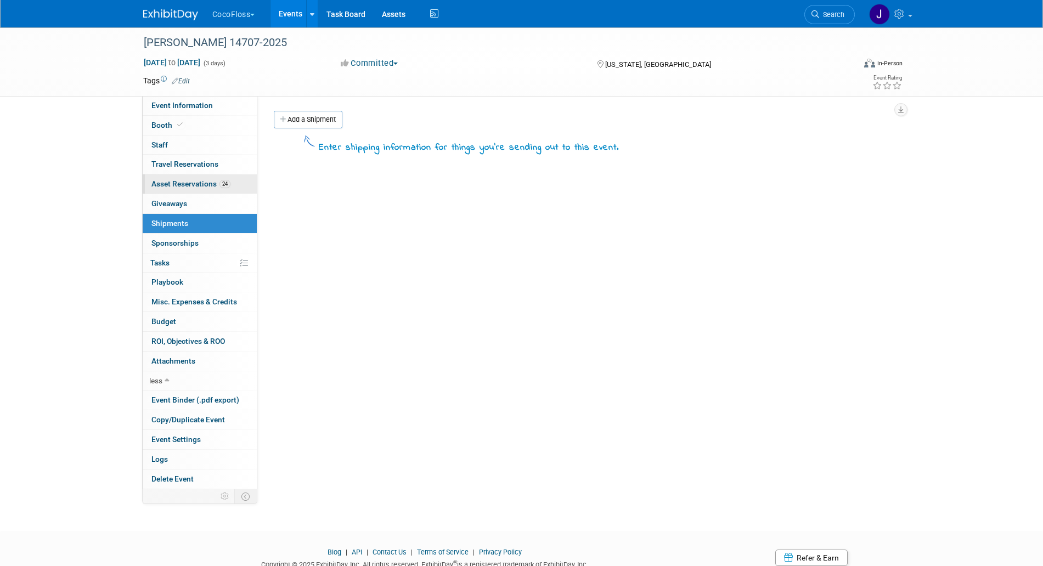
click at [217, 183] on span "Asset Reservations 24" at bounding box center [190, 183] width 79 height 9
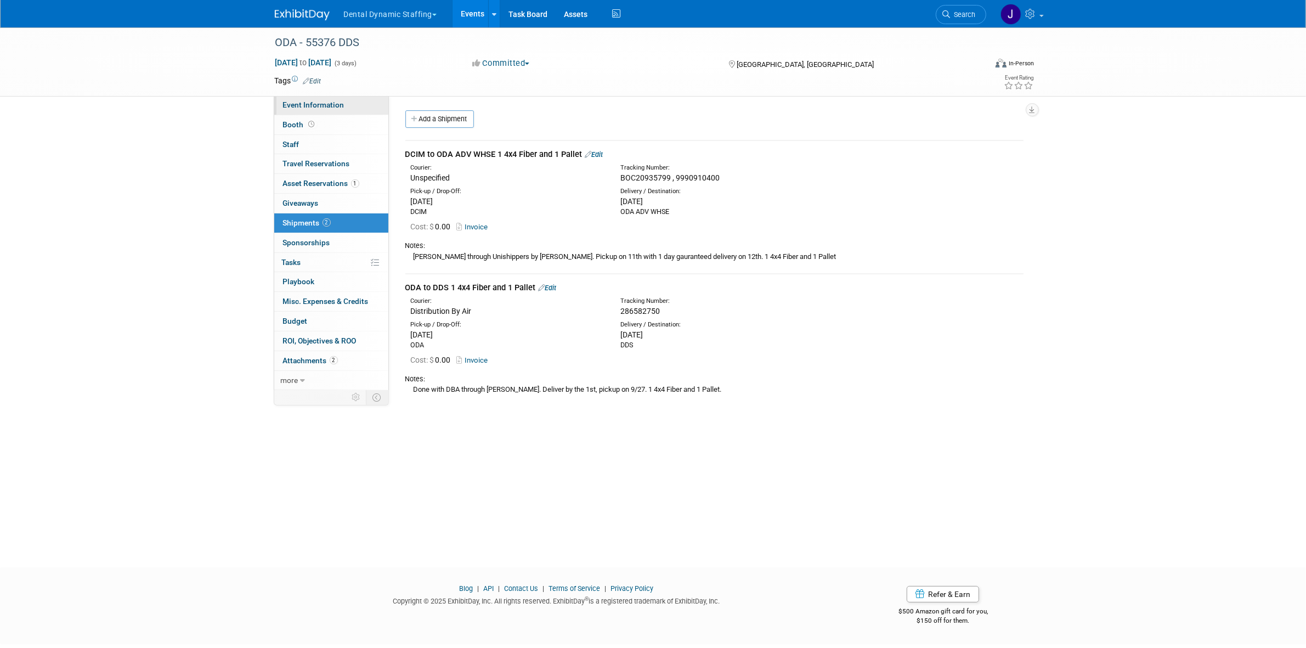
click at [319, 110] on link "Event Information" at bounding box center [331, 104] width 114 height 19
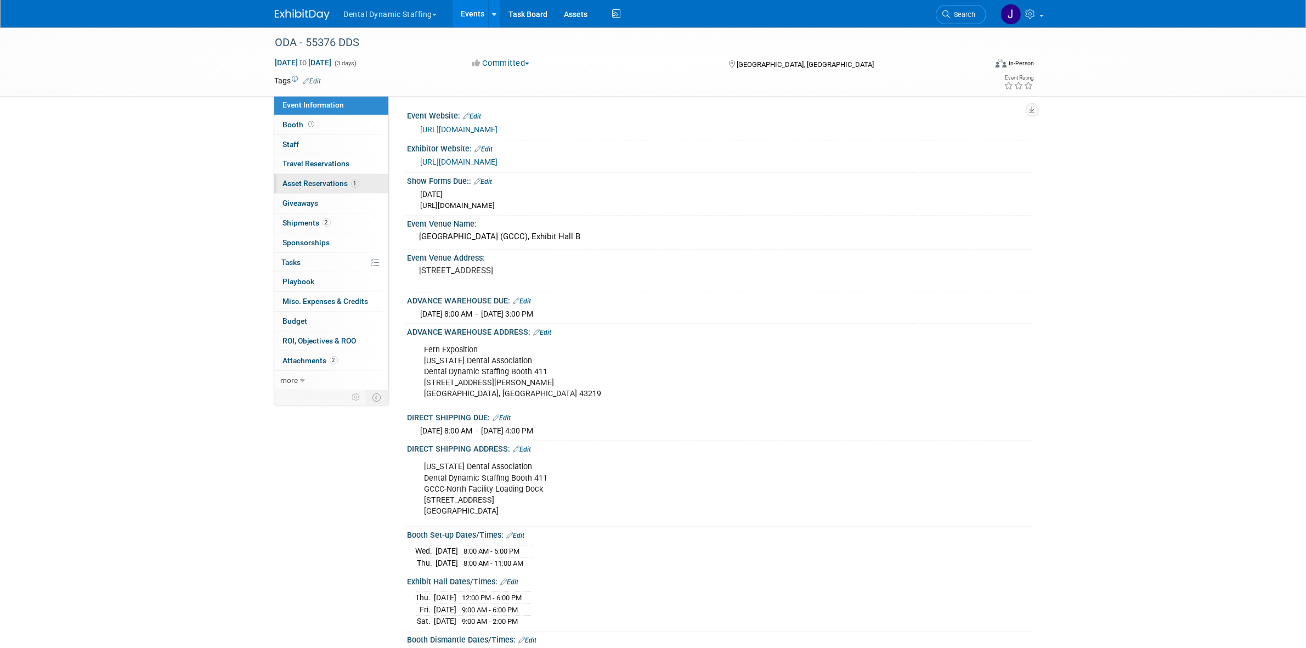
click at [360, 183] on link "1 Asset Reservations 1" at bounding box center [331, 183] width 114 height 19
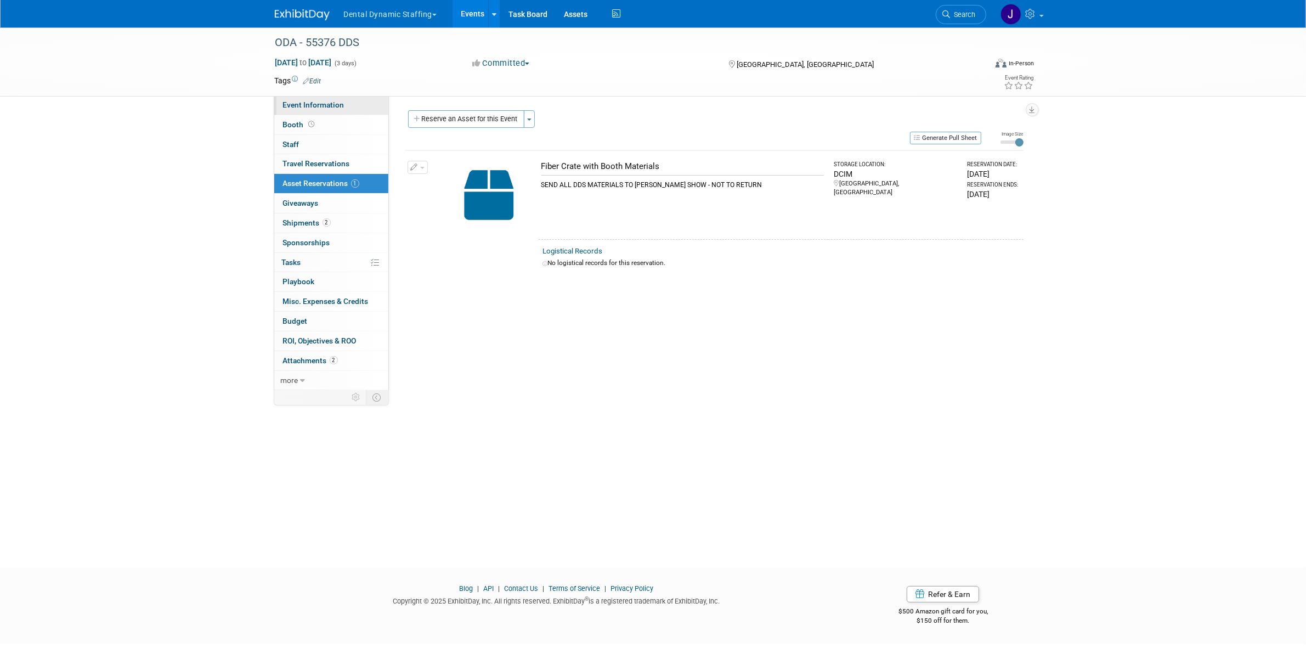
click at [354, 105] on link "Event Information" at bounding box center [331, 104] width 114 height 19
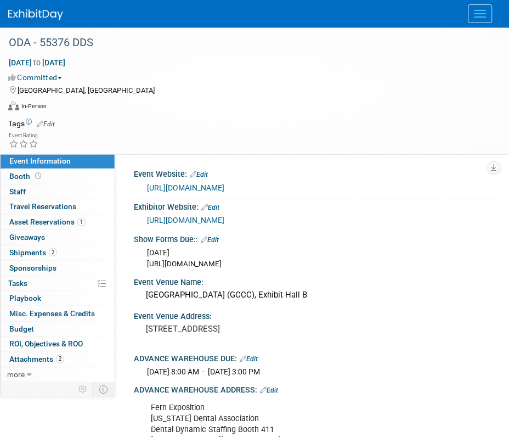
click at [470, 22] on button "Menu" at bounding box center [480, 13] width 24 height 19
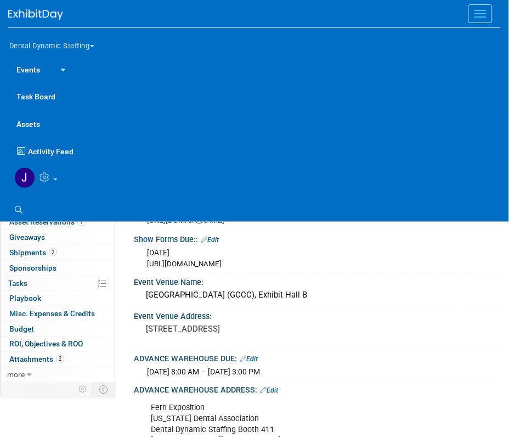
click at [94, 44] on button "Dental Dynamic Staffing" at bounding box center [58, 43] width 100 height 23
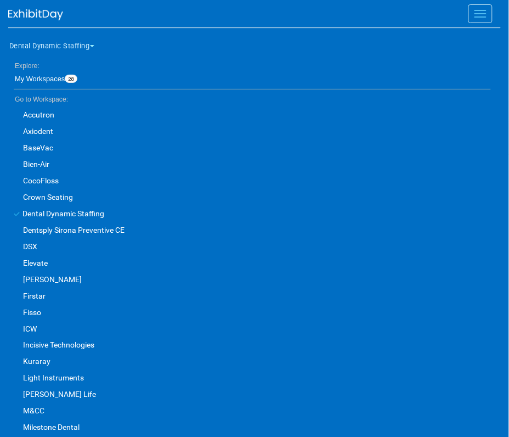
click at [42, 264] on link "Elevate" at bounding box center [249, 262] width 483 height 16
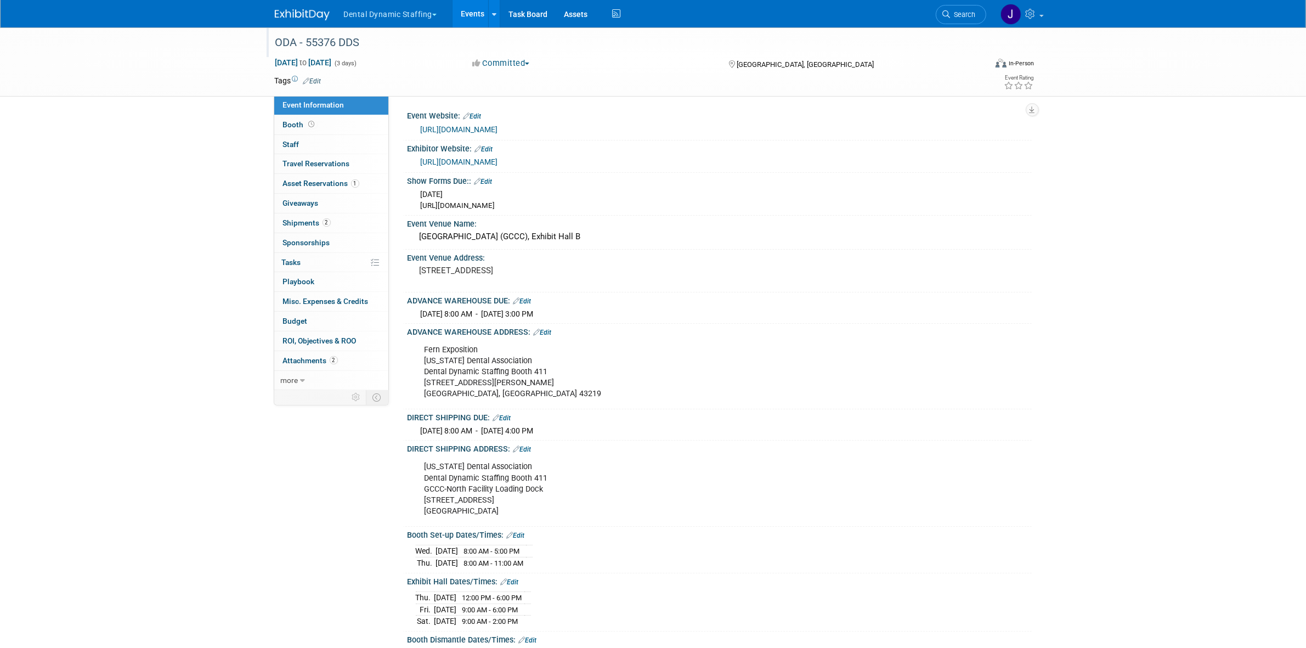
click at [284, 40] on div "ODA - 55376 DDS" at bounding box center [620, 43] width 698 height 20
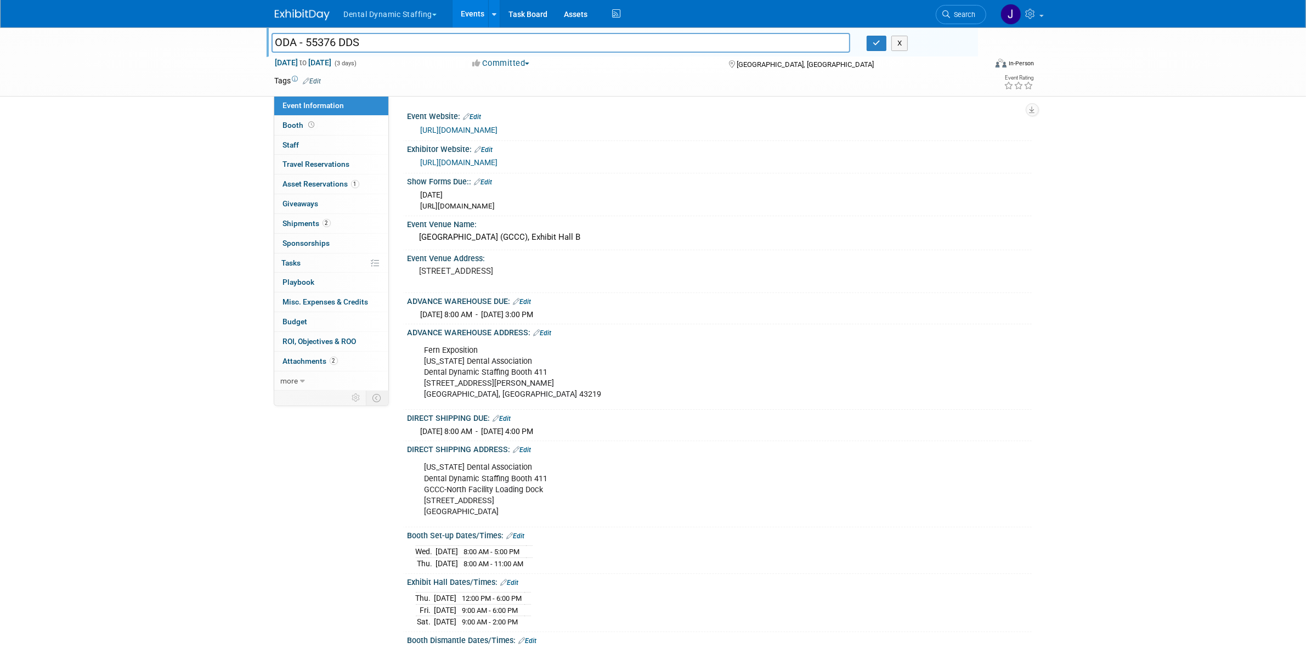
click at [281, 42] on input "ODA - 55376 DDS" at bounding box center [560, 42] width 579 height 19
drag, startPoint x: 205, startPoint y: 115, endPoint x: 159, endPoint y: 115, distance: 45.5
click at [204, 115] on div "ODA - 55376 DDS ODA - 55376 DDS X [DATE] to [DATE] (3 days) [DATE] to [DATE] Co…" at bounding box center [653, 405] width 1306 height 756
click at [495, 206] on div "[URL][DOMAIN_NAME]" at bounding box center [722, 206] width 603 height 10
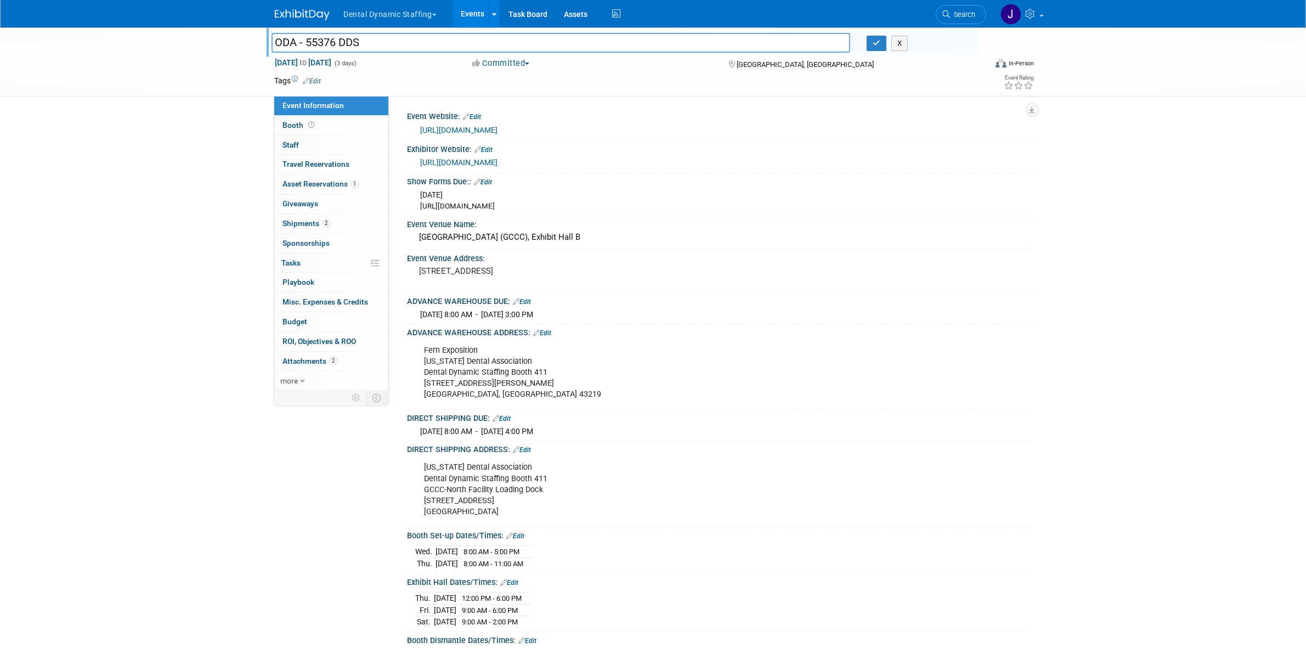
click at [495, 206] on div "[URL][DOMAIN_NAME]" at bounding box center [722, 206] width 603 height 10
copy div "[URL][DOMAIN_NAME]"
click at [496, 241] on div "[GEOGRAPHIC_DATA] (GCCC), Exhibit Hall B" at bounding box center [720, 237] width 608 height 17
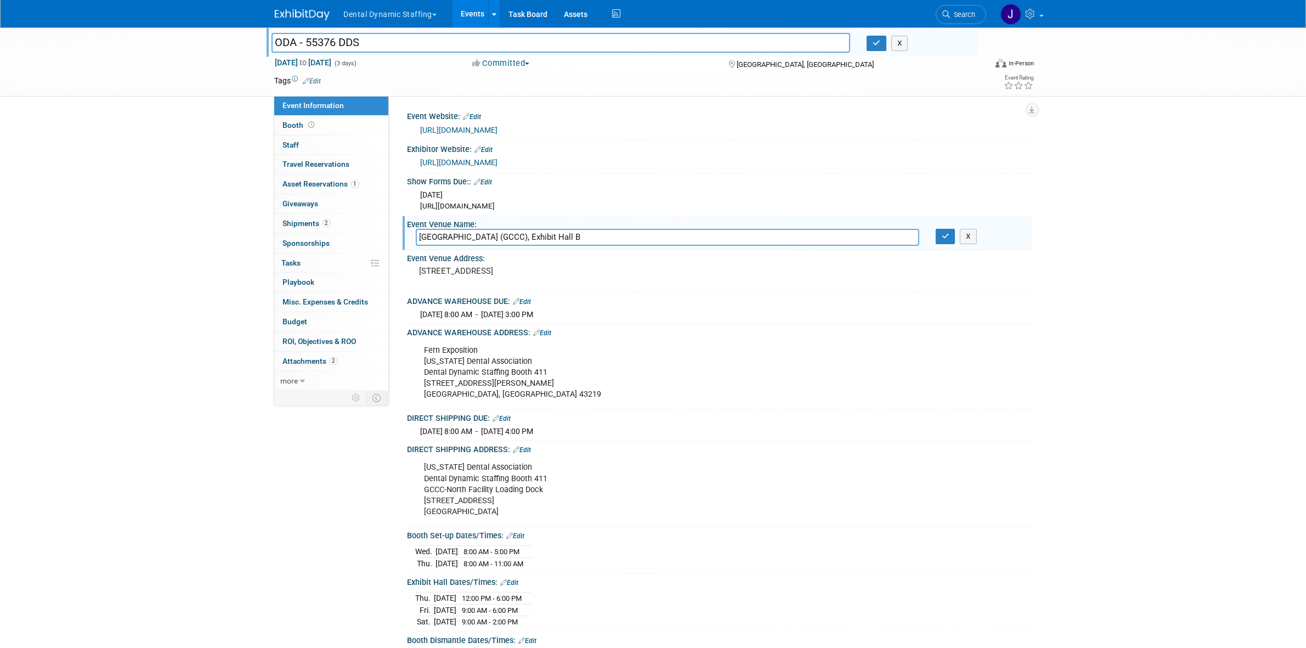
click at [496, 241] on input "[GEOGRAPHIC_DATA] (GCCC), Exhibit Hall B" at bounding box center [667, 237] width 503 height 17
click at [460, 269] on pre "[STREET_ADDRESS]" at bounding box center [538, 271] width 236 height 10
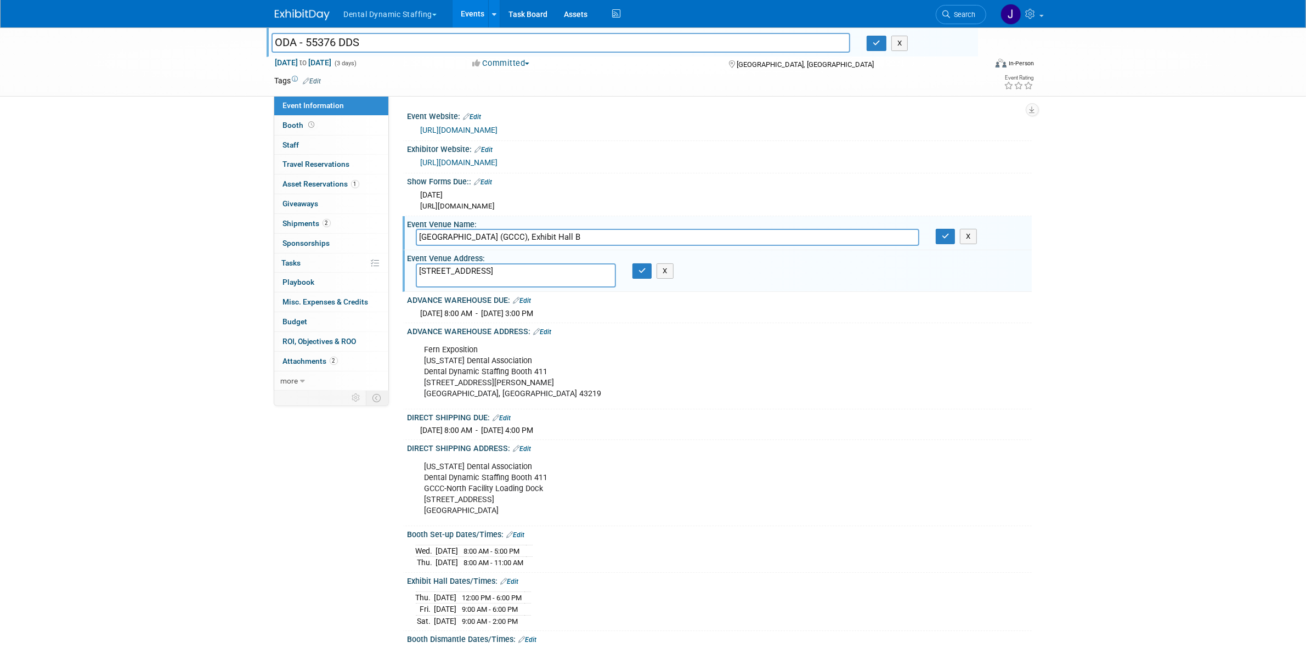
click at [460, 269] on textarea "[STREET_ADDRESS]" at bounding box center [516, 275] width 200 height 25
click at [499, 313] on span "[DATE] 8:00 AM - [DATE] 3:00 PM" at bounding box center [477, 313] width 113 height 9
drag, startPoint x: 423, startPoint y: 348, endPoint x: 505, endPoint y: 393, distance: 93.3
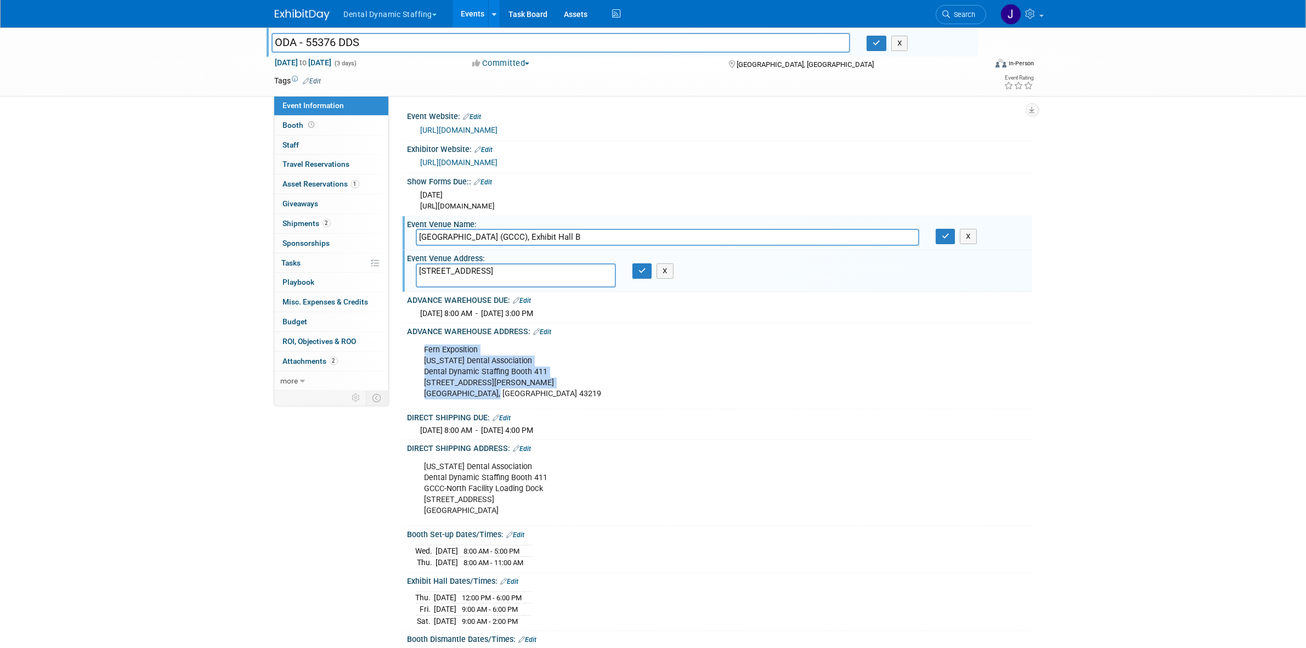
click at [505, 393] on div "Fern Exposition Ohio Dental Association Dental Dynamic Staffing Booth 411 1500 …" at bounding box center [664, 372] width 494 height 66
copy div "Fern Exposition Ohio Dental Association Dental Dynamic Staffing Booth 411 1500 …"
click at [474, 374] on div "Fern Exposition Ohio Dental Association Dental Dynamic Staffing Booth 411 1500 …" at bounding box center [664, 372] width 494 height 66
drag, startPoint x: 423, startPoint y: 465, endPoint x: 524, endPoint y: 508, distance: 109.8
click at [524, 508] on div "Ohio Dental Association Dental Dynamic Staffing Booth 411 GCCC-North Facility L…" at bounding box center [664, 489] width 494 height 66
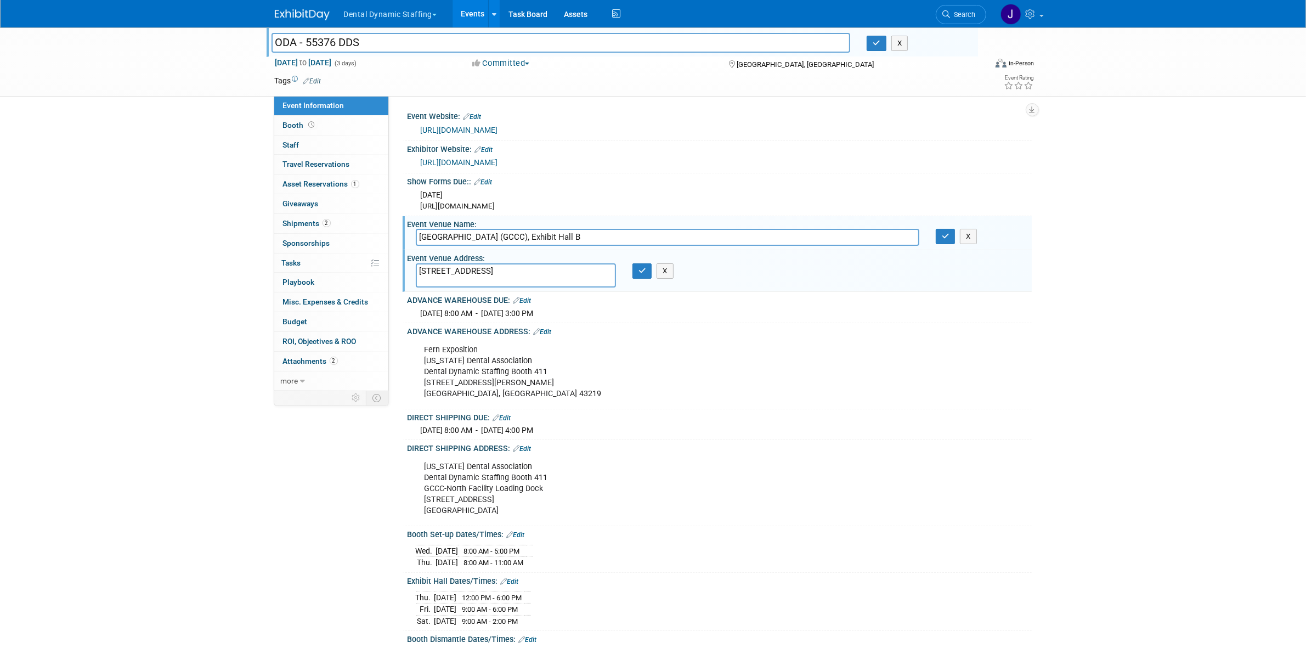
copy div "Ohio Dental Association Dental Dynamic Staffing Booth 411 GCCC-North Facility L…"
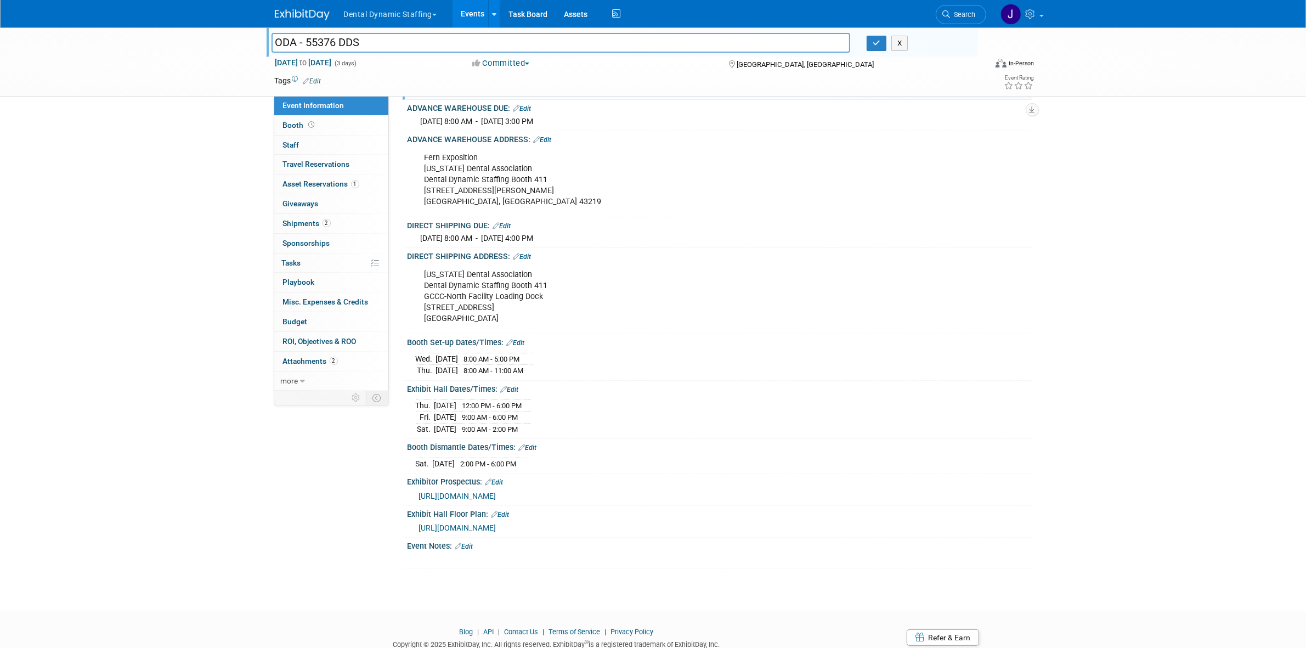
scroll to position [160, 0]
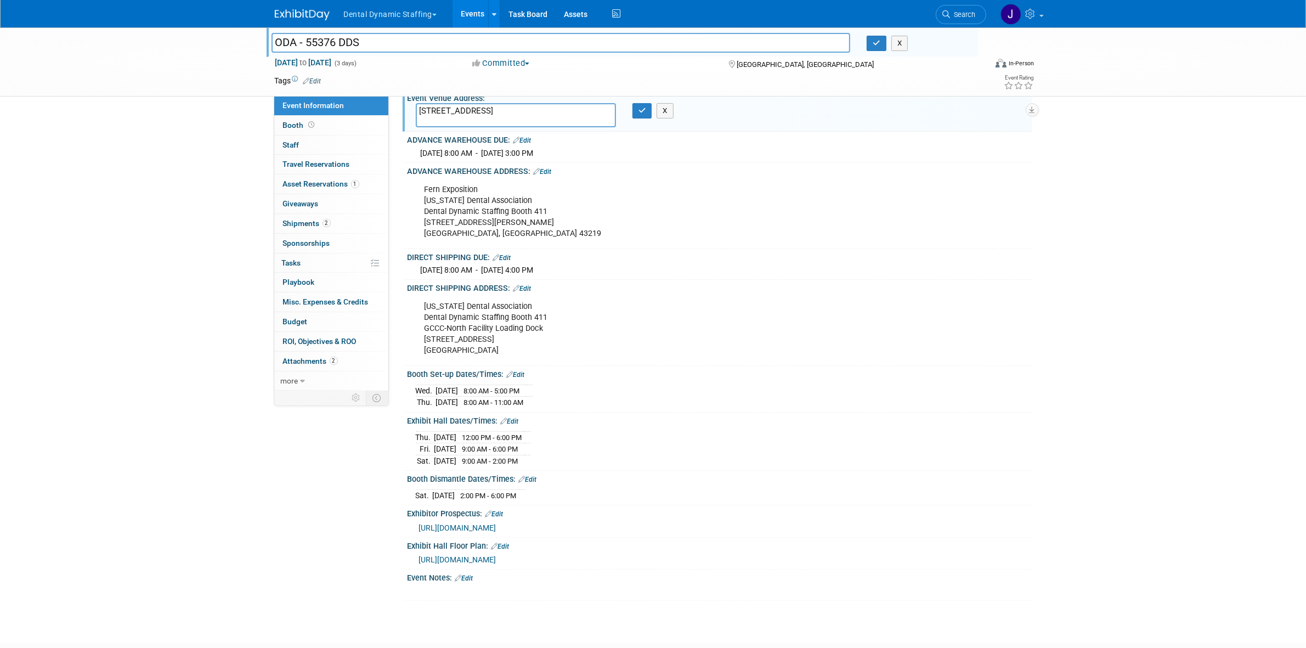
click at [676, 116] on div "Event Venue Address: 400 N. High Street, Columbus, OH 43215 400 N. High Street,…" at bounding box center [717, 111] width 629 height 42
click at [673, 116] on button "X" at bounding box center [664, 110] width 17 height 15
click at [887, 40] on div "X" at bounding box center [918, 43] width 103 height 15
click at [903, 35] on div at bounding box center [624, 31] width 706 height 9
click at [903, 36] on button "X" at bounding box center [899, 43] width 17 height 15
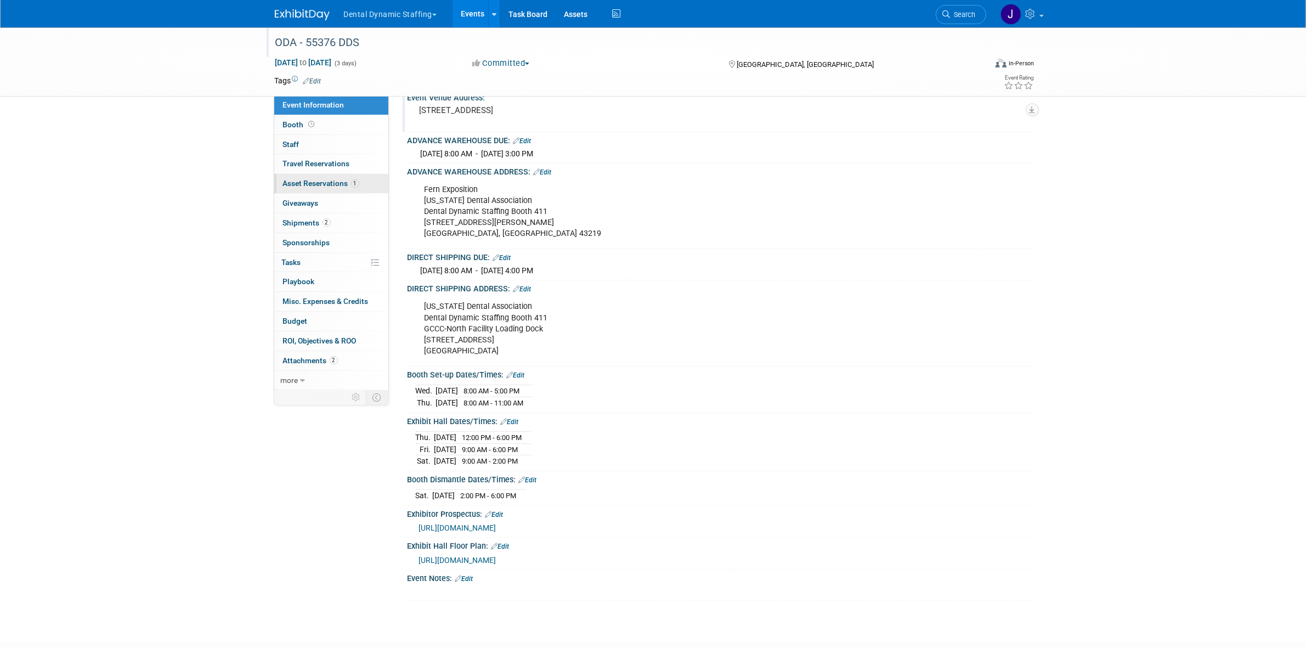
click at [353, 188] on span "Asset Reservations 1" at bounding box center [321, 183] width 76 height 9
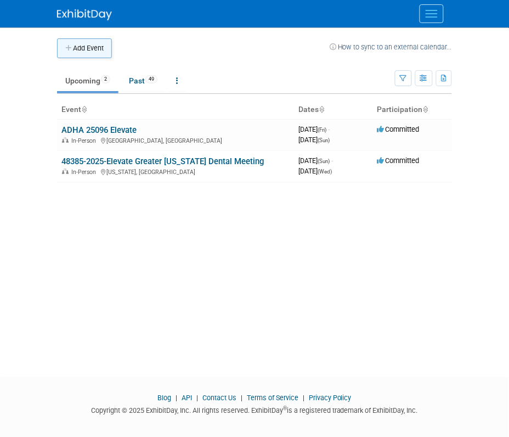
click at [83, 52] on button "Add Event" at bounding box center [84, 48] width 55 height 20
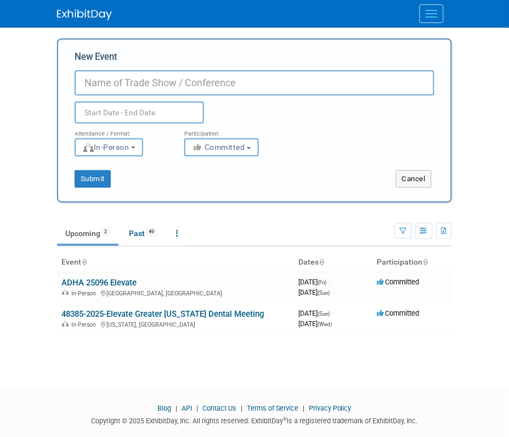
click at [194, 81] on input "New Event" at bounding box center [255, 82] width 360 height 25
paste input "ODA"
type input "ODA - ##### Elevate"
click at [157, 116] on input "text" at bounding box center [139, 112] width 129 height 22
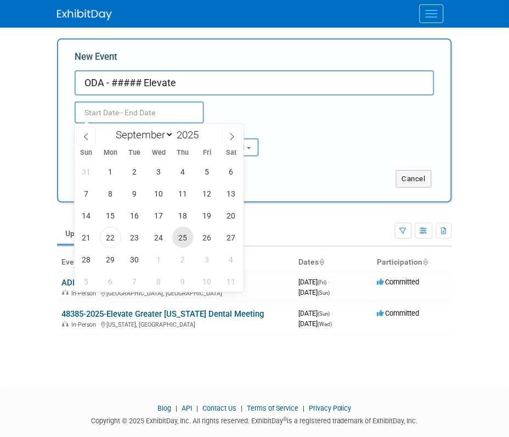
click at [190, 239] on span "25" at bounding box center [182, 237] width 21 height 21
click at [225, 236] on span "27" at bounding box center [230, 237] width 21 height 21
type input "[DATE] to [DATE]"
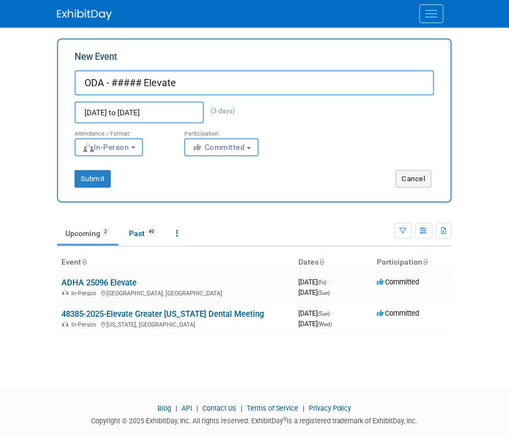
click at [124, 154] on button "In-Person" at bounding box center [109, 147] width 69 height 18
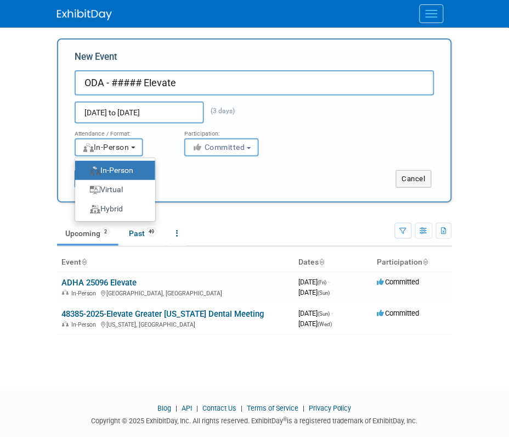
click at [129, 150] on span "In-Person" at bounding box center [105, 147] width 47 height 9
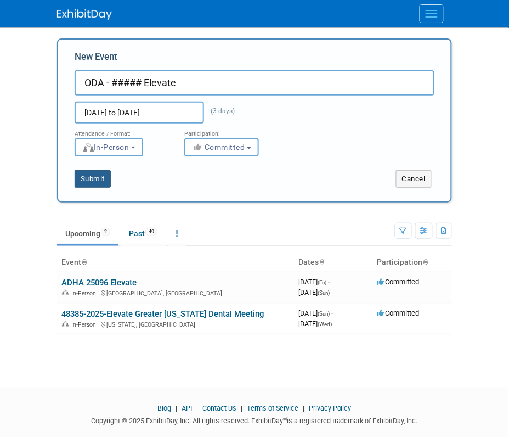
click at [90, 185] on button "Submit" at bounding box center [93, 179] width 36 height 18
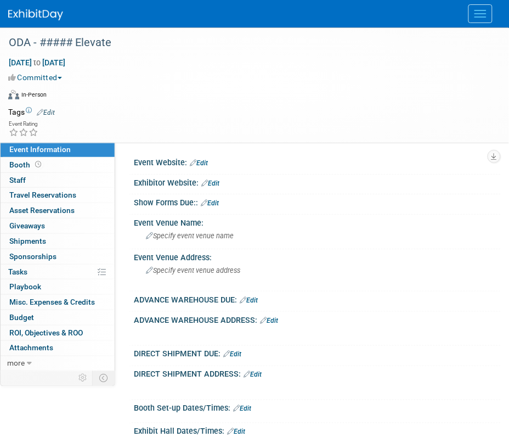
click at [207, 160] on link "Edit" at bounding box center [199, 163] width 18 height 8
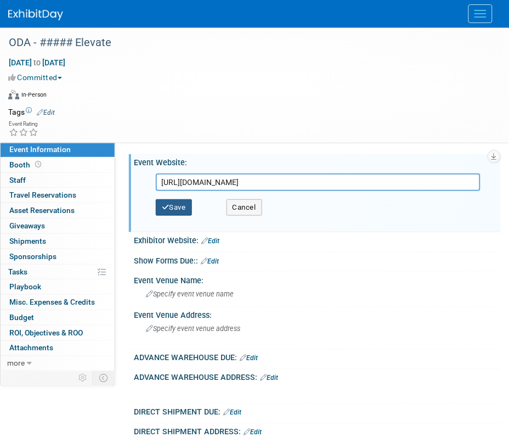
type input "[URL][DOMAIN_NAME]"
click at [191, 214] on button "Save" at bounding box center [174, 207] width 36 height 16
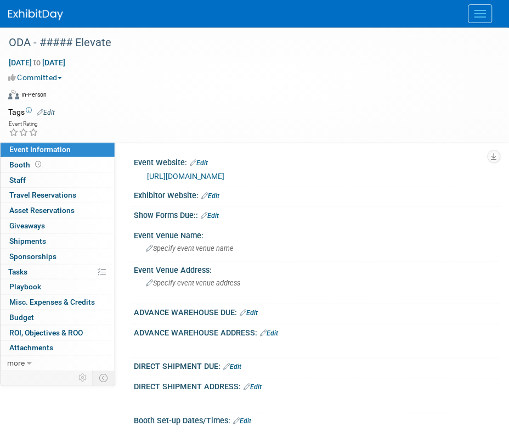
click at [225, 196] on div "Exhibitor Website: Edit" at bounding box center [317, 194] width 367 height 14
click at [219, 196] on link "Edit" at bounding box center [210, 196] width 18 height 8
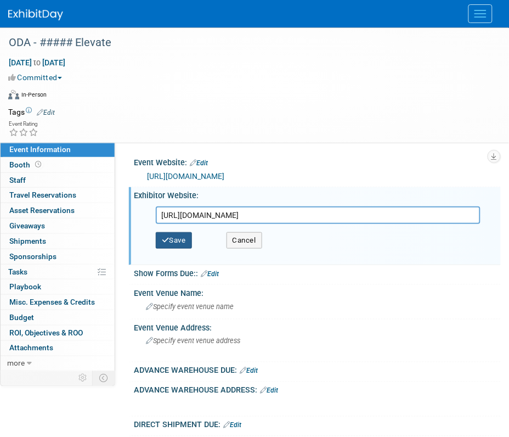
type input "[URL][DOMAIN_NAME]"
click at [178, 234] on button "Save" at bounding box center [174, 240] width 36 height 16
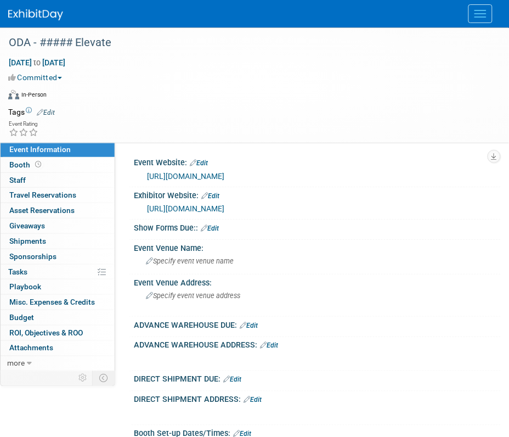
click at [218, 231] on link "Edit" at bounding box center [210, 228] width 18 height 8
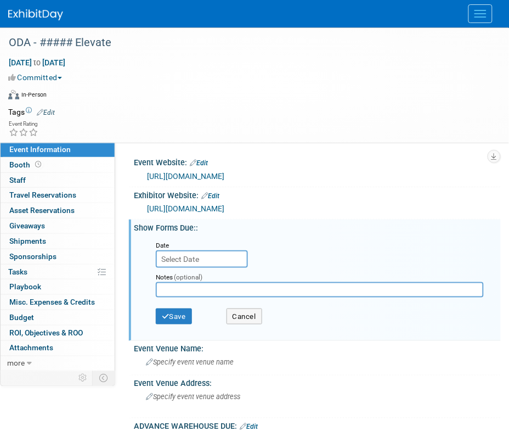
click at [196, 256] on input "text" at bounding box center [202, 259] width 92 height 18
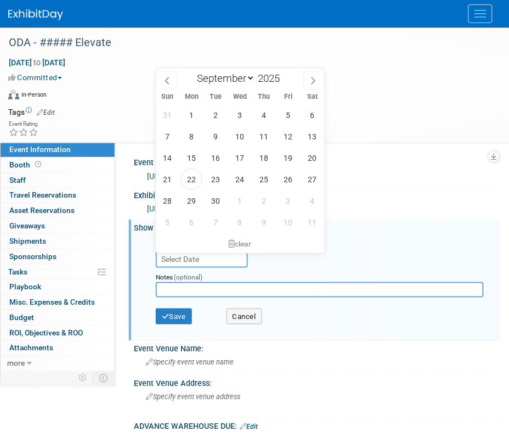
click at [382, 107] on td at bounding box center [271, 111] width 432 height 11
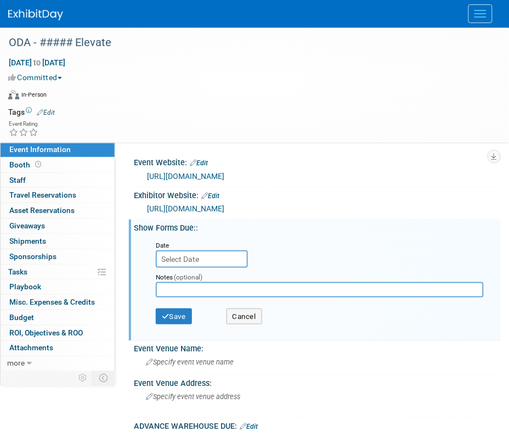
click at [214, 271] on div "Notes (optional)" at bounding box center [320, 276] width 328 height 11
click at [214, 261] on input "text" at bounding box center [202, 259] width 92 height 18
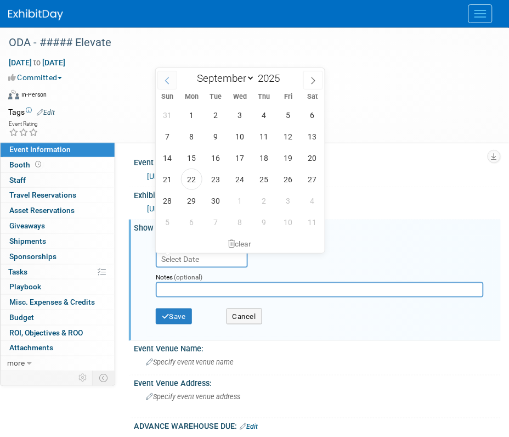
click at [162, 76] on span at bounding box center [167, 80] width 20 height 19
select select "7"
drag, startPoint x: 287, startPoint y: 195, endPoint x: 278, endPoint y: 203, distance: 12.1
click at [287, 196] on span "29" at bounding box center [288, 200] width 21 height 21
type input "[DATE]"
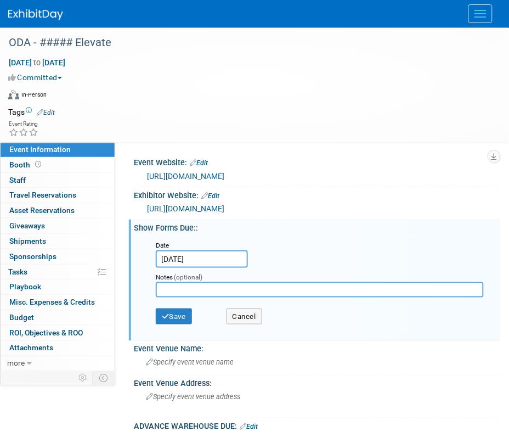
click at [172, 288] on input "text" at bounding box center [320, 289] width 328 height 15
paste input "[URL][DOMAIN_NAME]"
type input "[URL][DOMAIN_NAME]"
click at [178, 310] on button "Save" at bounding box center [174, 316] width 36 height 16
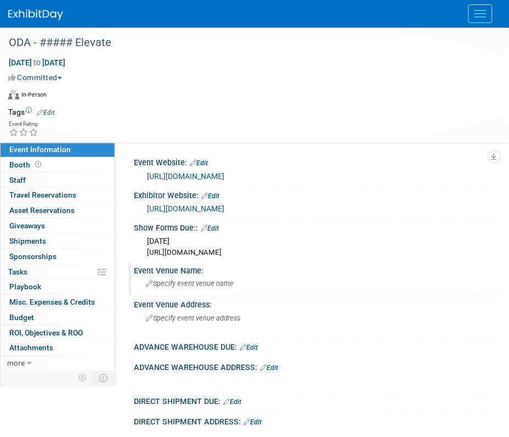
click at [190, 283] on span "Specify event venue name" at bounding box center [190, 283] width 88 height 8
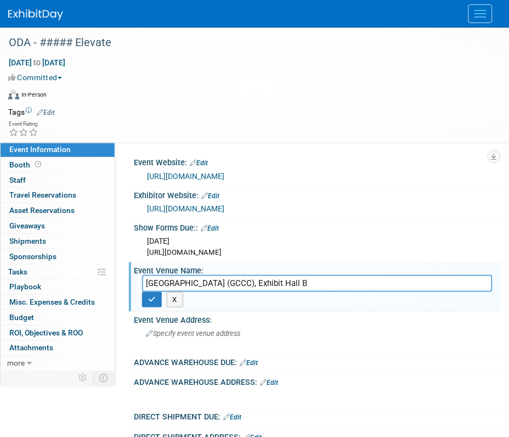
type input "[GEOGRAPHIC_DATA] (GCCC), Exhibit Hall B"
click at [191, 330] on span "Specify event venue address" at bounding box center [193, 333] width 94 height 8
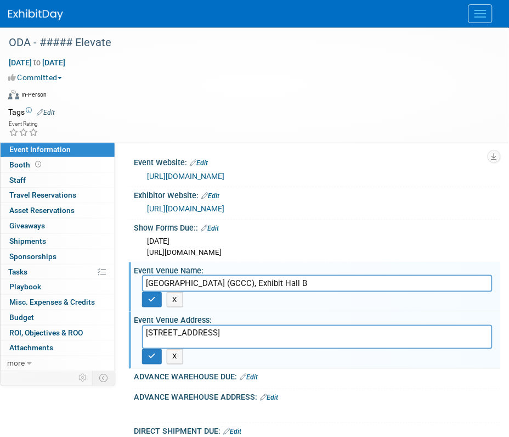
type textarea "[STREET_ADDRESS]"
click at [159, 359] on button "button" at bounding box center [152, 356] width 20 height 15
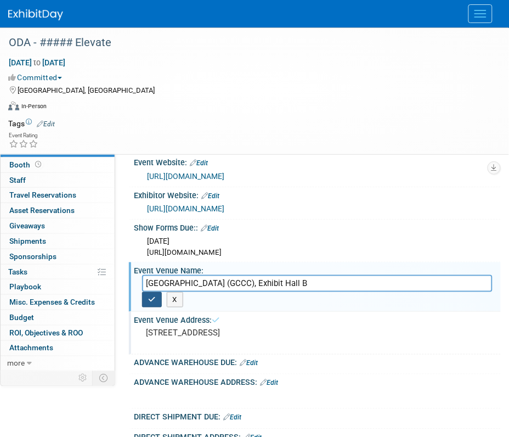
click at [155, 305] on button "button" at bounding box center [152, 299] width 20 height 15
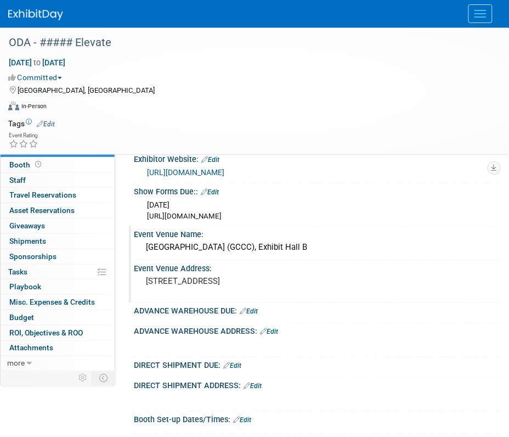
scroll to position [69, 0]
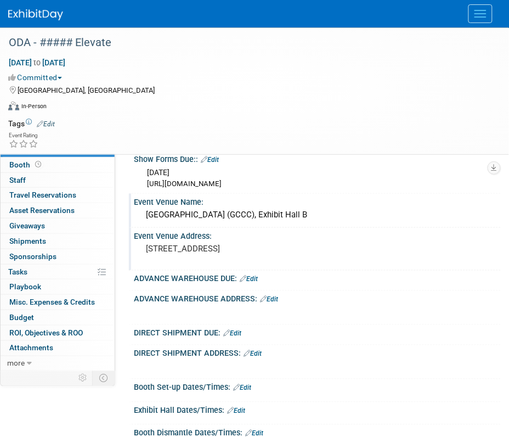
click at [253, 349] on div "DIRECT SHIPMENT ADDRESS: Edit" at bounding box center [317, 352] width 367 height 14
click at [253, 352] on link "Edit" at bounding box center [253, 354] width 18 height 8
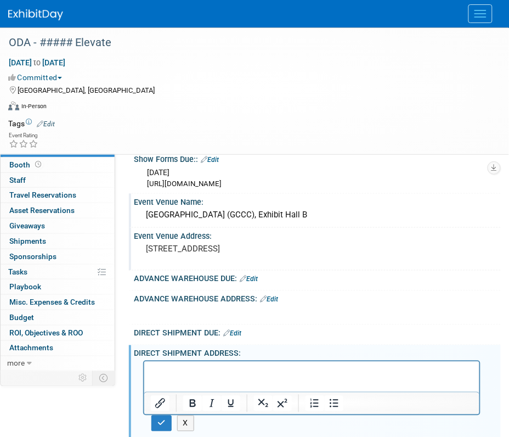
scroll to position [74, 0]
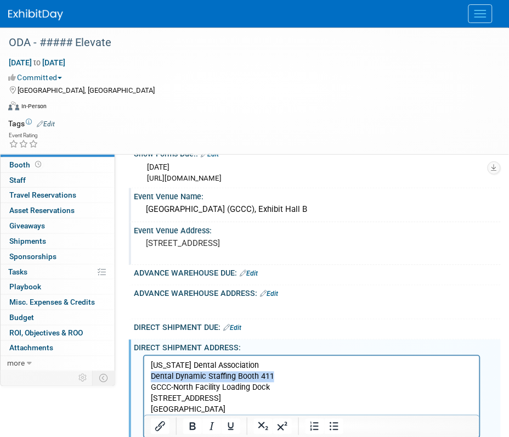
drag, startPoint x: 150, startPoint y: 376, endPoint x: 274, endPoint y: 376, distance: 123.9
click at [274, 376] on p "[US_STATE] Dental Association Dental Dynamic Staffing Booth 411 GCCC-North Faci…" at bounding box center [311, 387] width 322 height 55
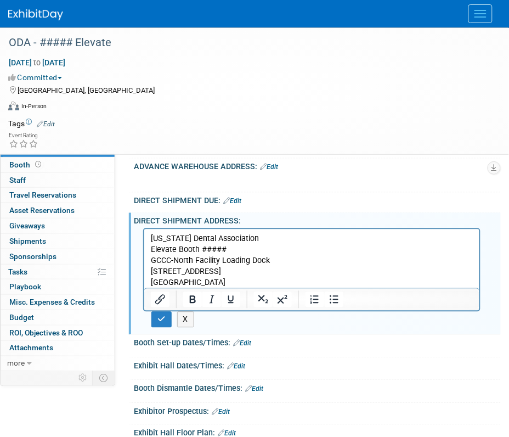
scroll to position [211, 0]
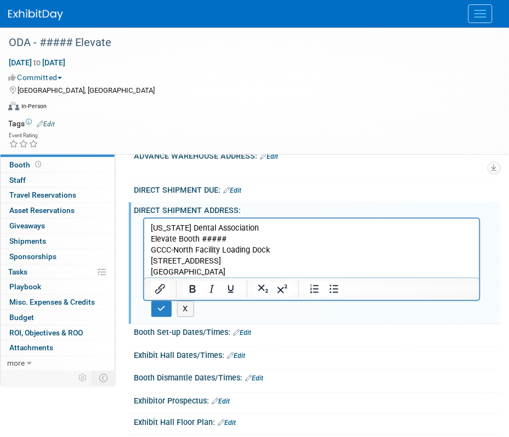
click at [156, 317] on div "X" at bounding box center [315, 267] width 353 height 105
click at [159, 310] on icon "button" at bounding box center [161, 309] width 8 height 8
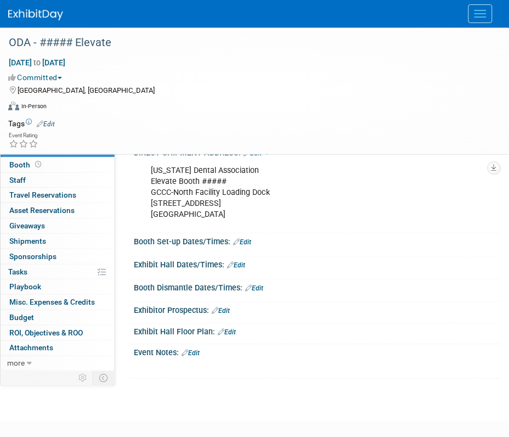
scroll to position [327, 0]
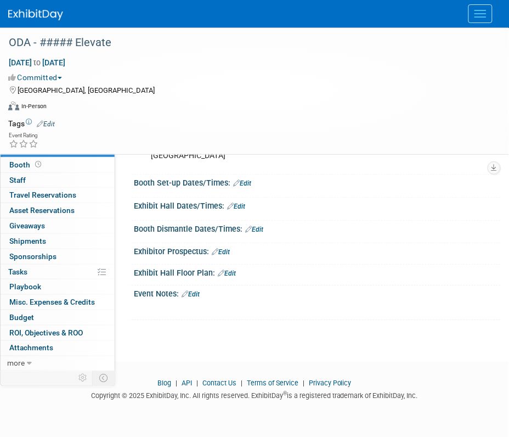
click at [236, 278] on div at bounding box center [317, 280] width 367 height 5
click at [234, 270] on link "Edit" at bounding box center [227, 274] width 18 height 8
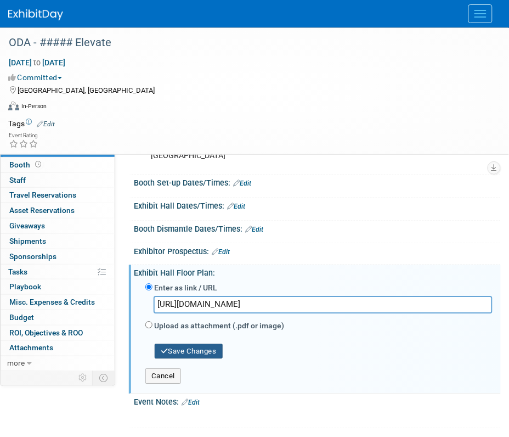
type input "[URL][DOMAIN_NAME]"
click at [199, 352] on button "Save Changes" at bounding box center [189, 351] width 68 height 15
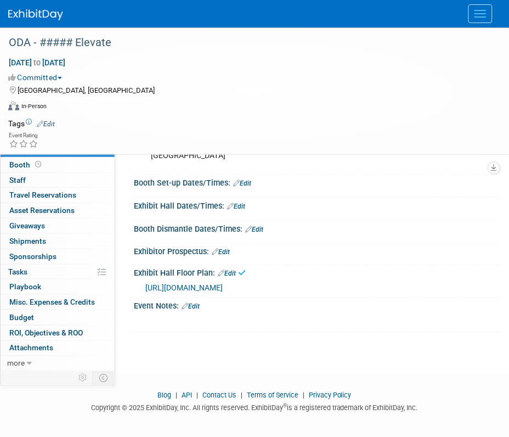
click at [220, 251] on link "Edit" at bounding box center [221, 252] width 18 height 8
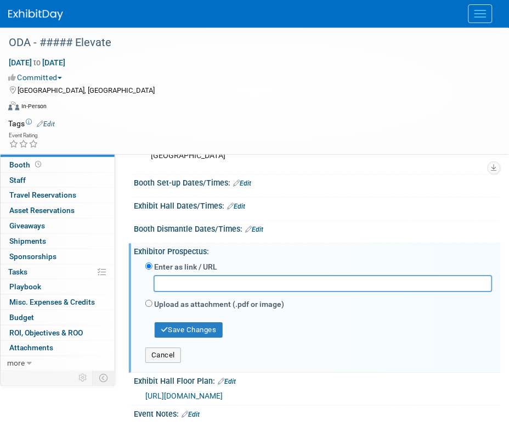
click at [360, 281] on input "text" at bounding box center [323, 283] width 339 height 17
paste input "[URL][DOMAIN_NAME]"
type input "[URL][DOMAIN_NAME]"
click at [193, 332] on button "Save Changes" at bounding box center [189, 329] width 68 height 15
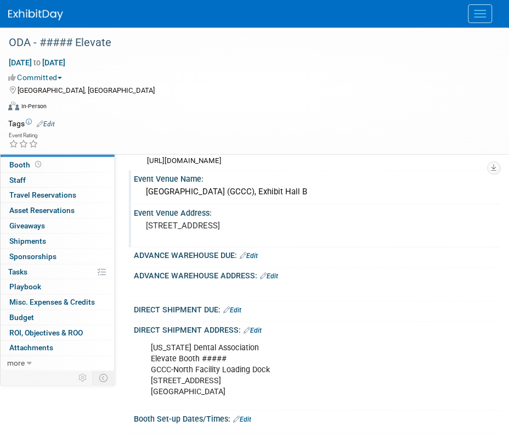
scroll to position [122, 0]
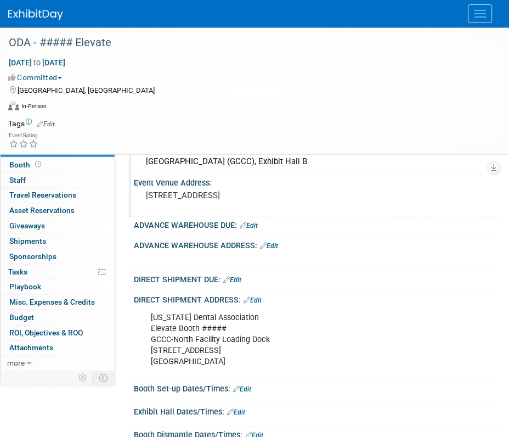
click at [257, 295] on div "DIRECT SHIPMENT ADDRESS: Edit" at bounding box center [317, 299] width 367 height 14
click at [251, 295] on div "DIRECT SHIPMENT ADDRESS: Edit" at bounding box center [317, 299] width 367 height 14
click at [253, 297] on link "Edit" at bounding box center [253, 301] width 18 height 8
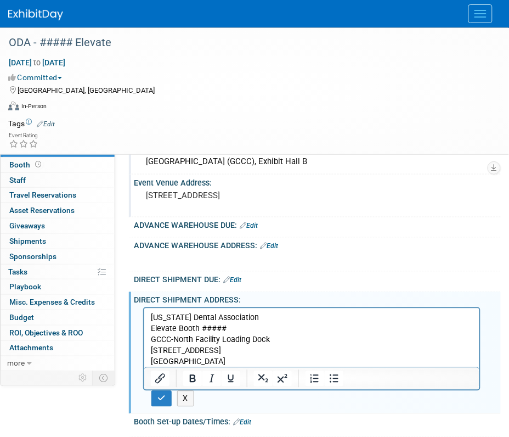
scroll to position [0, 0]
click at [217, 330] on p "[US_STATE] Dental Association Elevate Booth ##### GCCC-North Facility Loading D…" at bounding box center [311, 339] width 322 height 55
click at [246, 320] on p "[US_STATE] Dental Association Elevate Booth ##### GCCC-North Facility Loading D…" at bounding box center [311, 339] width 322 height 55
drag, startPoint x: 230, startPoint y: 329, endPoint x: 200, endPoint y: 331, distance: 30.8
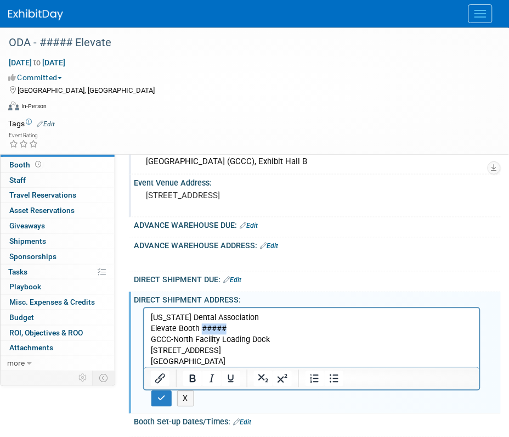
click at [200, 331] on p "[US_STATE] Dental Association Elevate Booth ##### GCCC-North Facility Loading D…" at bounding box center [311, 339] width 322 height 55
click at [196, 327] on p "[US_STATE] Dental Association Elevate Booth MNGT GCCC-North Facility Loading Do…" at bounding box center [311, 339] width 322 height 55
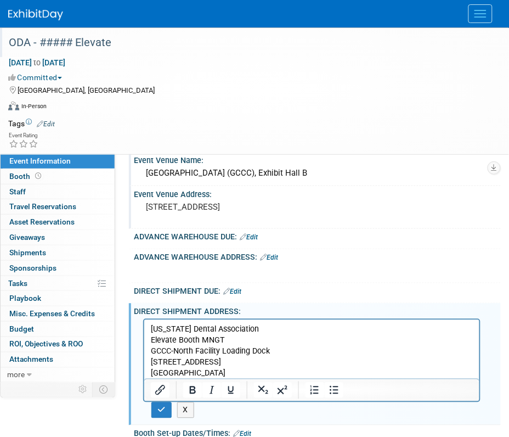
click at [72, 34] on div "ODA - ##### Elevate" at bounding box center [246, 43] width 482 height 20
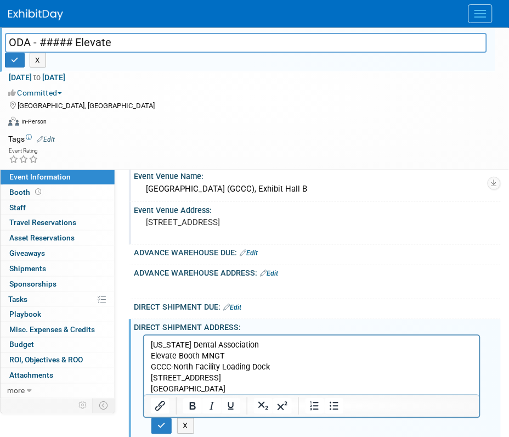
click at [72, 34] on input "ODA - ##### Elevate" at bounding box center [246, 42] width 482 height 19
type input "97574-2025-Elevate Ohio Dental Associate (ODA)"
click at [19, 63] on button "button" at bounding box center [15, 60] width 20 height 15
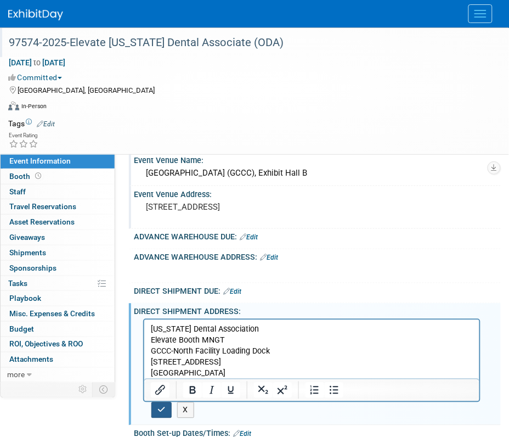
click at [155, 409] on button "button" at bounding box center [161, 410] width 20 height 16
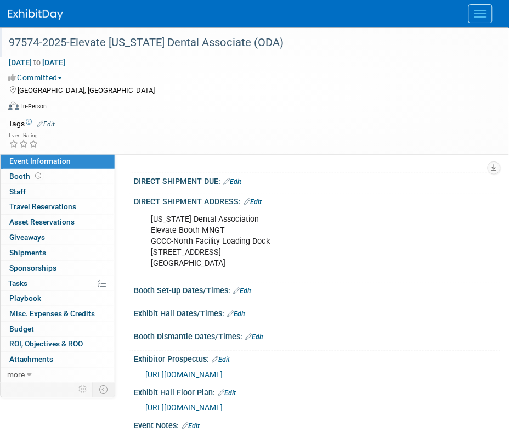
scroll to position [363, 0]
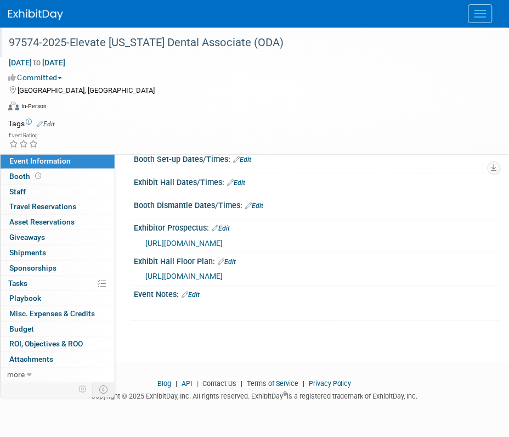
click at [258, 206] on link "Edit" at bounding box center [254, 206] width 18 height 8
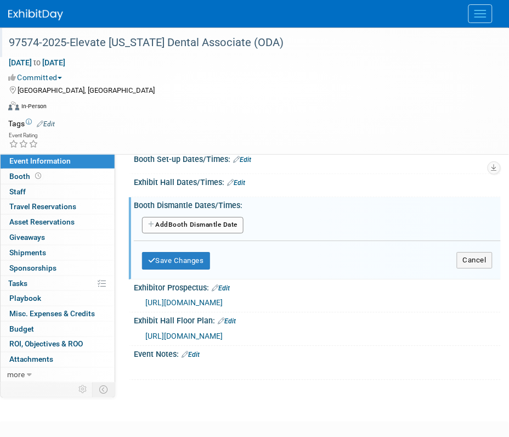
click at [185, 225] on button "Add Another Booth Dismantle Date" at bounding box center [192, 225] width 101 height 16
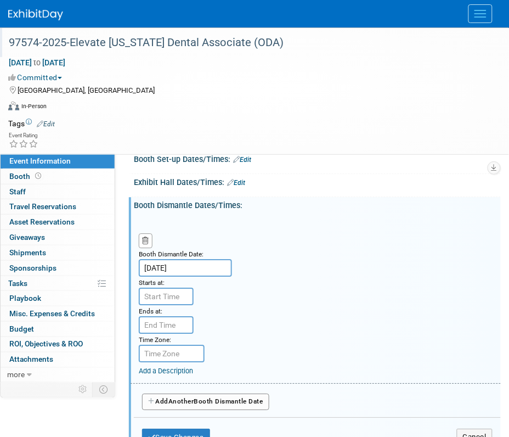
click at [176, 270] on input "Sep 27, 2025" at bounding box center [185, 268] width 93 height 18
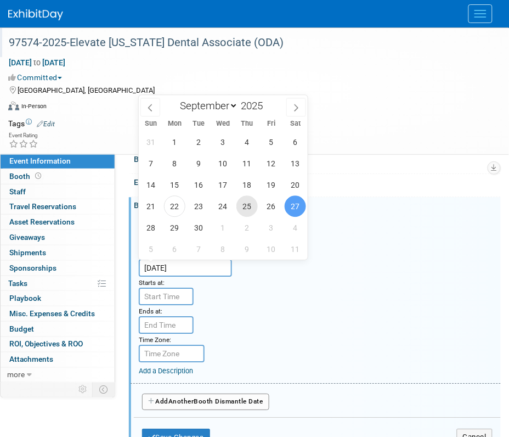
click at [242, 205] on span "25" at bounding box center [246, 205] width 21 height 21
type input "Sep 25, 2025"
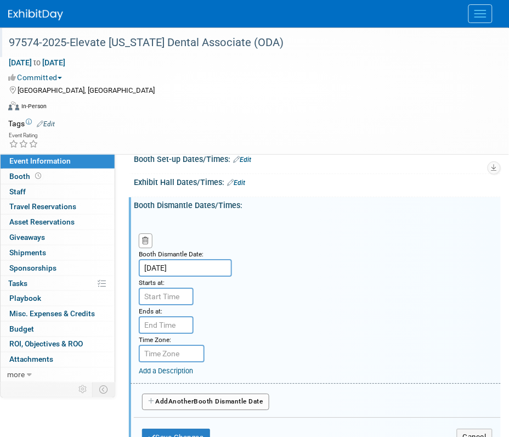
click at [163, 393] on button "Add Another Booth Dismantle Date" at bounding box center [205, 401] width 127 height 16
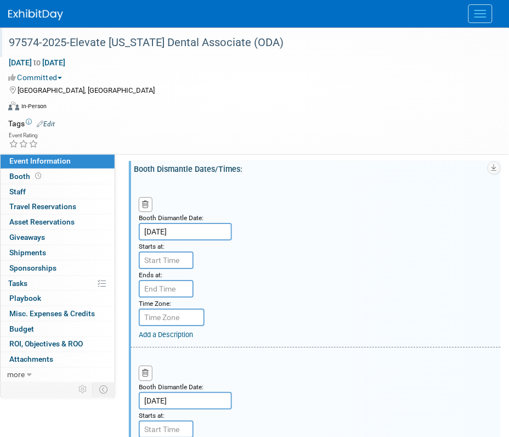
scroll to position [500, 0]
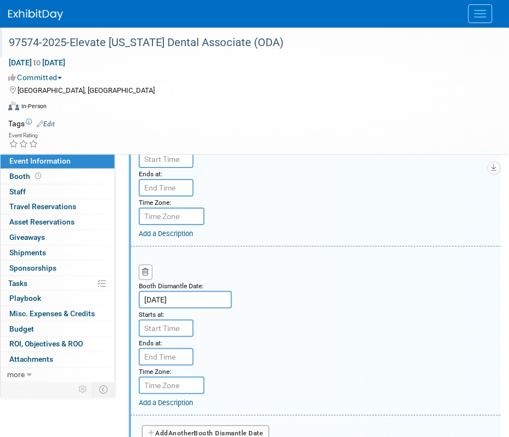
click at [181, 418] on div "Add Another Booth Dismantle Date" at bounding box center [317, 429] width 367 height 29
click at [180, 425] on button "Add Another Booth Dismantle Date" at bounding box center [205, 433] width 127 height 16
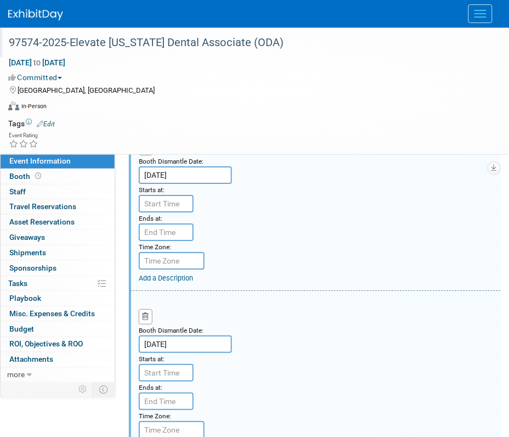
scroll to position [363, 0]
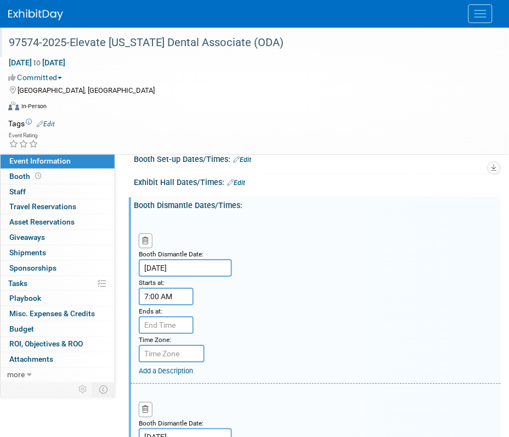
click at [152, 293] on input "7:00 AM" at bounding box center [166, 296] width 55 height 18
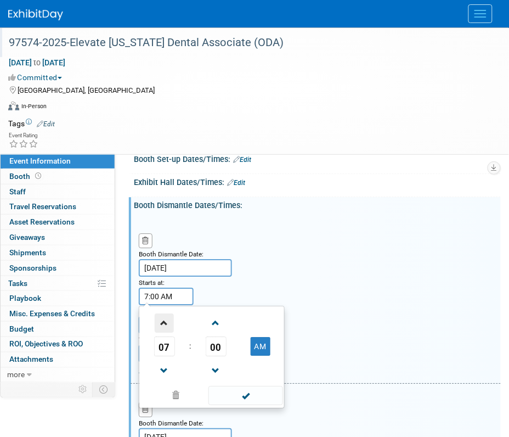
click at [168, 321] on span at bounding box center [164, 322] width 19 height 19
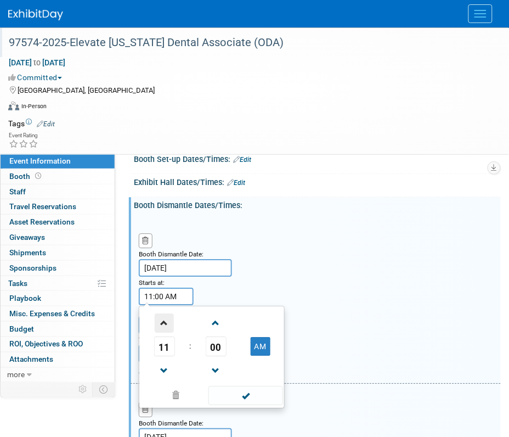
type input "12:00 PM"
click at [245, 392] on span at bounding box center [245, 395] width 74 height 19
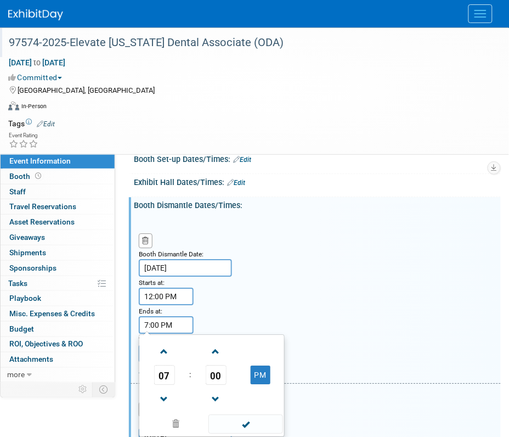
click at [176, 327] on input "7:00 PM" at bounding box center [166, 325] width 55 height 18
click at [166, 392] on span at bounding box center [164, 398] width 19 height 19
type input "6:00 PM"
click at [221, 417] on span at bounding box center [245, 423] width 74 height 19
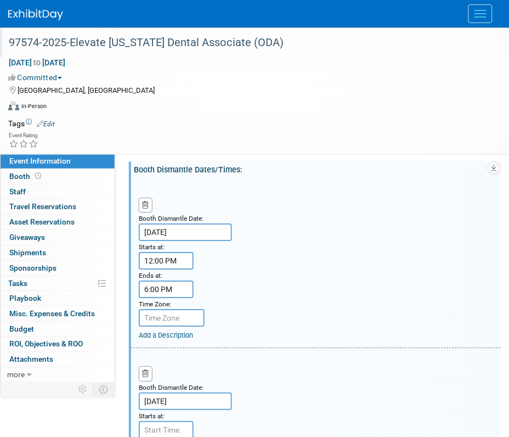
scroll to position [432, 0]
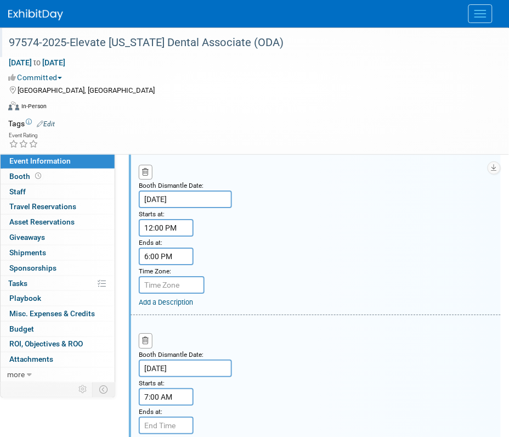
click at [171, 395] on input "7:00 AM" at bounding box center [166, 397] width 55 height 18
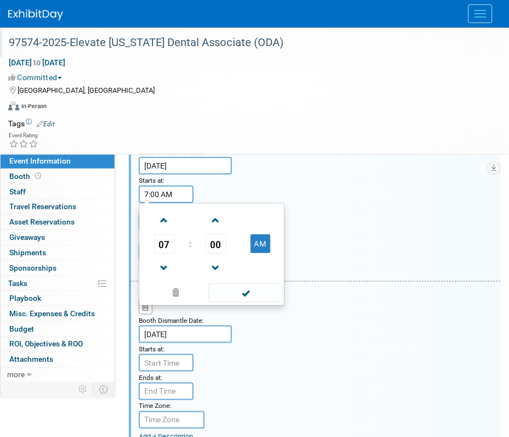
scroll to position [637, 0]
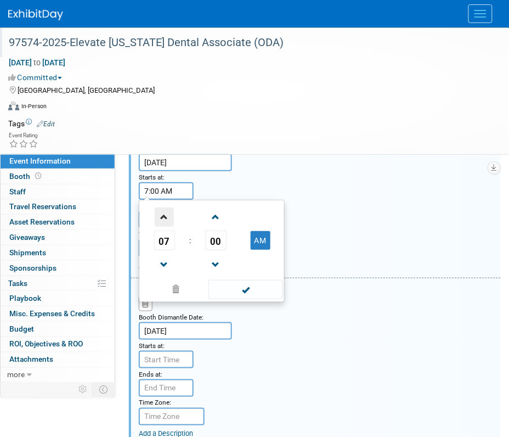
click at [165, 215] on span at bounding box center [164, 216] width 19 height 19
type input "9:00 AM"
click at [237, 291] on span at bounding box center [245, 289] width 74 height 19
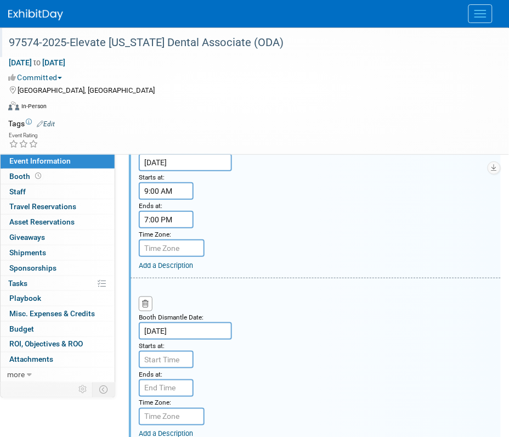
click at [189, 218] on input "7:00 PM" at bounding box center [166, 220] width 55 height 18
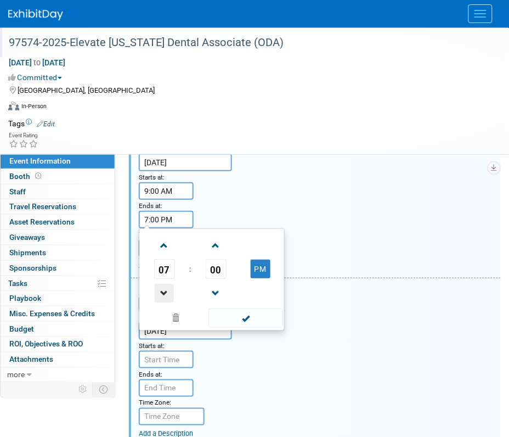
click at [162, 284] on span at bounding box center [164, 293] width 19 height 19
type input "6:00 PM"
click at [231, 311] on span at bounding box center [245, 317] width 74 height 19
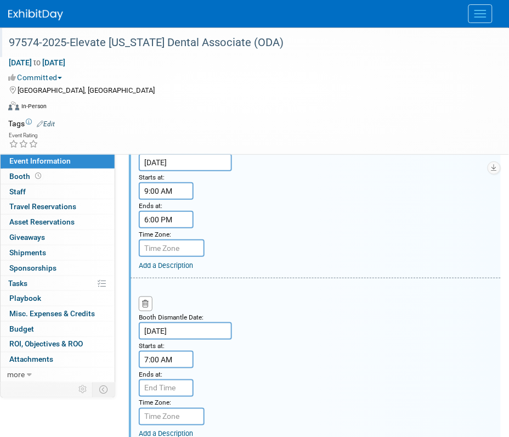
click at [155, 350] on input "7:00 AM" at bounding box center [166, 359] width 55 height 18
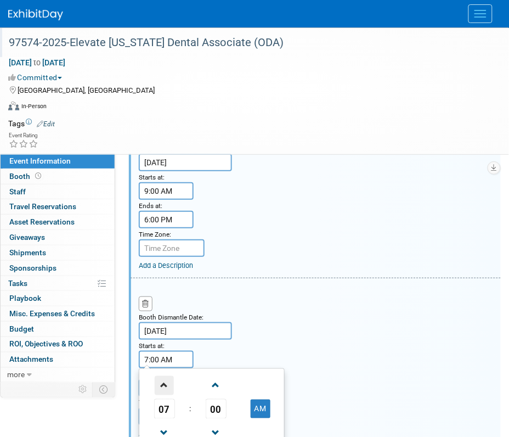
click at [167, 376] on span at bounding box center [164, 385] width 19 height 19
type input "9:00 AM"
click at [225, 332] on input "Sep 27, 2025" at bounding box center [185, 331] width 93 height 18
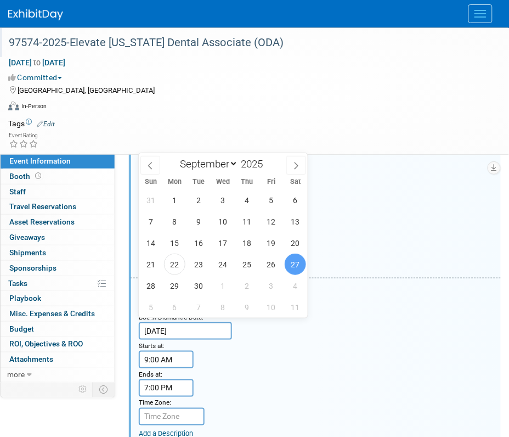
click at [184, 379] on input "7:00 PM" at bounding box center [166, 388] width 55 height 18
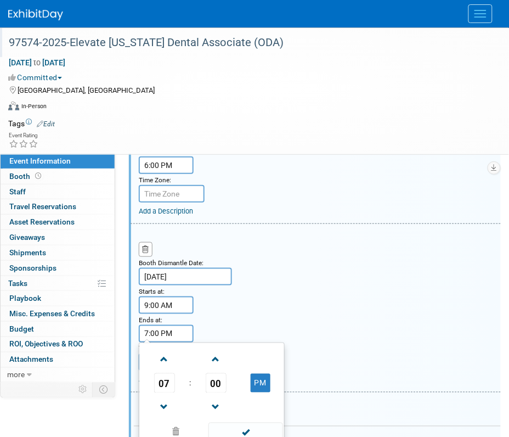
scroll to position [774, 0]
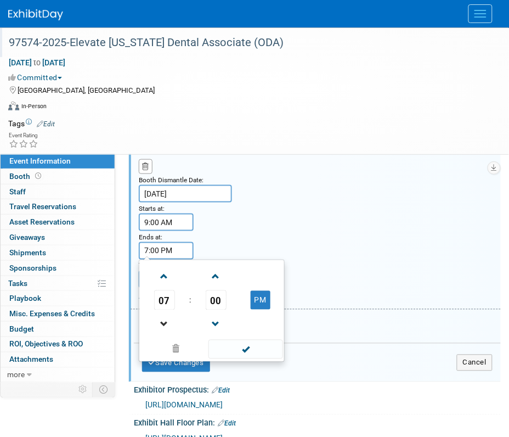
click at [172, 310] on link at bounding box center [164, 324] width 21 height 28
click at [166, 315] on span at bounding box center [164, 324] width 19 height 19
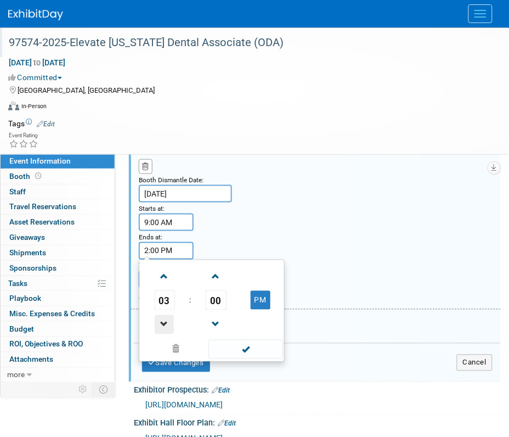
click at [166, 316] on span at bounding box center [164, 324] width 19 height 19
click at [166, 271] on span at bounding box center [164, 276] width 19 height 19
type input "2:00 PM"
click at [217, 341] on span at bounding box center [245, 348] width 74 height 19
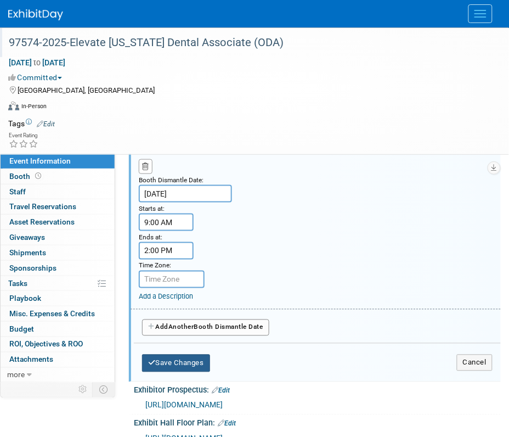
click at [193, 354] on button "Save Changes" at bounding box center [176, 363] width 68 height 18
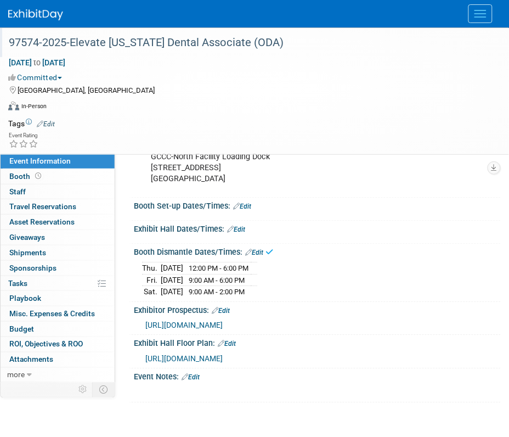
scroll to position [292, 0]
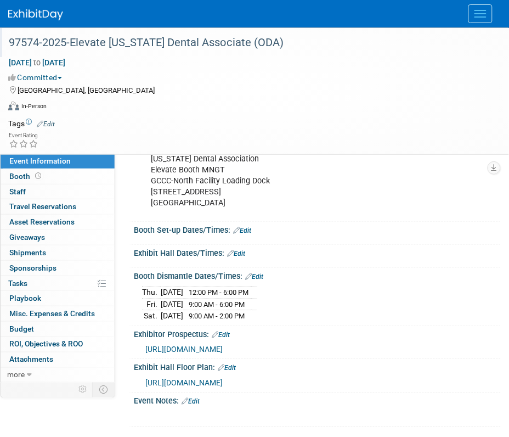
click at [245, 251] on link "Edit" at bounding box center [236, 254] width 18 height 8
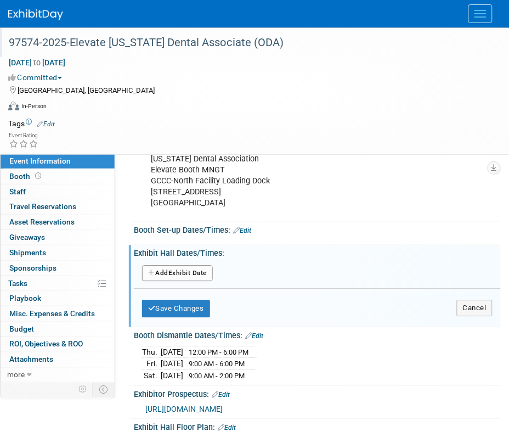
click at [257, 332] on link "Edit" at bounding box center [254, 336] width 18 height 8
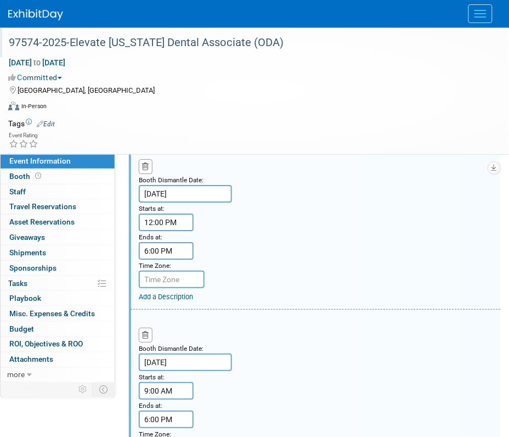
scroll to position [497, 0]
click at [149, 167] on button "button" at bounding box center [146, 166] width 14 height 15
click at [149, 166] on button "button" at bounding box center [146, 166] width 14 height 15
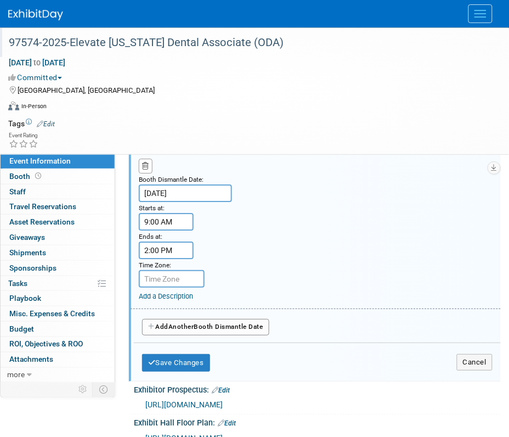
click at [176, 214] on input "9:00 AM" at bounding box center [166, 222] width 55 height 18
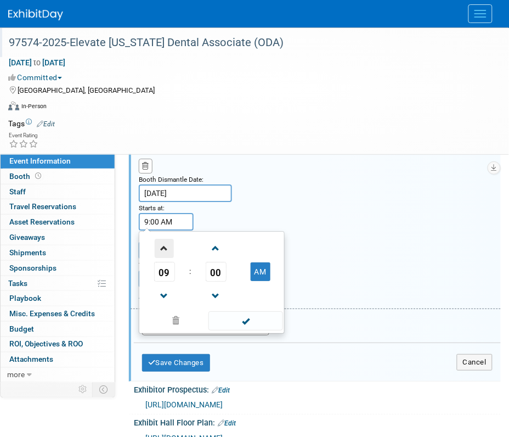
click at [169, 242] on span at bounding box center [164, 248] width 19 height 19
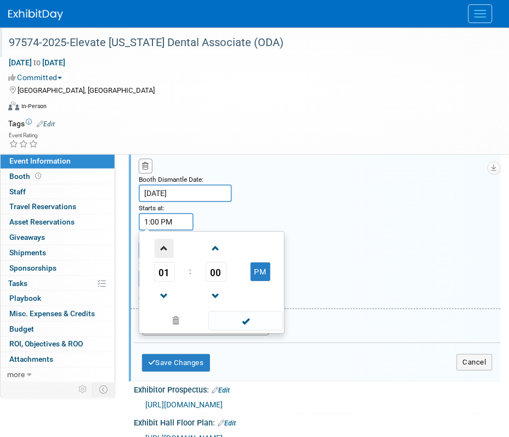
type input "2:00 PM"
click at [215, 311] on span at bounding box center [245, 320] width 74 height 19
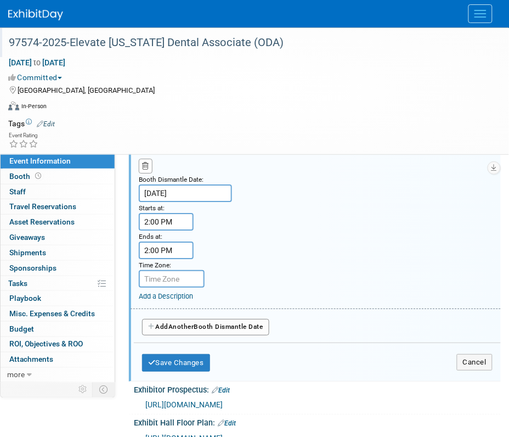
click at [163, 252] on input "2:00 PM" at bounding box center [166, 250] width 55 height 18
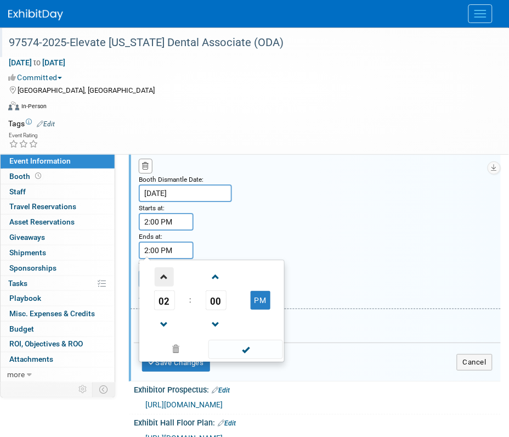
click at [169, 279] on span at bounding box center [164, 276] width 19 height 19
click at [168, 279] on span at bounding box center [164, 276] width 19 height 19
type input "6:00 PM"
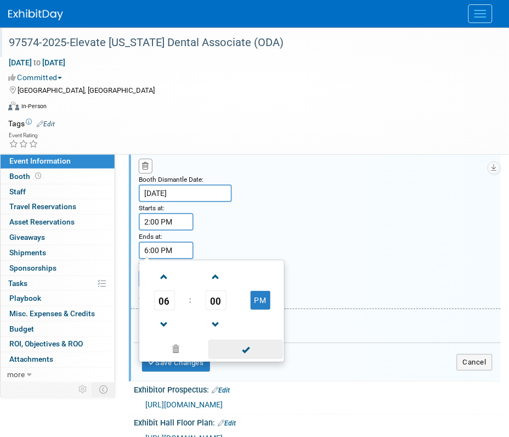
click at [248, 344] on span at bounding box center [245, 348] width 74 height 19
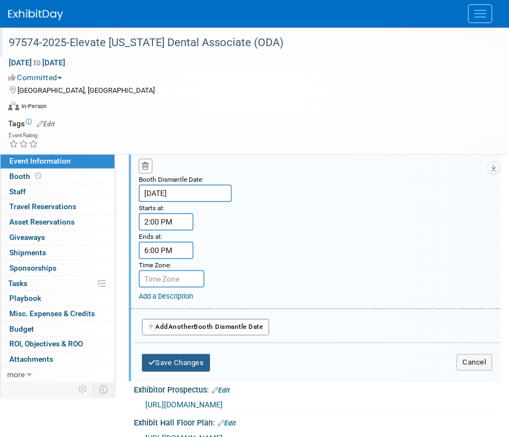
click at [181, 358] on button "Save Changes" at bounding box center [176, 363] width 68 height 18
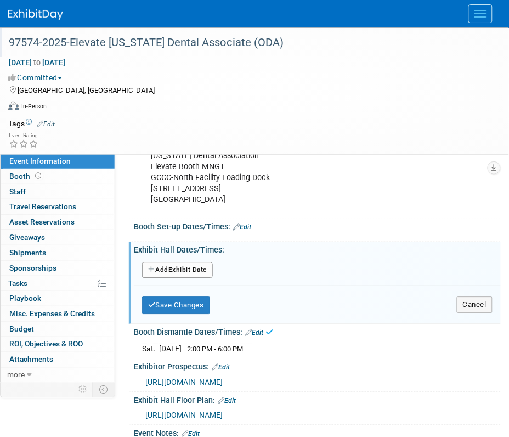
scroll to position [284, 0]
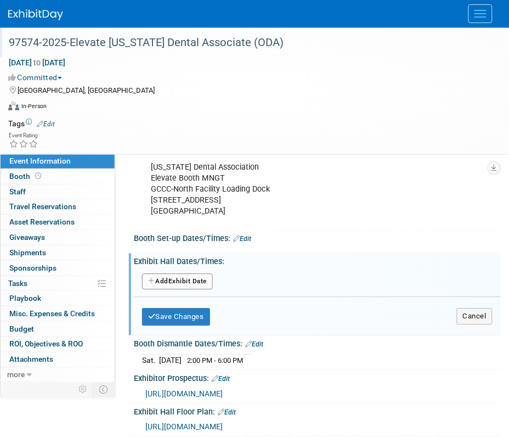
click at [181, 280] on button "Add Another Exhibit Date" at bounding box center [177, 282] width 71 height 16
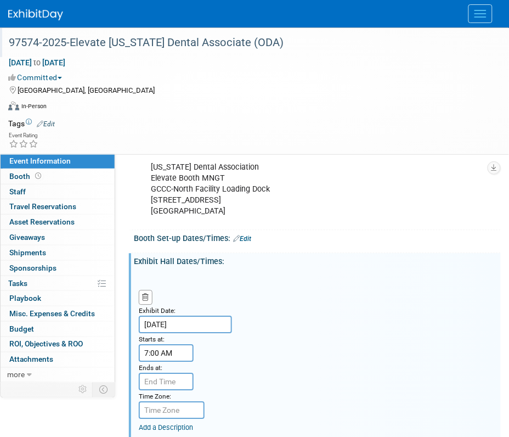
click at [168, 346] on input "7:00 AM" at bounding box center [166, 353] width 55 height 18
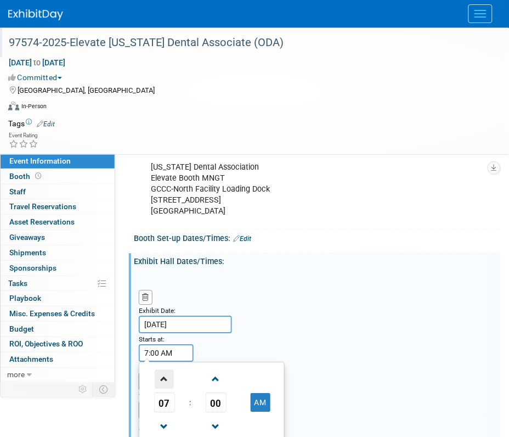
click at [171, 376] on span at bounding box center [164, 379] width 19 height 19
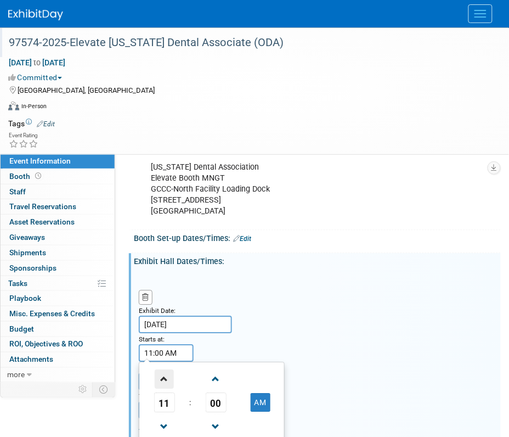
type input "12:00 PM"
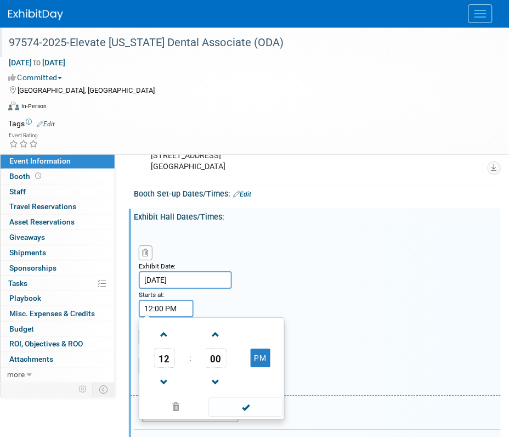
scroll to position [352, 0]
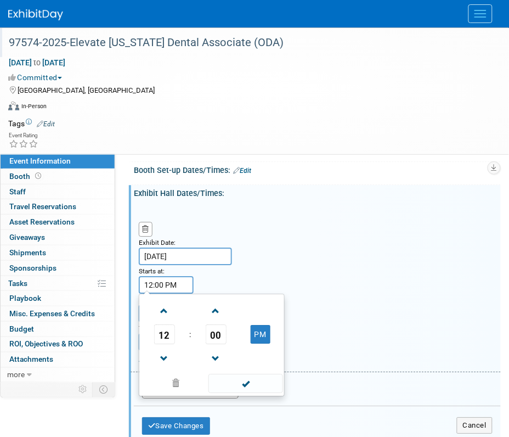
click at [300, 253] on div "Exhibit Date: Sep 25, 2025 Starts at: 12:00 PM 12 : 00 PM 12 01 02 03 04 05 06 …" at bounding box center [316, 287] width 370 height 168
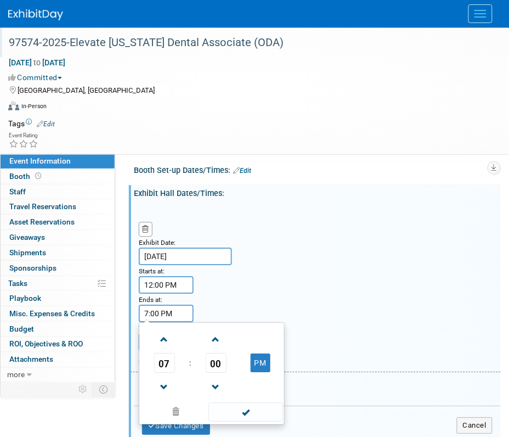
click at [183, 310] on input "7:00 PM" at bounding box center [166, 313] width 55 height 18
click at [173, 378] on span at bounding box center [164, 386] width 19 height 19
type input "6:00 PM"
click at [222, 404] on span at bounding box center [245, 411] width 74 height 19
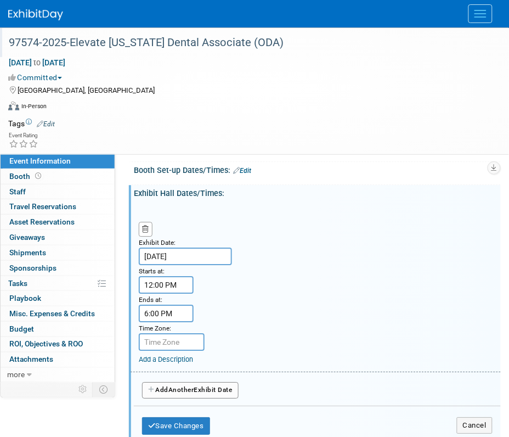
click at [320, 242] on div "Exhibit Date: Sep 25, 2025 Starts at: 12:00 PM Ends at: 6:00 PM Time Zone: Appl…" at bounding box center [316, 287] width 370 height 168
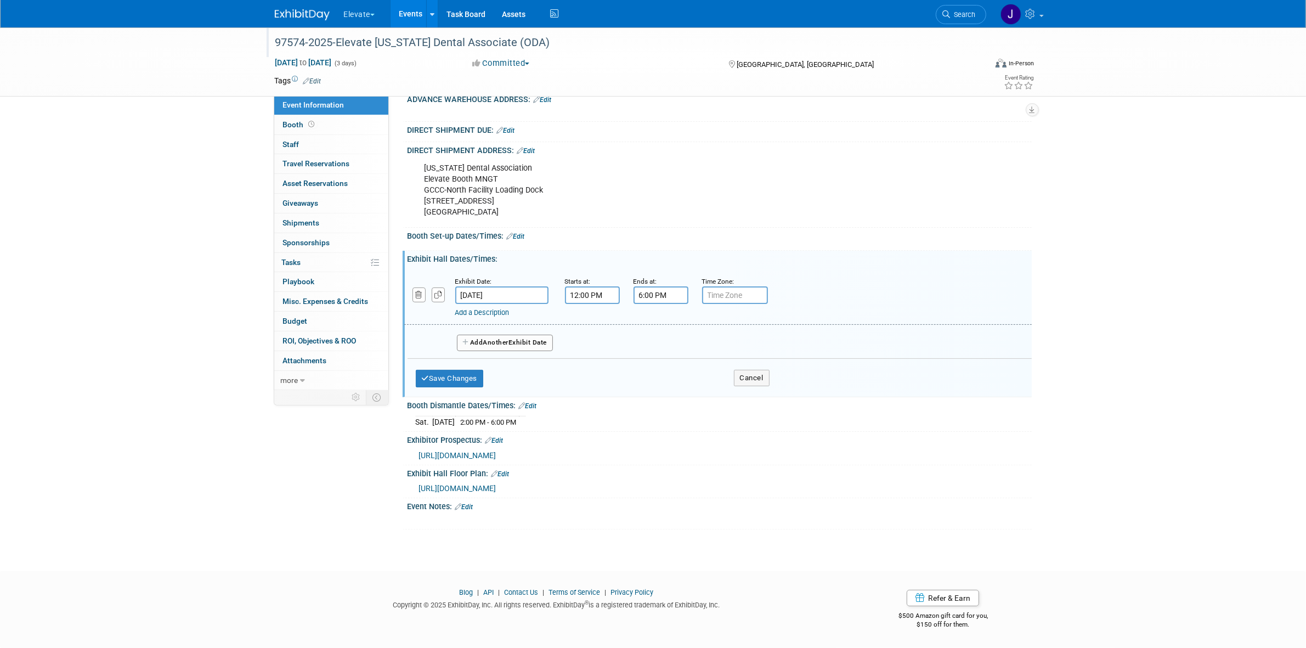
scroll to position [221, 0]
click at [433, 294] on button "button" at bounding box center [438, 295] width 13 height 15
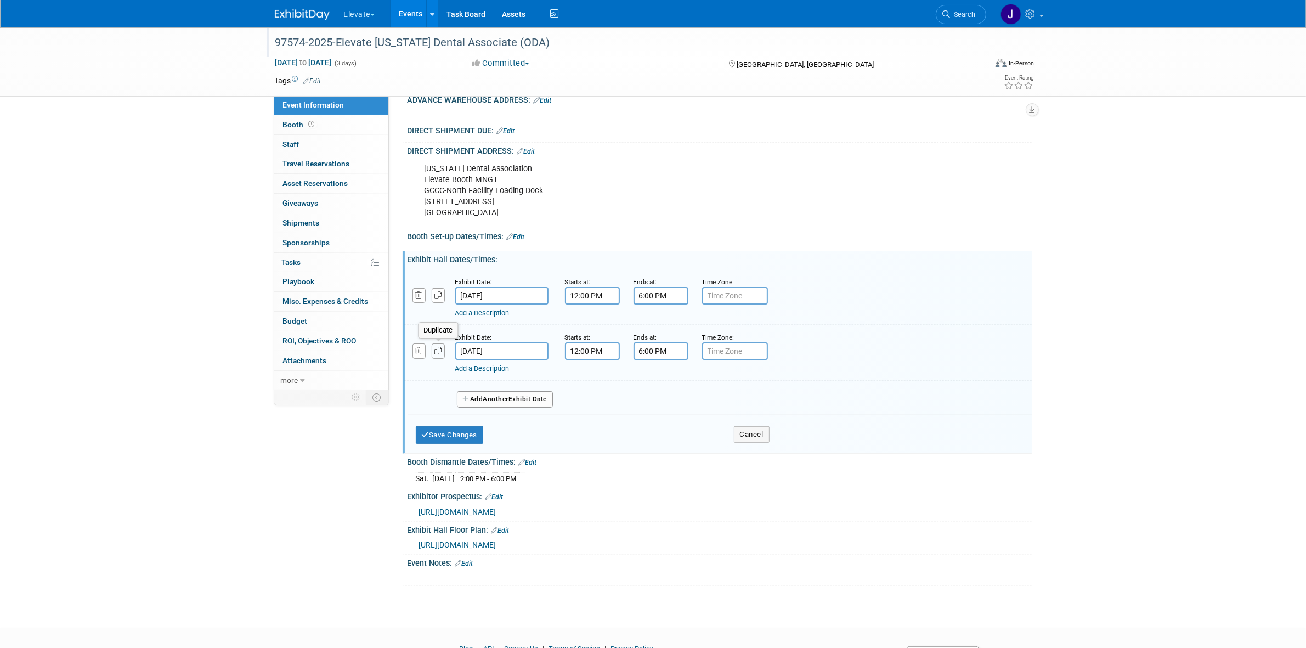
click at [444, 349] on button "button" at bounding box center [438, 350] width 13 height 15
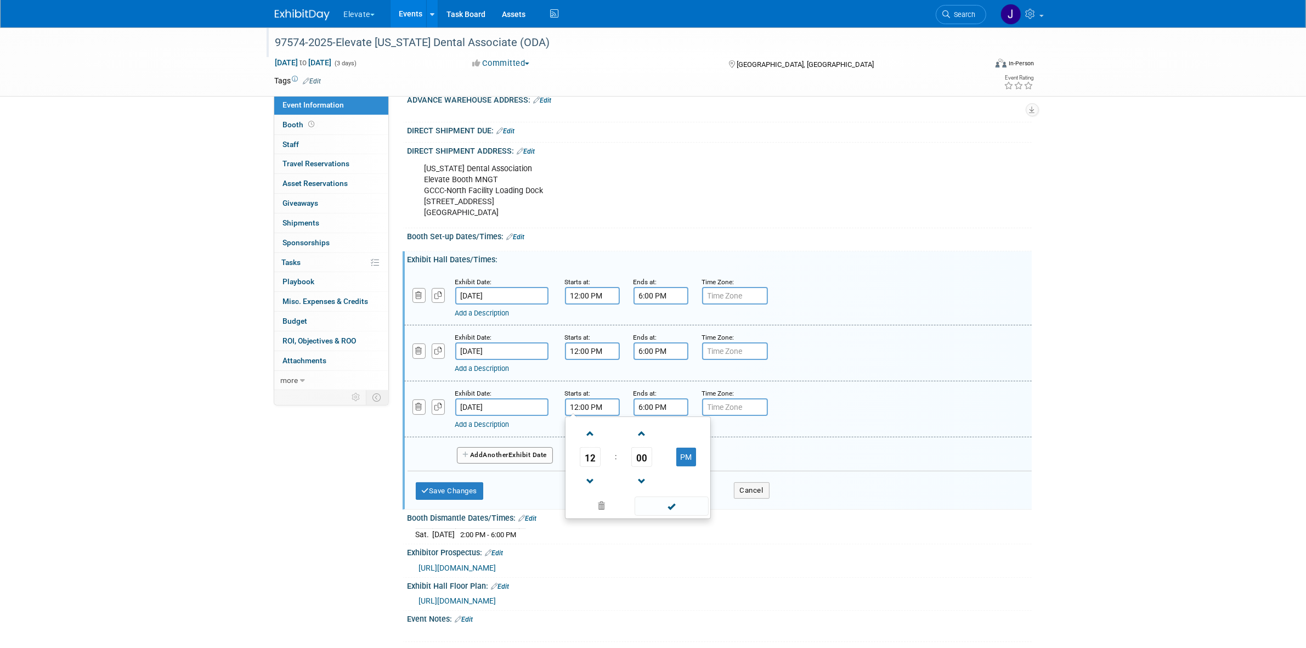
click at [508, 402] on input "12:00 PM" at bounding box center [592, 407] width 55 height 18
click at [508, 436] on span at bounding box center [590, 481] width 19 height 19
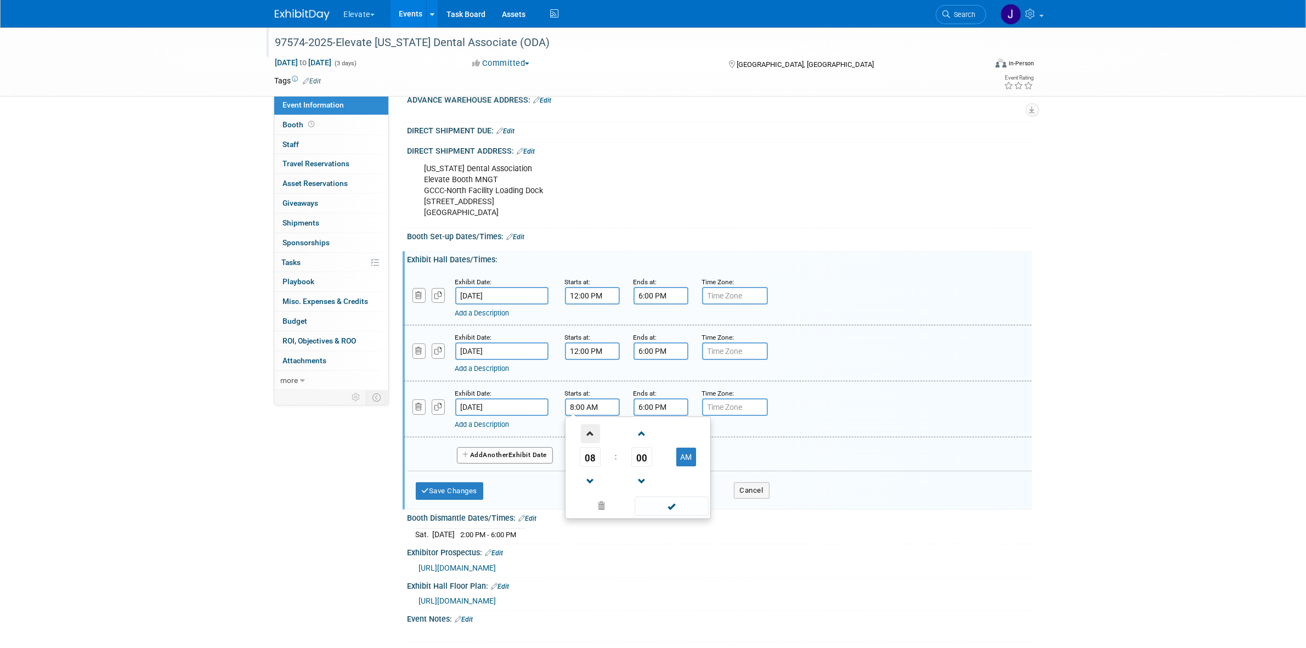
click at [508, 426] on span at bounding box center [590, 433] width 19 height 19
type input "9:00 AM"
click at [508, 406] on input "6:00 PM" at bounding box center [660, 407] width 55 height 18
click at [508, 436] on span at bounding box center [658, 481] width 19 height 19
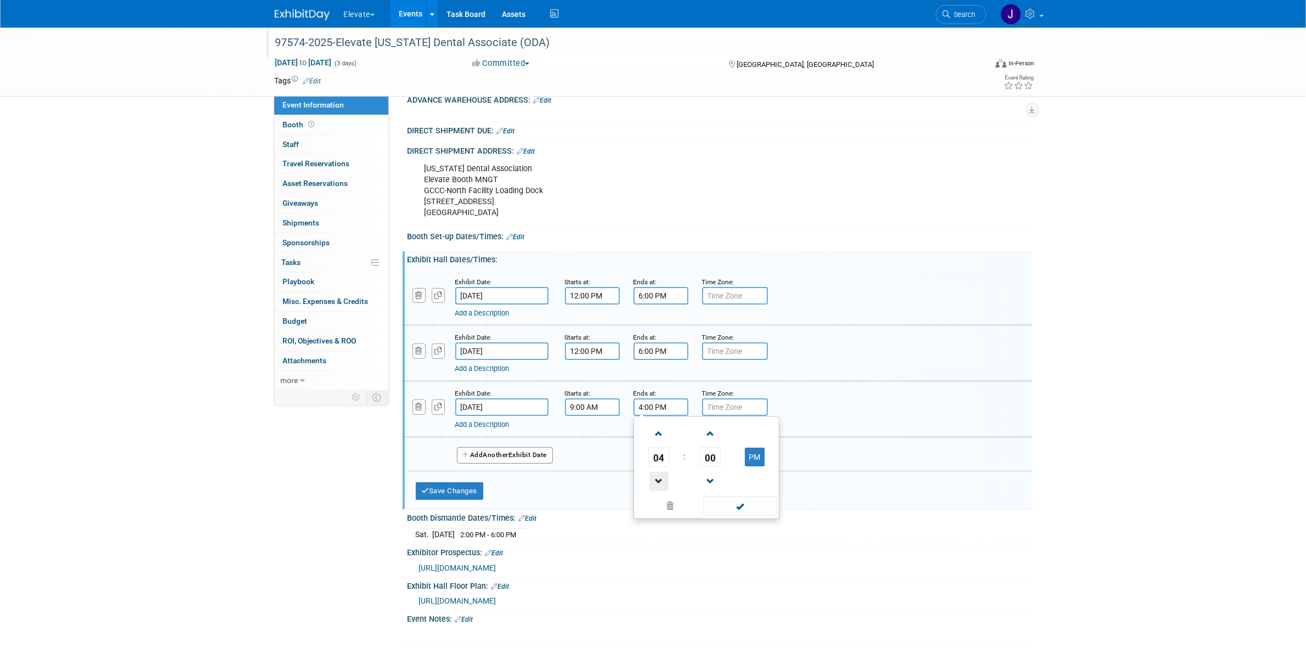
click at [508, 436] on span at bounding box center [658, 481] width 19 height 19
type input "2:00 PM"
click at [508, 346] on input "12:00 PM" at bounding box center [592, 351] width 55 height 18
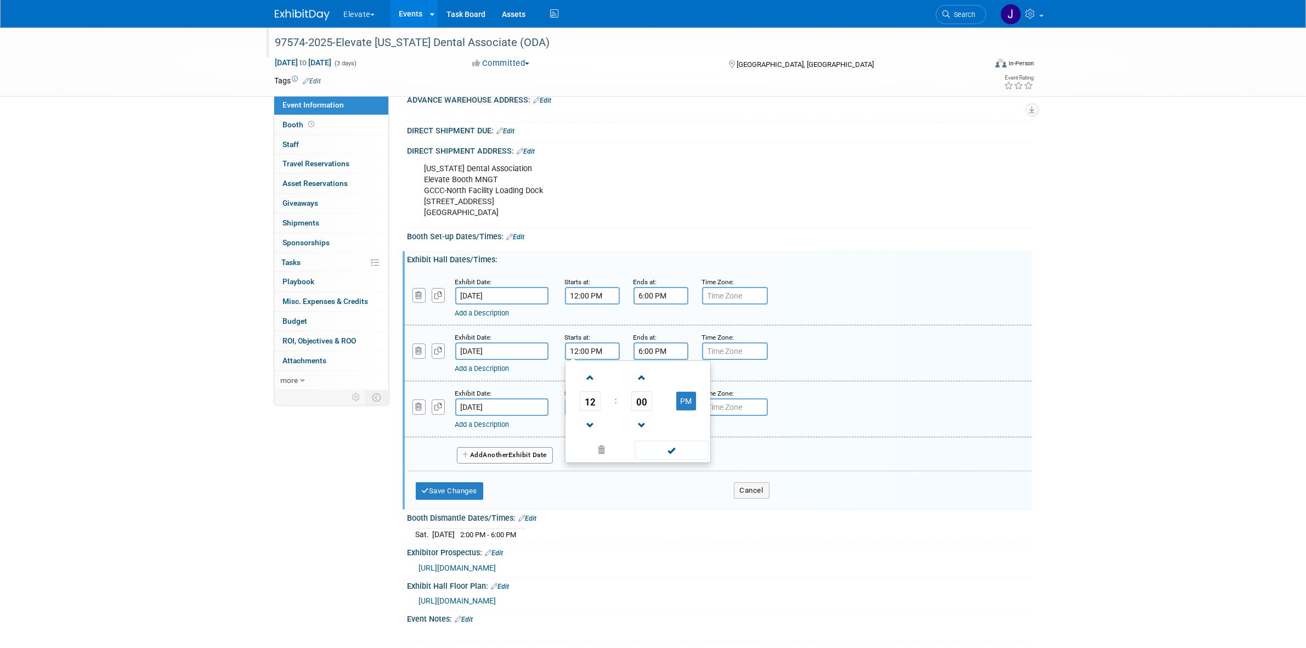
click at [508, 431] on td at bounding box center [591, 425] width 46 height 28
click at [508, 425] on span at bounding box center [590, 425] width 19 height 19
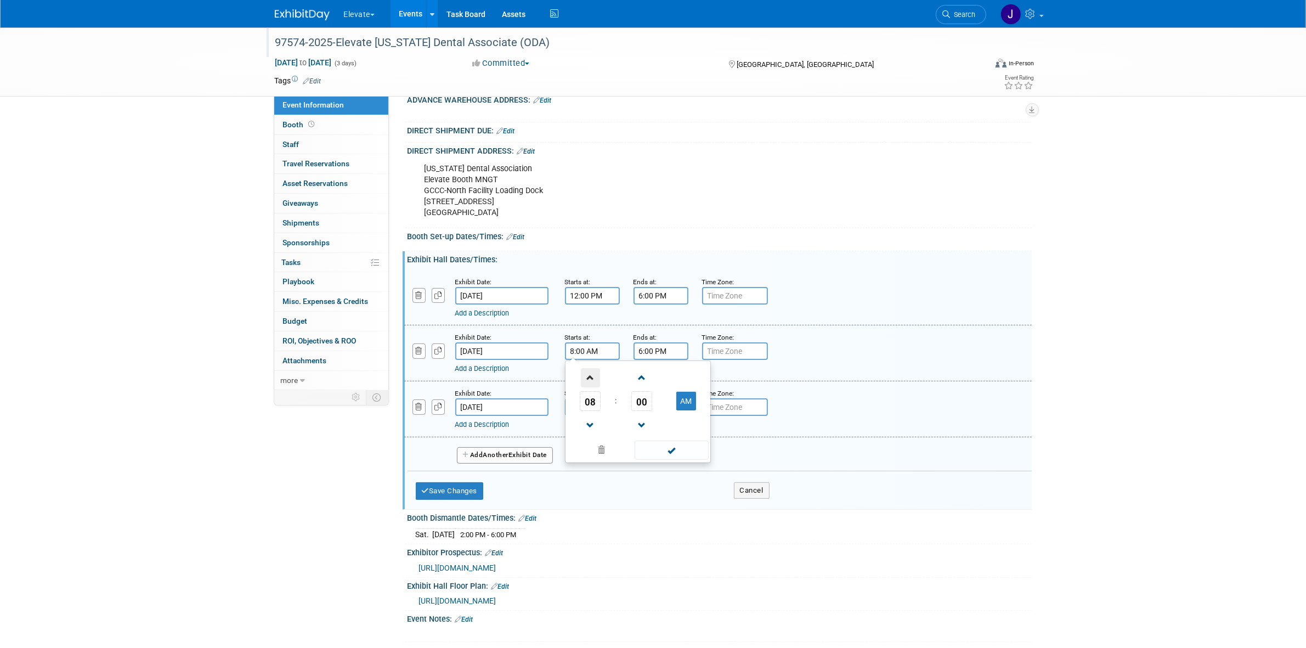
click at [508, 374] on span at bounding box center [590, 377] width 19 height 19
type input "9:00 AM"
click at [508, 436] on span at bounding box center [672, 449] width 74 height 19
click at [496, 343] on input "Sep 25, 2025" at bounding box center [501, 351] width 93 height 18
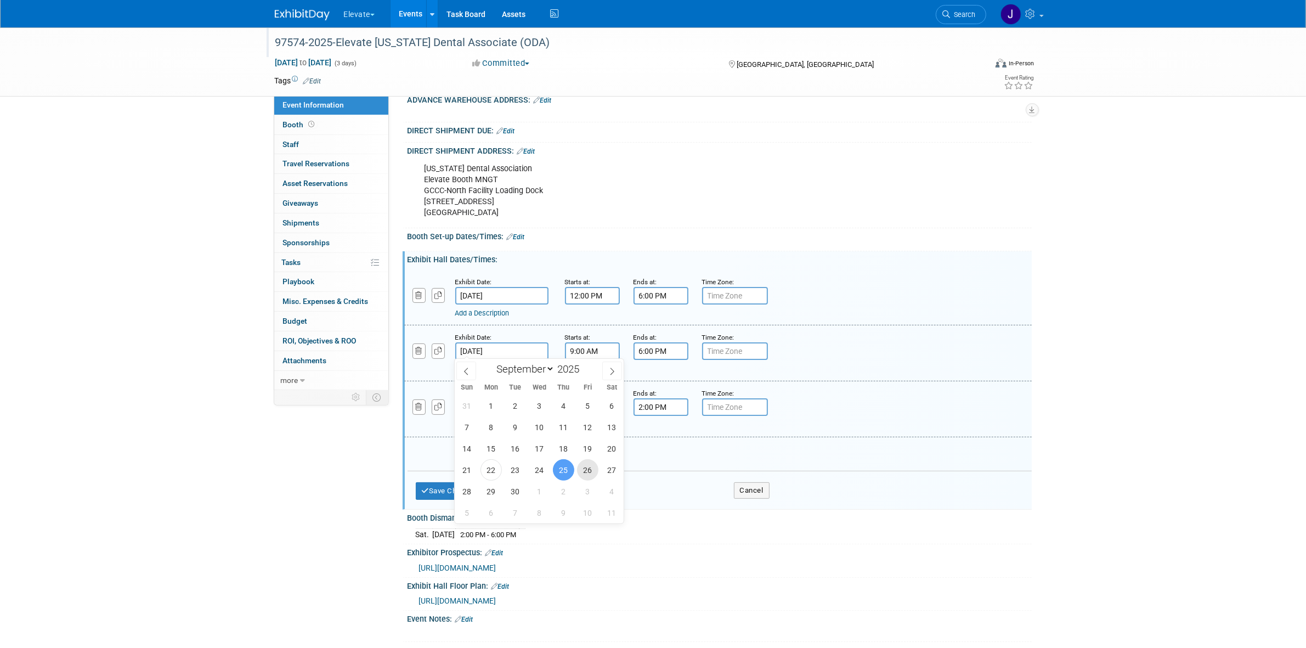
click at [508, 436] on span "26" at bounding box center [587, 469] width 21 height 21
type input "Sep 26, 2025"
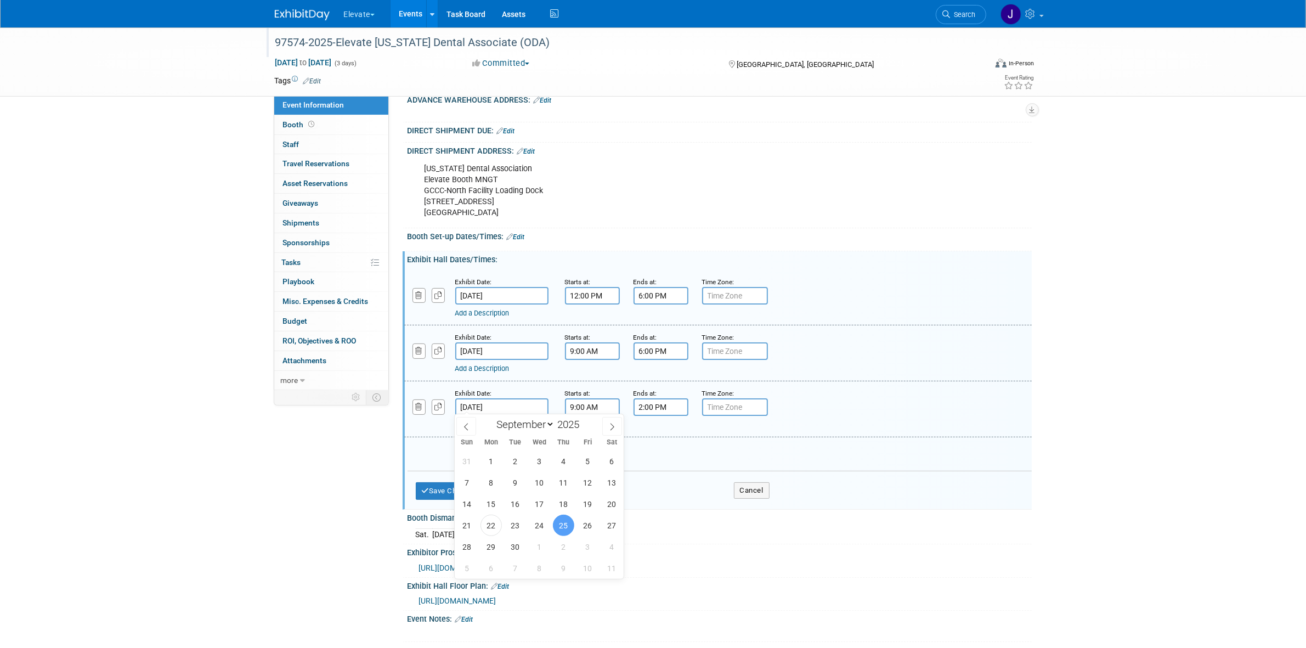
click at [508, 404] on input "Sep 25, 2025" at bounding box center [501, 407] width 93 height 18
click at [508, 436] on span "27" at bounding box center [611, 524] width 21 height 21
type input "Sep 27, 2025"
click at [475, 436] on button "Save Changes" at bounding box center [450, 491] width 68 height 18
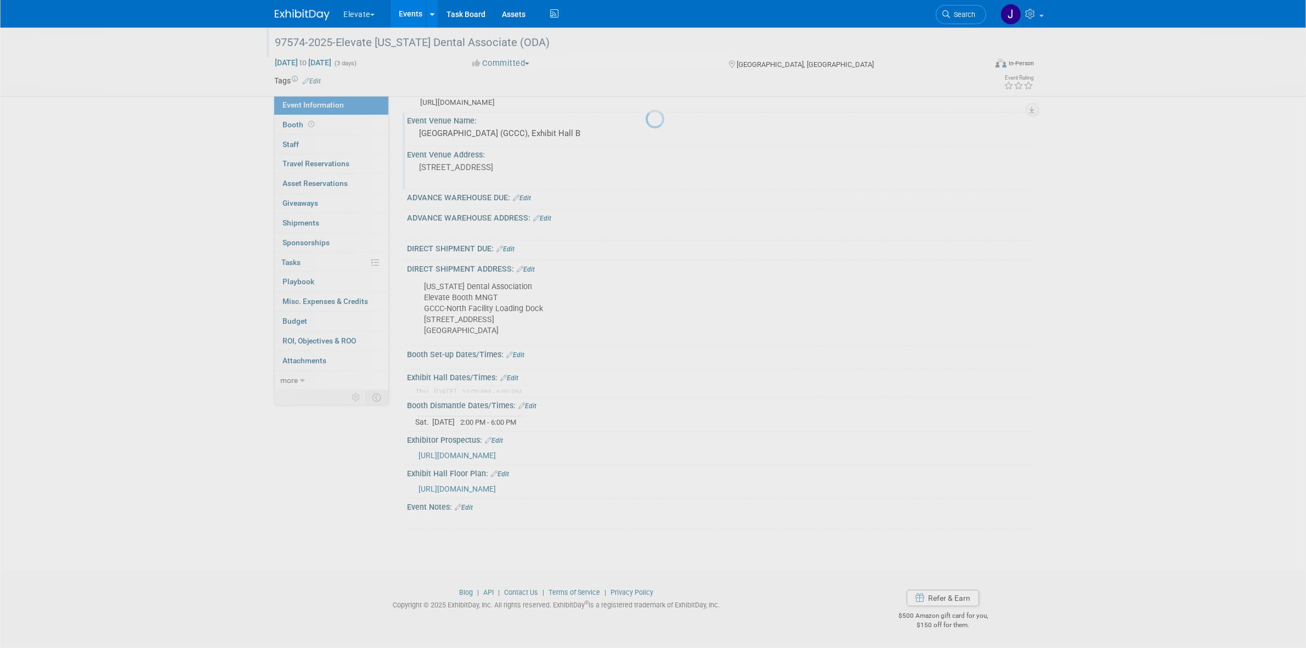
scroll to position [94, 0]
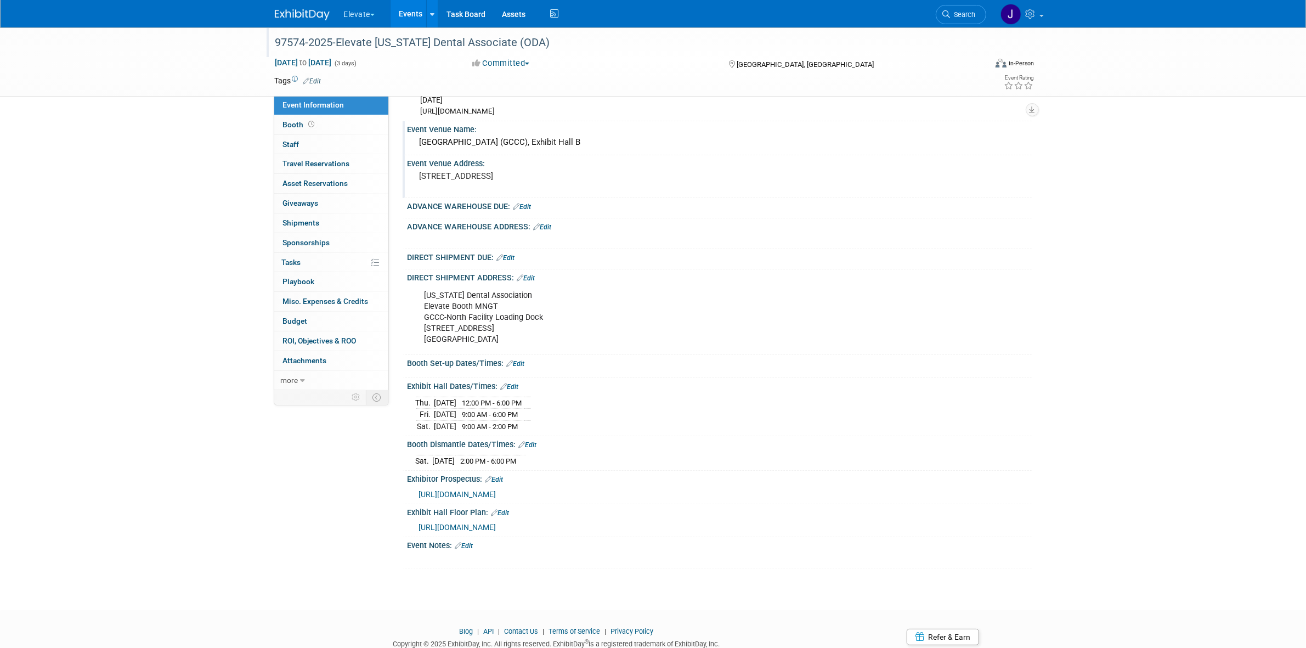
click at [508, 357] on div "Booth Set-up Dates/Times: Edit" at bounding box center [719, 362] width 624 height 14
click at [508, 364] on link "Edit" at bounding box center [516, 364] width 18 height 8
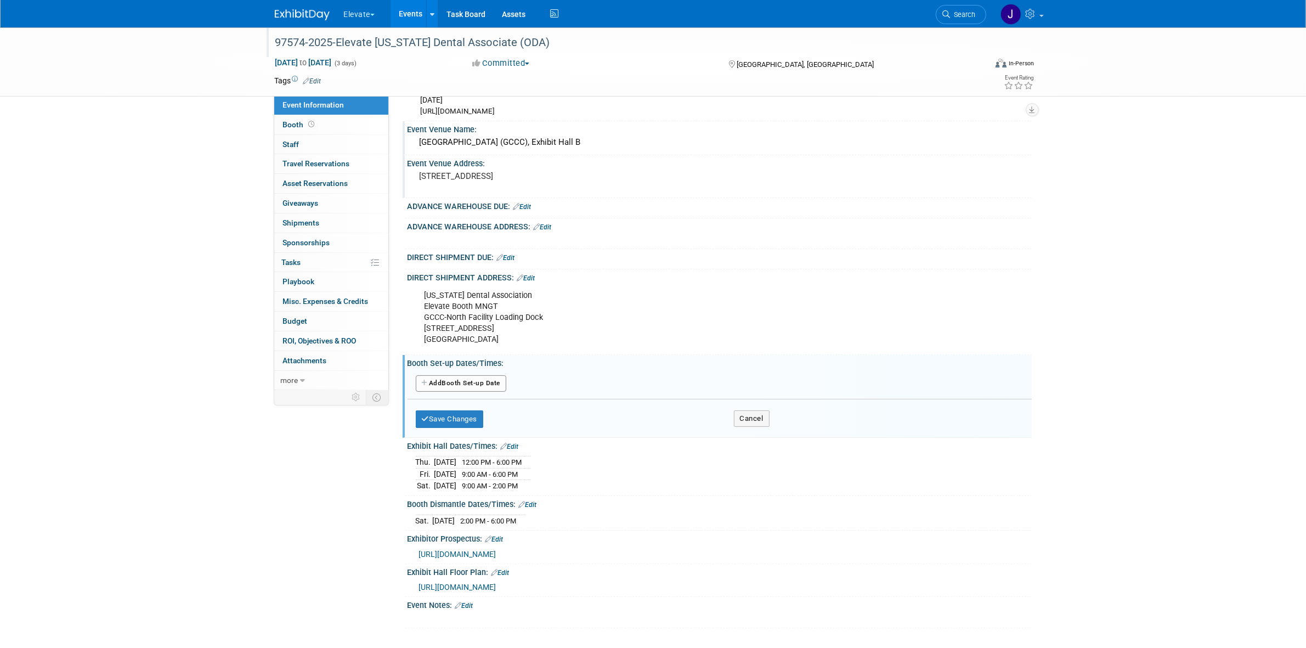
click at [471, 387] on button "Add Another Booth Set-up Date" at bounding box center [461, 383] width 91 height 16
select select "8"
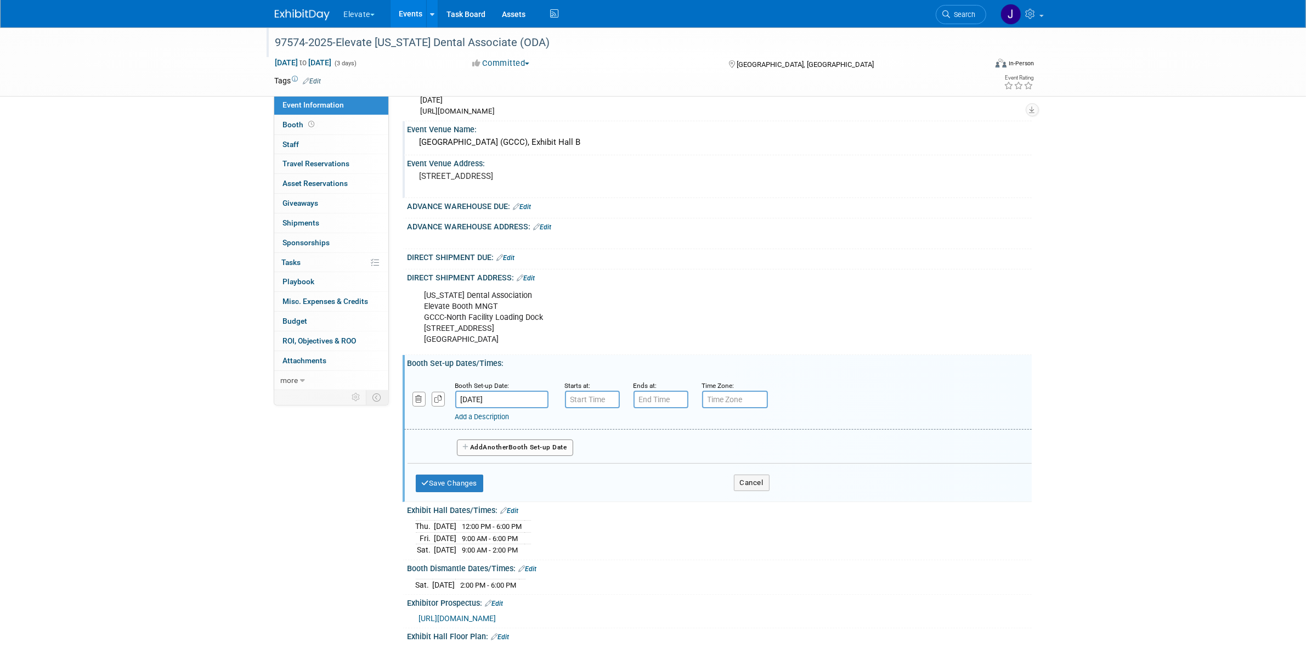
click at [483, 389] on div "Booth Set-up Date:" at bounding box center [501, 385] width 93 height 11
click at [484, 397] on input "Sep 25, 2025" at bounding box center [501, 399] width 93 height 18
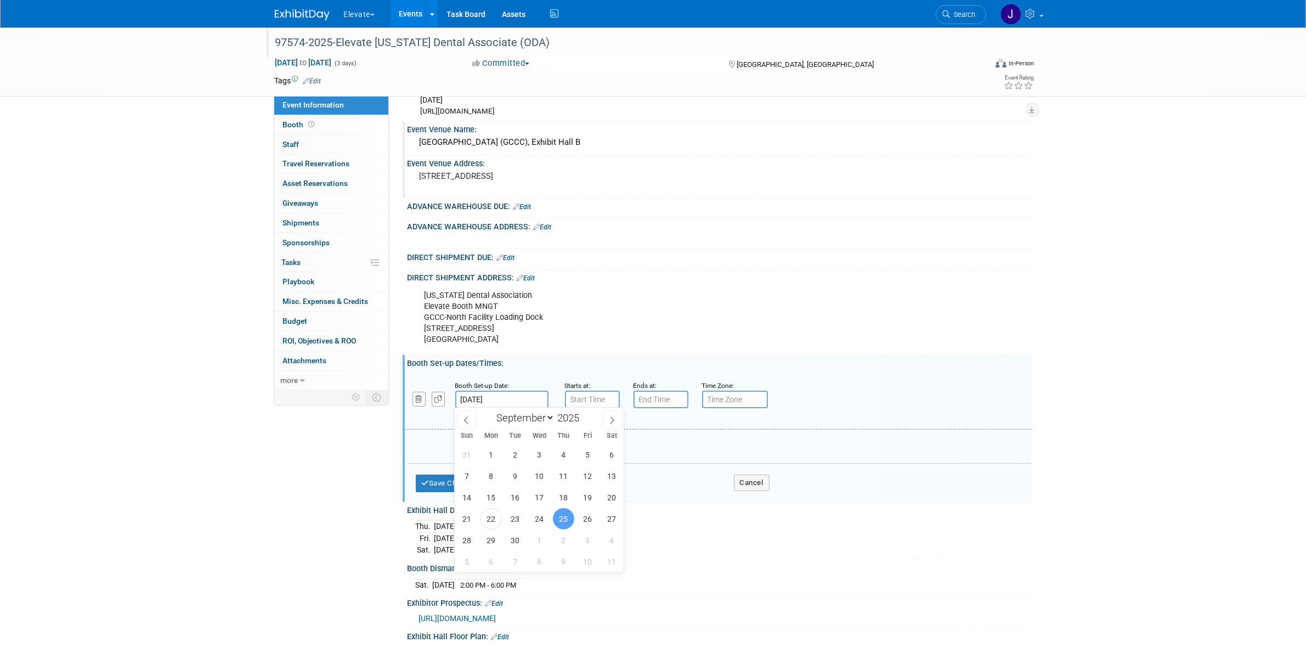
click at [508, 436] on div "31 1 2 3 4 5 6 7 8 9 10 11 12 13 14 15 16 17 18 19 20 21 22 23 24 25 26 27 28 2…" at bounding box center [539, 508] width 169 height 128
click at [508, 436] on span "24" at bounding box center [539, 518] width 21 height 21
type input "Sep 24, 2025"
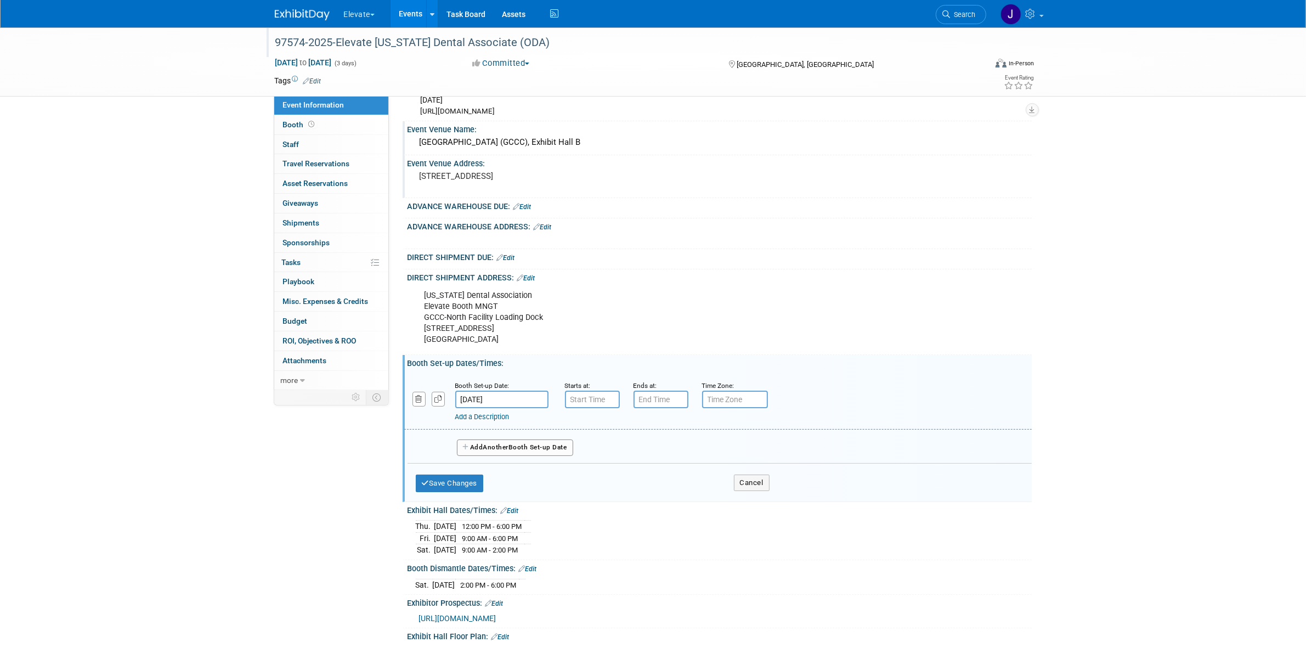
click at [508, 436] on button "Add Another Booth Set-up Date" at bounding box center [515, 447] width 116 height 16
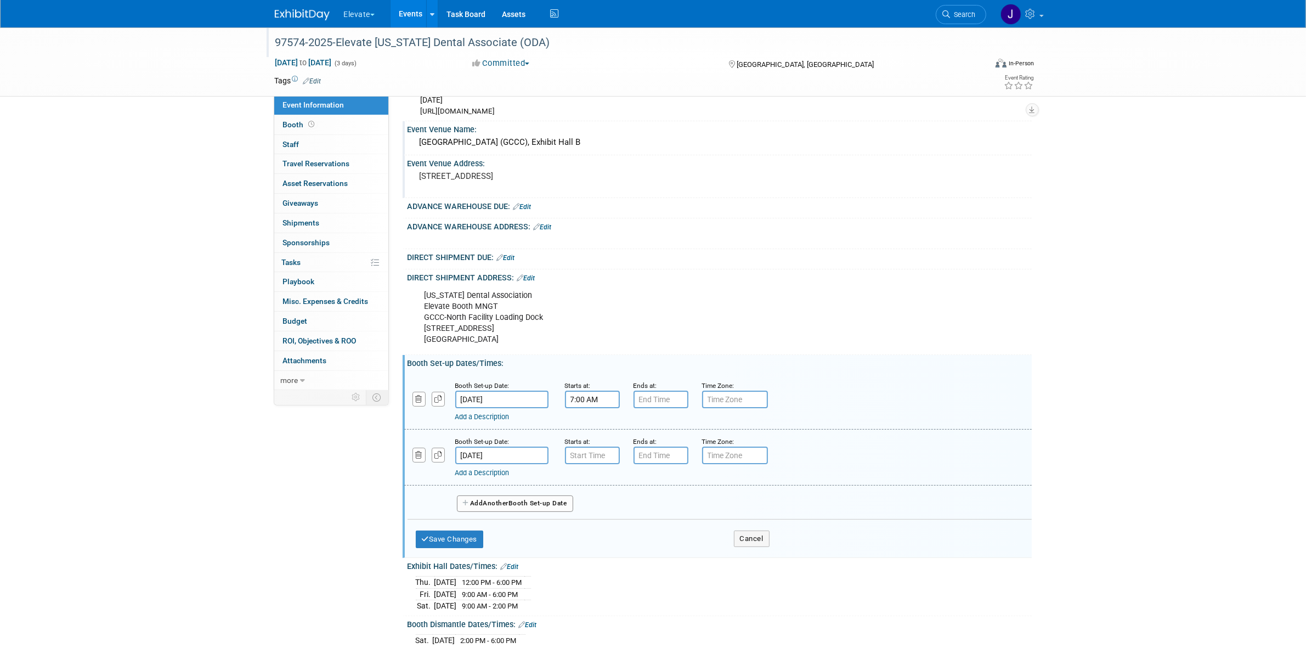
click at [508, 397] on input "7:00 AM" at bounding box center [592, 399] width 55 height 18
click at [508, 435] on link at bounding box center [590, 425] width 21 height 28
type input "8:00 AM"
click at [508, 392] on input "7:00 PM" at bounding box center [660, 399] width 55 height 18
click at [508, 436] on span at bounding box center [658, 472] width 19 height 19
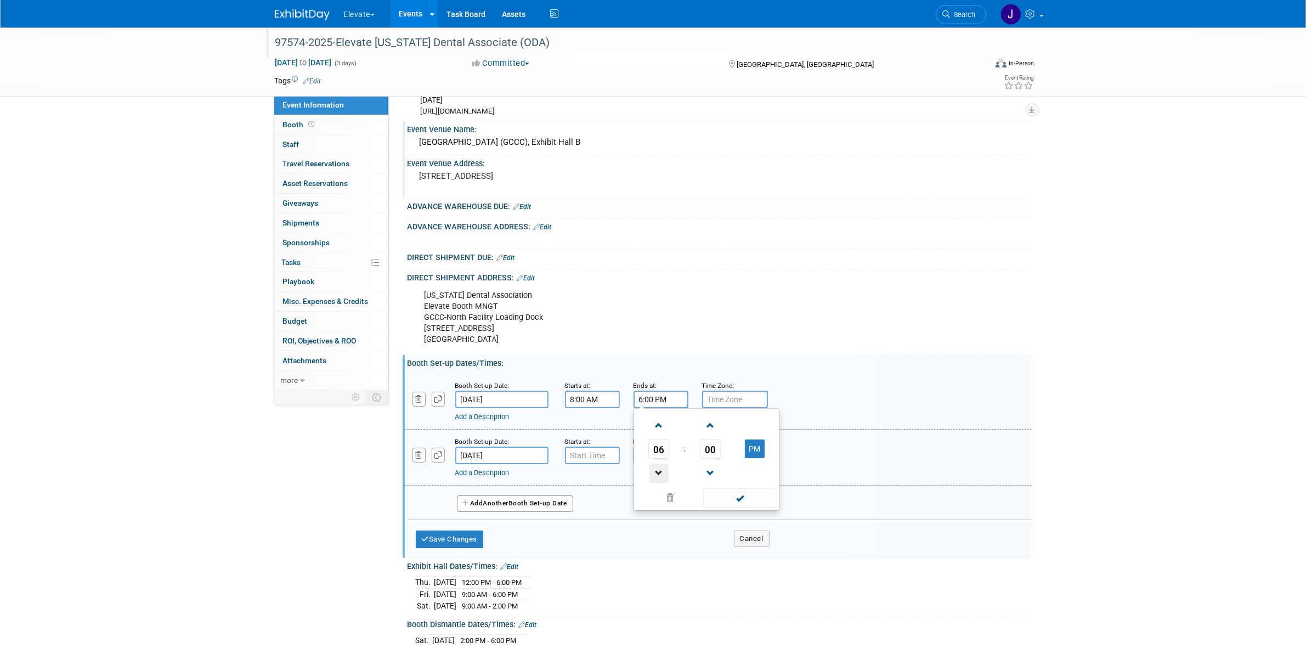
click at [508, 436] on span at bounding box center [658, 472] width 19 height 19
type input "5:00 PM"
click at [508, 436] on td at bounding box center [739, 496] width 74 height 21
click at [508, 436] on span at bounding box center [740, 497] width 74 height 19
click at [508, 436] on input "7:00 AM" at bounding box center [592, 455] width 55 height 18
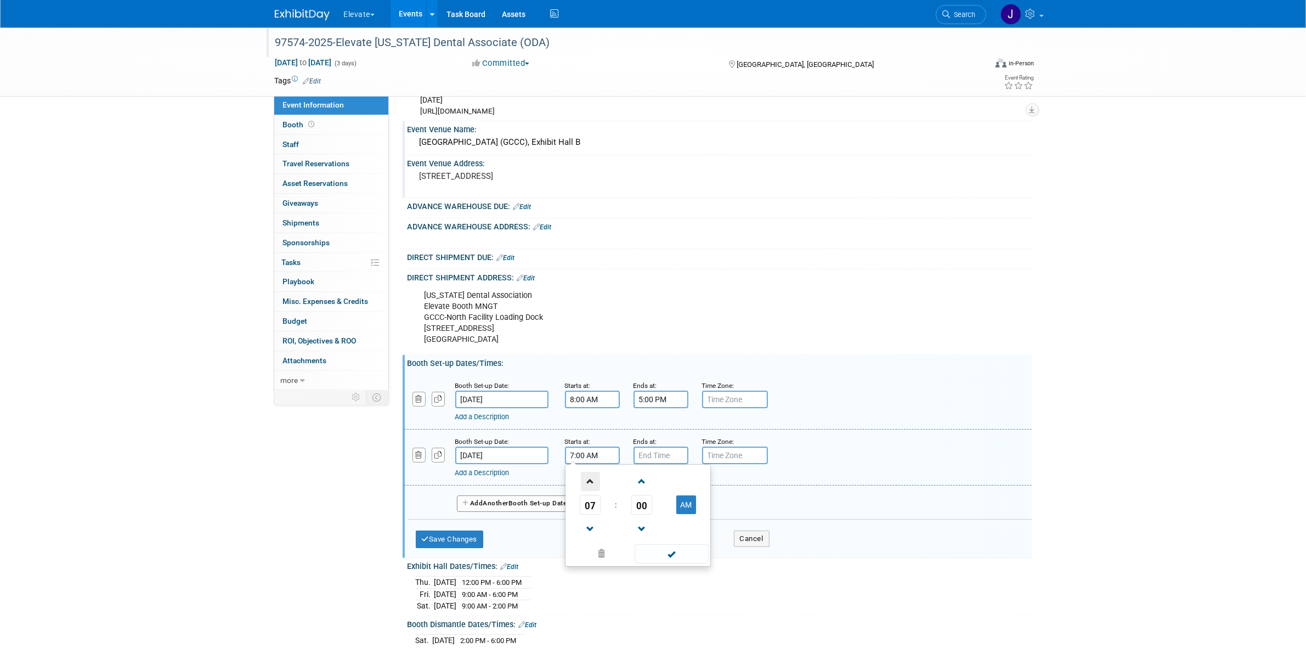
click at [508, 436] on span at bounding box center [590, 481] width 19 height 19
type input "8:00 AM"
click at [508, 436] on div "08 : 00 AM 12 01 02 03 04 05 06 07 08 09 10 11 00 05 10 15 20 25 30 35 40 45 50…" at bounding box center [638, 515] width 146 height 103
click at [508, 436] on input "7:00 PM" at bounding box center [660, 455] width 55 height 18
click at [508, 436] on span at bounding box center [658, 481] width 19 height 19
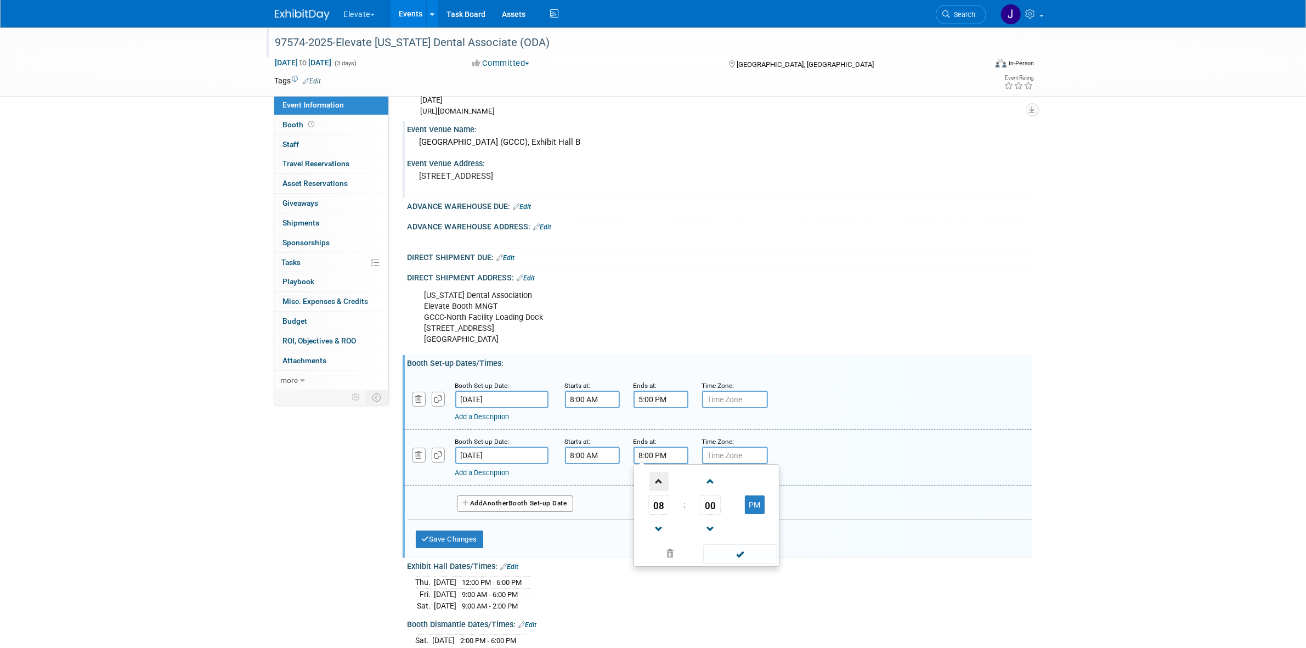
click at [508, 436] on span at bounding box center [658, 481] width 19 height 19
click at [508, 436] on td "PM" at bounding box center [754, 505] width 43 height 20
click at [508, 436] on button "PM" at bounding box center [755, 504] width 20 height 19
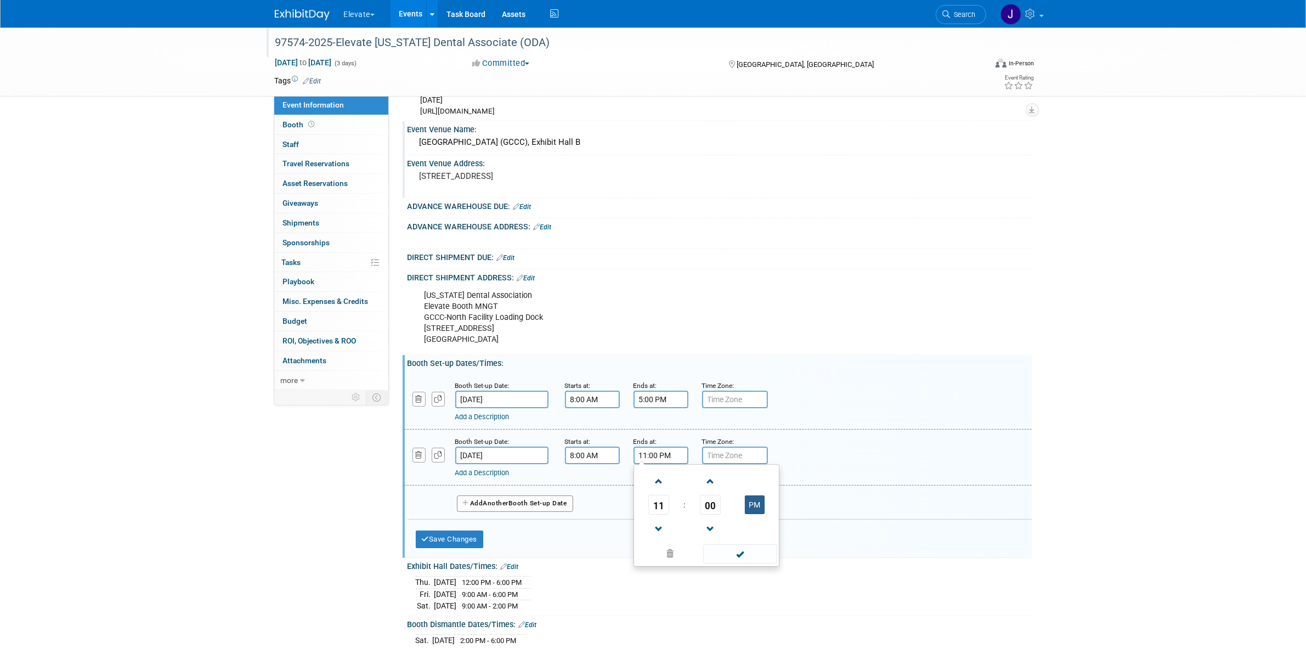
type input "11:00 AM"
click at [508, 436] on span at bounding box center [740, 553] width 74 height 19
click at [454, 436] on button "Save Changes" at bounding box center [450, 539] width 68 height 18
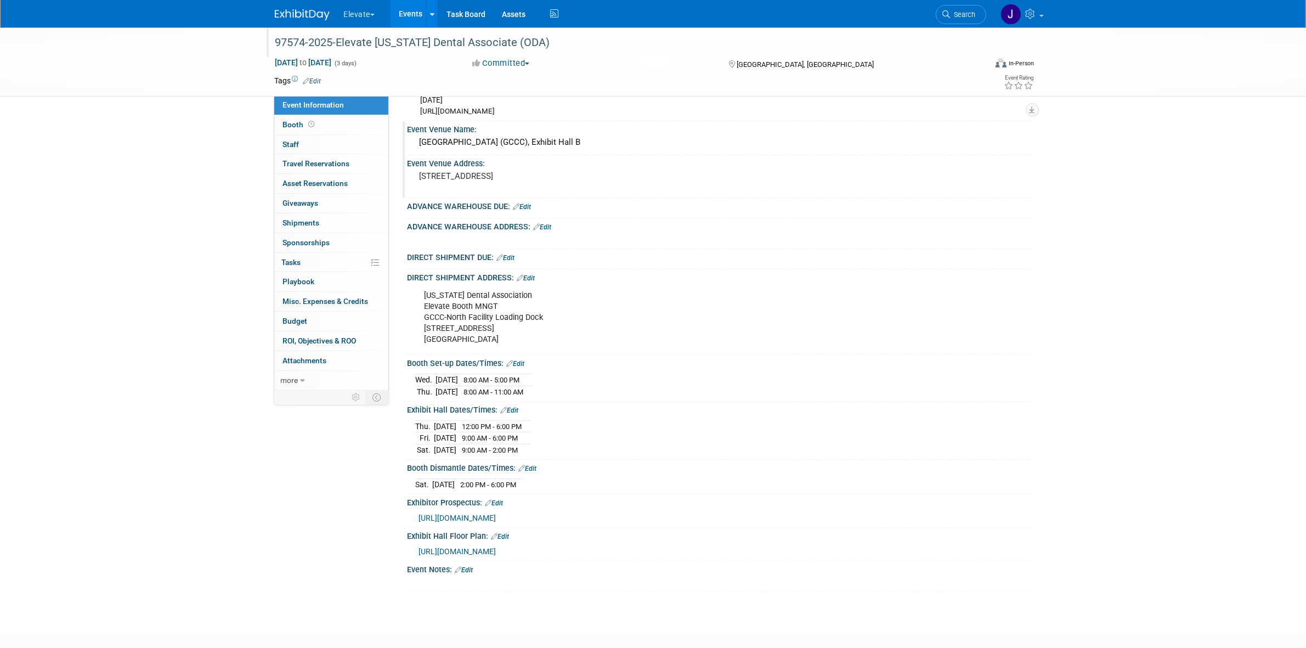
click at [508, 259] on link "Edit" at bounding box center [506, 258] width 18 height 8
select select "8"
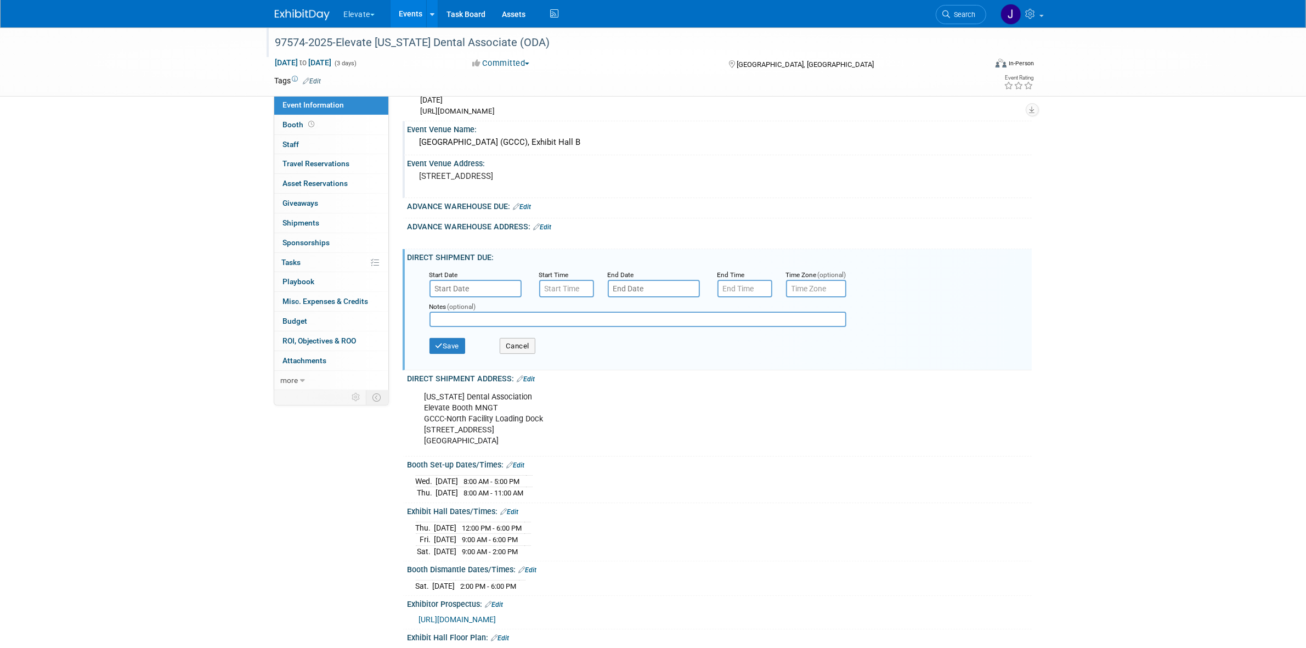
click at [485, 291] on input "text" at bounding box center [475, 289] width 92 height 18
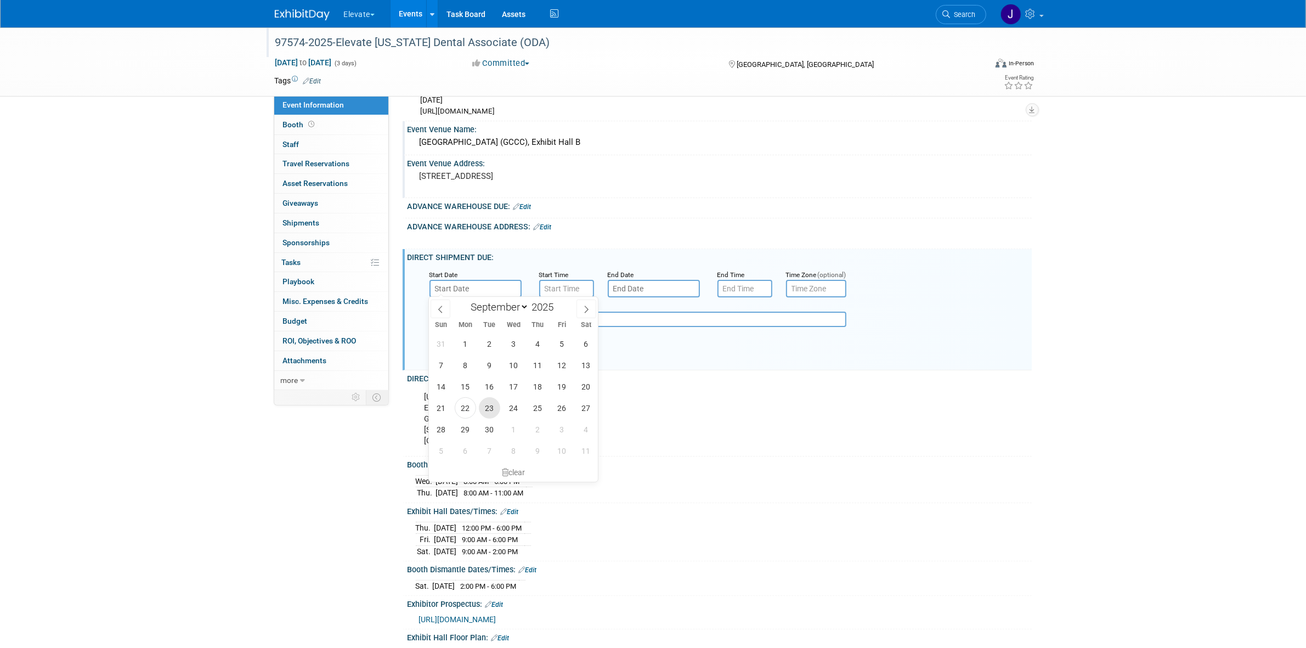
click at [493, 406] on span "23" at bounding box center [489, 407] width 21 height 21
type input "Sep 23, 2025"
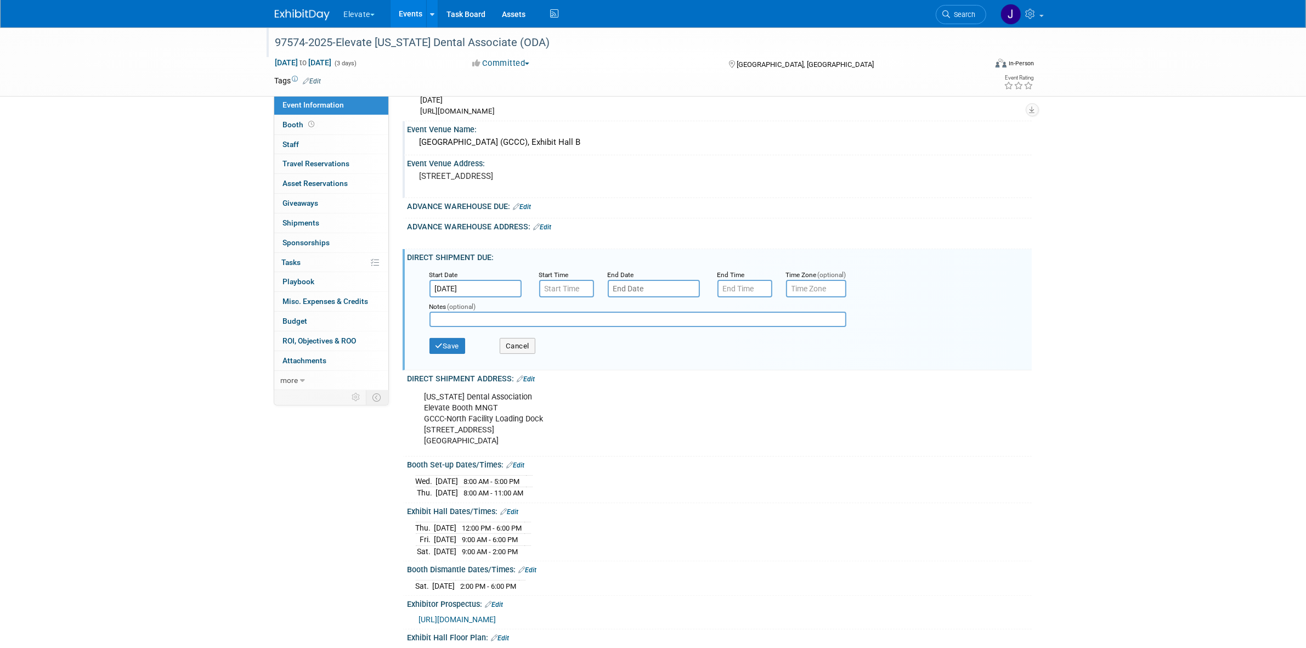
click at [508, 291] on input "text" at bounding box center [654, 289] width 92 height 18
click at [508, 409] on span "26" at bounding box center [739, 407] width 21 height 21
type input "Sep 26, 2025"
click at [508, 285] on input "7:00 AM" at bounding box center [566, 289] width 55 height 18
click at [508, 314] on td at bounding box center [565, 314] width 46 height 28
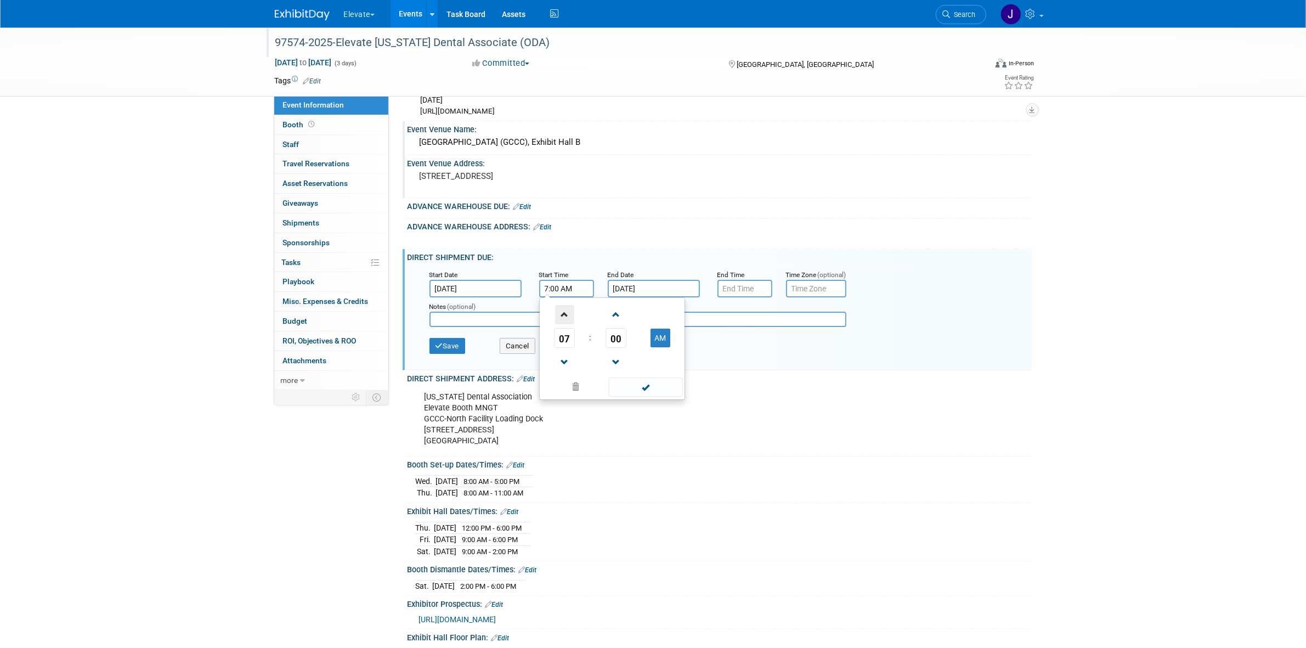
click at [508, 314] on span at bounding box center [564, 314] width 19 height 19
type input "8:00 AM"
click at [508, 297] on div "Notes (optional)" at bounding box center [646, 314] width 451 height 35
click at [508, 293] on input "7:00 PM" at bounding box center [744, 289] width 55 height 18
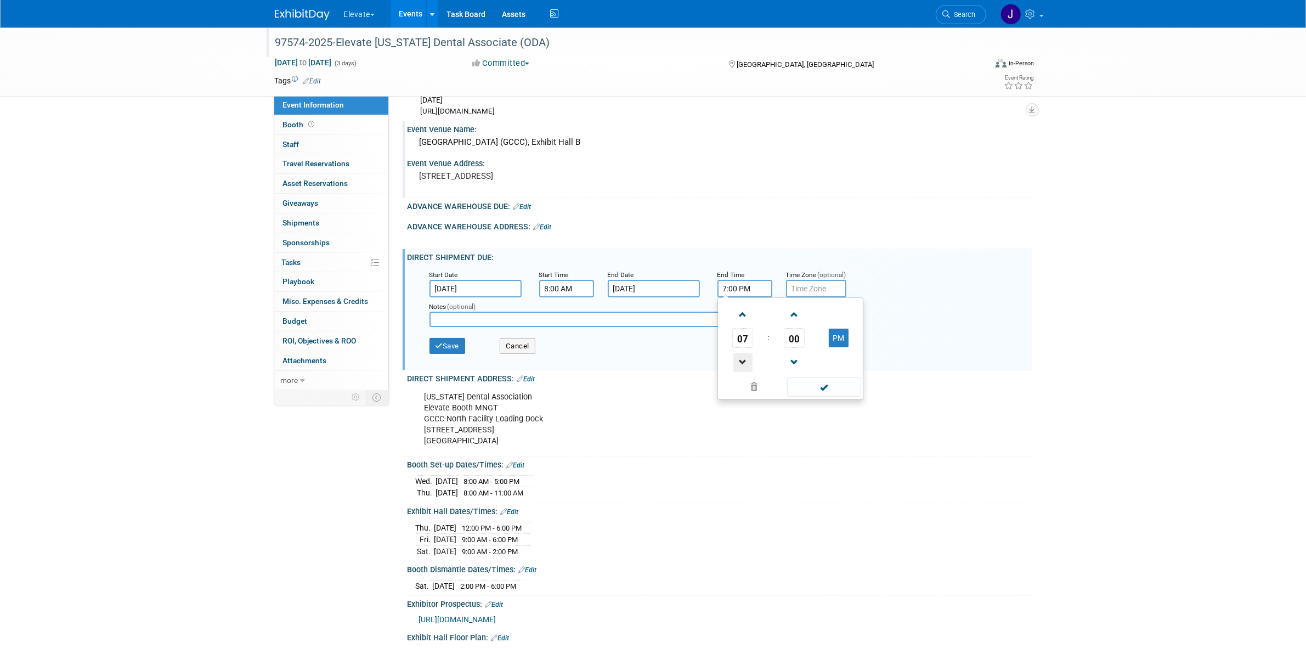
click at [508, 357] on span at bounding box center [742, 362] width 19 height 19
type input "4:00 PM"
click at [508, 381] on span at bounding box center [824, 386] width 74 height 19
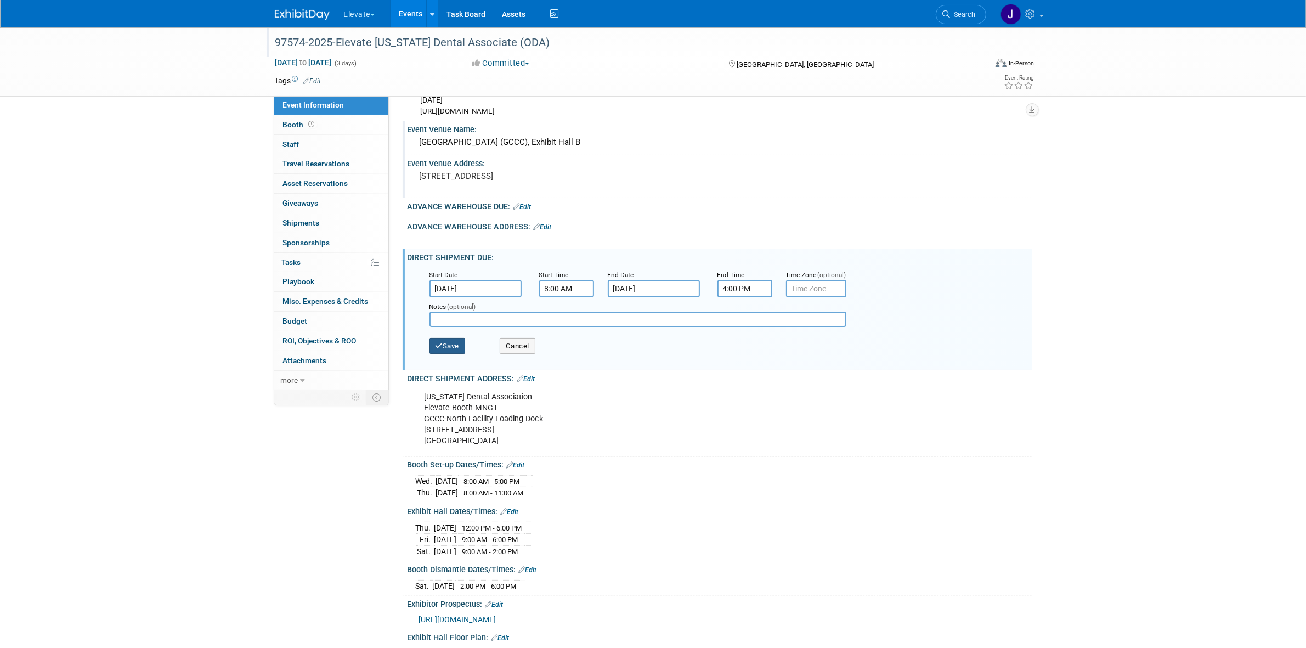
click at [462, 338] on button "Save" at bounding box center [447, 346] width 36 height 16
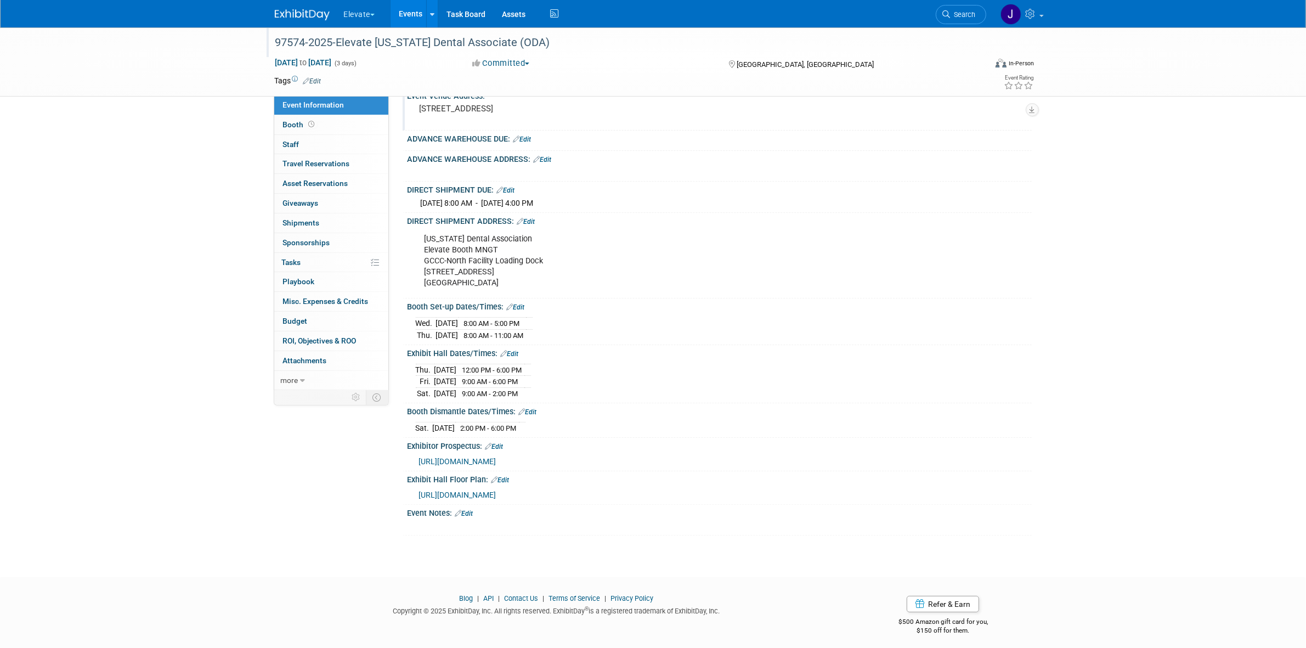
scroll to position [169, 0]
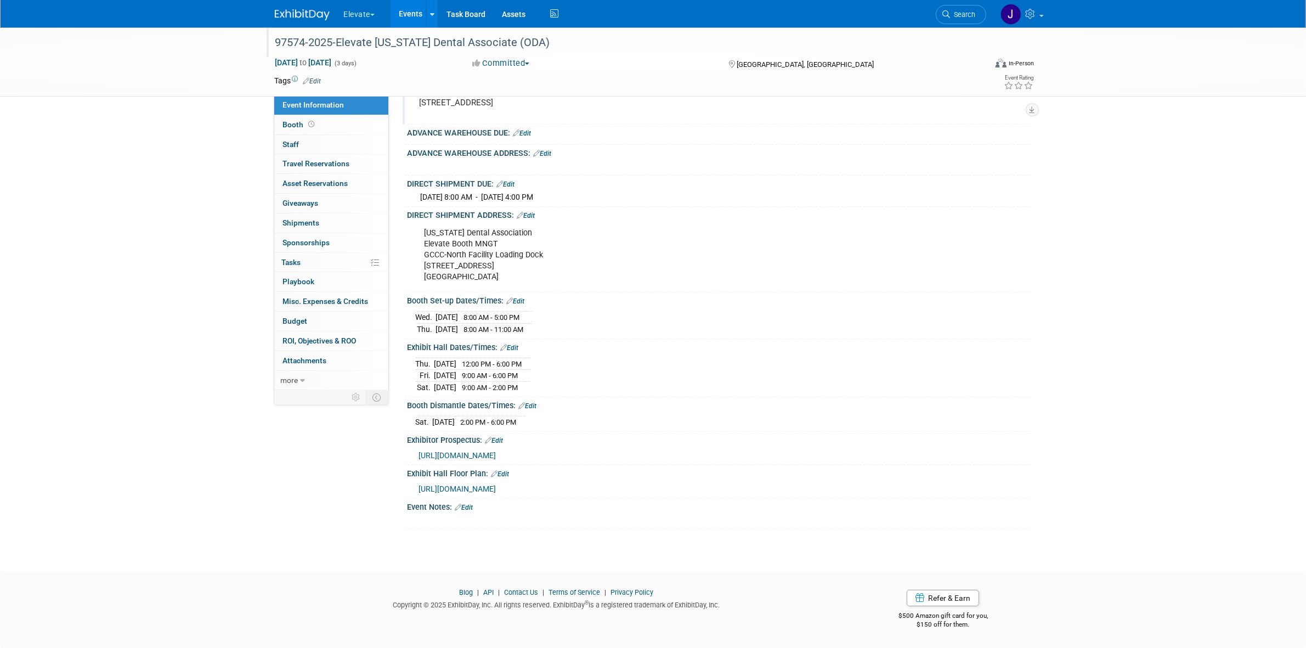
click at [475, 240] on div "Ohio Dental Association Elevate Booth MNGT GCCC-North Facility Loading Dock 23 …" at bounding box center [664, 255] width 494 height 66
click at [503, 226] on div "Ohio Dental Association Elevate Booth MNGT GCCC-North Facility Loading Dock 23 …" at bounding box center [664, 255] width 494 height 66
click at [508, 212] on link "Edit" at bounding box center [526, 216] width 18 height 8
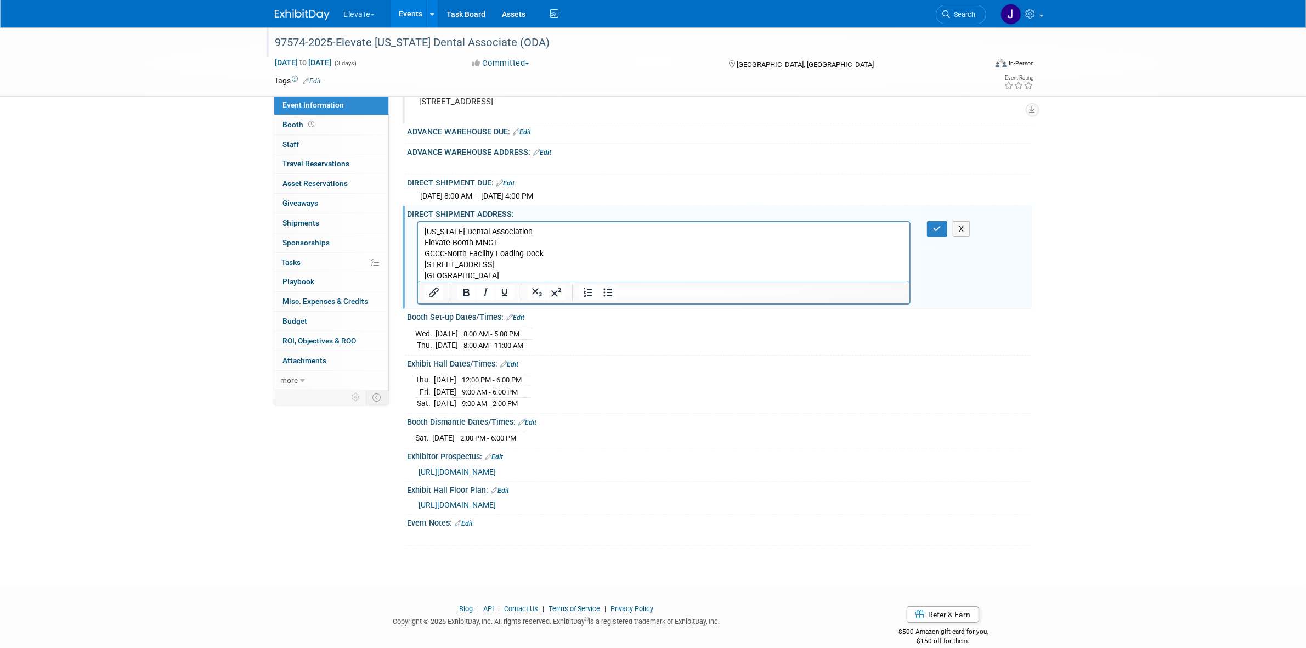
scroll to position [0, 0]
click at [476, 246] on p "Ohio Dental Association Elevate Booth MNGT GCCC-North Facility Loading Dock 23 …" at bounding box center [663, 254] width 479 height 55
click at [508, 231] on button "button" at bounding box center [937, 229] width 20 height 16
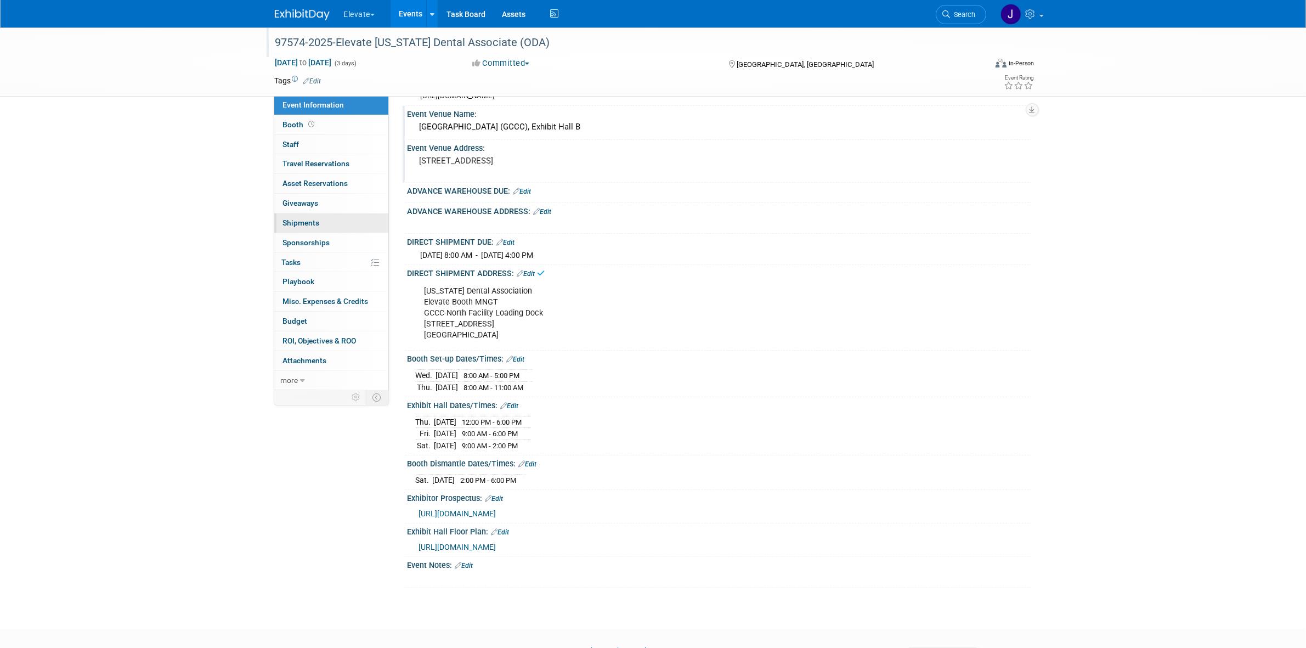
scroll to position [32, 0]
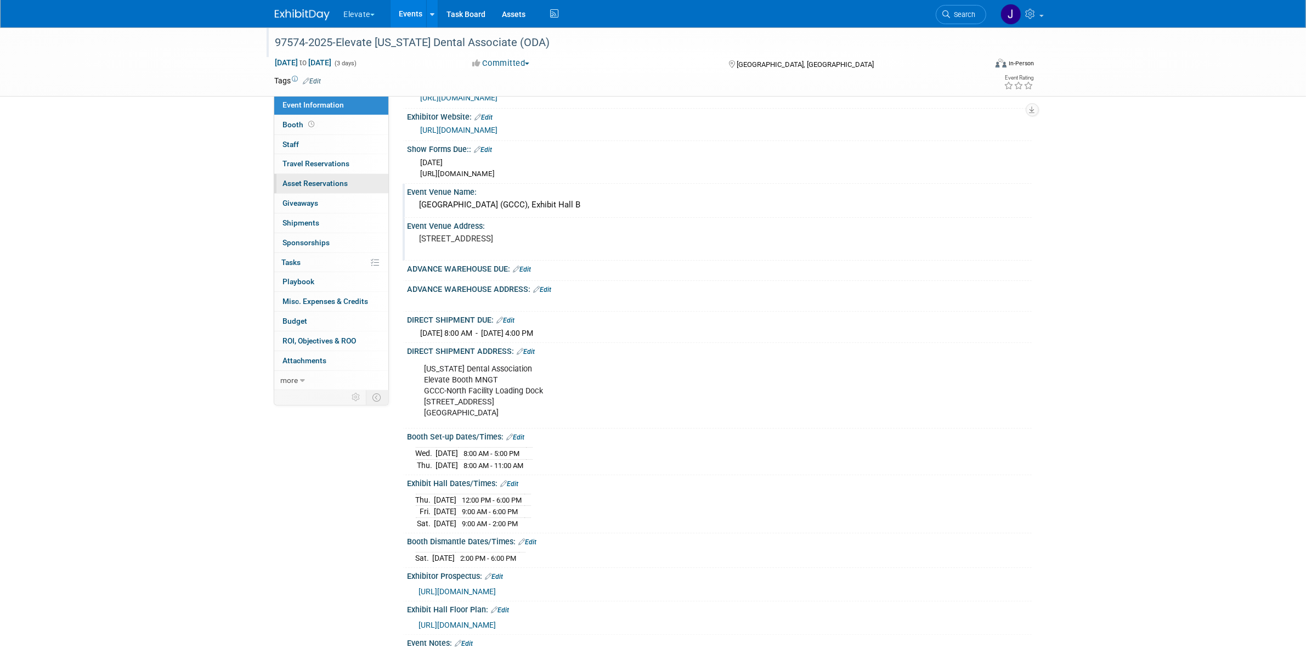
click at [364, 191] on link "0 Asset Reservations 0" at bounding box center [331, 183] width 114 height 19
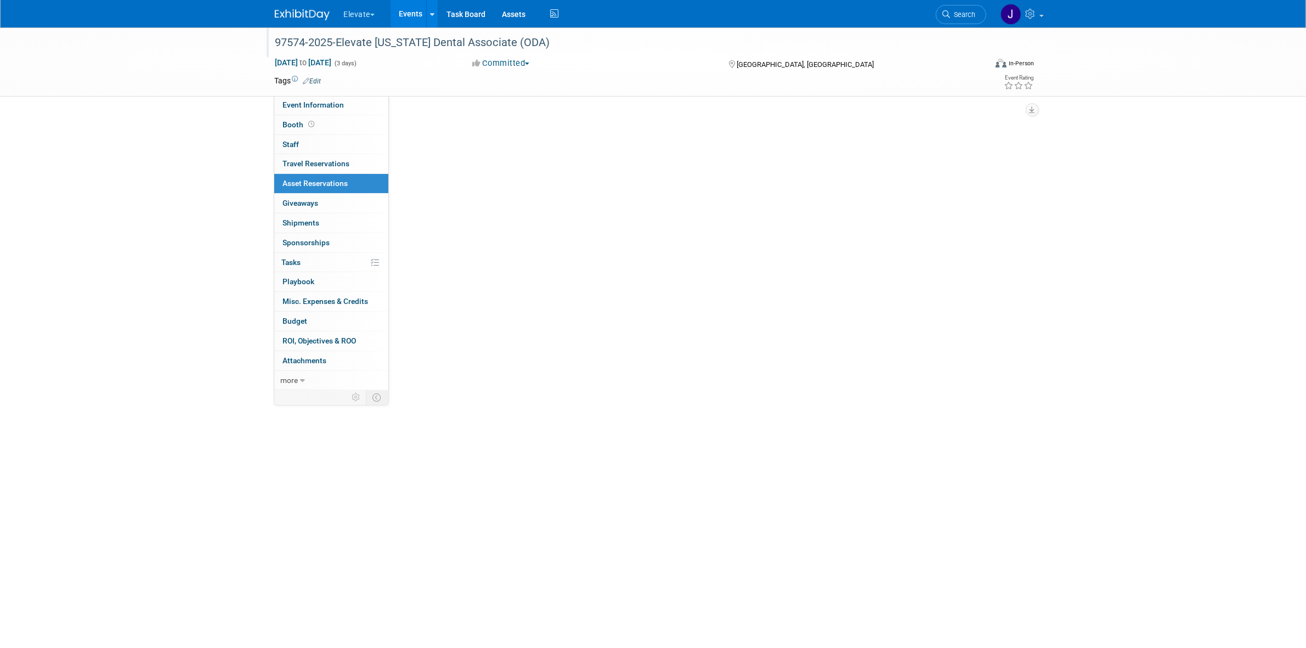
scroll to position [0, 0]
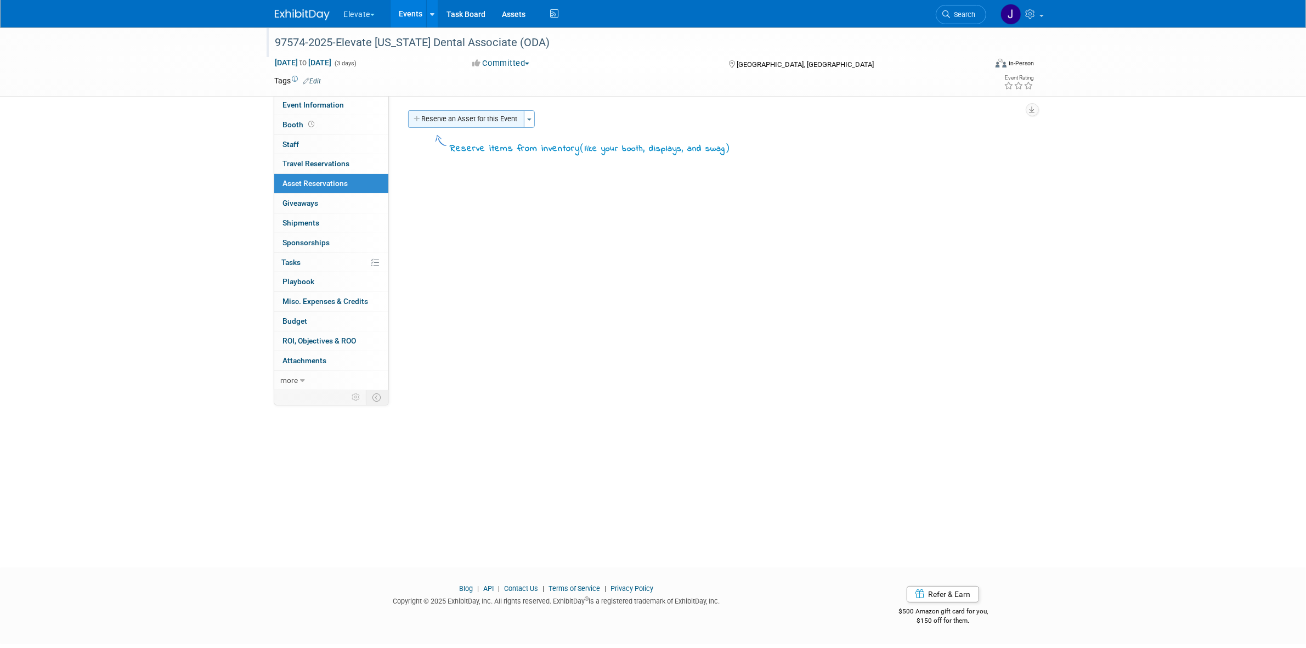
click at [465, 121] on button "Reserve an Asset for this Event" at bounding box center [466, 119] width 116 height 18
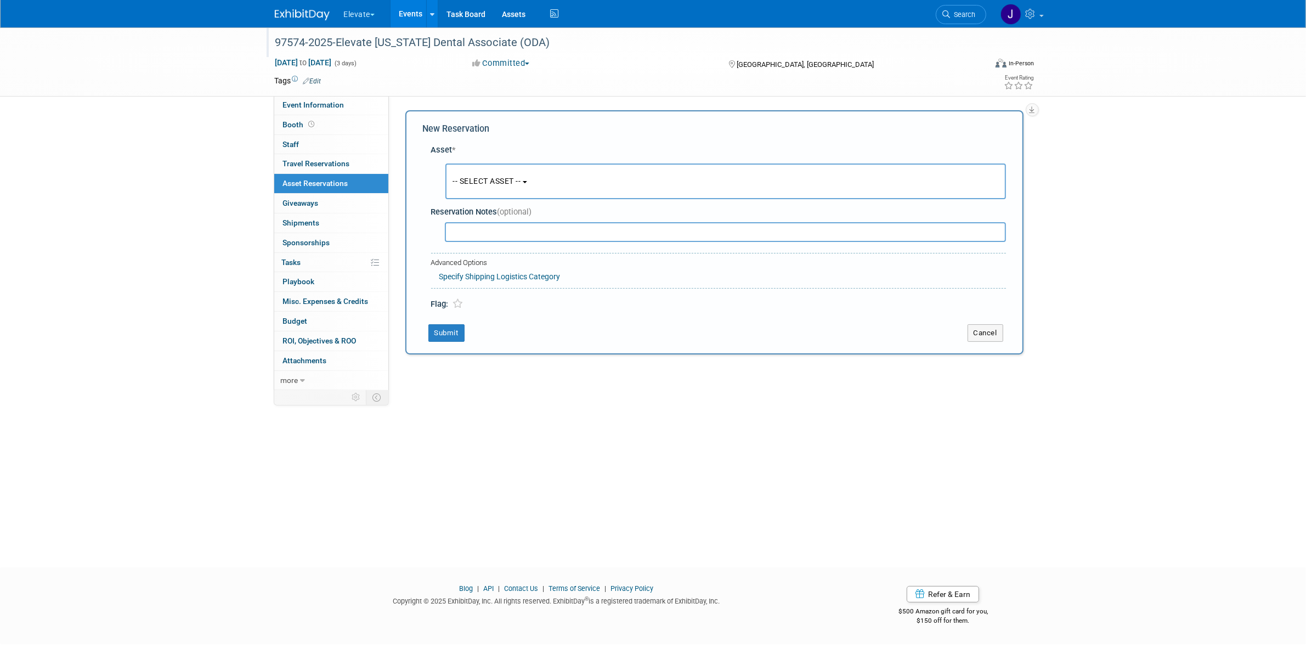
click at [508, 184] on span "-- SELECT ASSET --" at bounding box center [487, 181] width 68 height 9
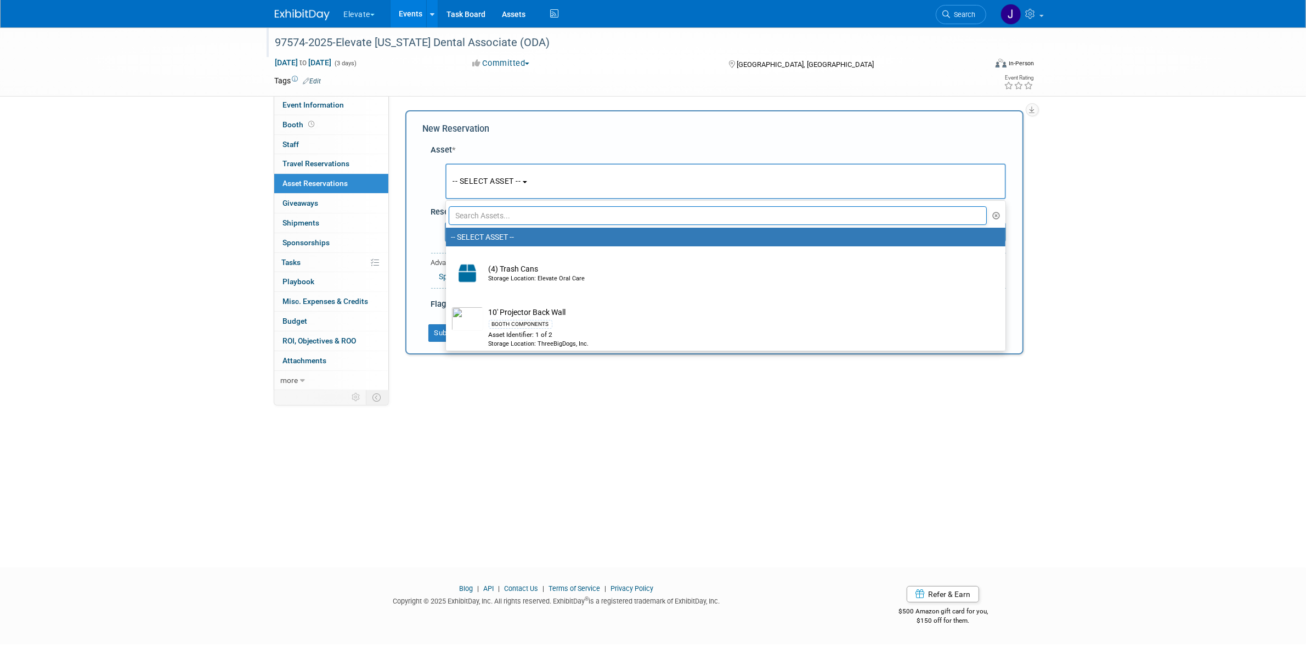
click at [508, 221] on input "text" at bounding box center [718, 215] width 539 height 19
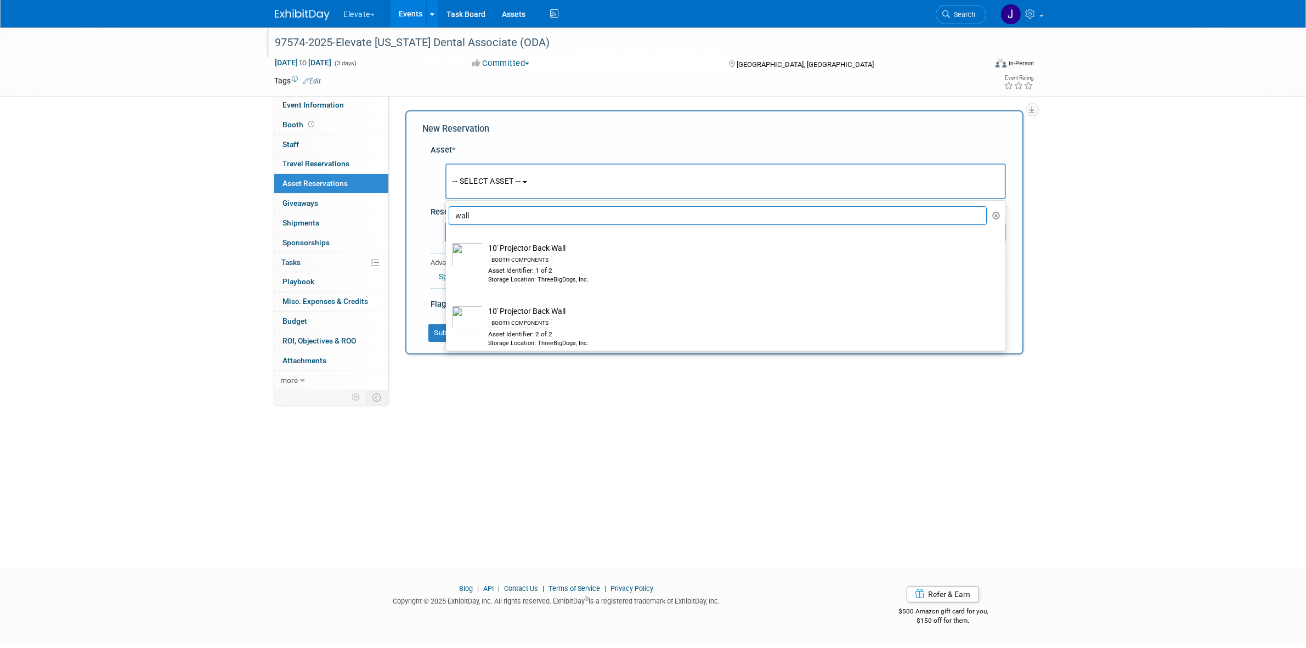
click at [497, 212] on input "wall" at bounding box center [718, 215] width 539 height 19
type input "b"
type input "wall"
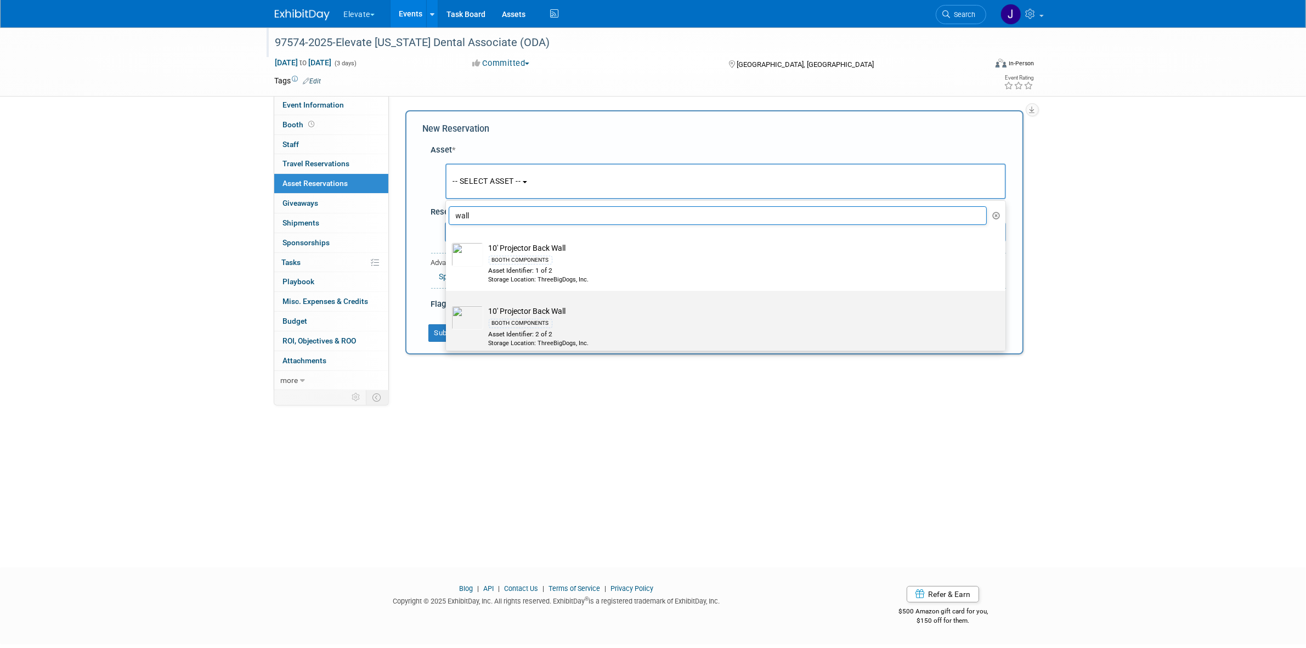
click at [508, 315] on td "10' Projector Back Wall BOOTH COMPONENTS Asset Identifier: 2 of 2 Storage Locat…" at bounding box center [733, 326] width 500 height 42
click at [448, 304] on input "10' Projector Back Wall BOOTH COMPONENTS Asset Identifier: 2 of 2 Storage Locat…" at bounding box center [443, 300] width 7 height 7
select select "10697543"
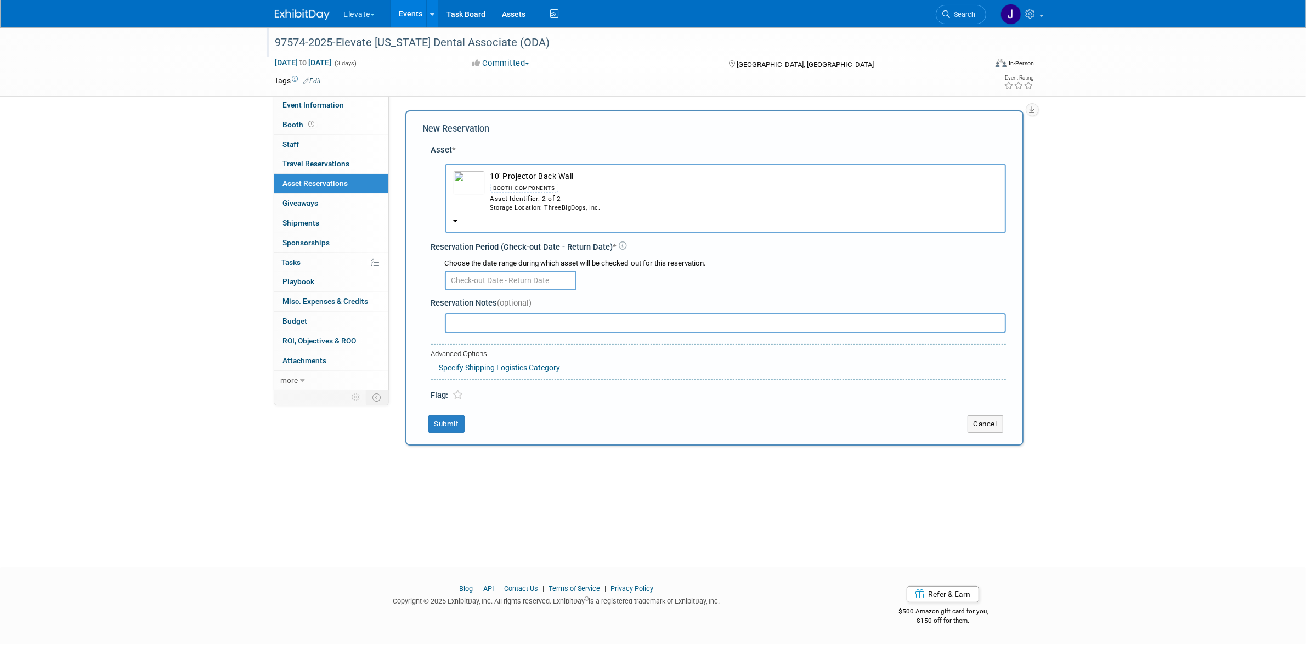
click at [508, 287] on body "Elevate Explore: My Workspaces 28 Go to Workspace: Accutron Axiodent BaseVac Bi…" at bounding box center [653, 324] width 1306 height 648
click at [486, 396] on span "22" at bounding box center [479, 402] width 21 height 21
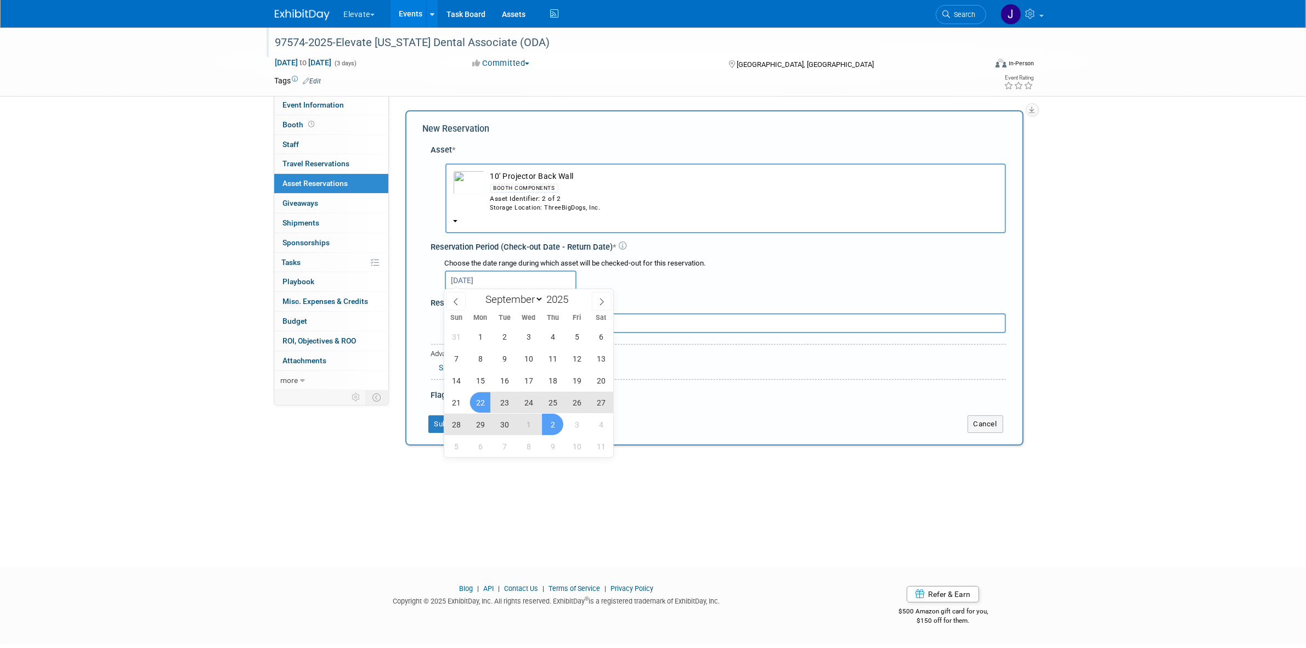
click at [508, 427] on span "2" at bounding box center [552, 424] width 21 height 21
click at [508, 421] on span "1" at bounding box center [528, 424] width 21 height 21
type input "Oct 1, 2025"
click at [508, 248] on div "Reservation Period (Check-out Date - Return Date) *" at bounding box center [718, 247] width 575 height 12
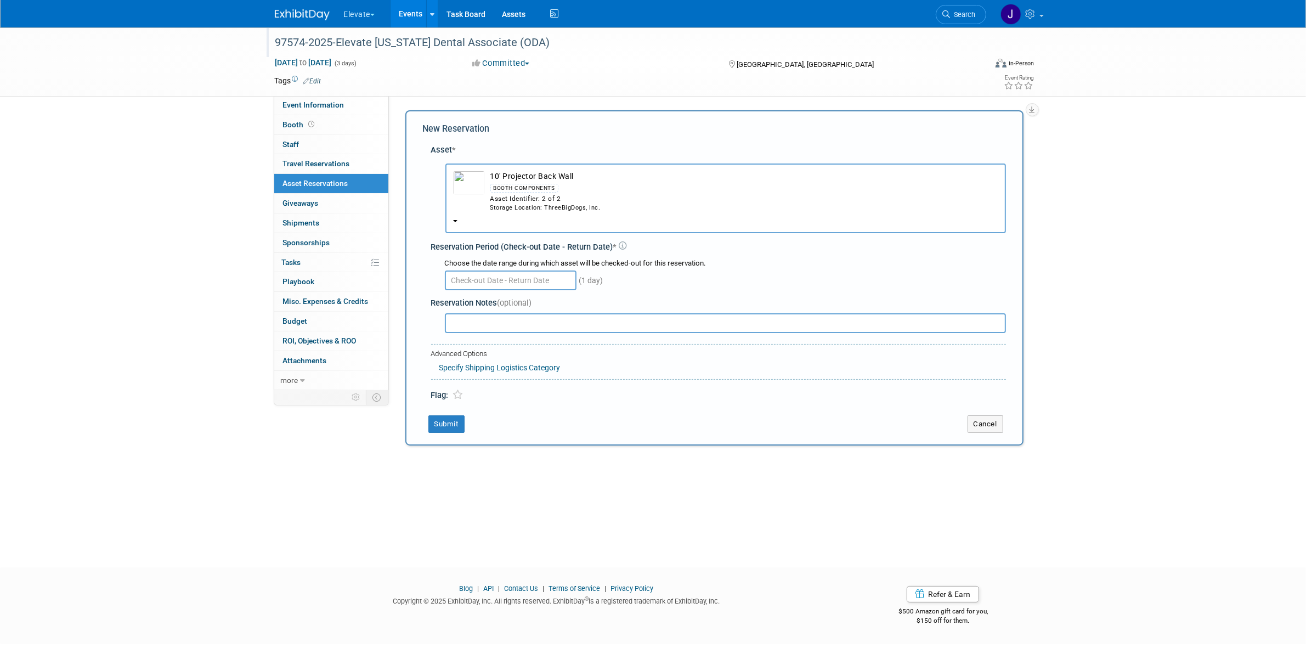
click at [508, 267] on div "Choose the date range during which asset will be checked-out for this reservati…" at bounding box center [725, 263] width 561 height 10
click at [508, 268] on div "Choose the date range during which asset will be checked-out for this reservati…" at bounding box center [725, 274] width 561 height 32
click at [480, 409] on span "22" at bounding box center [479, 402] width 21 height 21
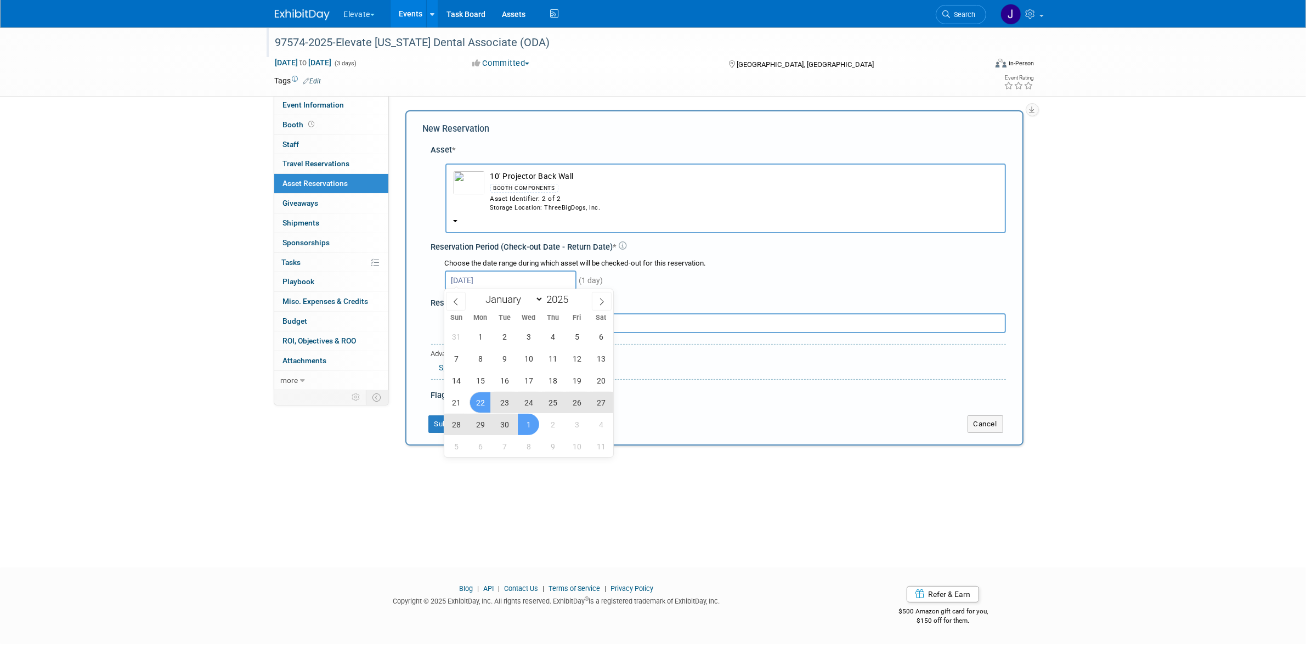
click at [508, 424] on span "1" at bounding box center [528, 424] width 21 height 21
type input "Sep 22, 2025 to Oct 1, 2025"
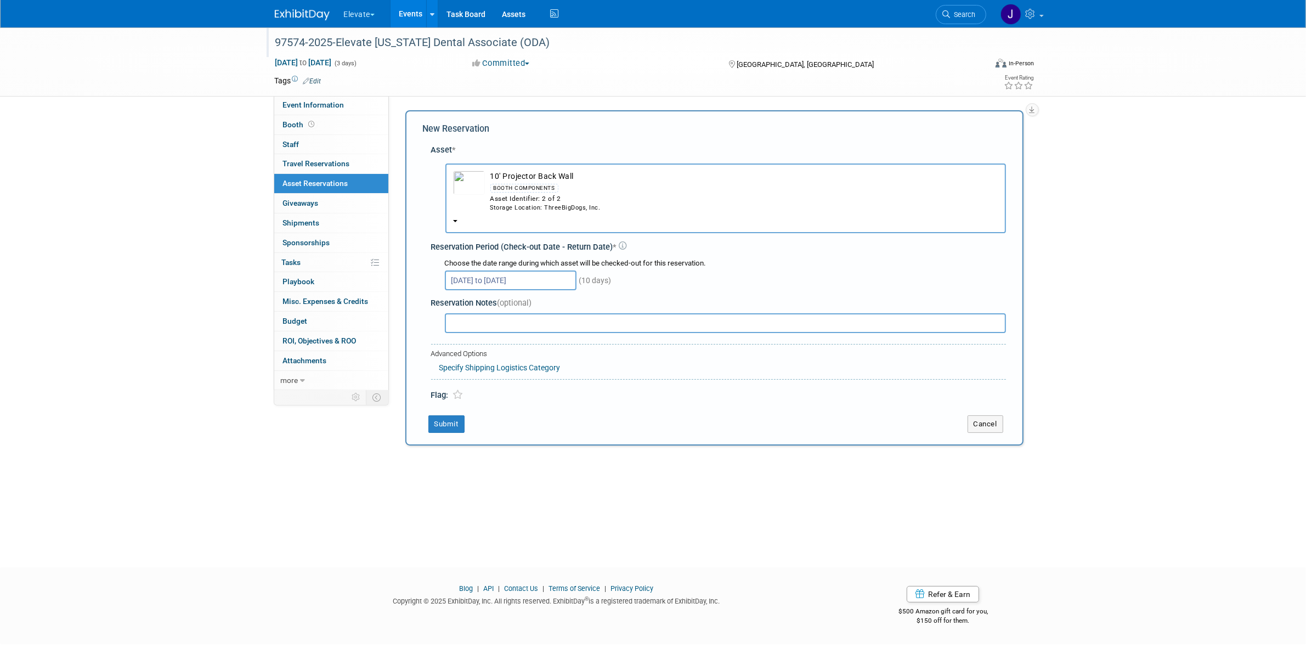
click at [508, 436] on div "Reserve an Asset for this Event Toggle Dropdown New asset reservation Copy asse…" at bounding box center [714, 284] width 618 height 349
click at [457, 415] on button "Submit" at bounding box center [446, 424] width 36 height 18
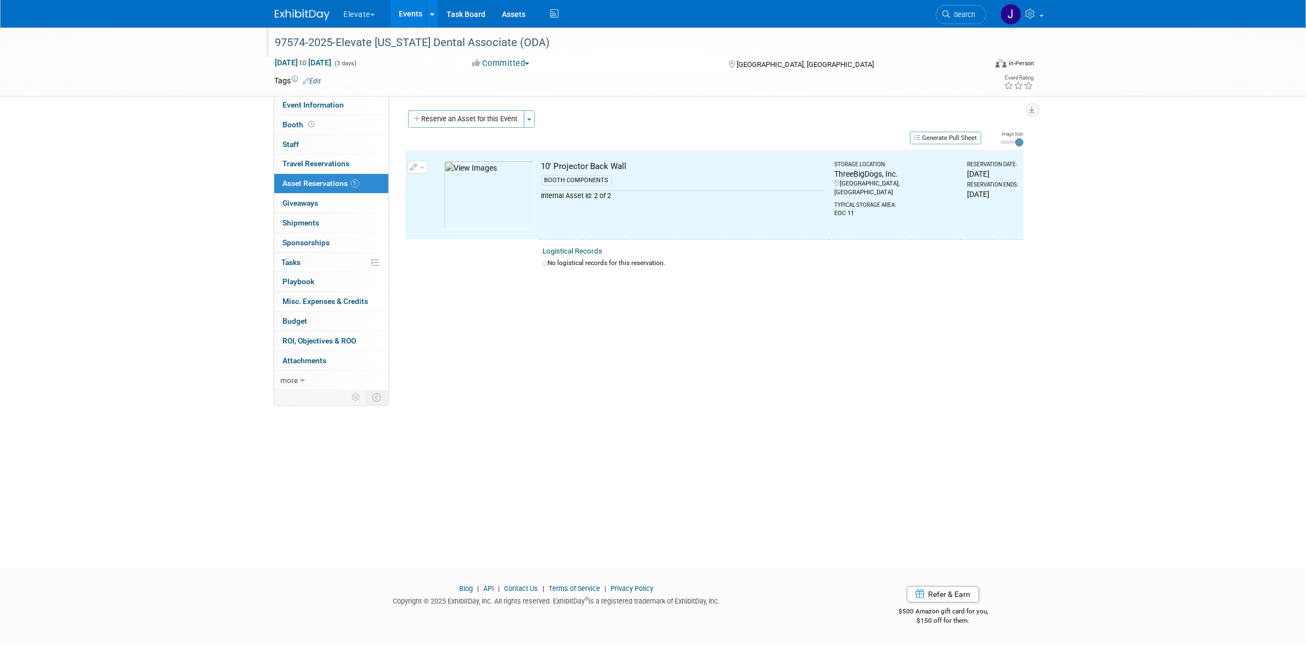
click at [508, 166] on div "10' Projector Back Wall" at bounding box center [682, 167] width 283 height 12
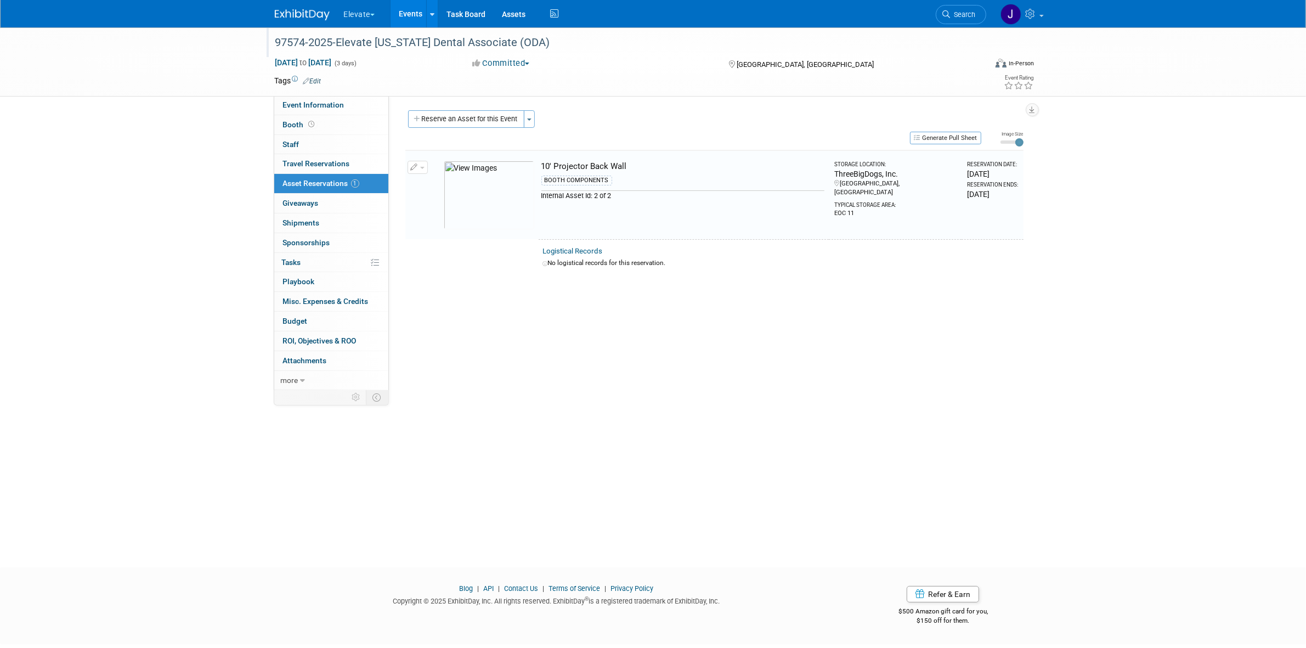
click at [506, 193] on img at bounding box center [489, 195] width 90 height 69
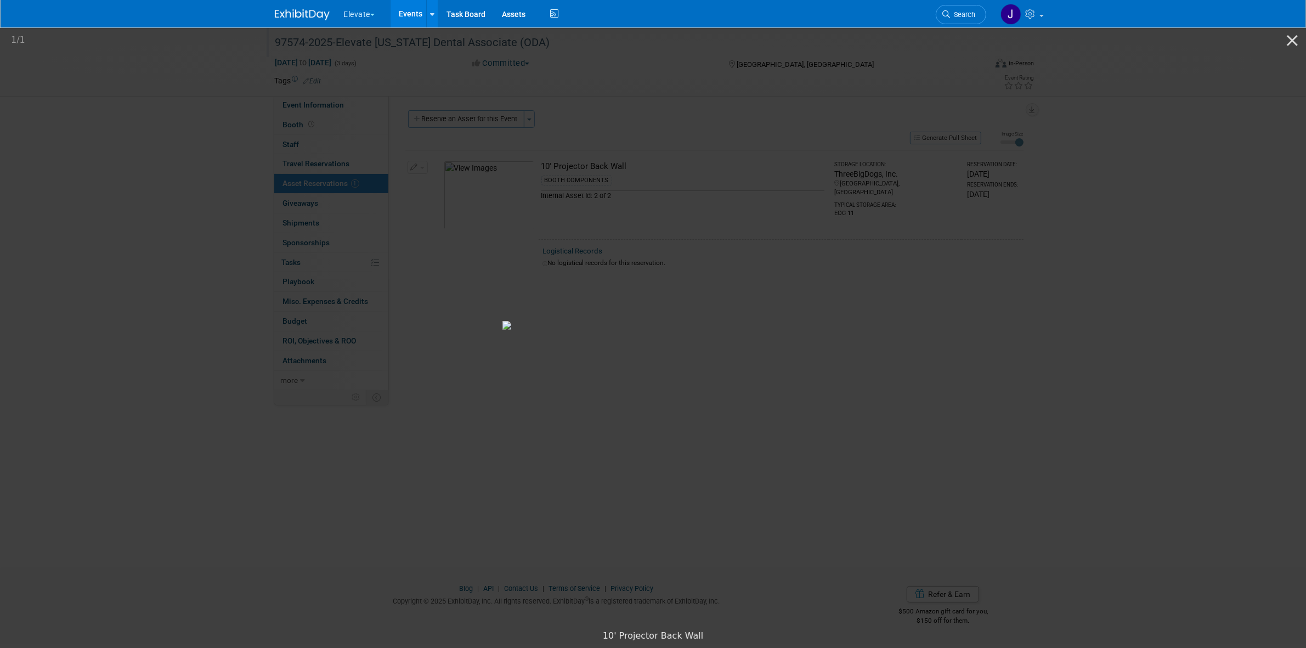
click at [508, 321] on img at bounding box center [653, 325] width 302 height 9
click at [508, 31] on button "Close gallery" at bounding box center [1291, 40] width 27 height 26
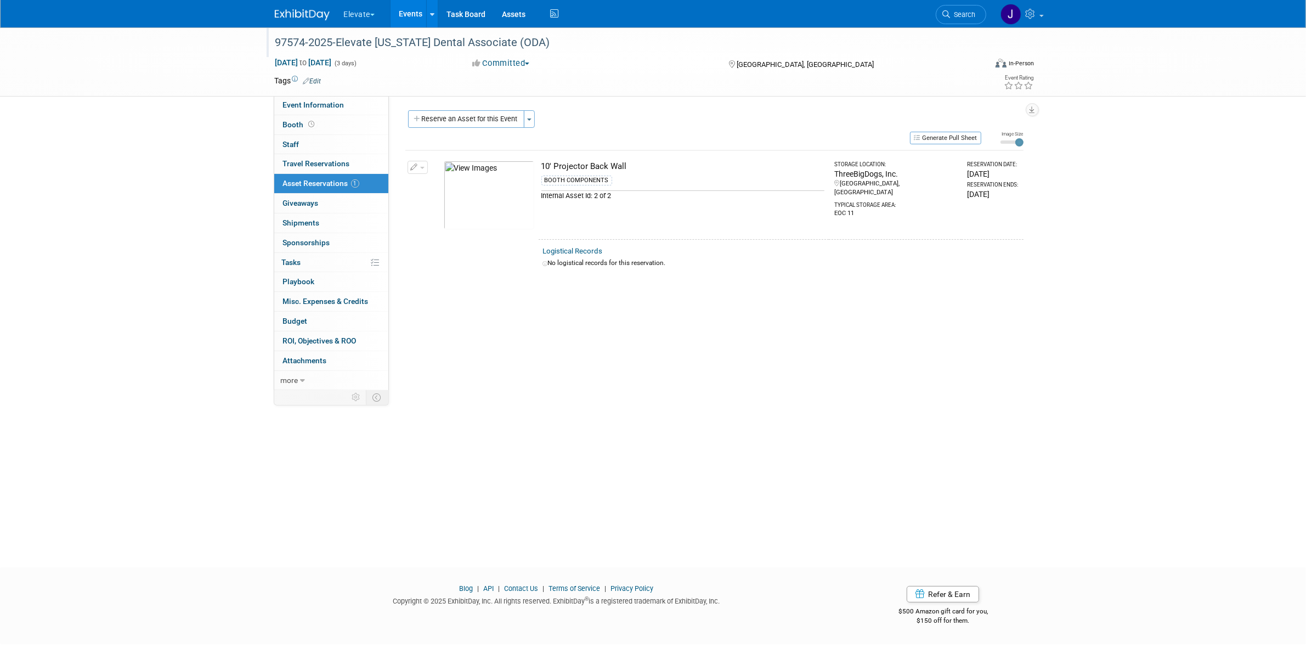
click at [508, 161] on div "10' Projector Back Wall" at bounding box center [682, 167] width 283 height 12
click at [508, 138] on button "Generate Pull Sheet" at bounding box center [945, 138] width 71 height 13
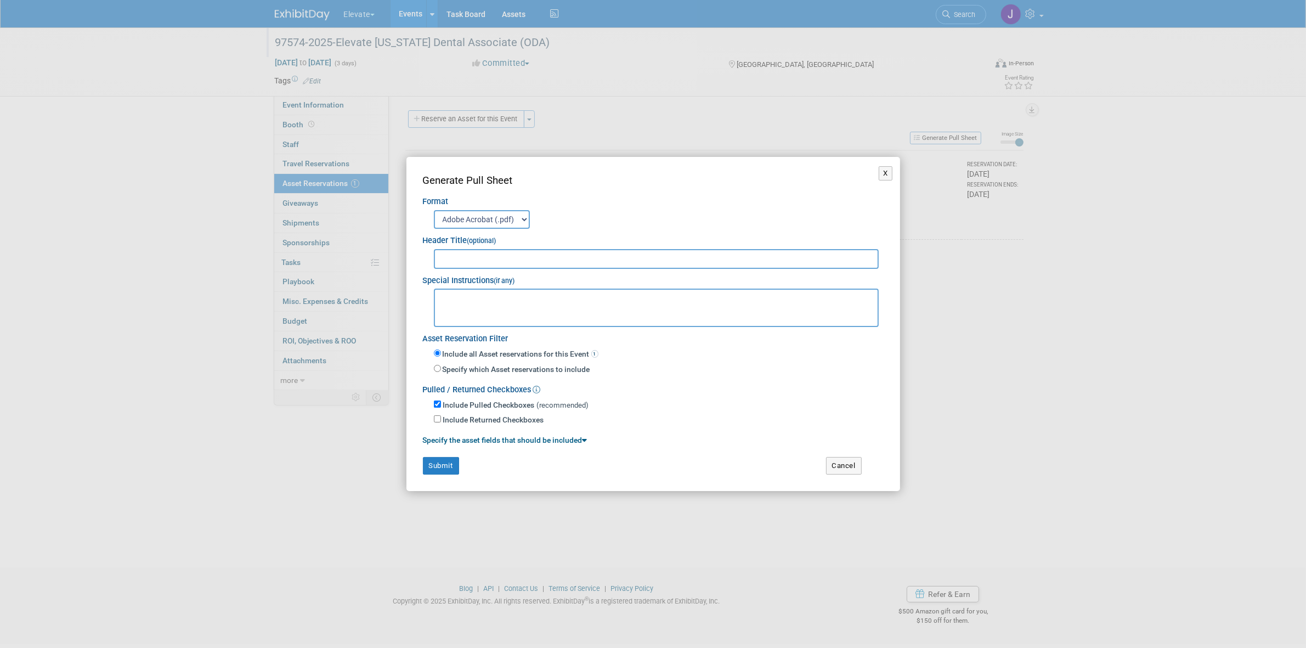
click at [508, 219] on select "Adobe Acrobat (.pdf) MS-Word (.docx)" at bounding box center [482, 219] width 96 height 19
click at [454, 436] on button "Submit" at bounding box center [441, 466] width 36 height 18
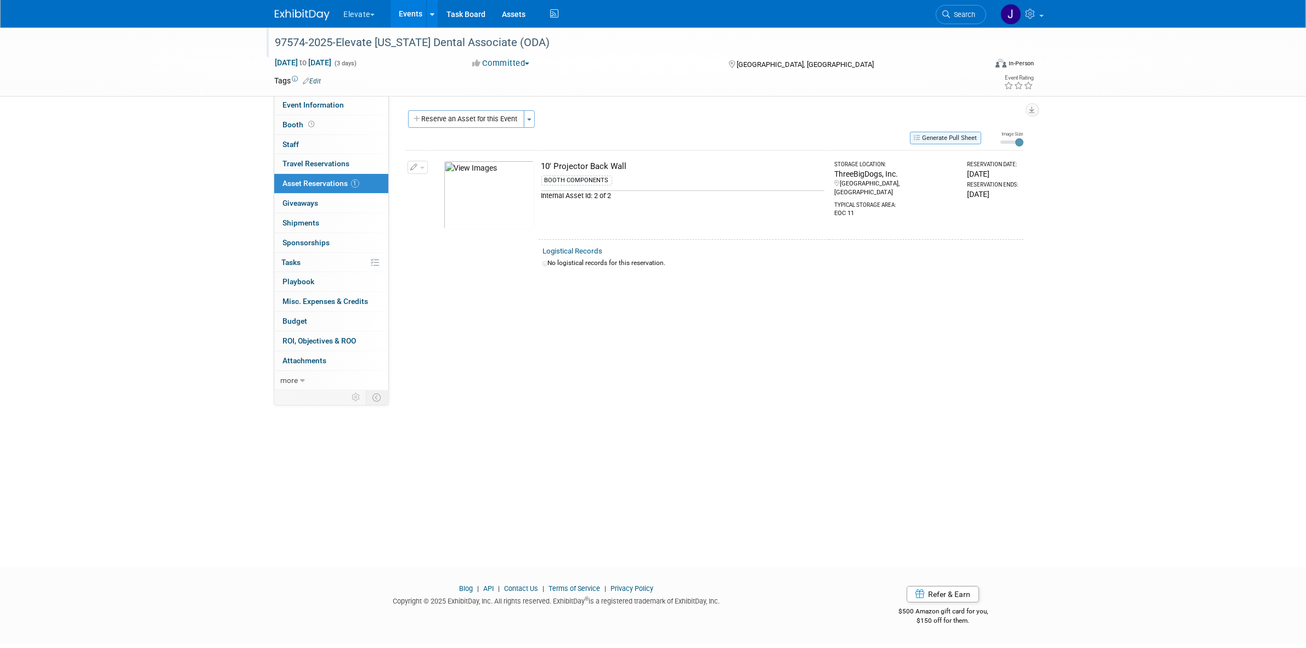
click at [508, 135] on button "Generate Pull Sheet" at bounding box center [945, 138] width 71 height 13
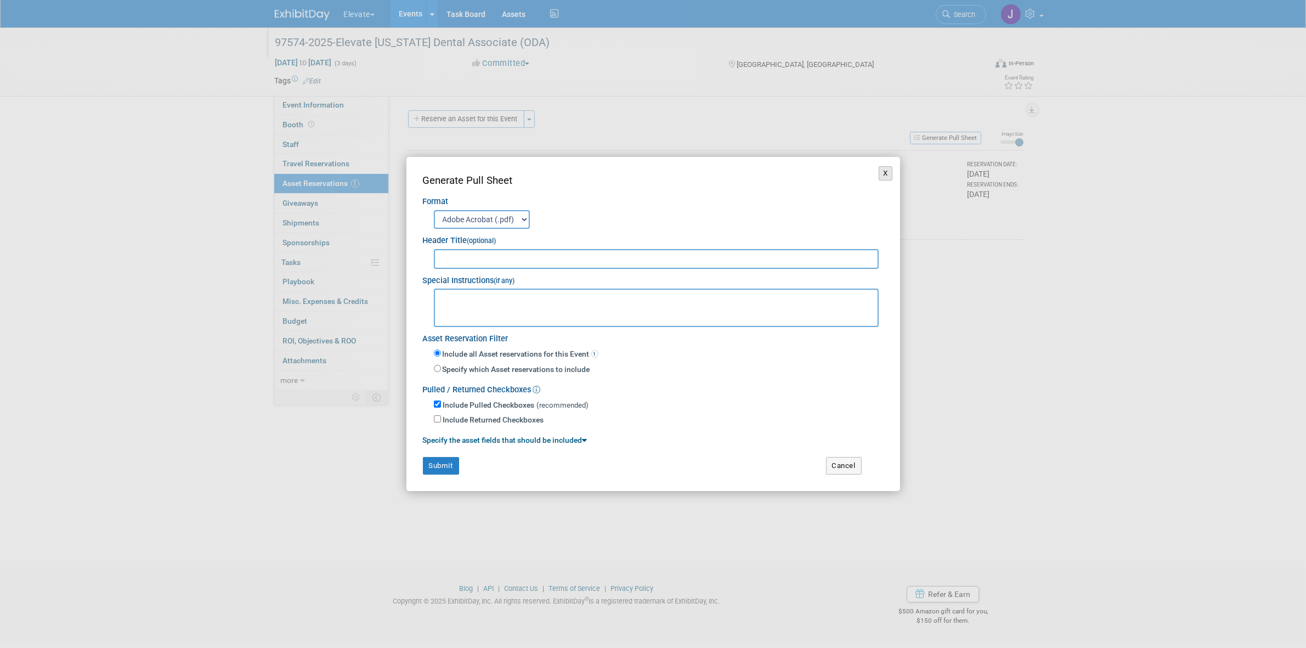
click at [508, 178] on button "X" at bounding box center [886, 173] width 14 height 14
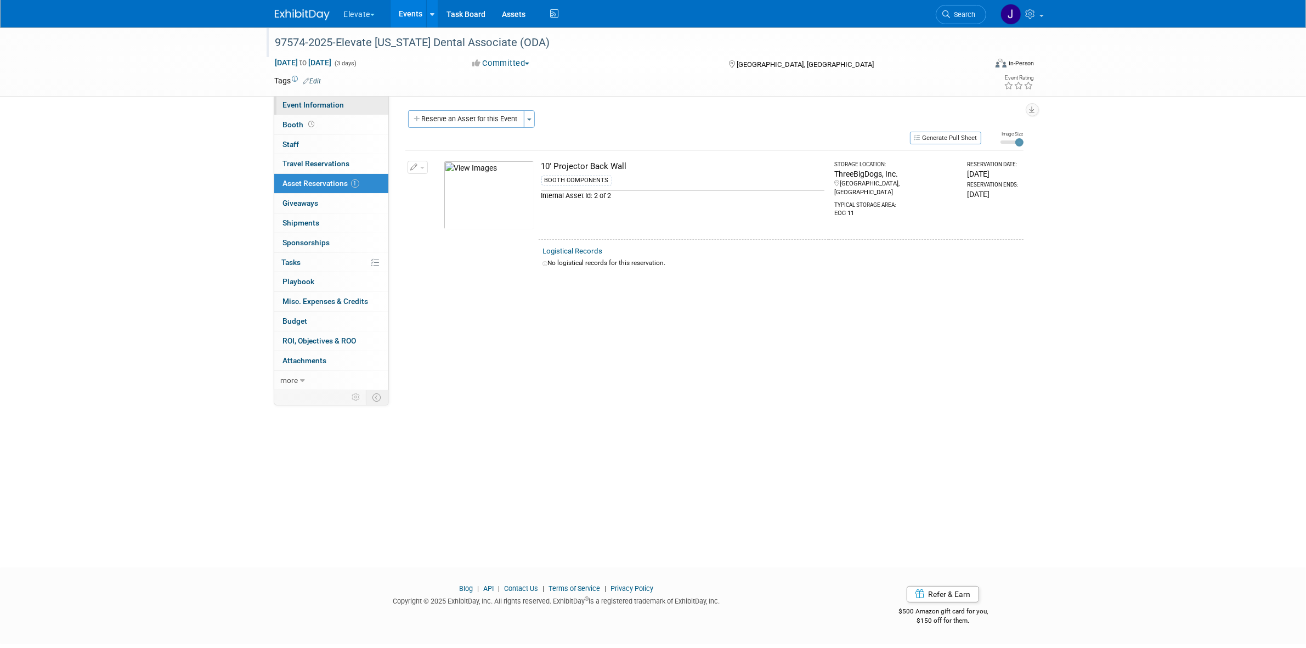
click at [318, 103] on span "Event Information" at bounding box center [313, 104] width 61 height 9
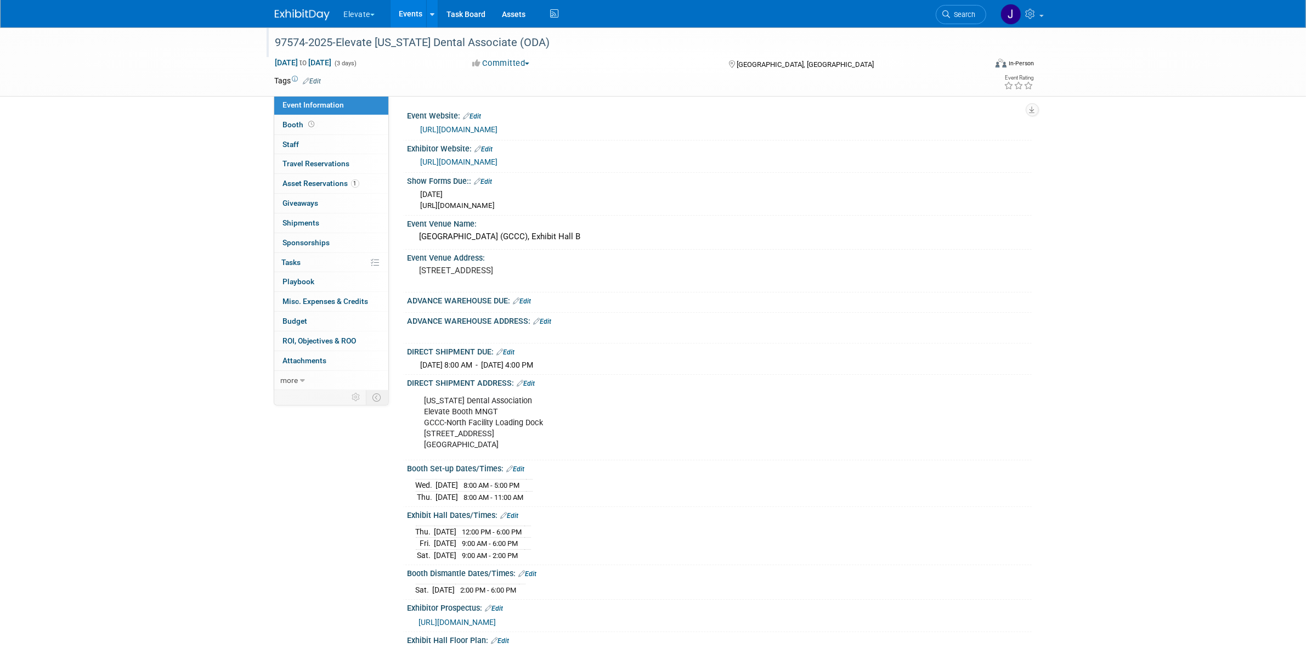
drag, startPoint x: 425, startPoint y: 399, endPoint x: 525, endPoint y: 443, distance: 109.5
click at [508, 436] on div "Ohio Dental Association Elevate Booth MNGT GCCC-North Facility Loading Dock 23 …" at bounding box center [664, 423] width 494 height 66
copy div "Ohio Dental Association Elevate Booth MNGT GCCC-North Facility Loading Dock 23 …"
click at [346, 181] on span "Asset Reservations 1" at bounding box center [321, 183] width 76 height 9
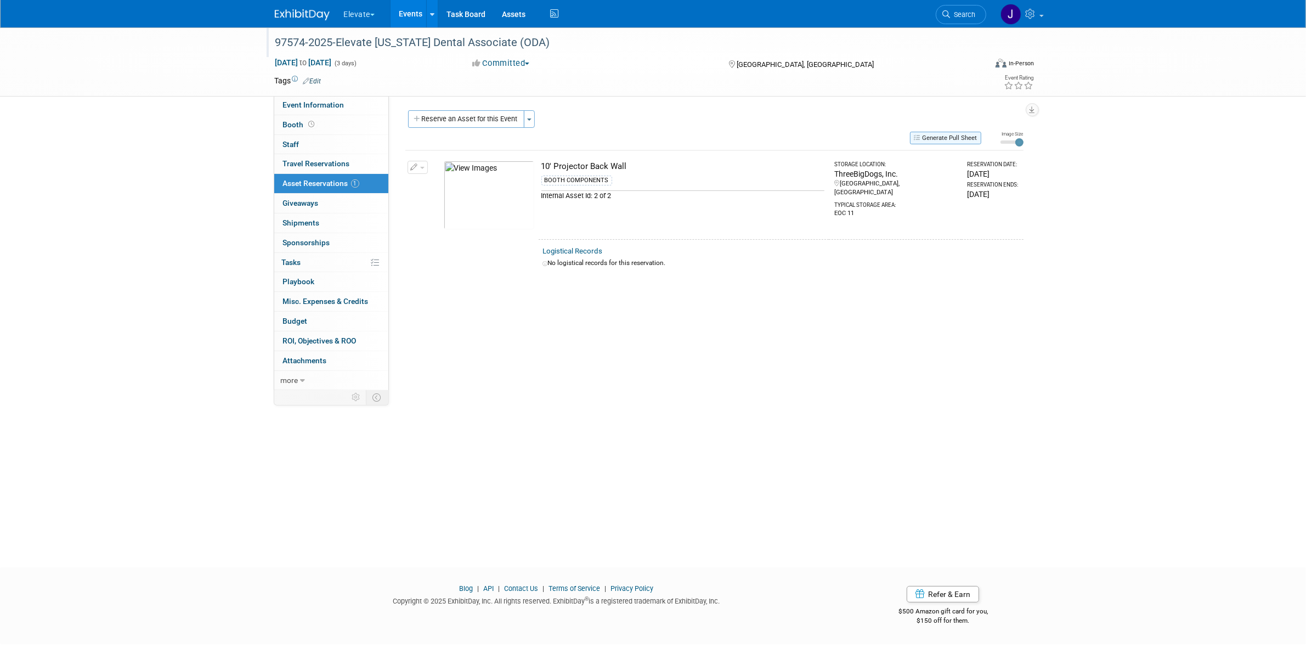
click at [508, 140] on button "Generate Pull Sheet" at bounding box center [945, 138] width 71 height 13
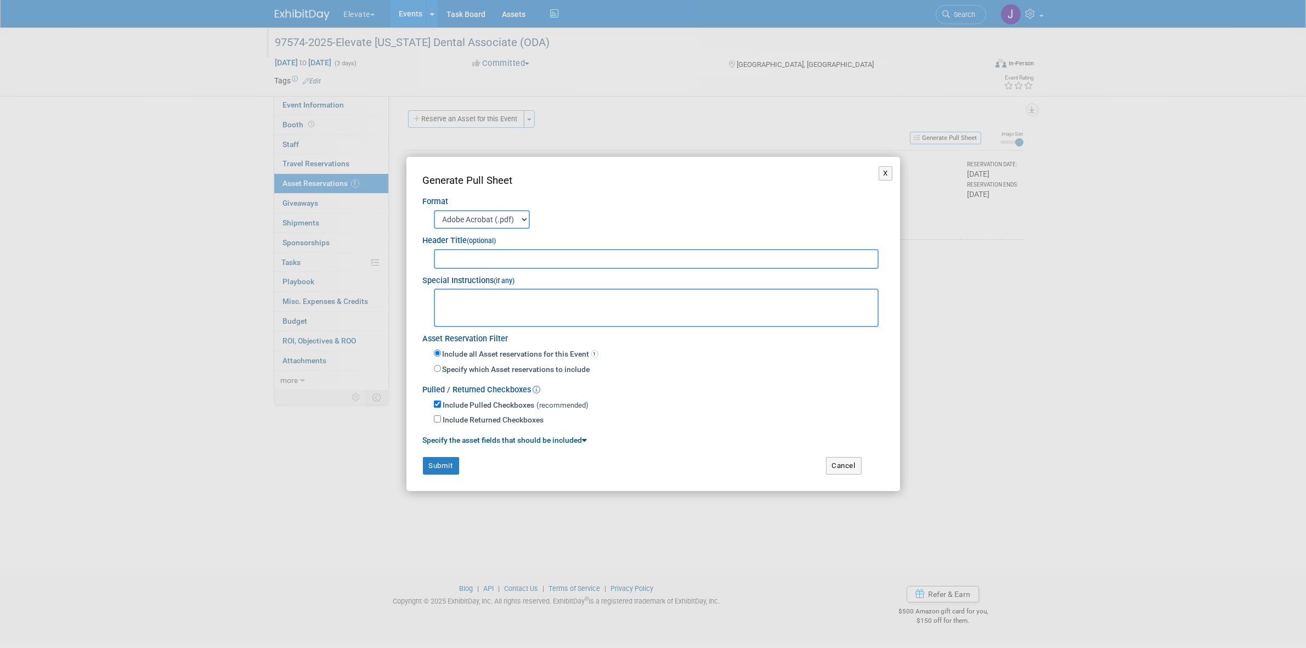
click at [508, 264] on input "text" at bounding box center [656, 259] width 445 height 20
paste input "Ohio Dental Association Elevate Booth MNGT GCCC-North Facility Loading Dock 23 …"
type input "Ohio Dental Association Elevate Booth MNGT GCCC-North Facility Loading Dock 23 …"
click at [508, 250] on input "Ohio Dental Association Elevate Booth MNGT GCCC-North Facility Loading Dock 23 …" at bounding box center [656, 259] width 445 height 20
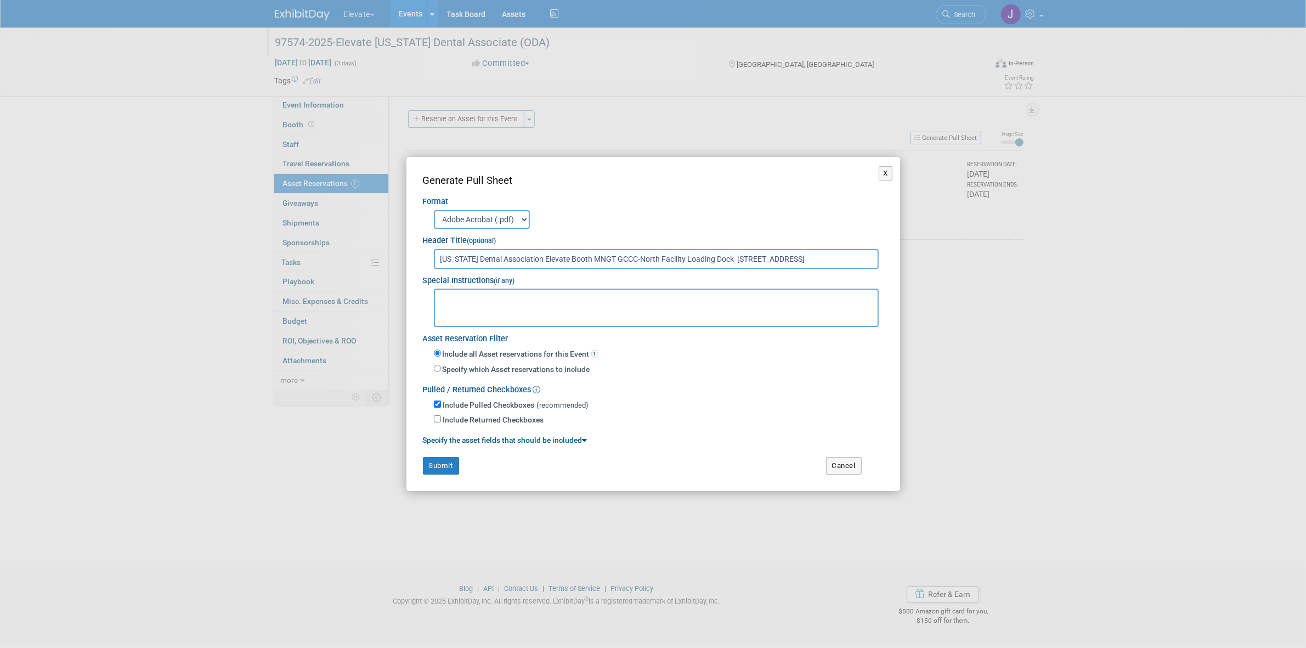
click at [508, 250] on input "Ohio Dental Association Elevate Booth MNGT GCCC-North Facility Loading Dock 23 …" at bounding box center [656, 259] width 445 height 20
click at [508, 308] on textarea at bounding box center [656, 307] width 445 height 38
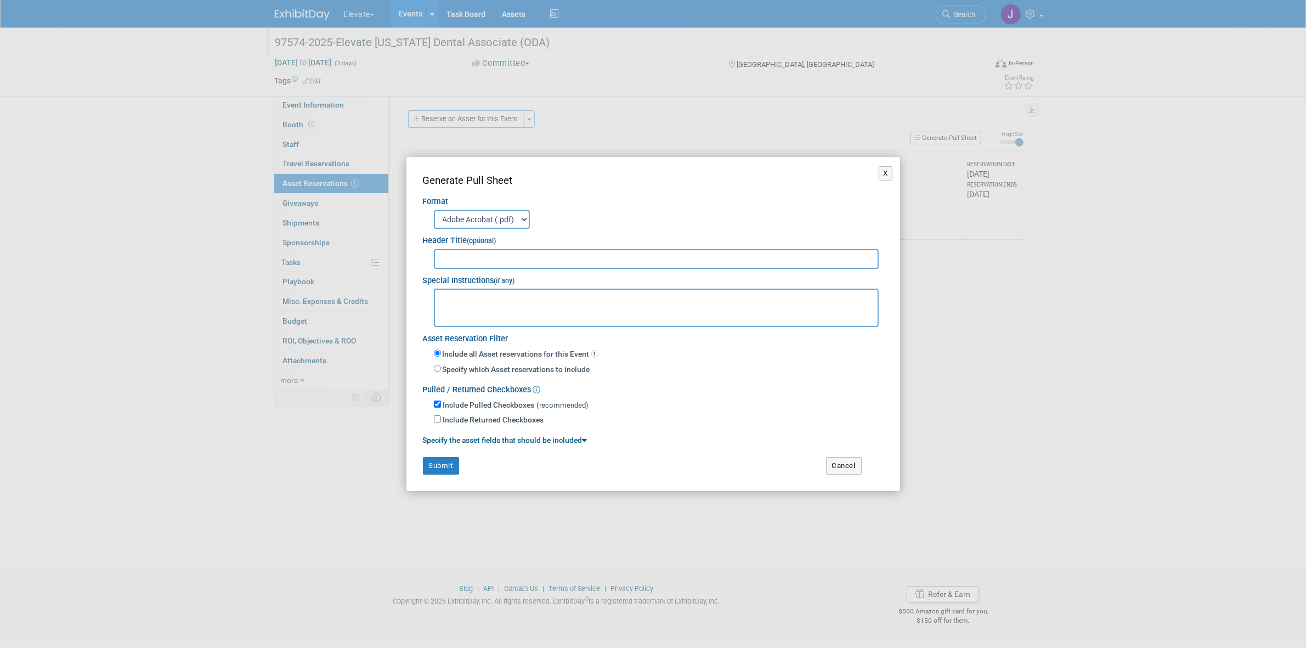
paste textarea "Ohio Dental Association Elevate Booth MNGT GCCC-North Facility Loading Dock 23 …"
type textarea "Ohio Dental Association Elevate Booth MNGT GCCC-North Facility Loading Dock 23 …"
click at [450, 436] on button "Submit" at bounding box center [441, 466] width 36 height 18
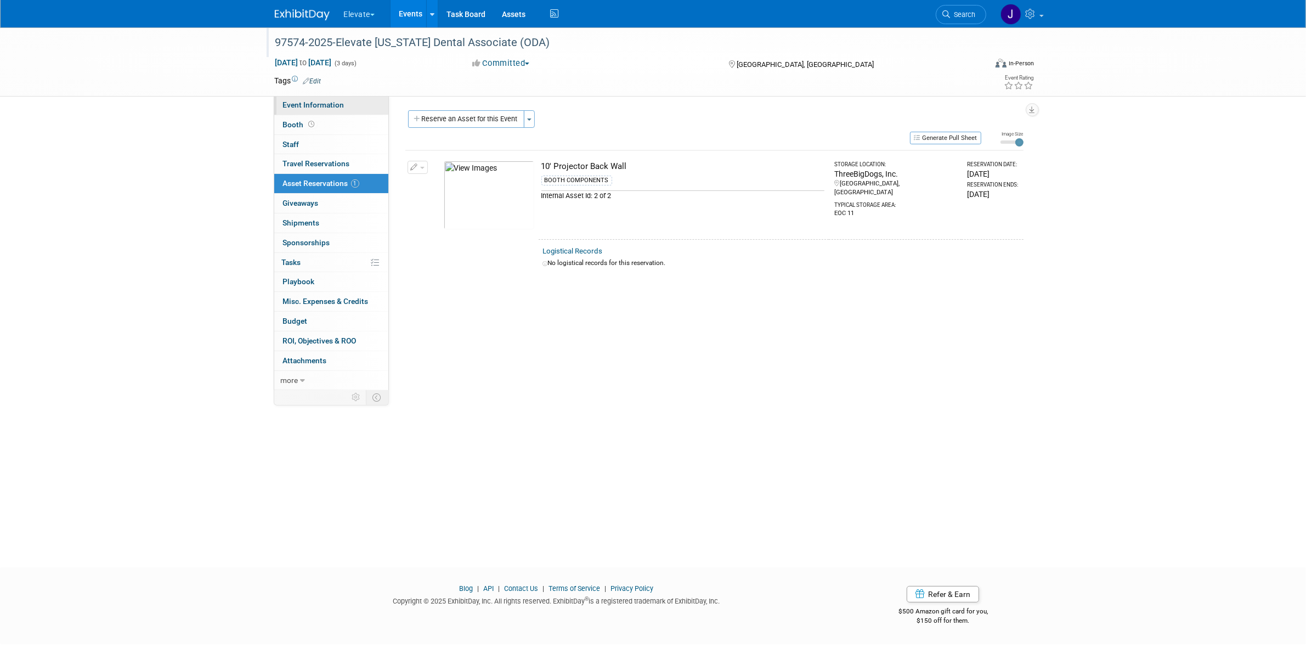
click at [347, 100] on link "Event Information" at bounding box center [331, 104] width 114 height 19
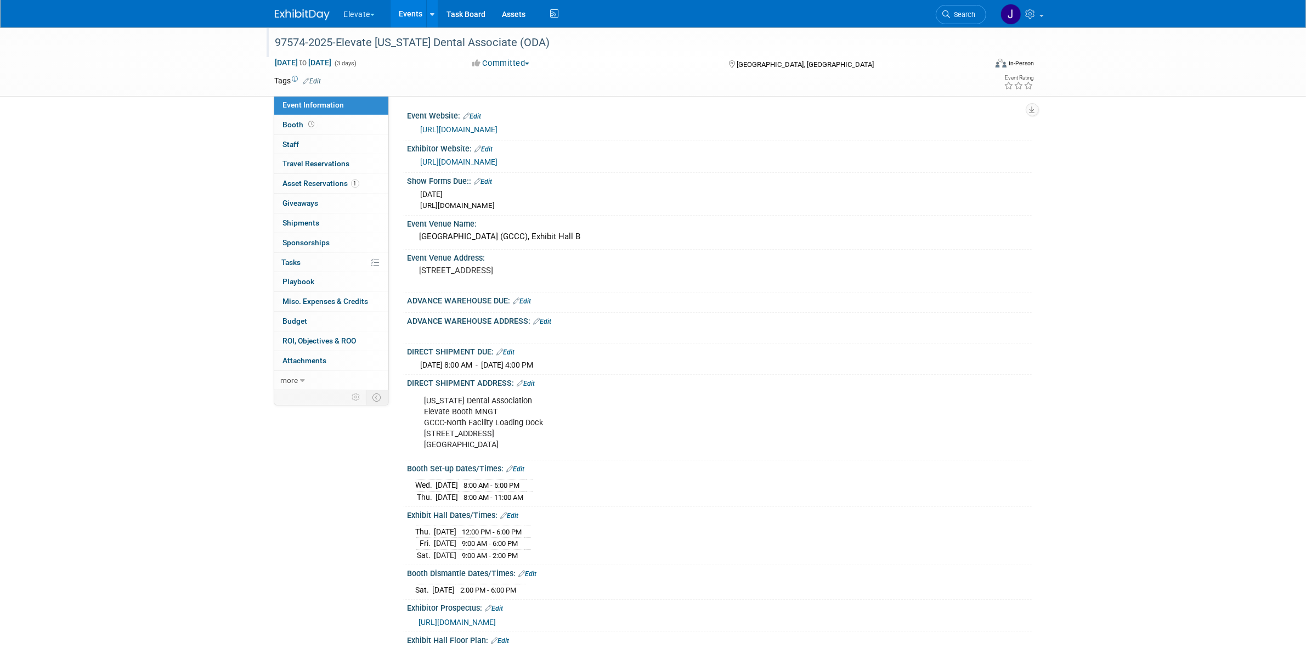
click at [500, 407] on div "Ohio Dental Association Elevate Booth MNGT GCCC-North Facility Loading Dock 23 …" at bounding box center [664, 423] width 494 height 66
click at [508, 381] on icon at bounding box center [520, 383] width 7 height 7
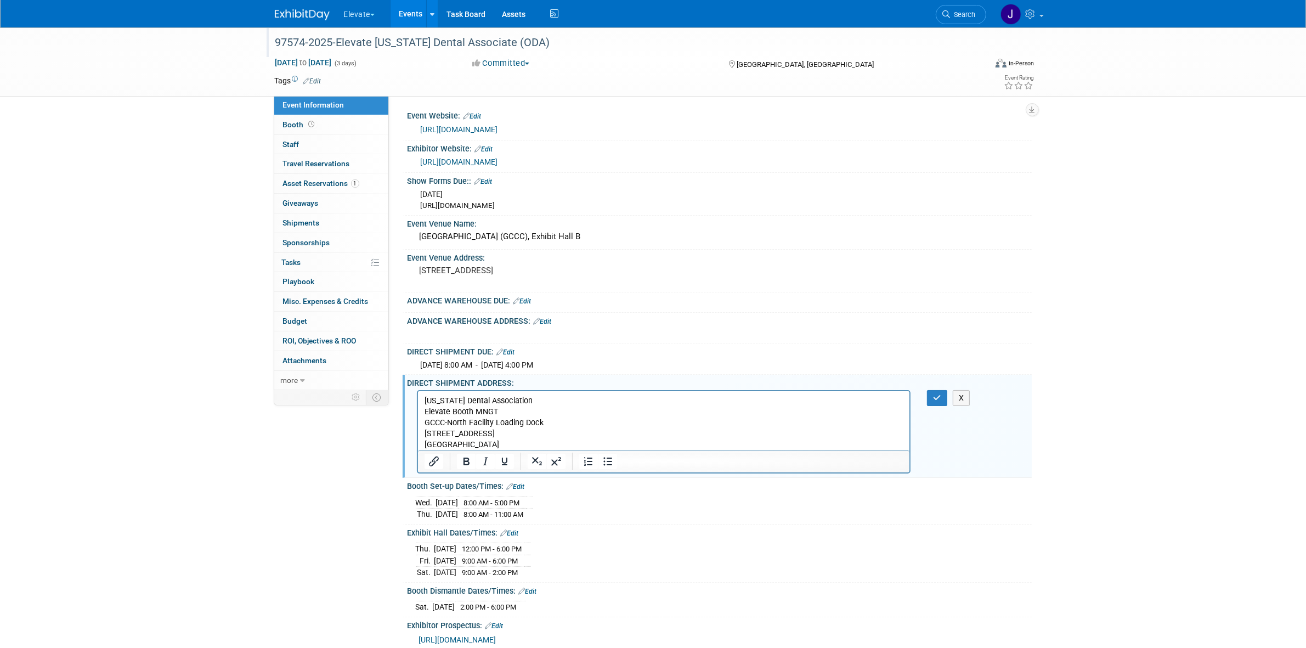
scroll to position [0, 0]
click at [491, 413] on p "Ohio Dental Association Elevate Booth MNGT GCCC-North Facility Loading Dock 23 …" at bounding box center [663, 422] width 479 height 55
click at [508, 399] on icon "button" at bounding box center [937, 398] width 8 height 8
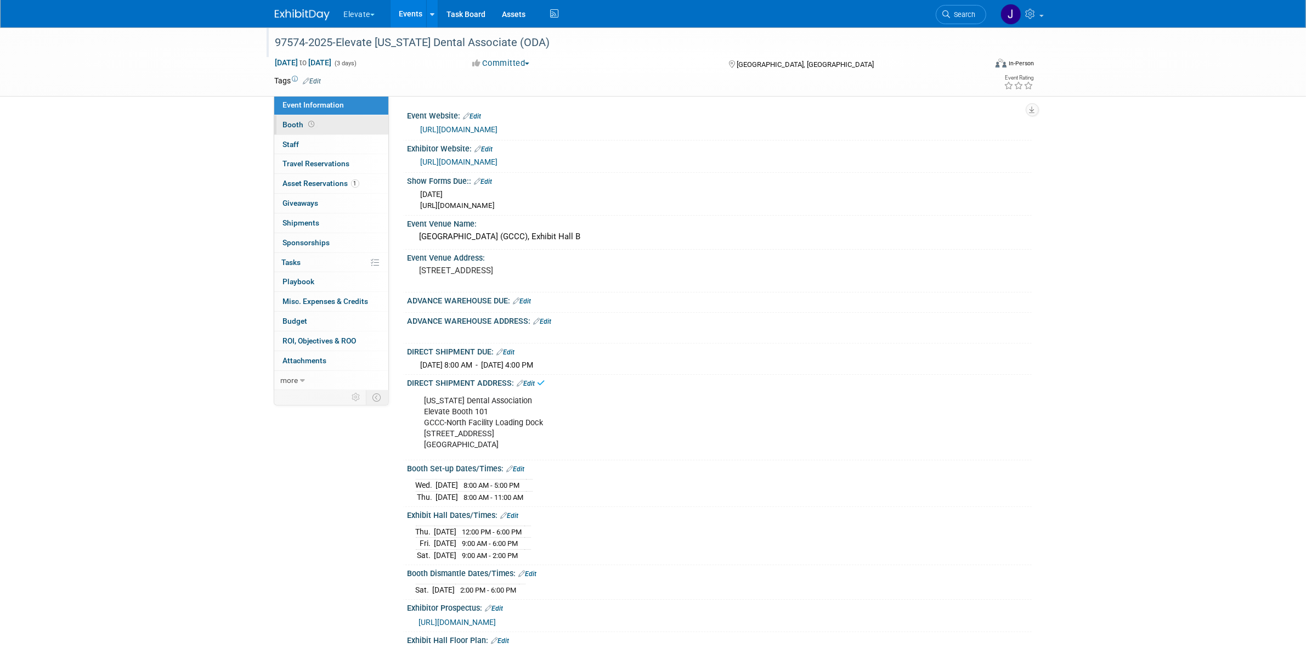
click at [349, 125] on link "Booth" at bounding box center [331, 124] width 114 height 19
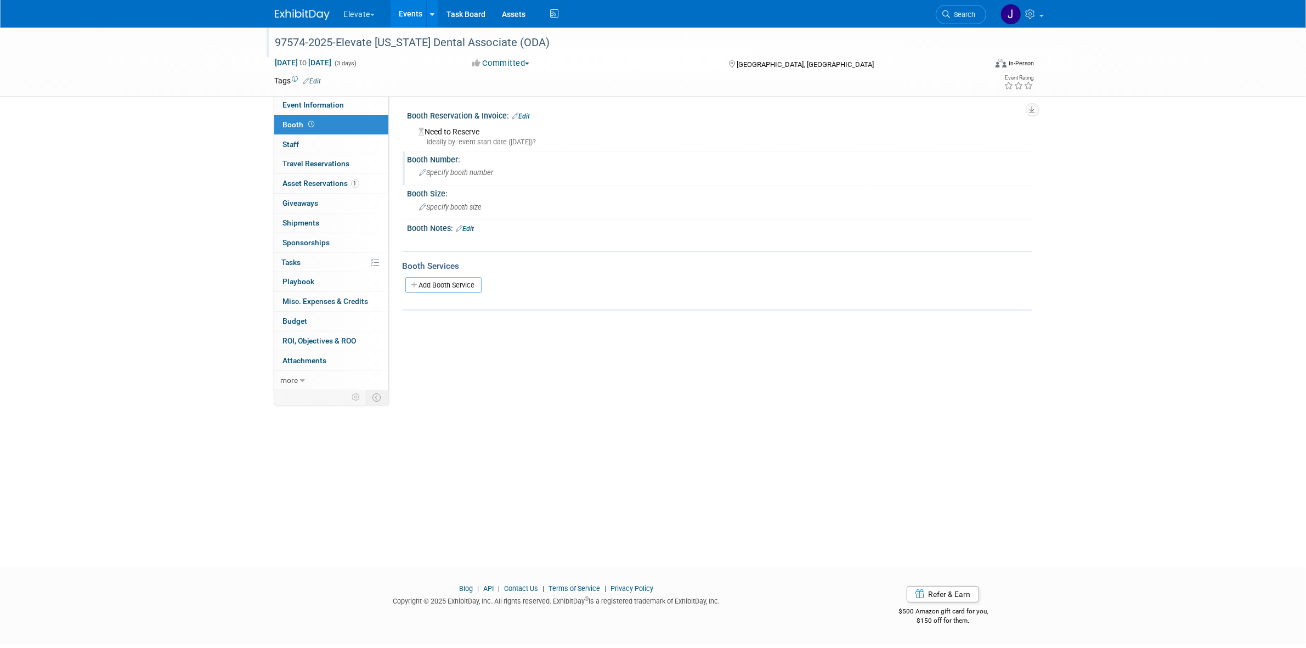
click at [451, 177] on div "Specify booth number" at bounding box center [720, 172] width 608 height 17
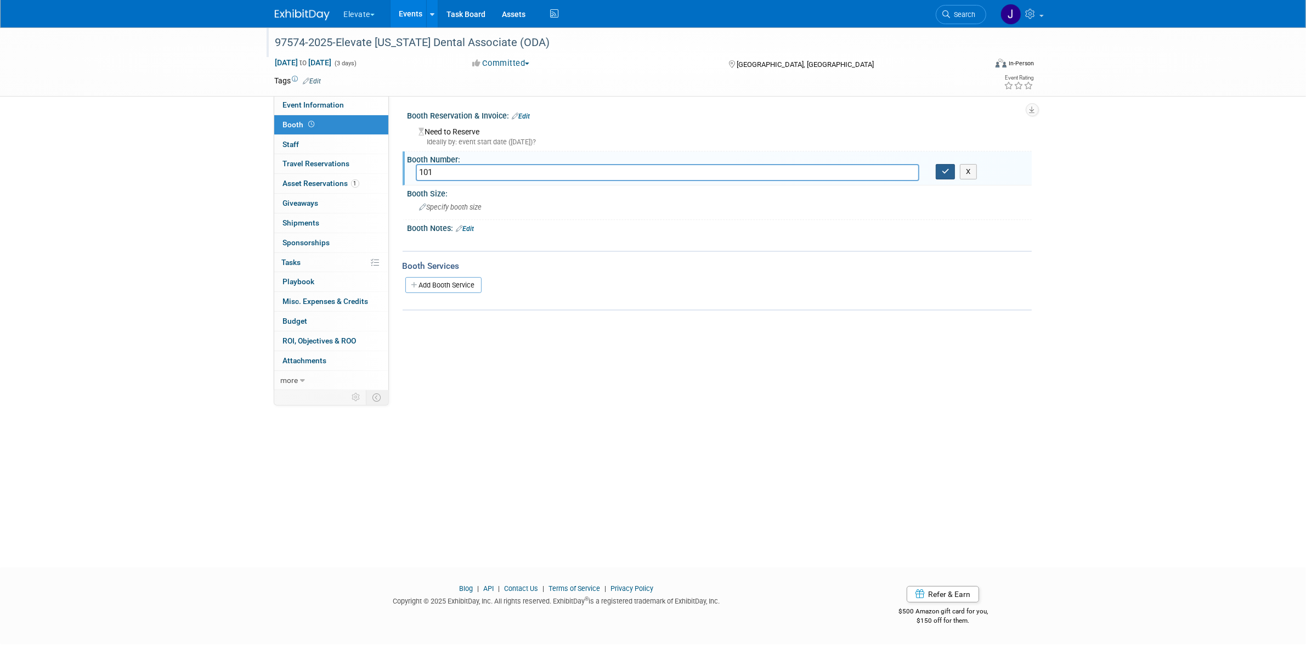
type input "101"
click at [508, 174] on icon "button" at bounding box center [946, 171] width 8 height 7
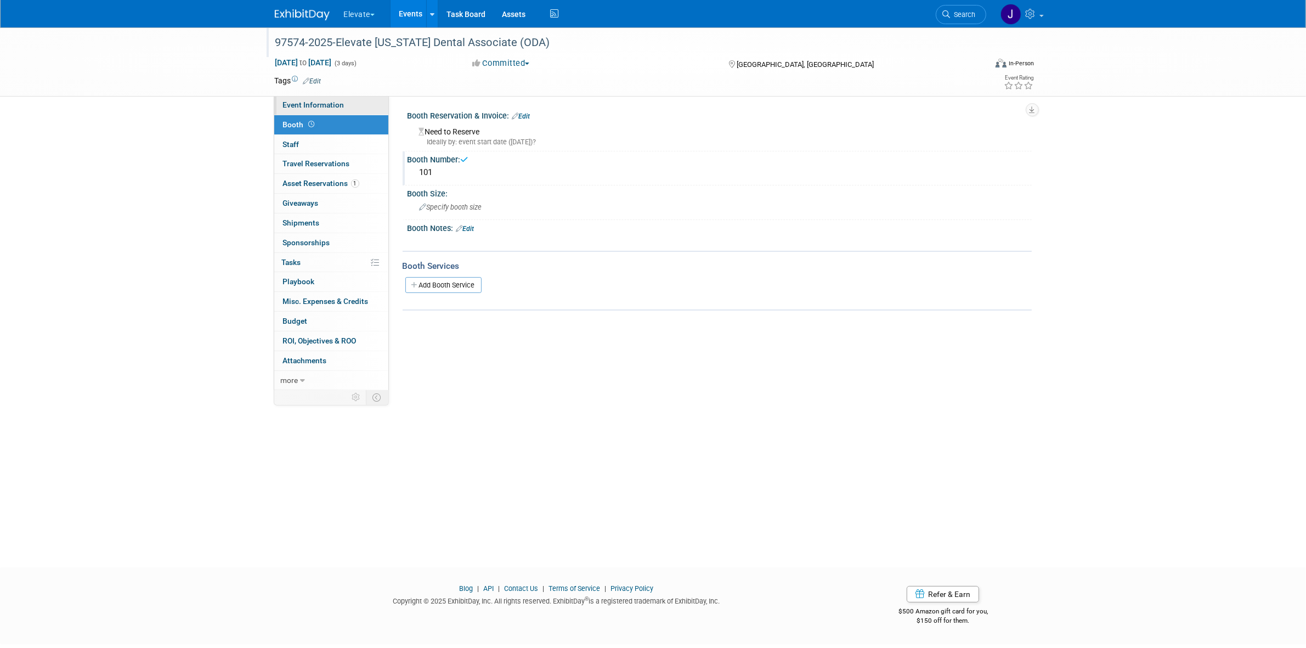
click at [332, 110] on link "Event Information" at bounding box center [331, 104] width 114 height 19
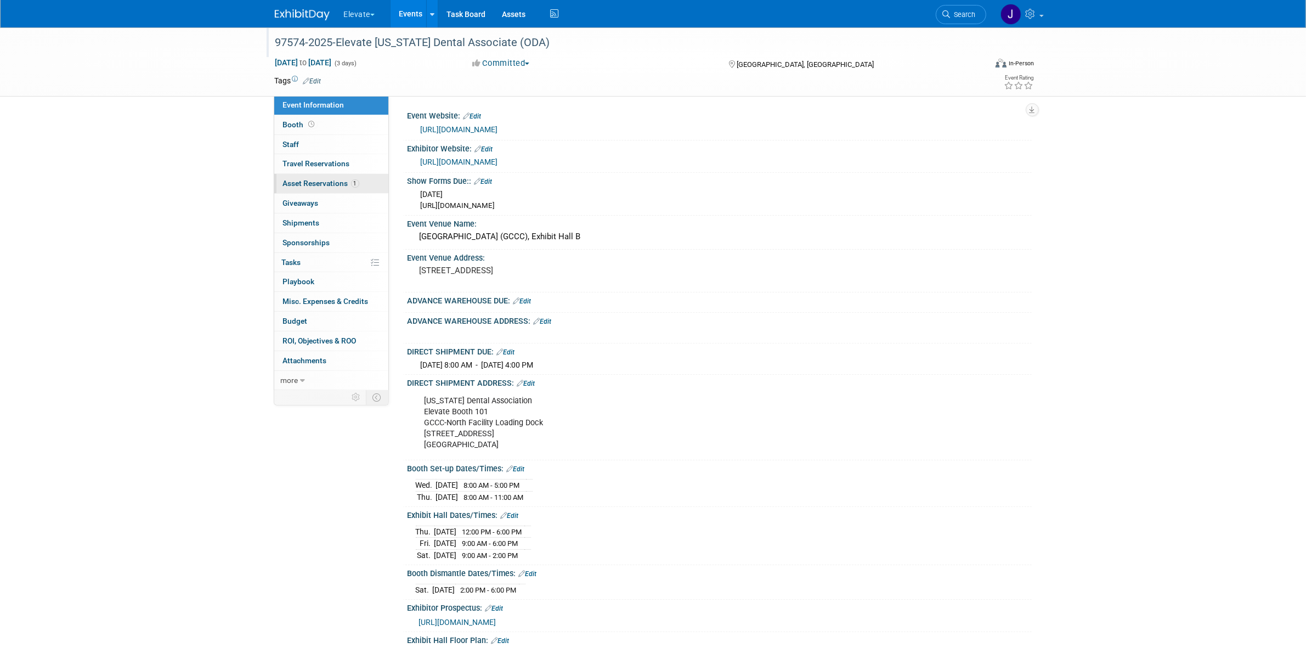
click at [318, 176] on link "1 Asset Reservations 1" at bounding box center [331, 183] width 114 height 19
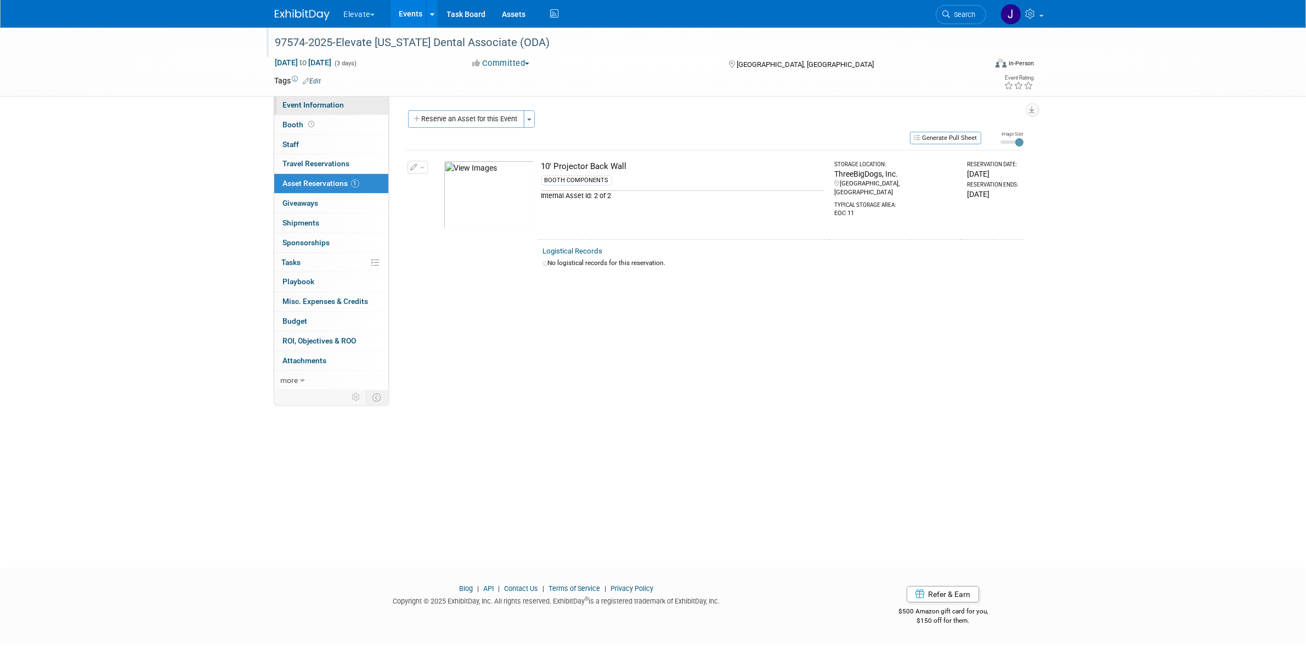
click at [310, 109] on span "Event Information" at bounding box center [313, 104] width 61 height 9
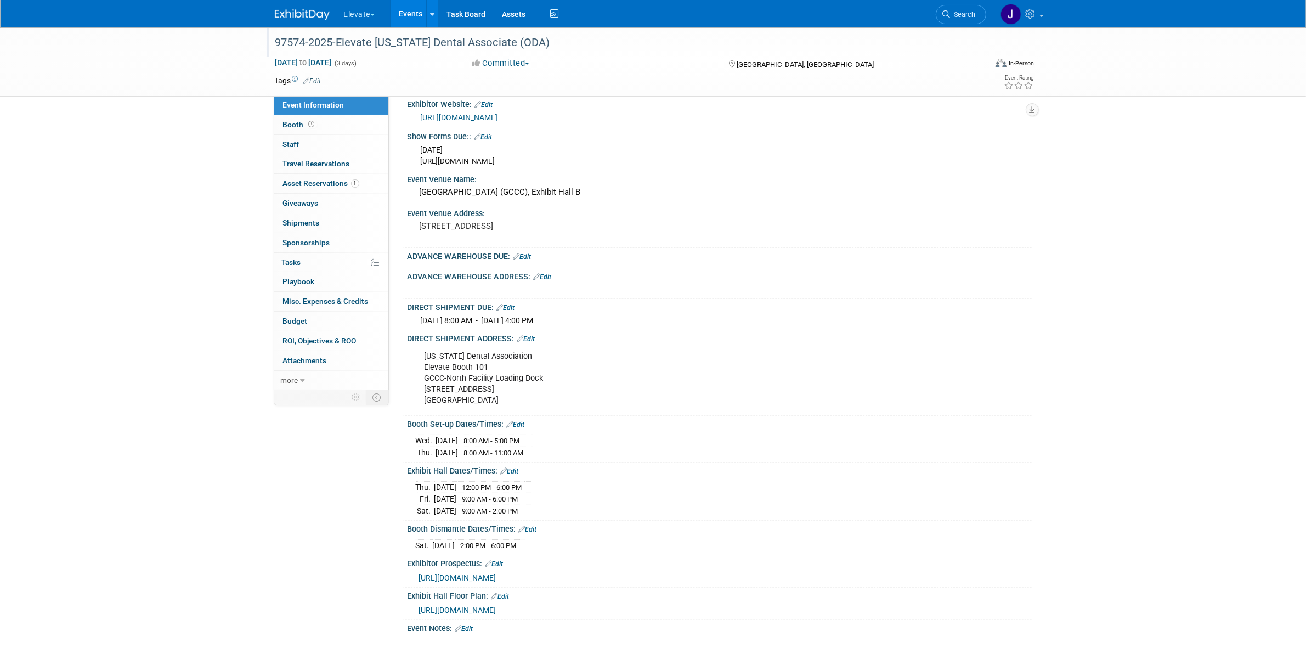
scroll to position [69, 0]
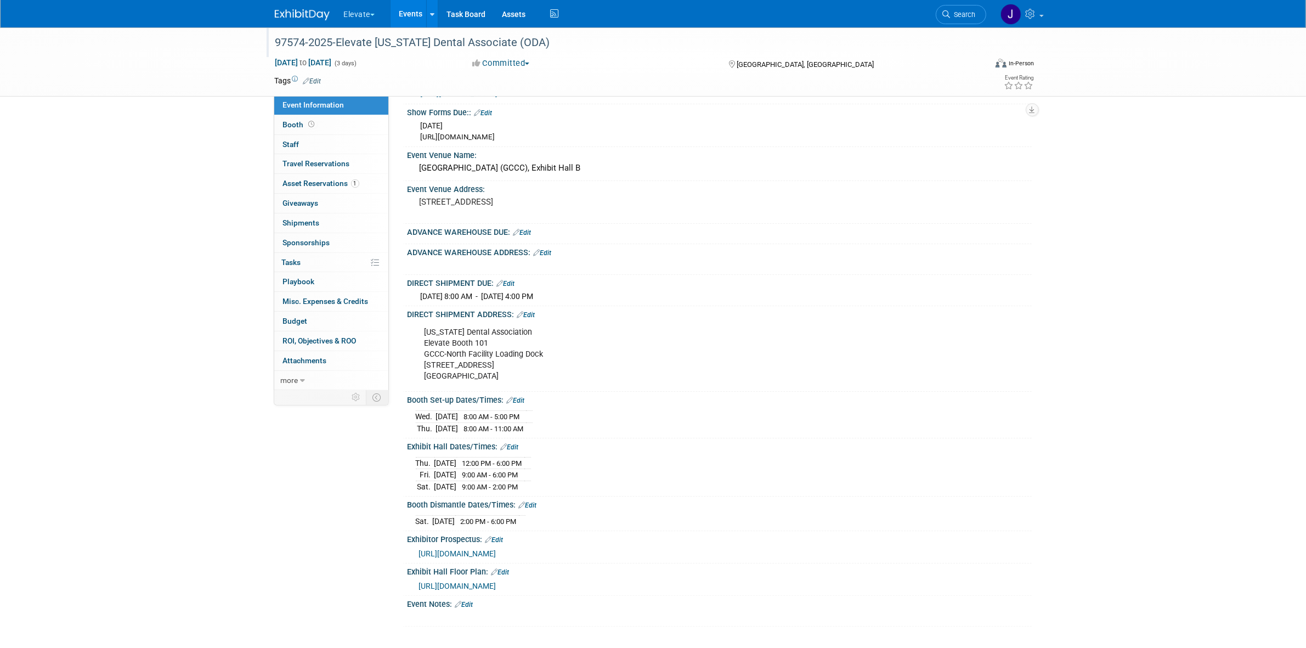
click at [508, 278] on div "DIRECT SHIPMENT DUE: Edit" at bounding box center [719, 282] width 624 height 14
click at [508, 281] on link "Edit" at bounding box center [506, 284] width 18 height 8
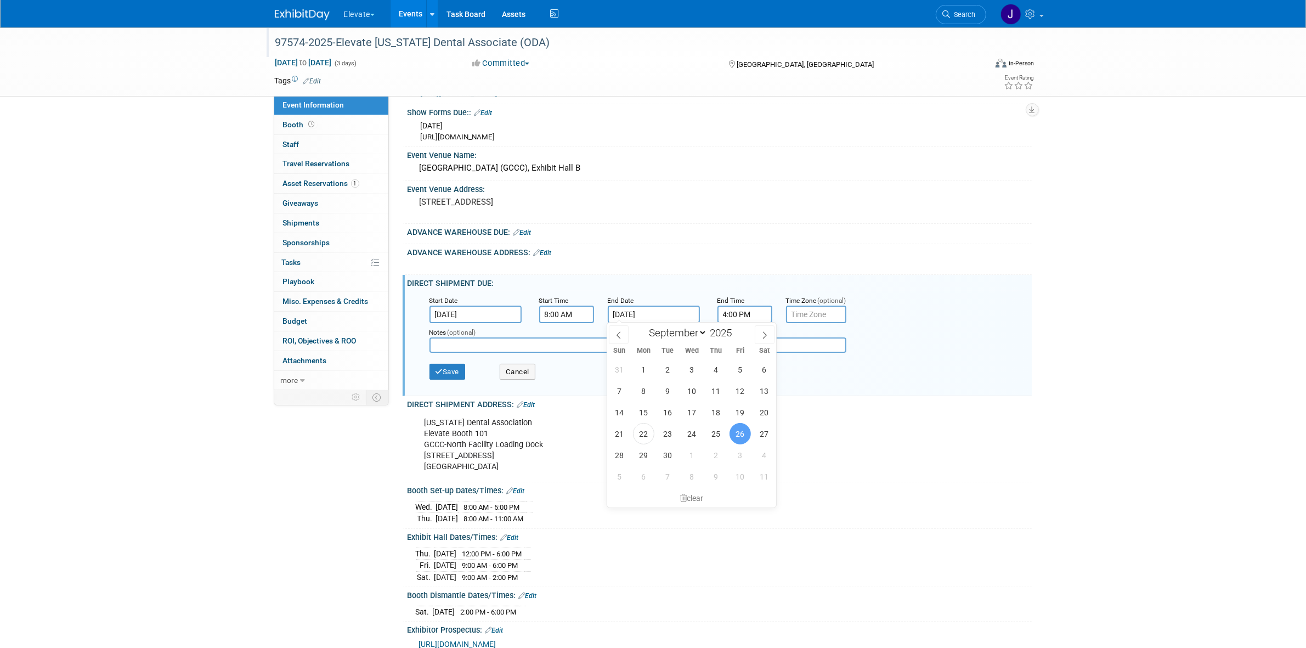
click at [508, 309] on input "Sep 26, 2025" at bounding box center [654, 314] width 92 height 18
click at [508, 432] on span "25" at bounding box center [715, 433] width 21 height 21
type input "Sep 25, 2025"
click at [465, 367] on button "Save" at bounding box center [447, 372] width 36 height 16
